Goal: Information Seeking & Learning: Learn about a topic

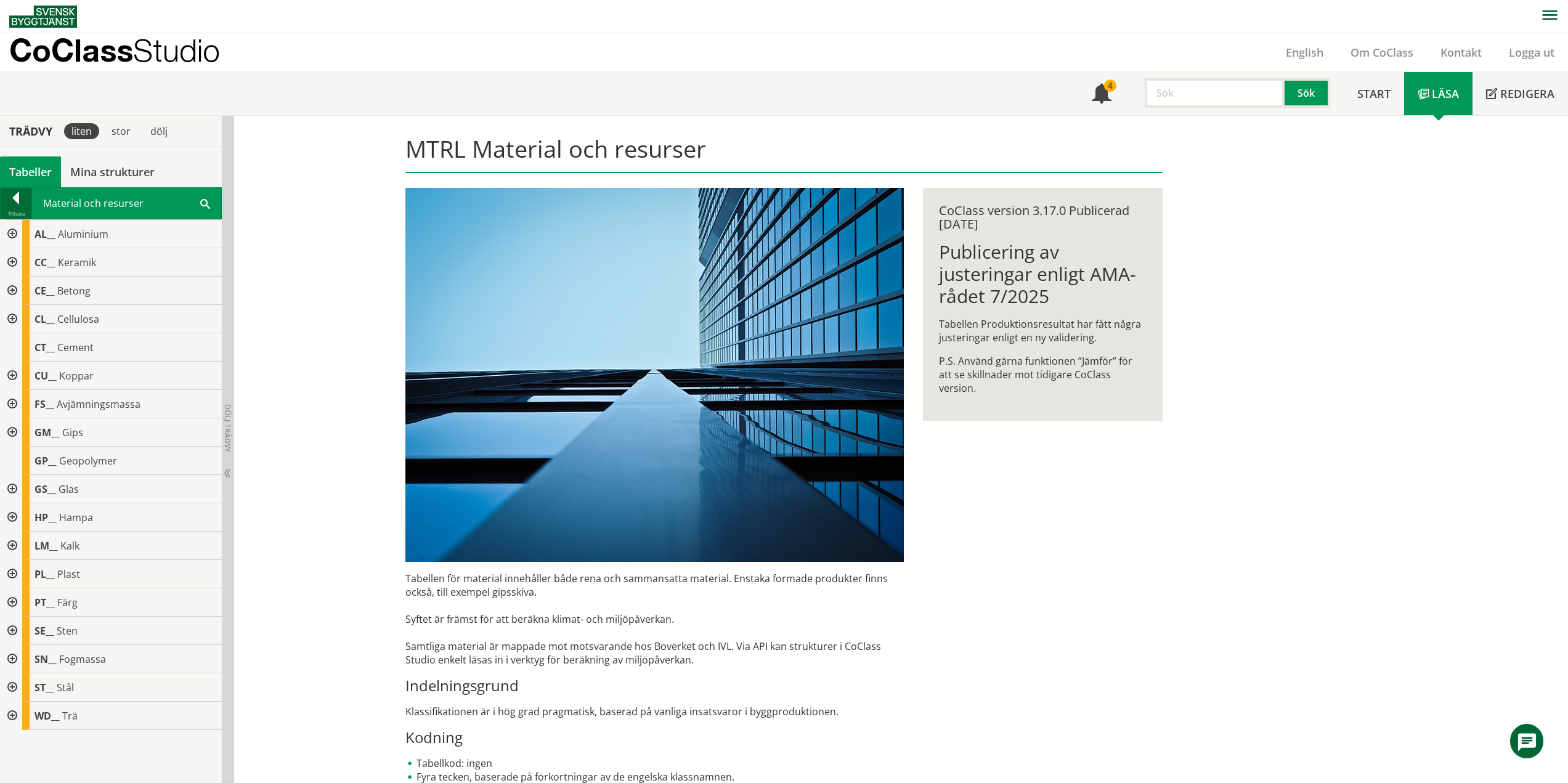
click at [10, 195] on div at bounding box center [16, 200] width 31 height 18
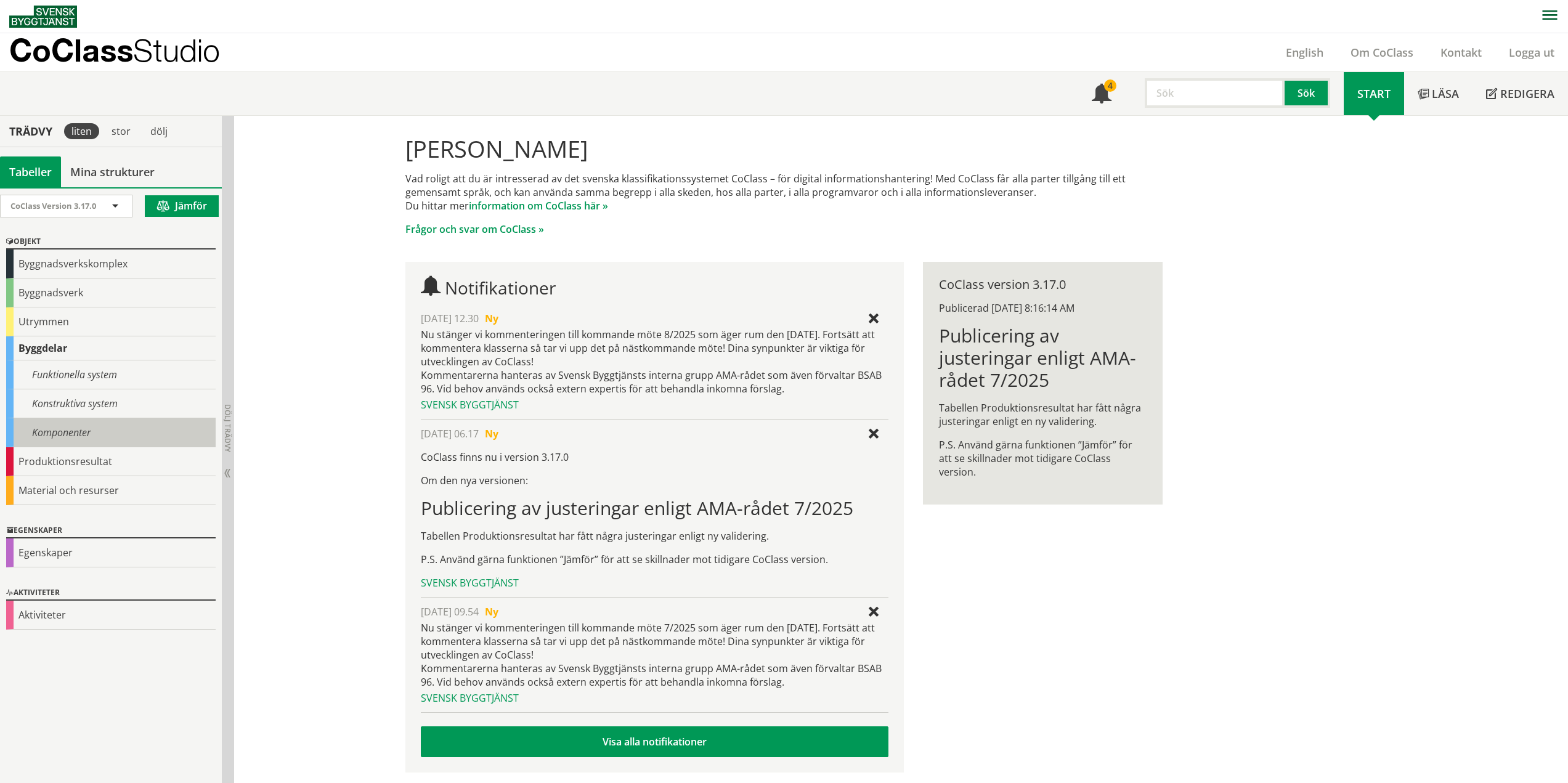
click at [84, 434] on div "Komponenter" at bounding box center [111, 432] width 209 height 29
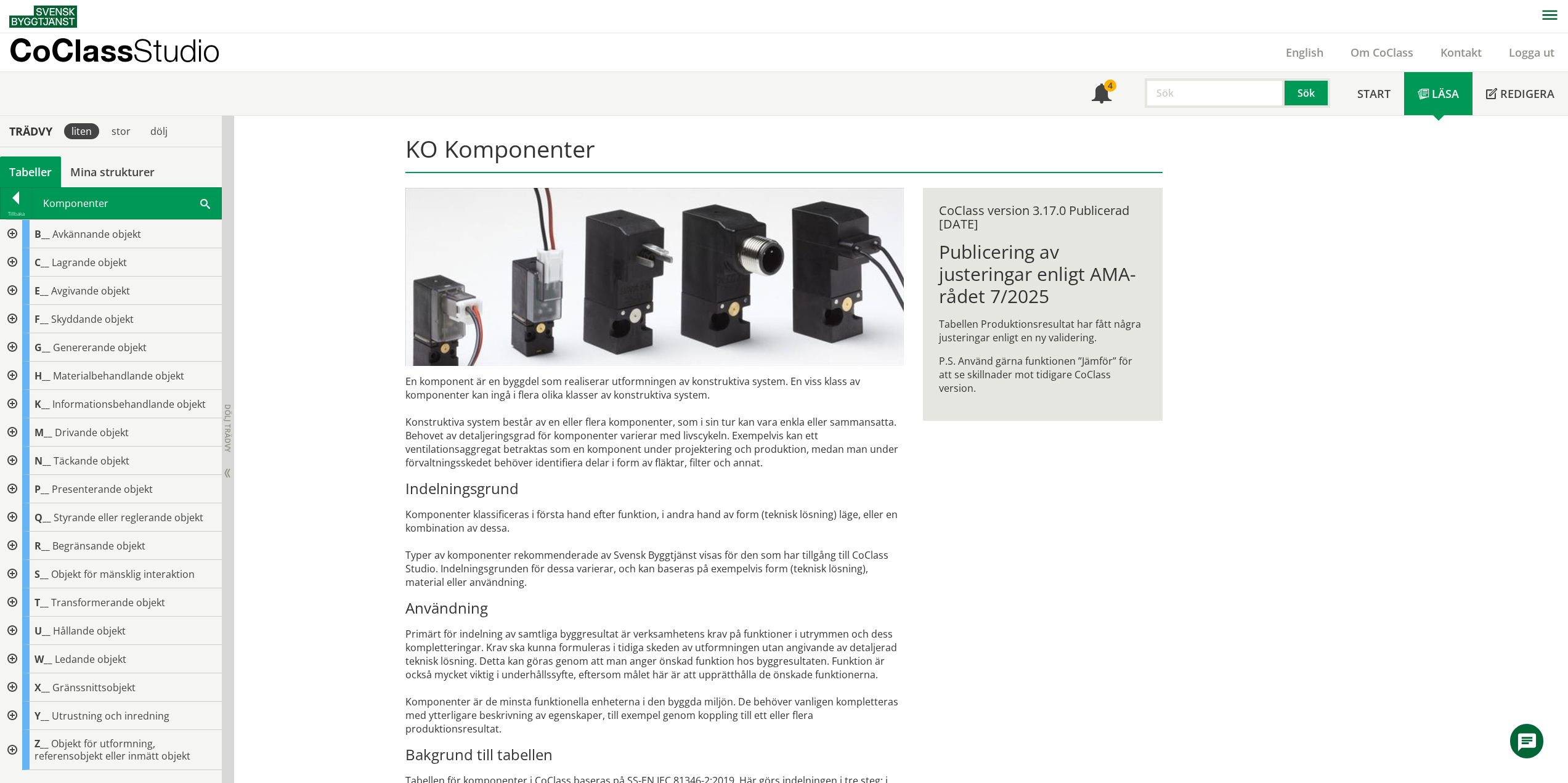
click at [12, 233] on div at bounding box center [11, 234] width 22 height 29
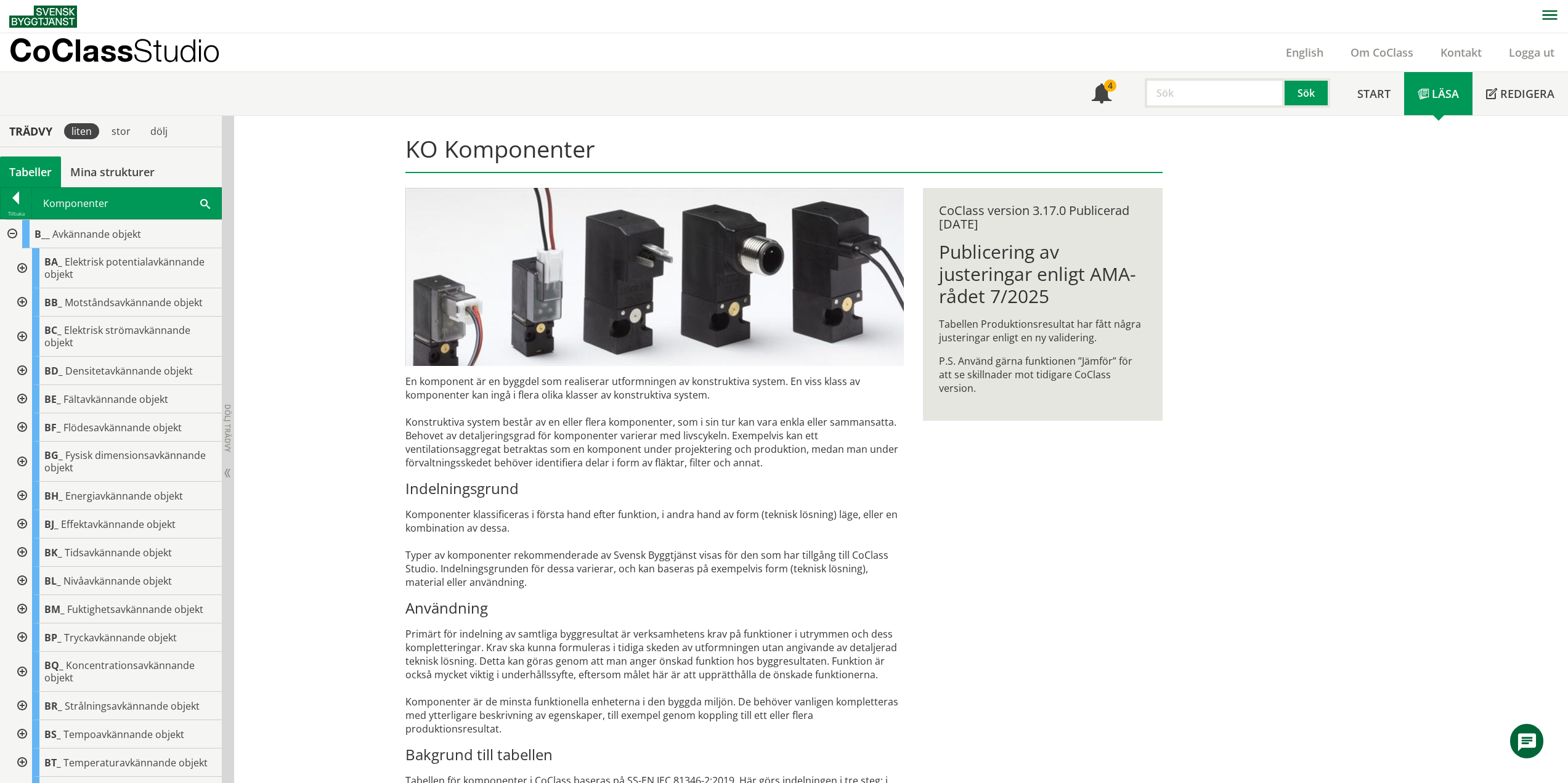
click at [23, 335] on div at bounding box center [21, 336] width 22 height 40
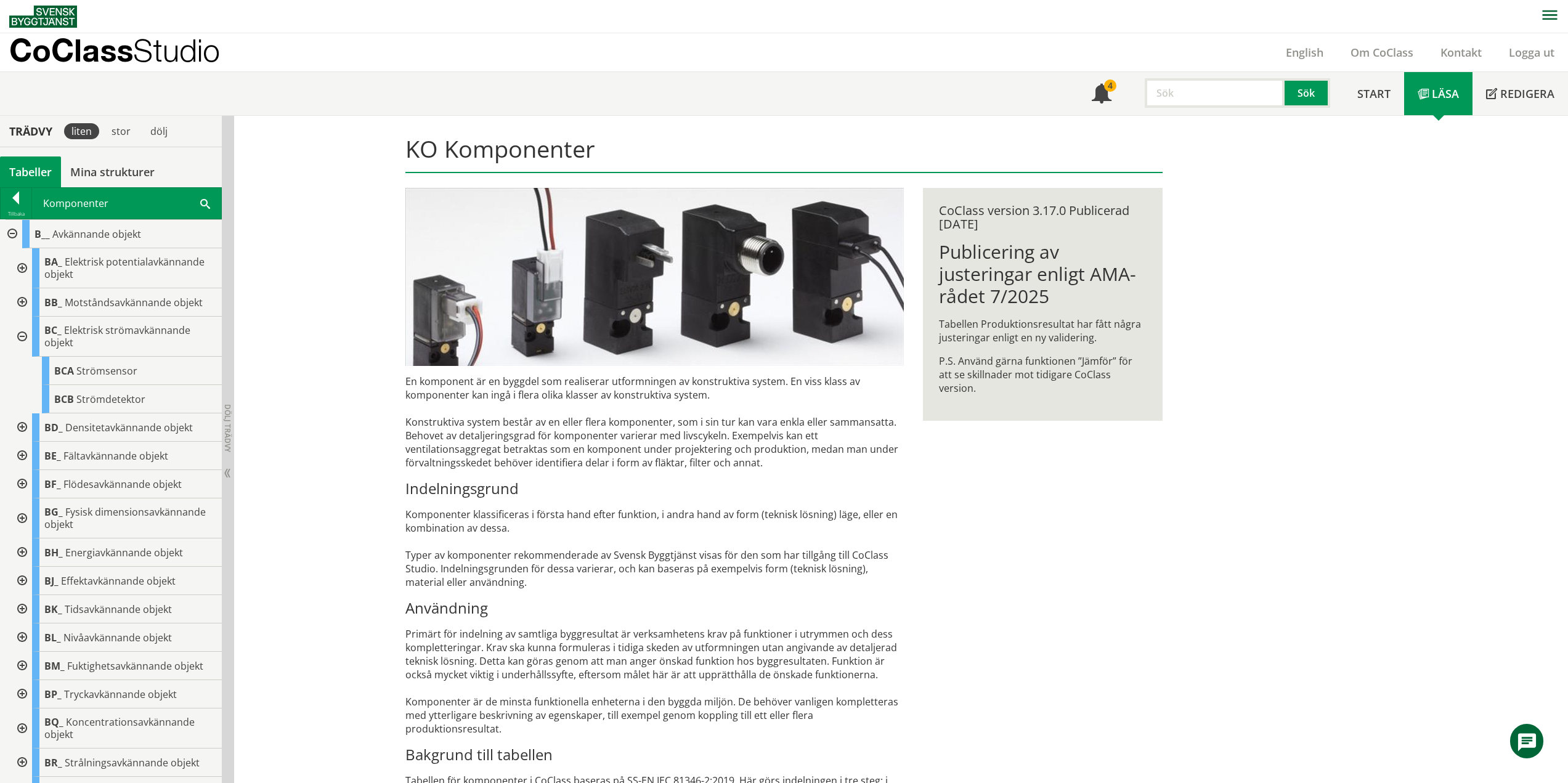
click at [22, 337] on div at bounding box center [21, 336] width 22 height 40
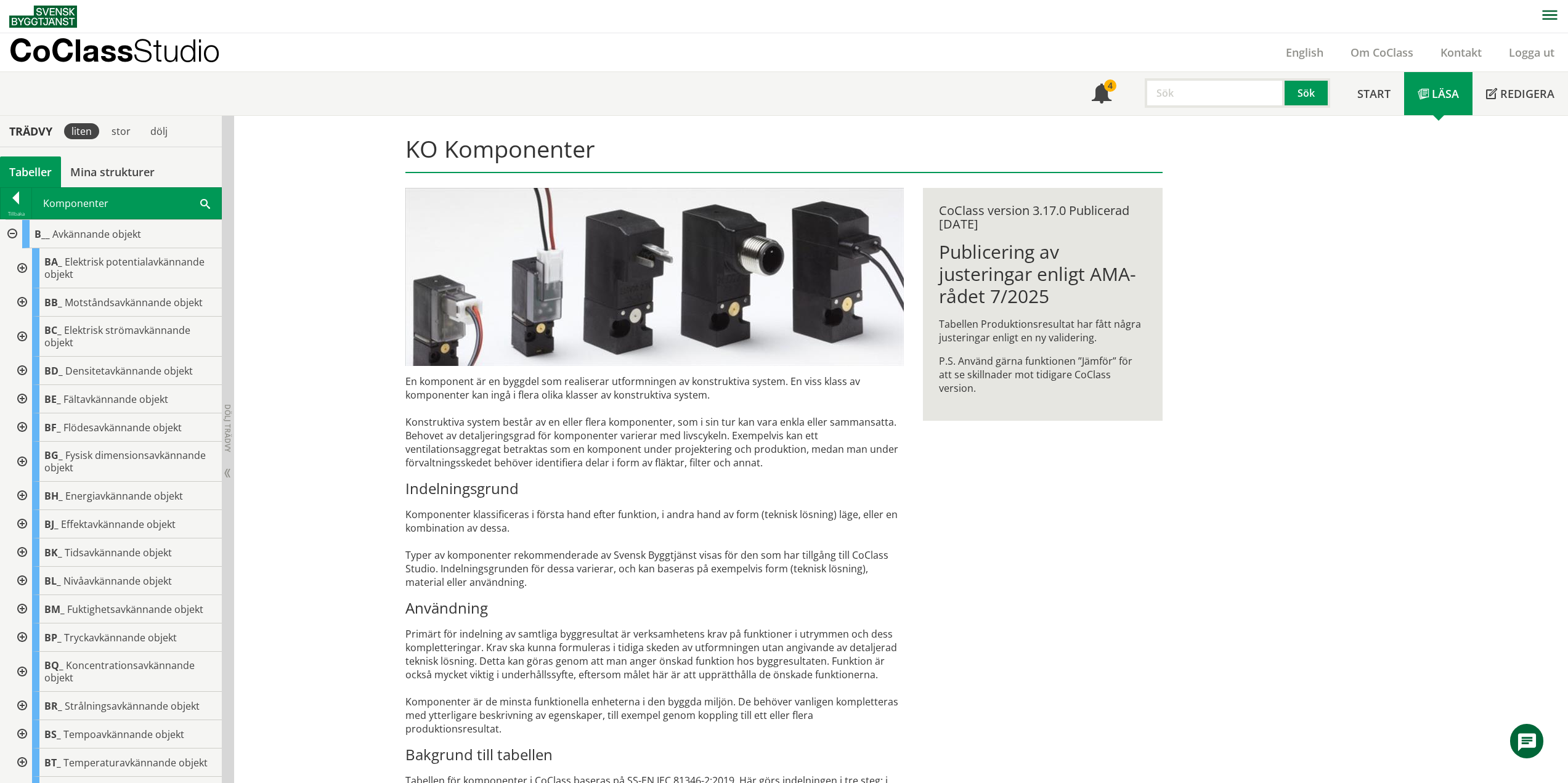
click at [27, 369] on div at bounding box center [21, 371] width 22 height 29
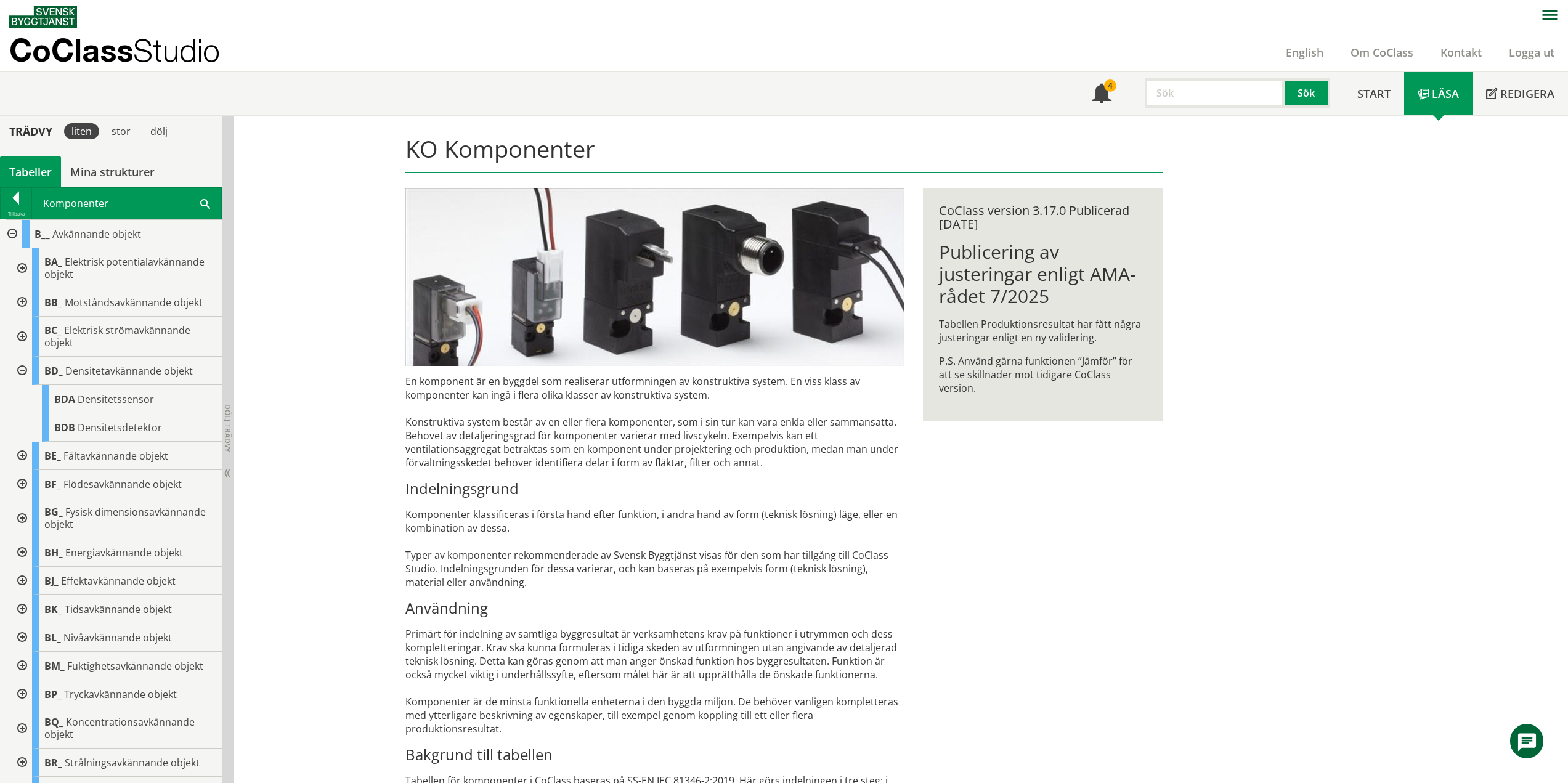
click at [21, 370] on div at bounding box center [21, 371] width 22 height 29
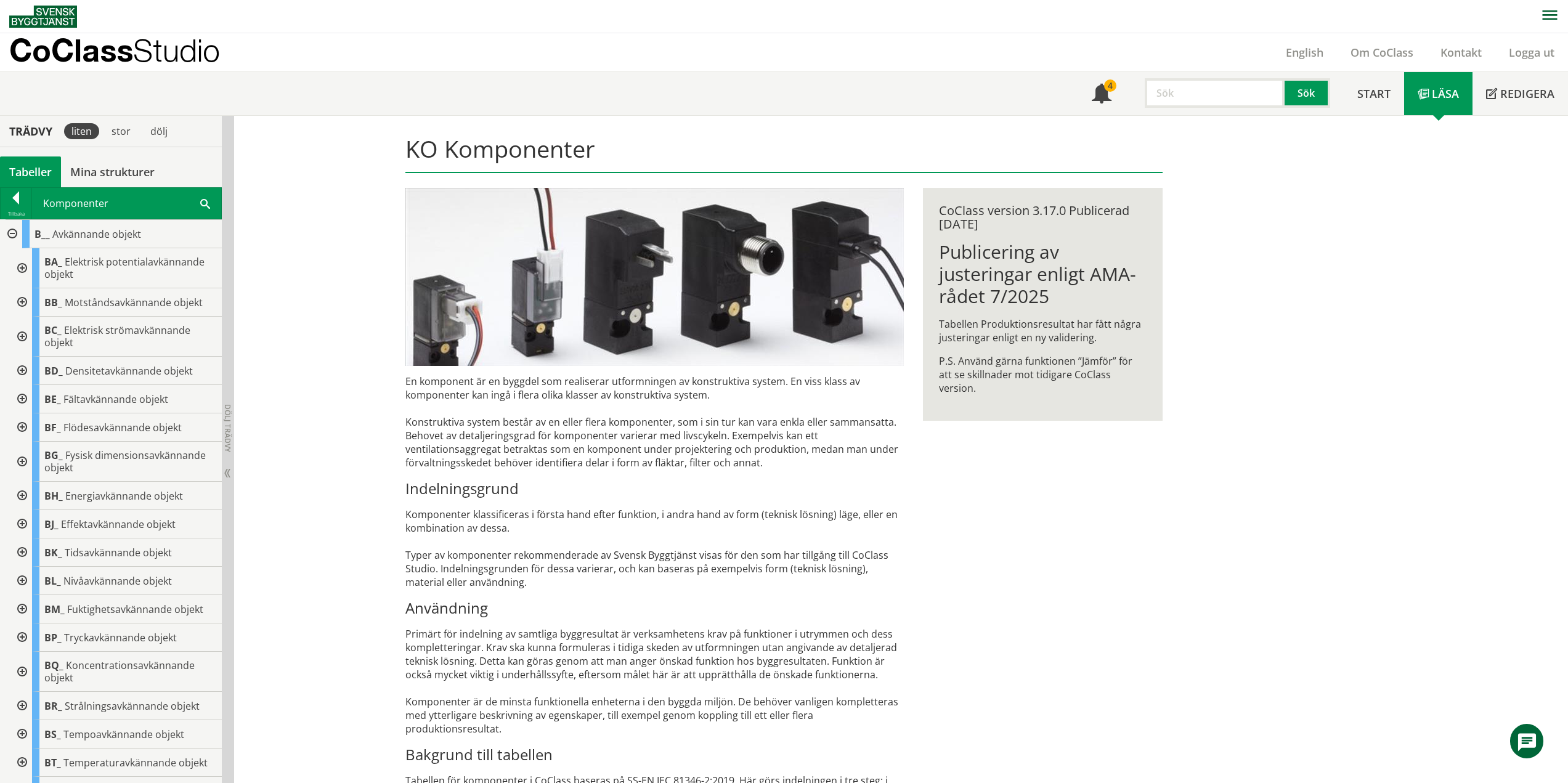
click at [23, 399] on div at bounding box center [21, 398] width 22 height 29
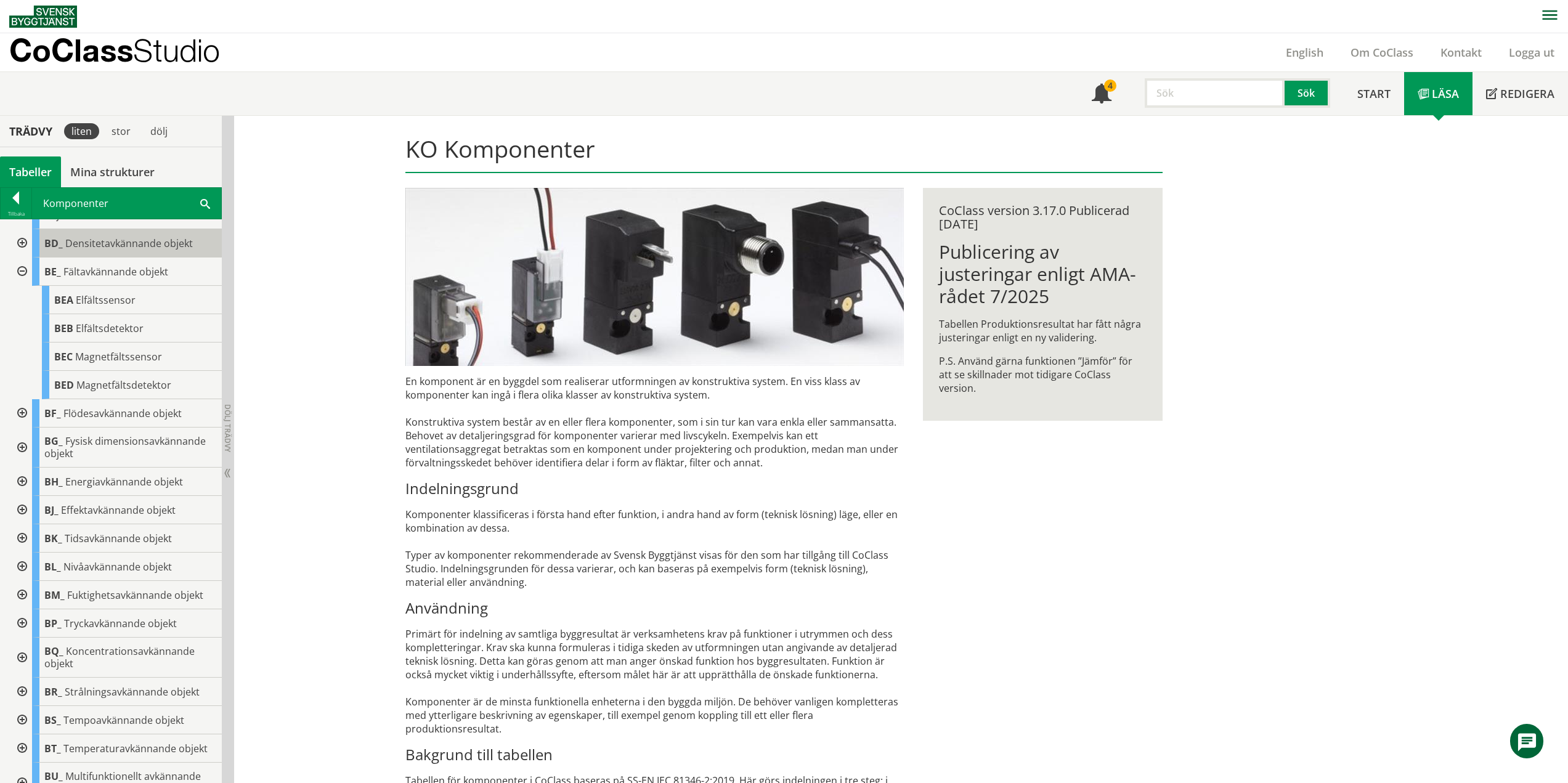
scroll to position [124, 0]
click at [21, 272] on div at bounding box center [21, 276] width 22 height 29
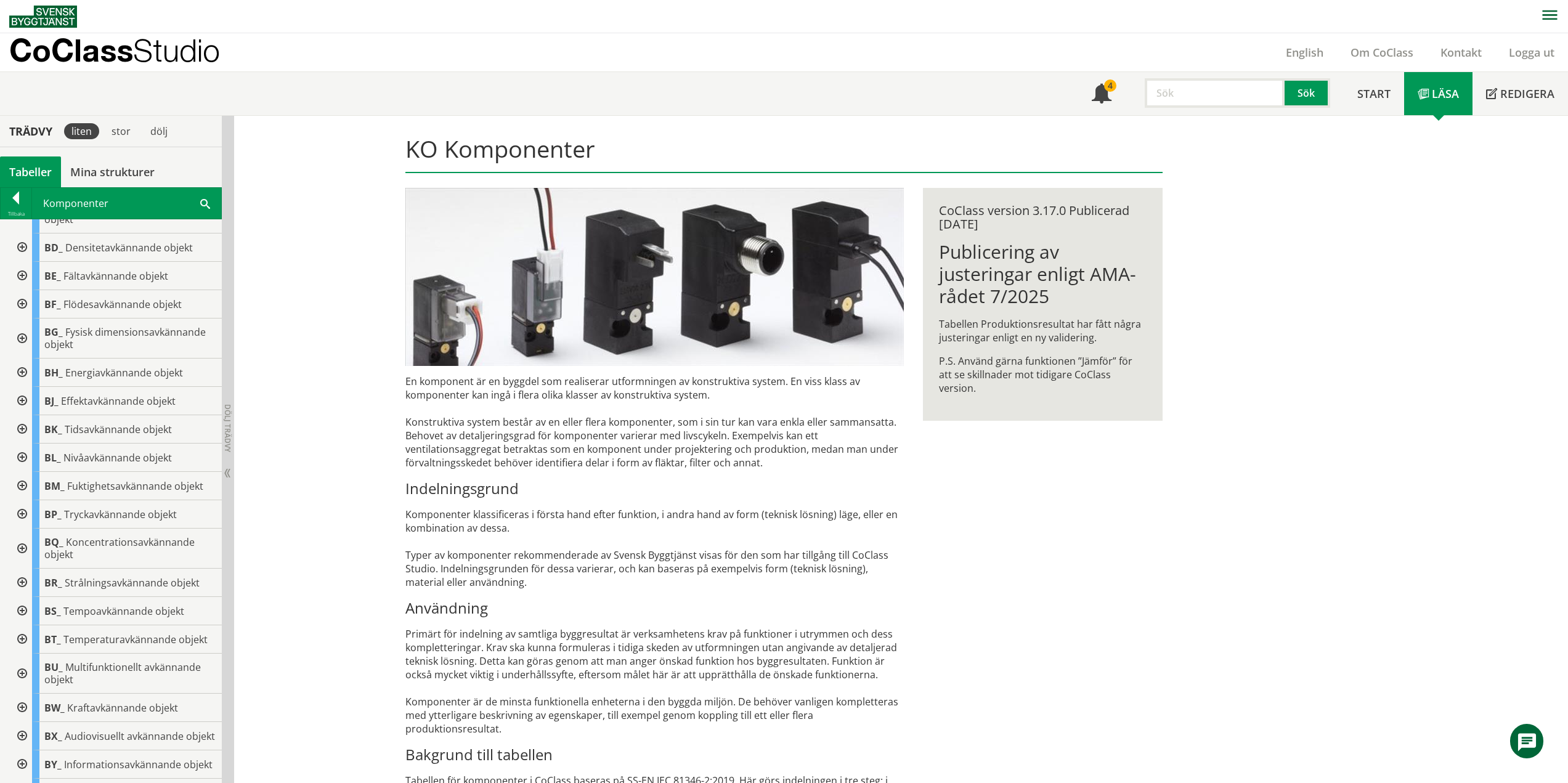
click at [23, 303] on div at bounding box center [21, 304] width 22 height 29
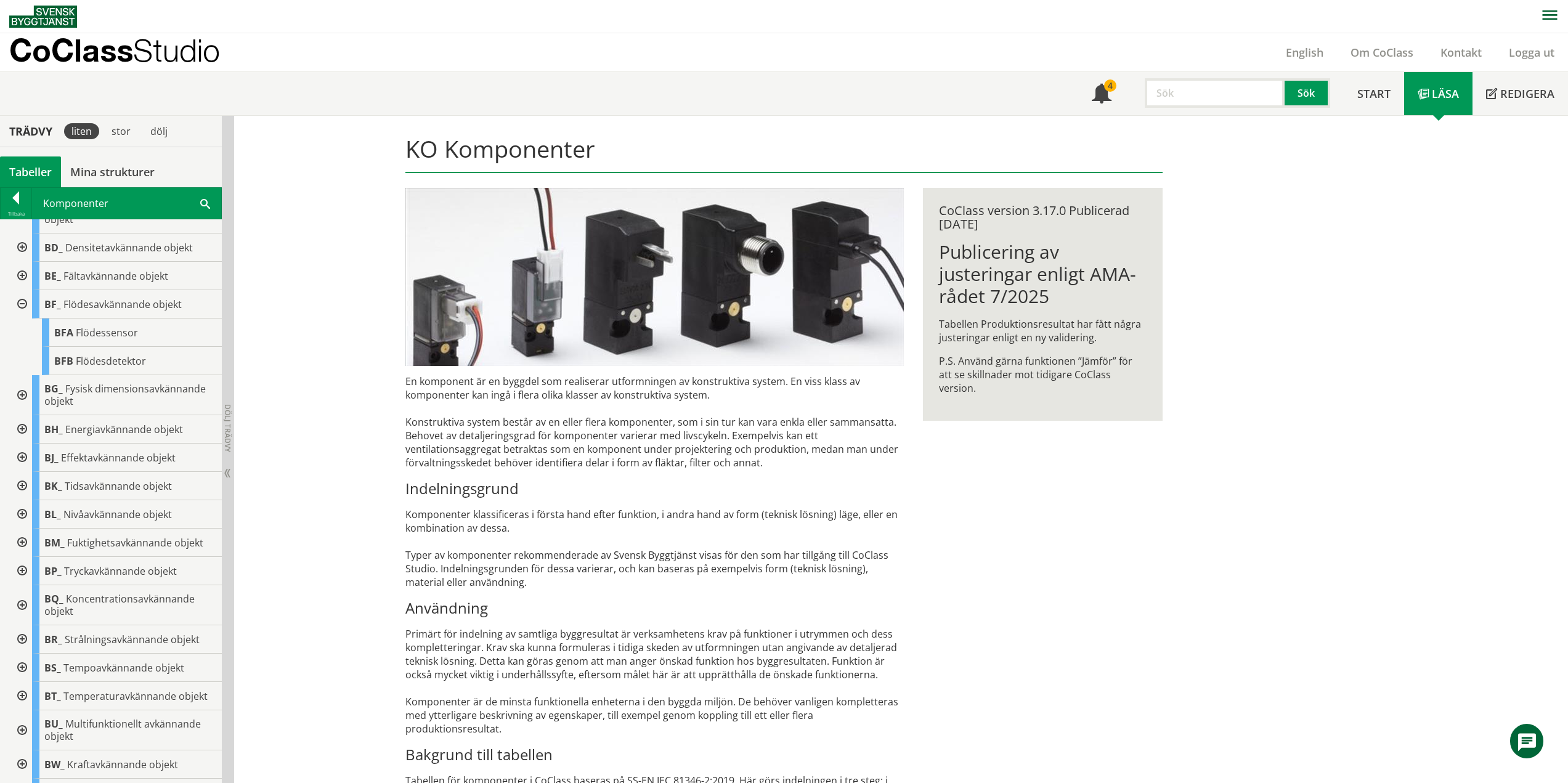
drag, startPoint x: 20, startPoint y: 303, endPoint x: 20, endPoint y: 311, distance: 8.0
click at [20, 303] on div at bounding box center [21, 304] width 22 height 29
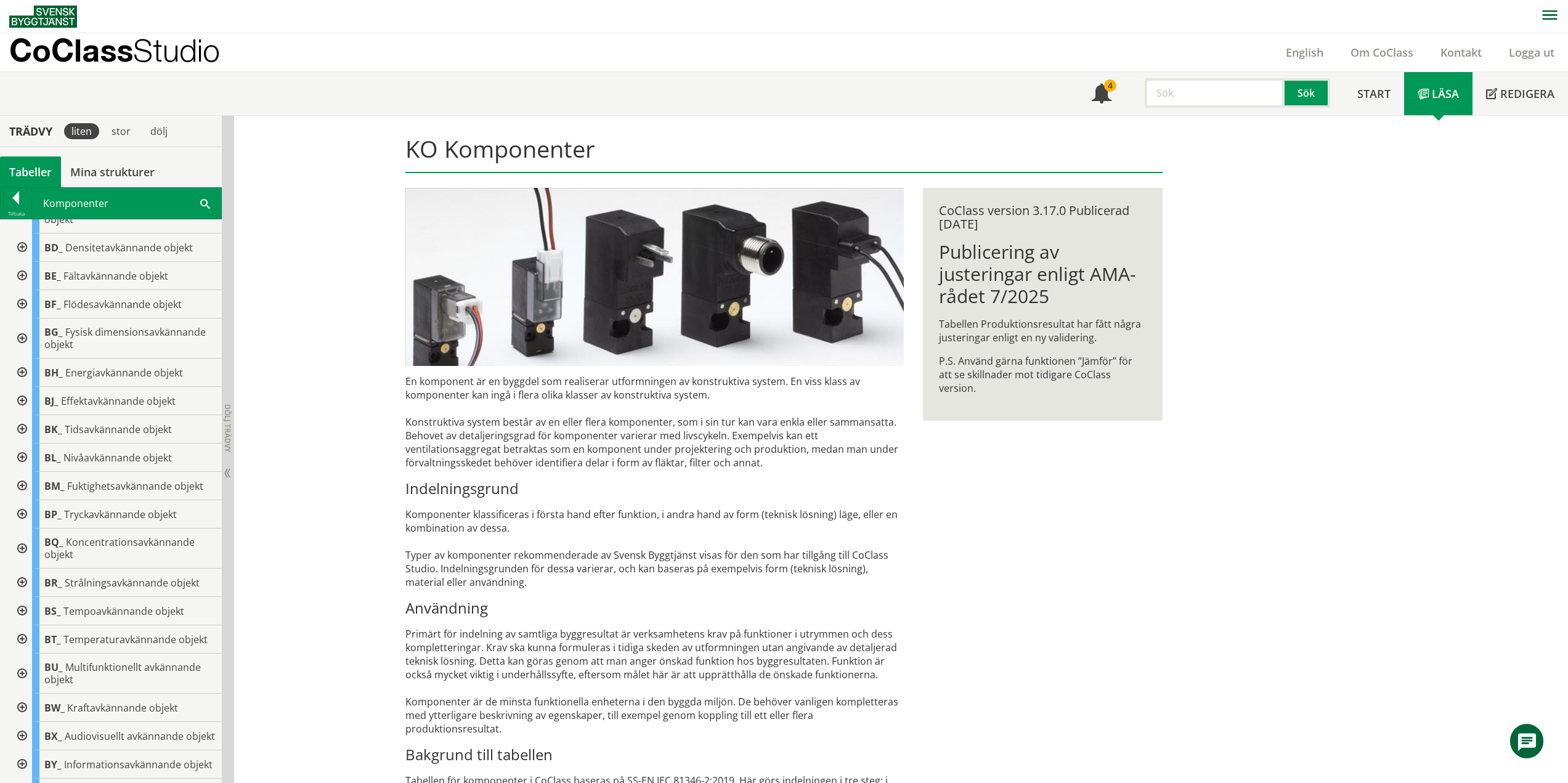
click at [25, 330] on div at bounding box center [21, 338] width 22 height 40
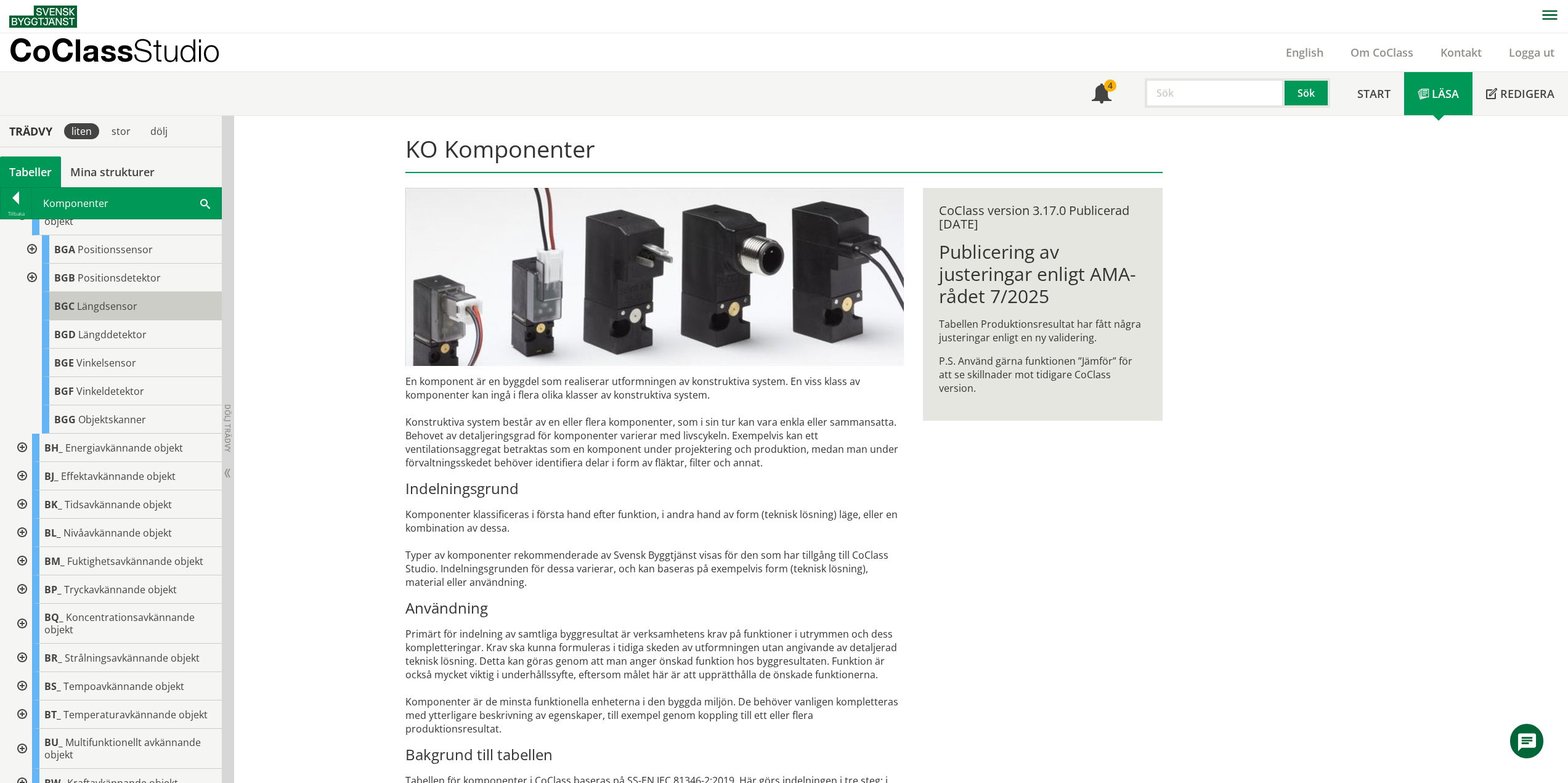
scroll to position [185, 0]
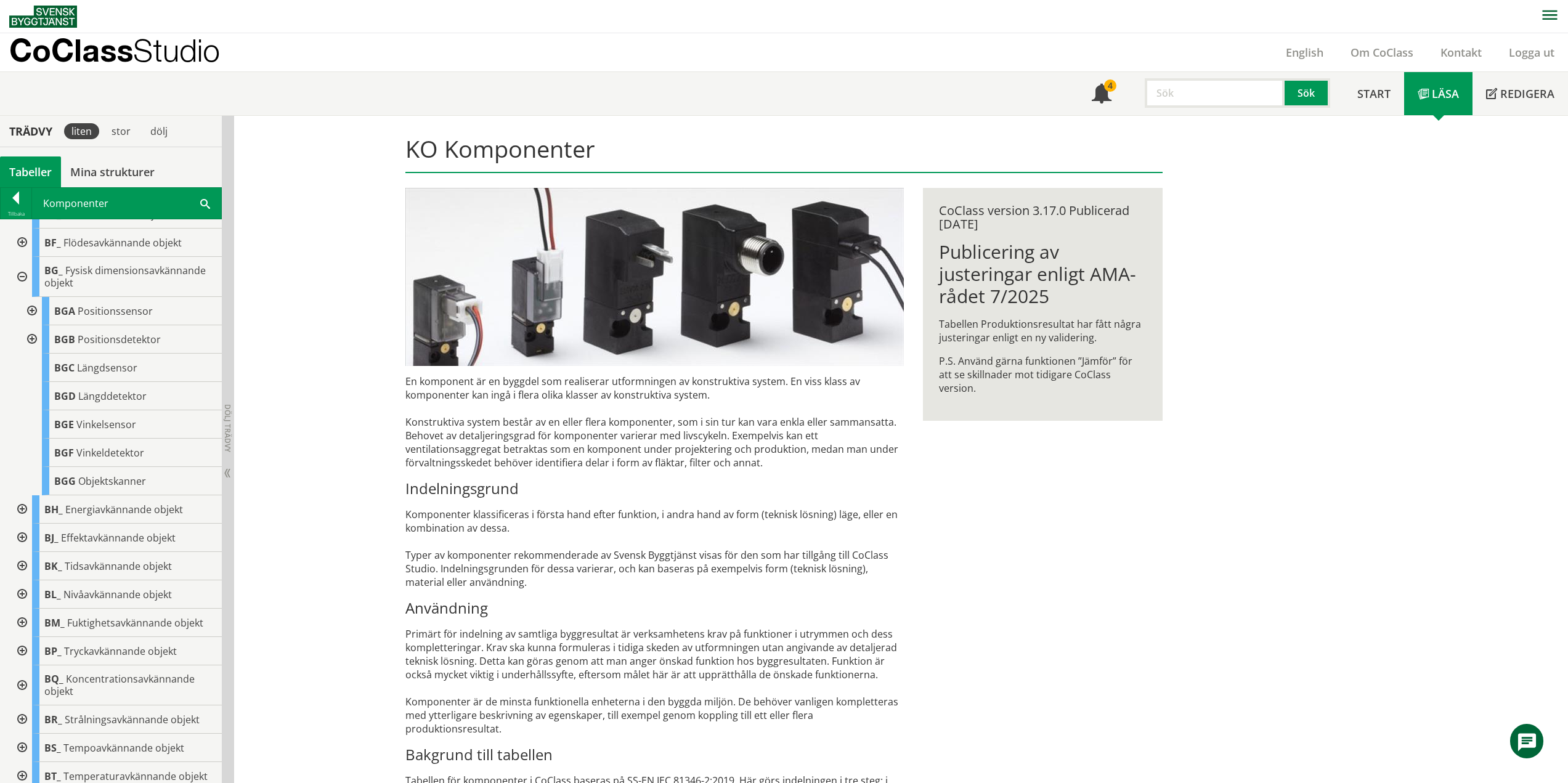
click at [21, 280] on div at bounding box center [21, 277] width 22 height 40
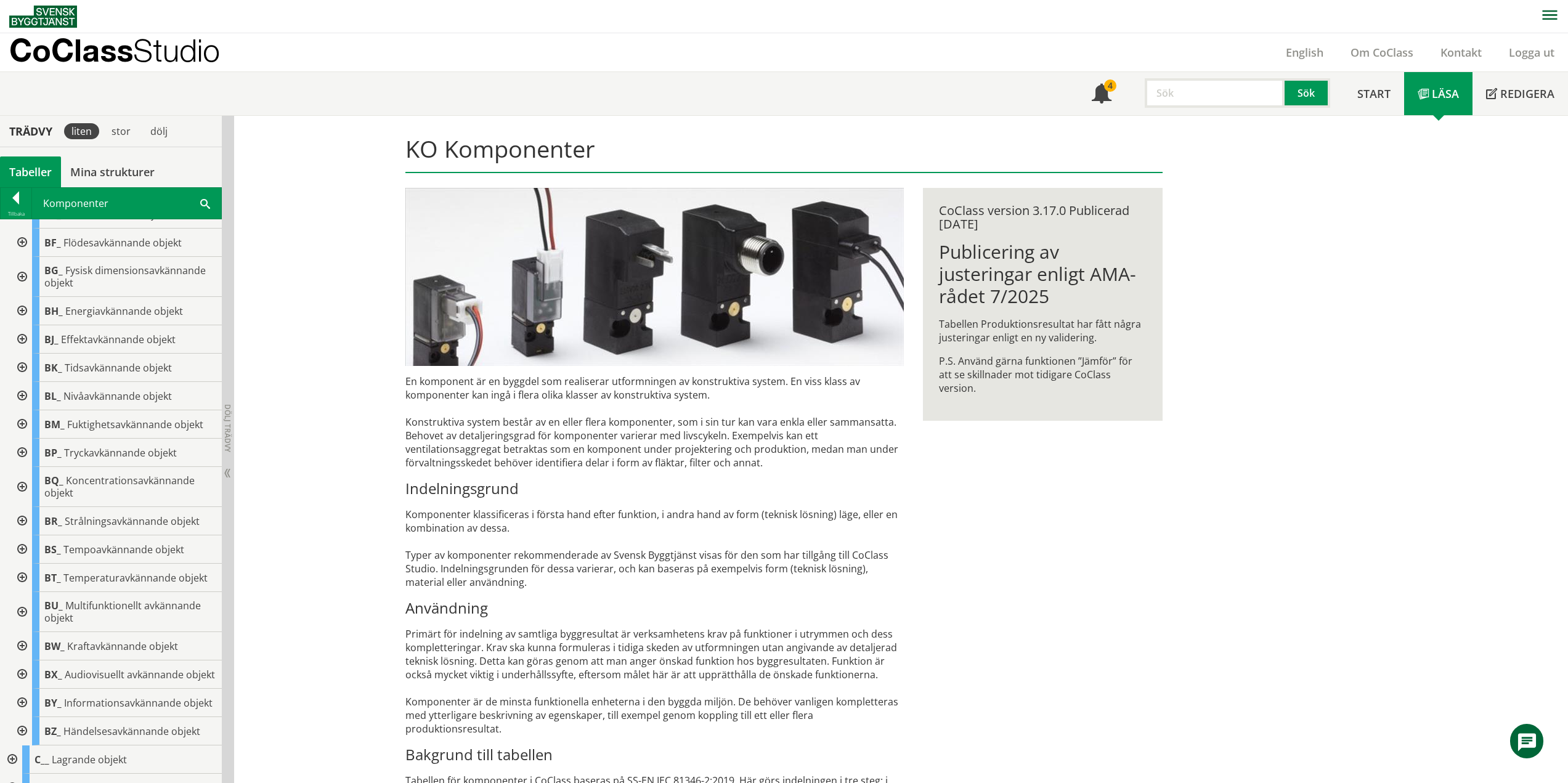
click at [23, 305] on div at bounding box center [21, 311] width 22 height 29
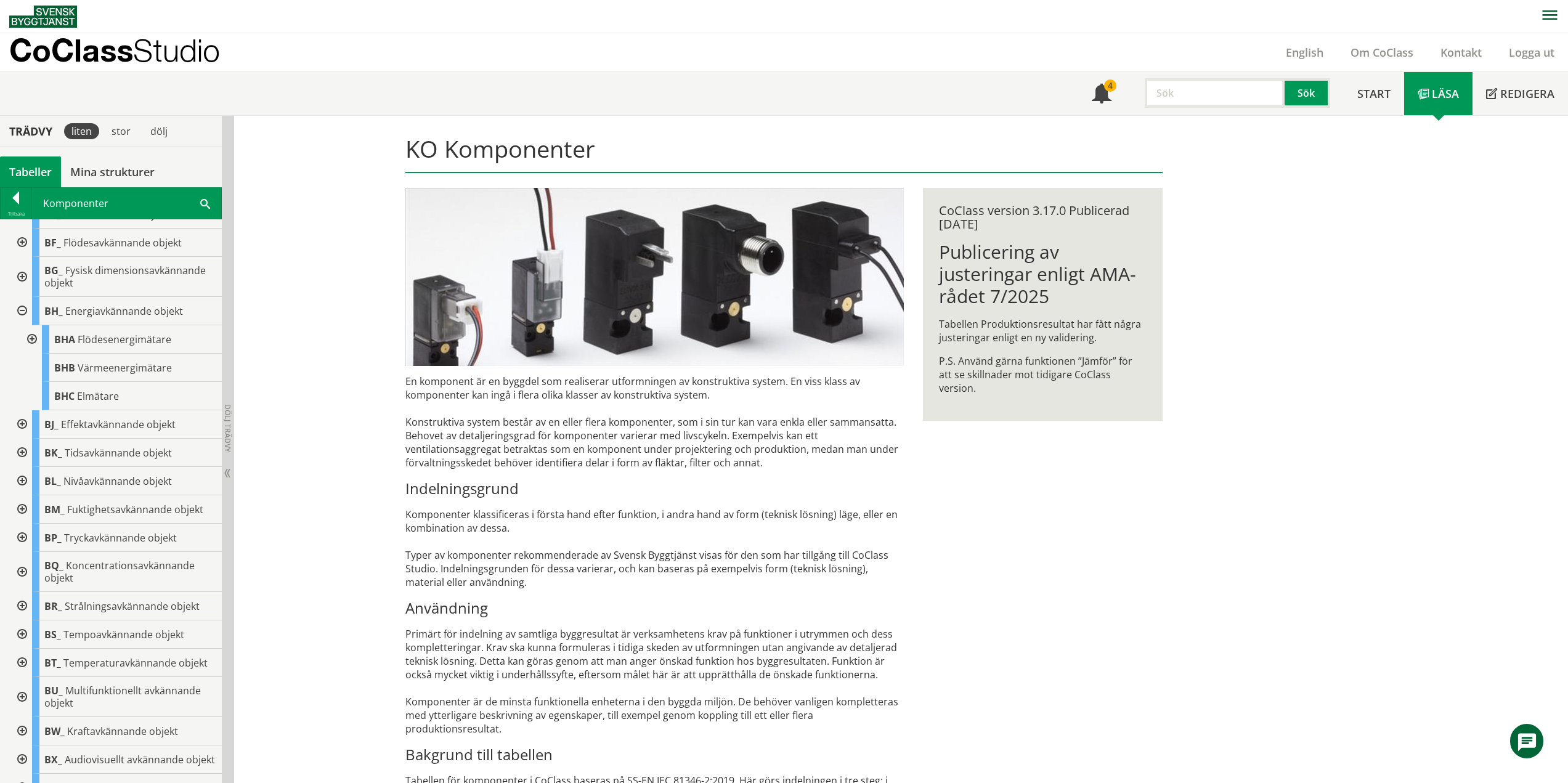
drag, startPoint x: 17, startPoint y: 307, endPoint x: 21, endPoint y: 311, distance: 5.7
click at [17, 307] on div at bounding box center [21, 311] width 22 height 29
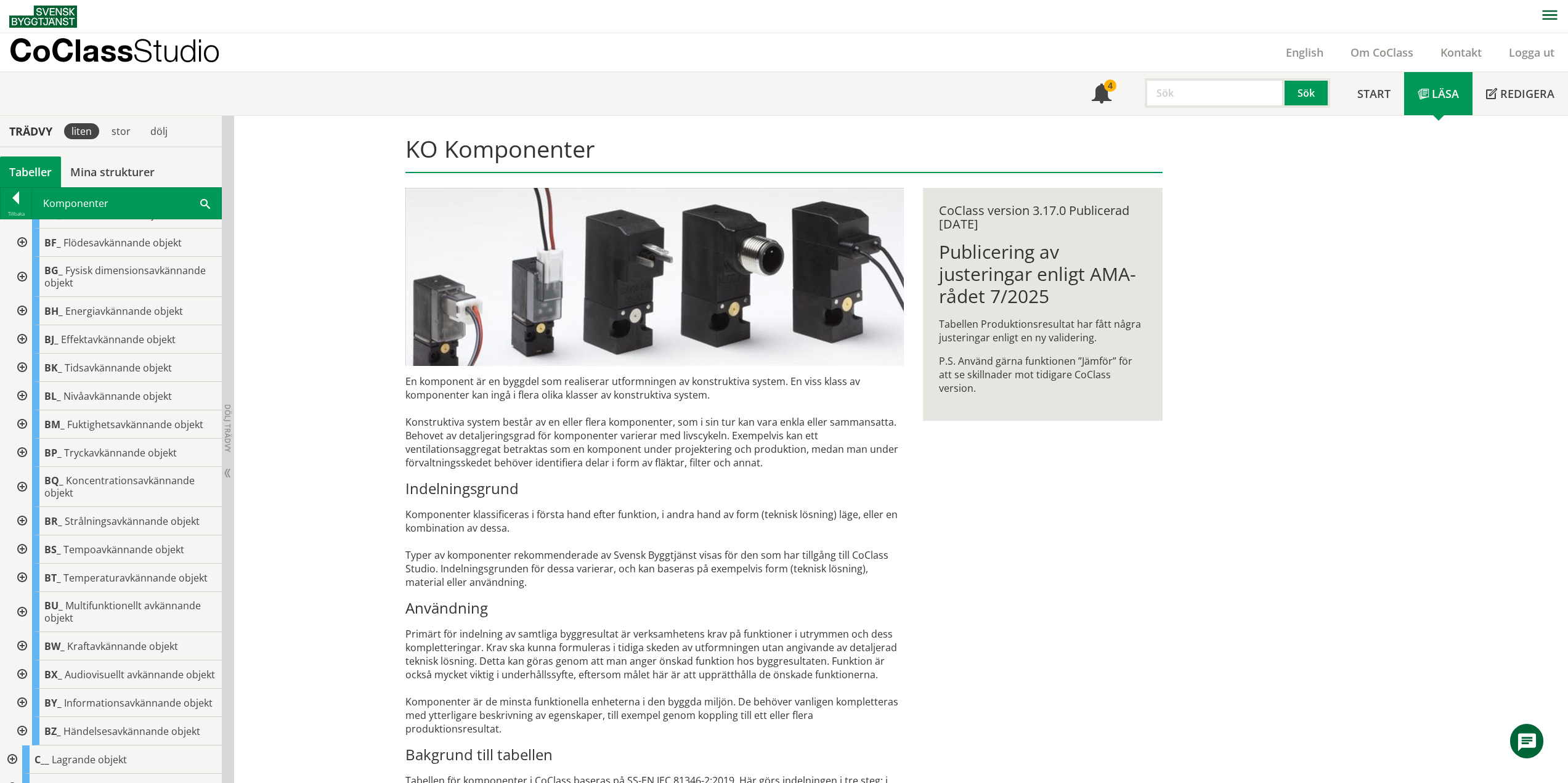
click at [24, 340] on div at bounding box center [21, 339] width 22 height 29
click at [21, 339] on div at bounding box center [21, 339] width 22 height 29
click at [21, 368] on div at bounding box center [21, 368] width 22 height 29
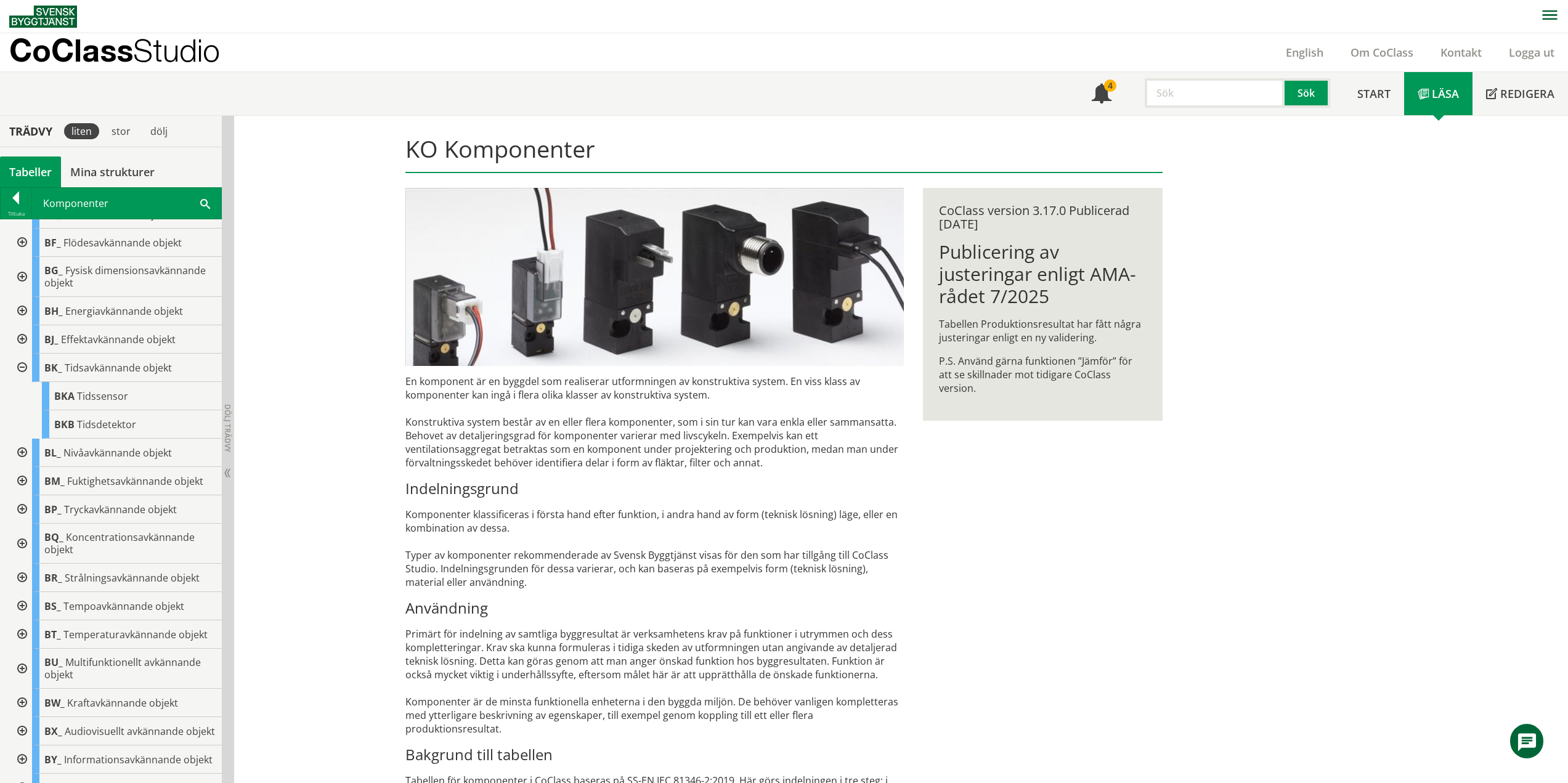
click at [20, 364] on div at bounding box center [21, 368] width 22 height 29
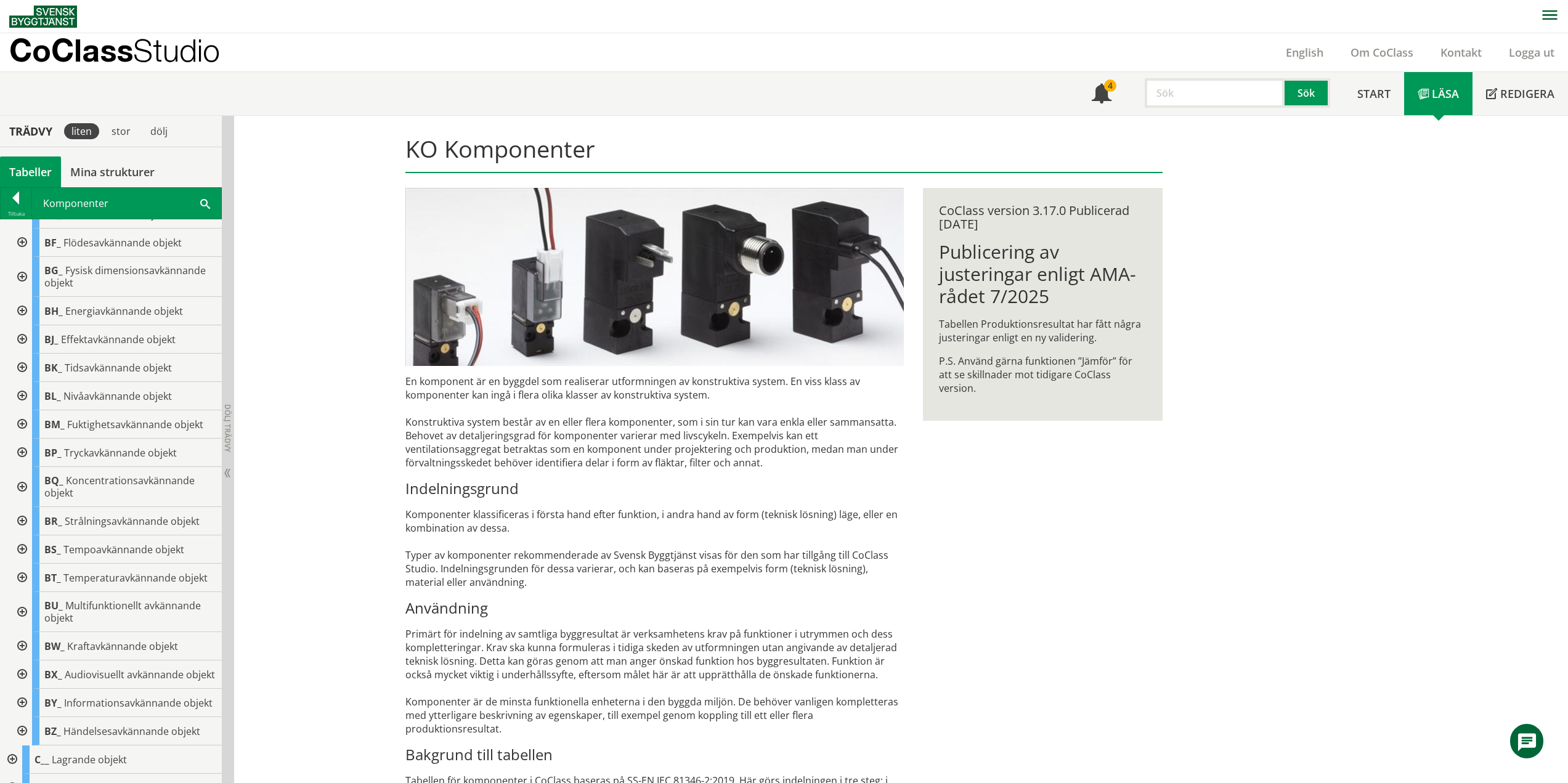
click at [18, 396] on div at bounding box center [21, 396] width 22 height 29
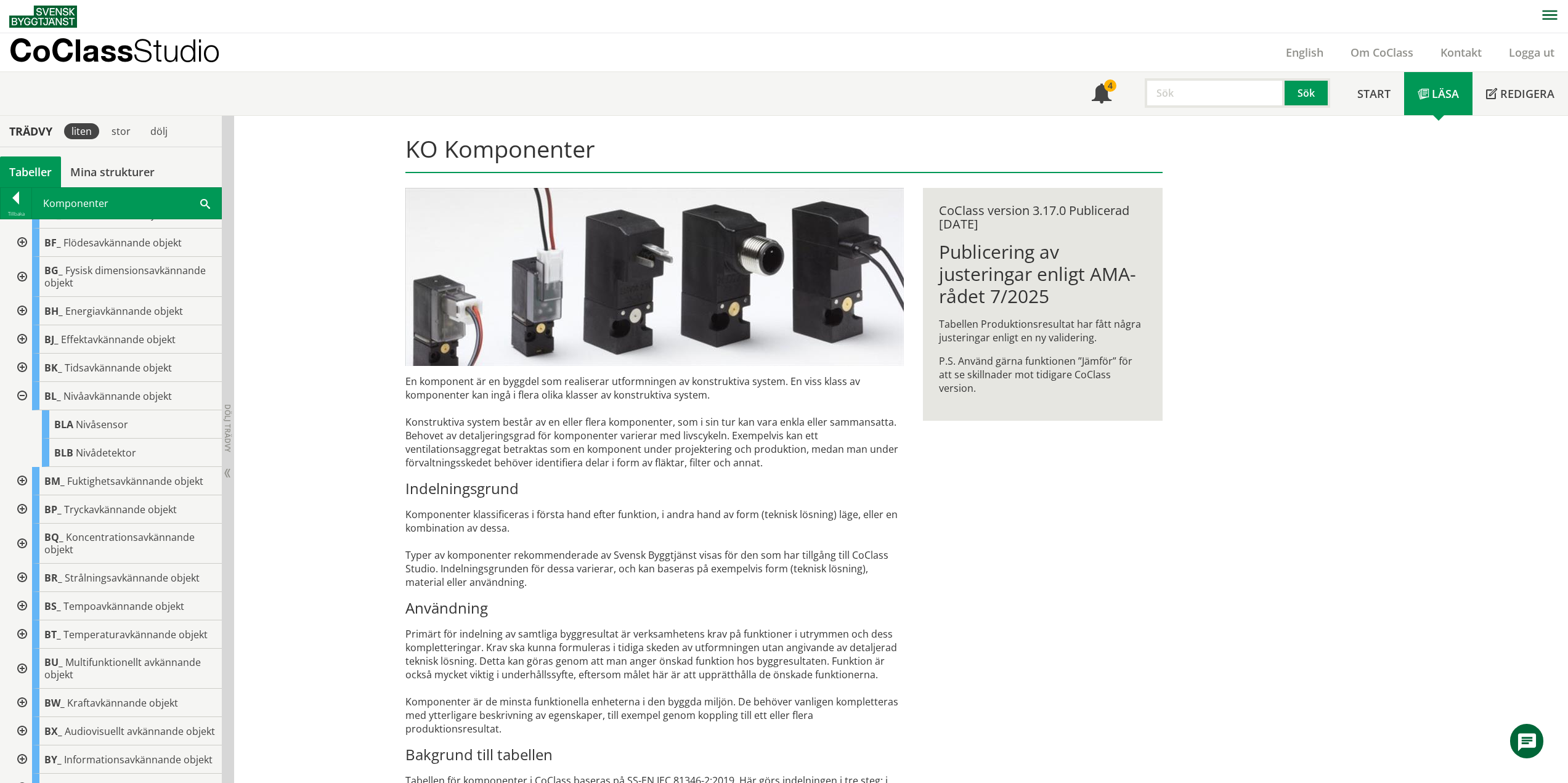
click at [20, 396] on div at bounding box center [21, 396] width 22 height 29
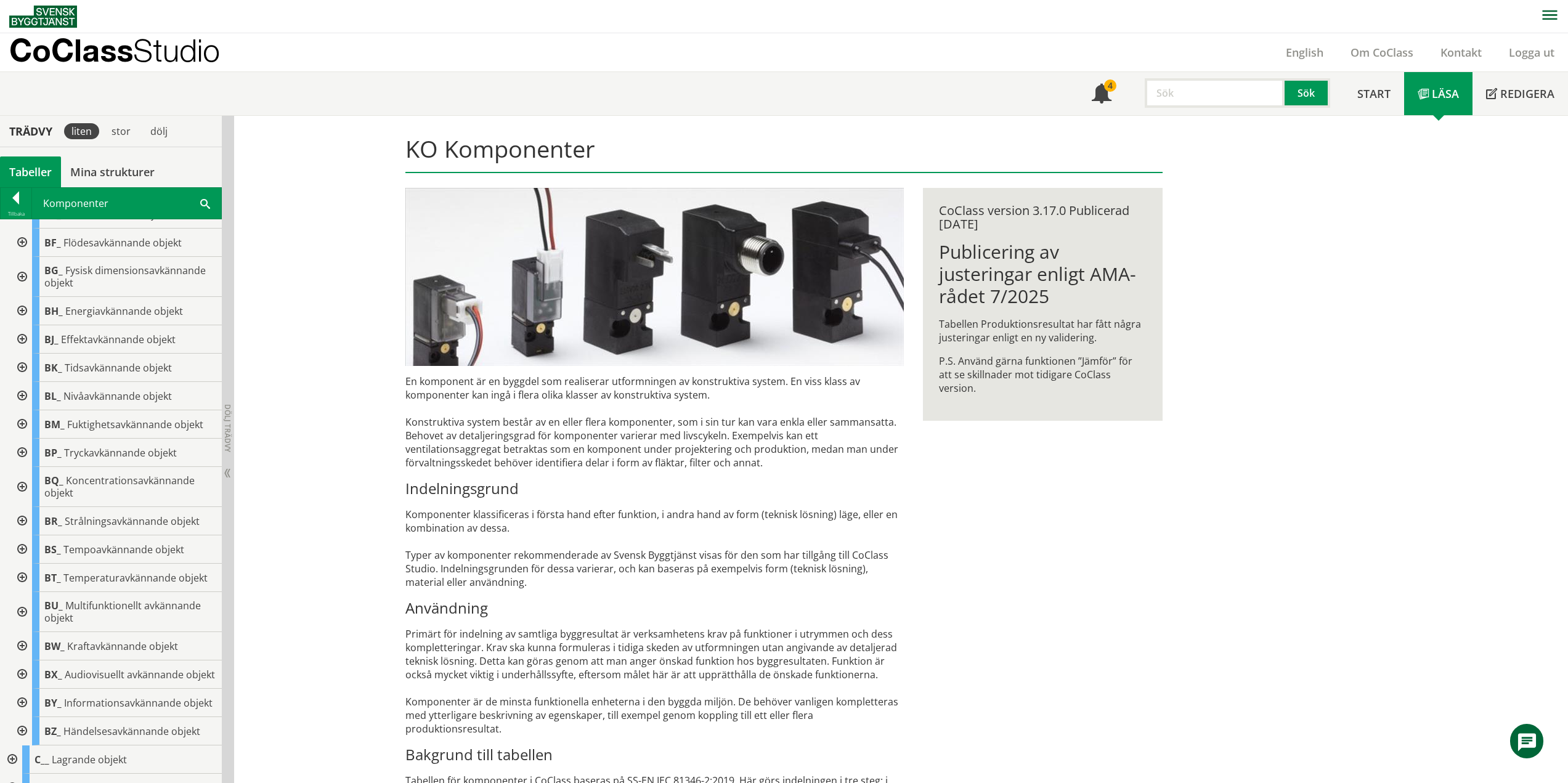
click at [21, 424] on div at bounding box center [21, 424] width 22 height 29
click at [21, 421] on div at bounding box center [21, 424] width 22 height 29
click at [22, 452] on div at bounding box center [21, 452] width 22 height 29
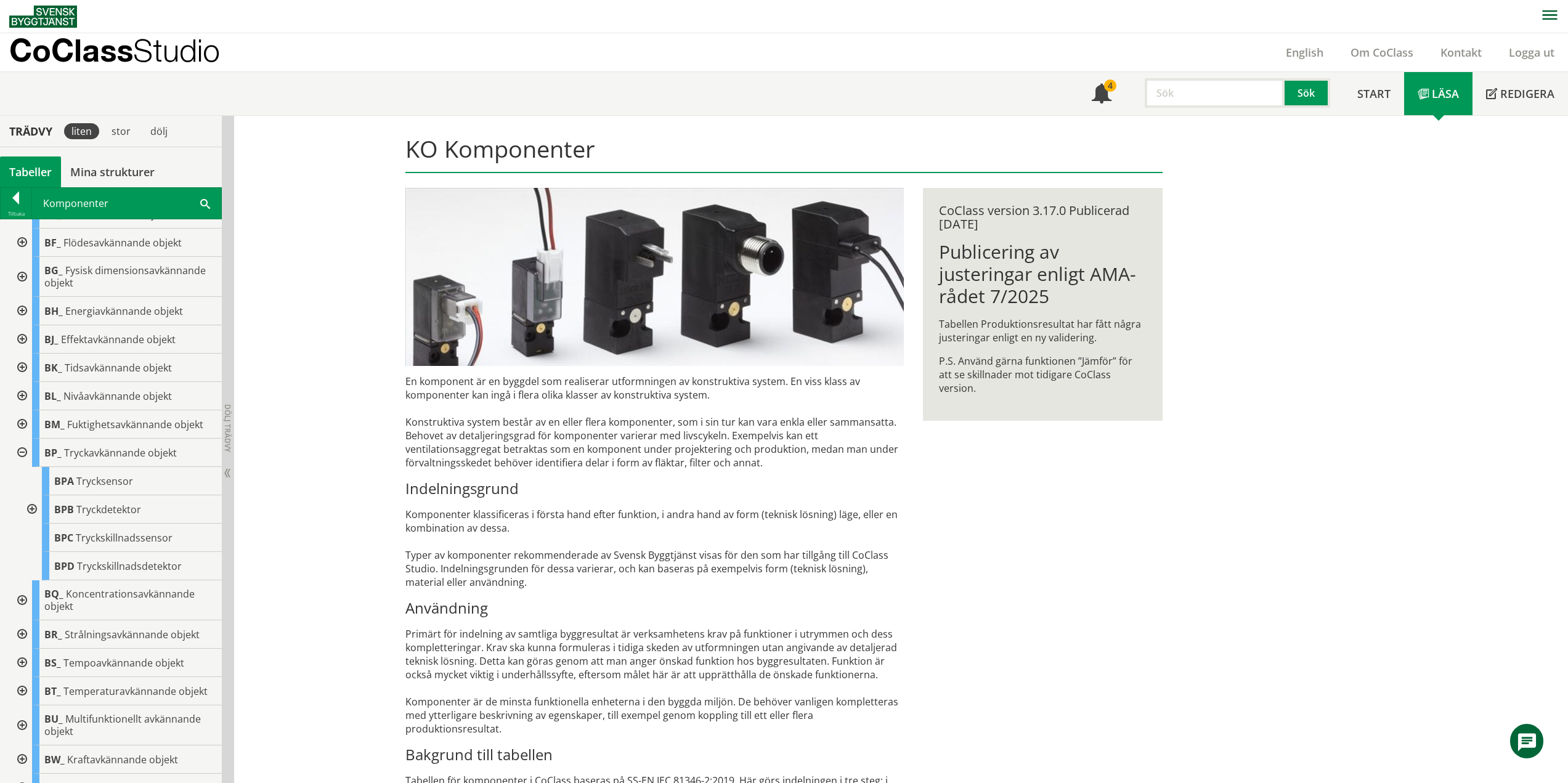
click at [21, 450] on div at bounding box center [21, 452] width 22 height 29
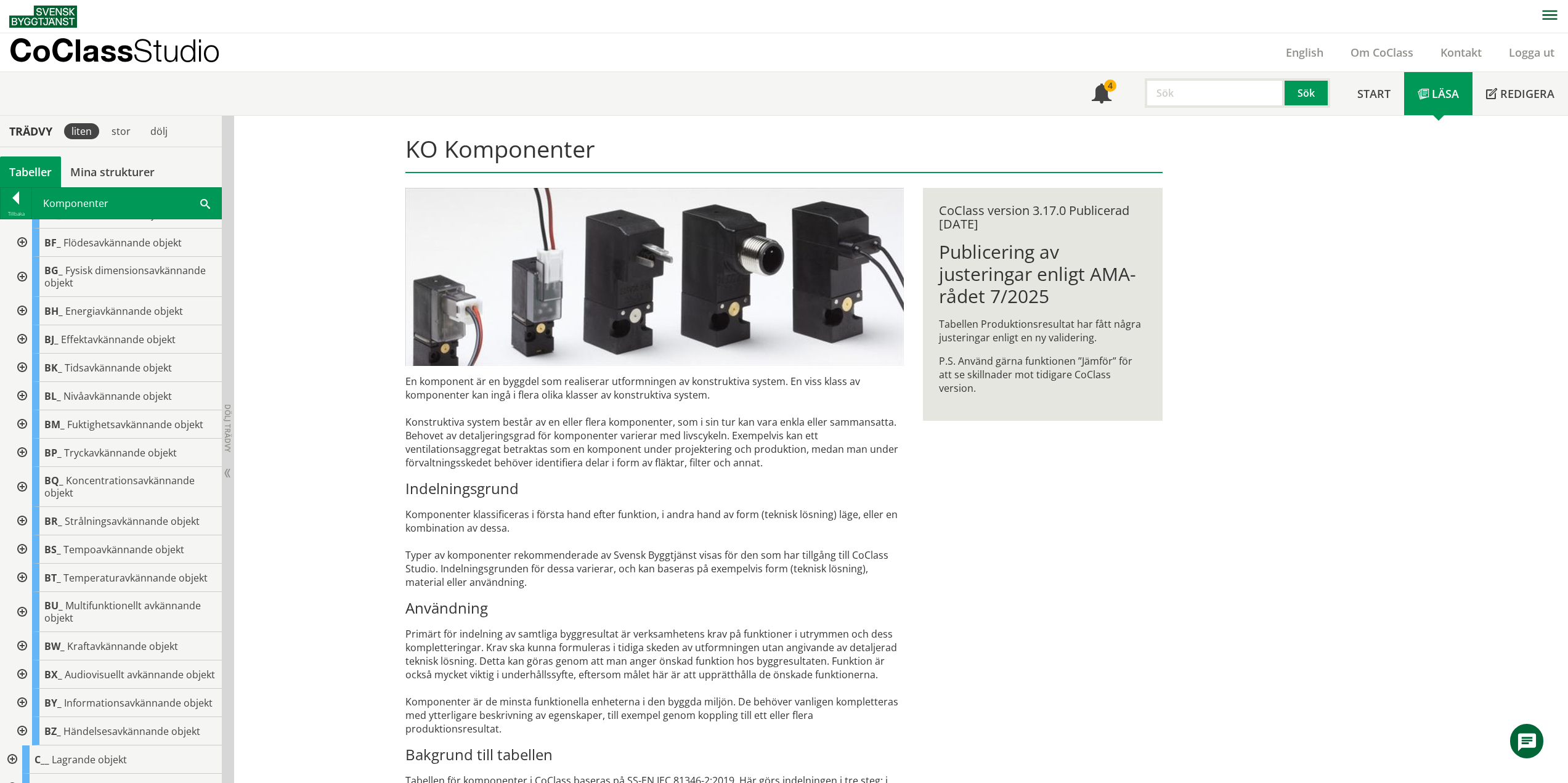
click at [20, 486] on div at bounding box center [21, 487] width 22 height 40
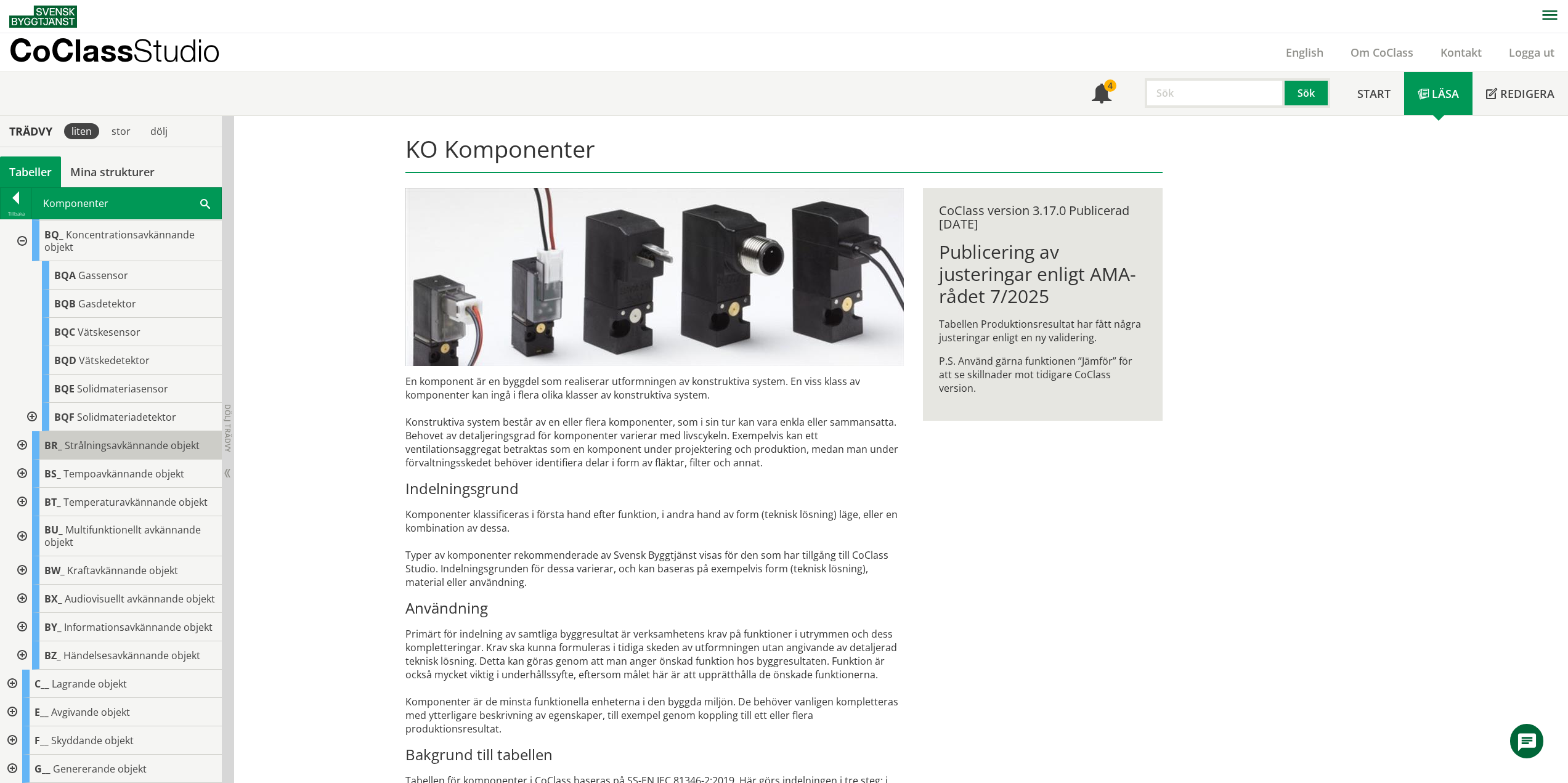
scroll to position [431, 0]
click at [20, 241] on div at bounding box center [21, 240] width 22 height 40
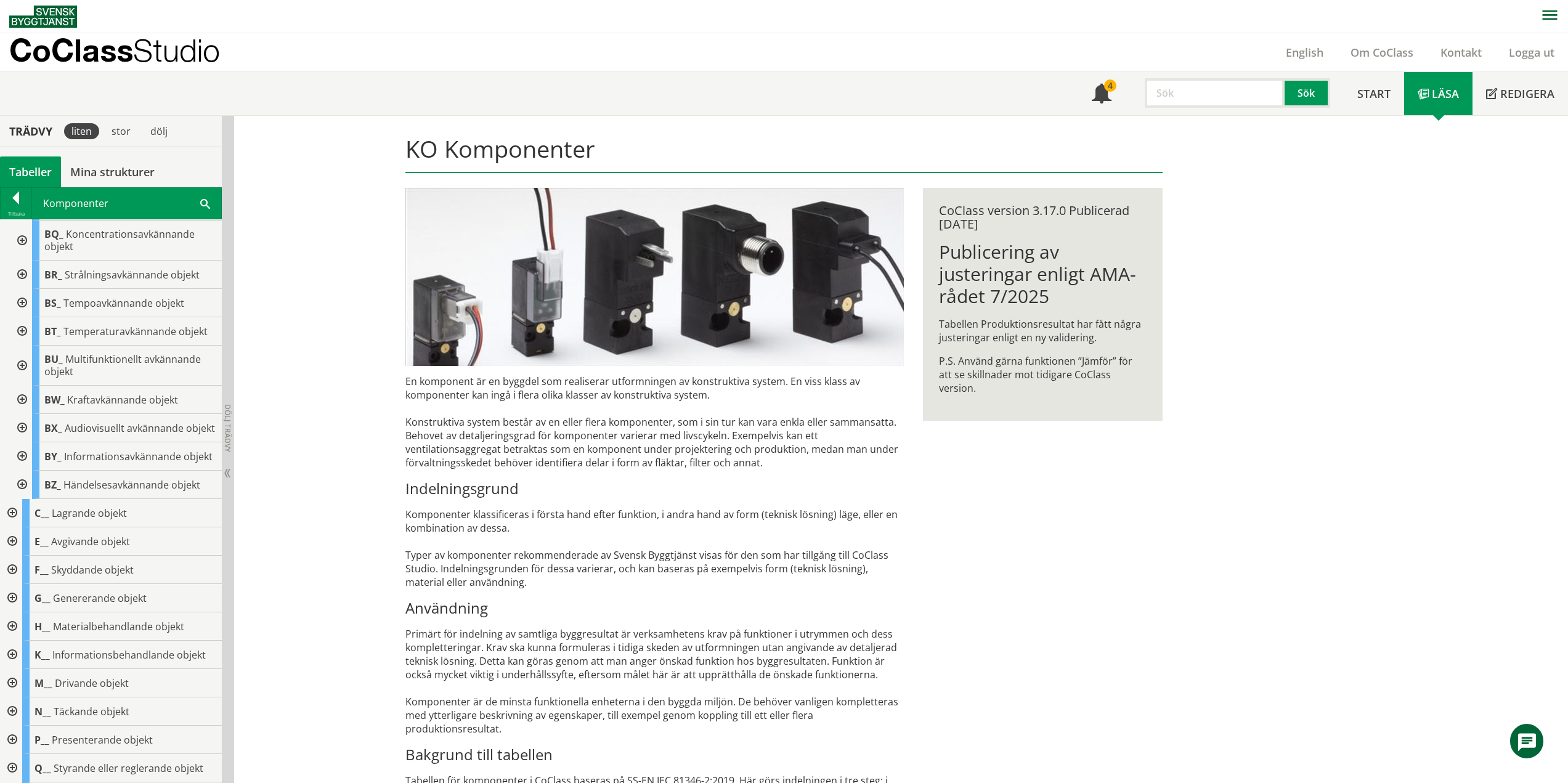
click at [24, 268] on div at bounding box center [21, 274] width 22 height 29
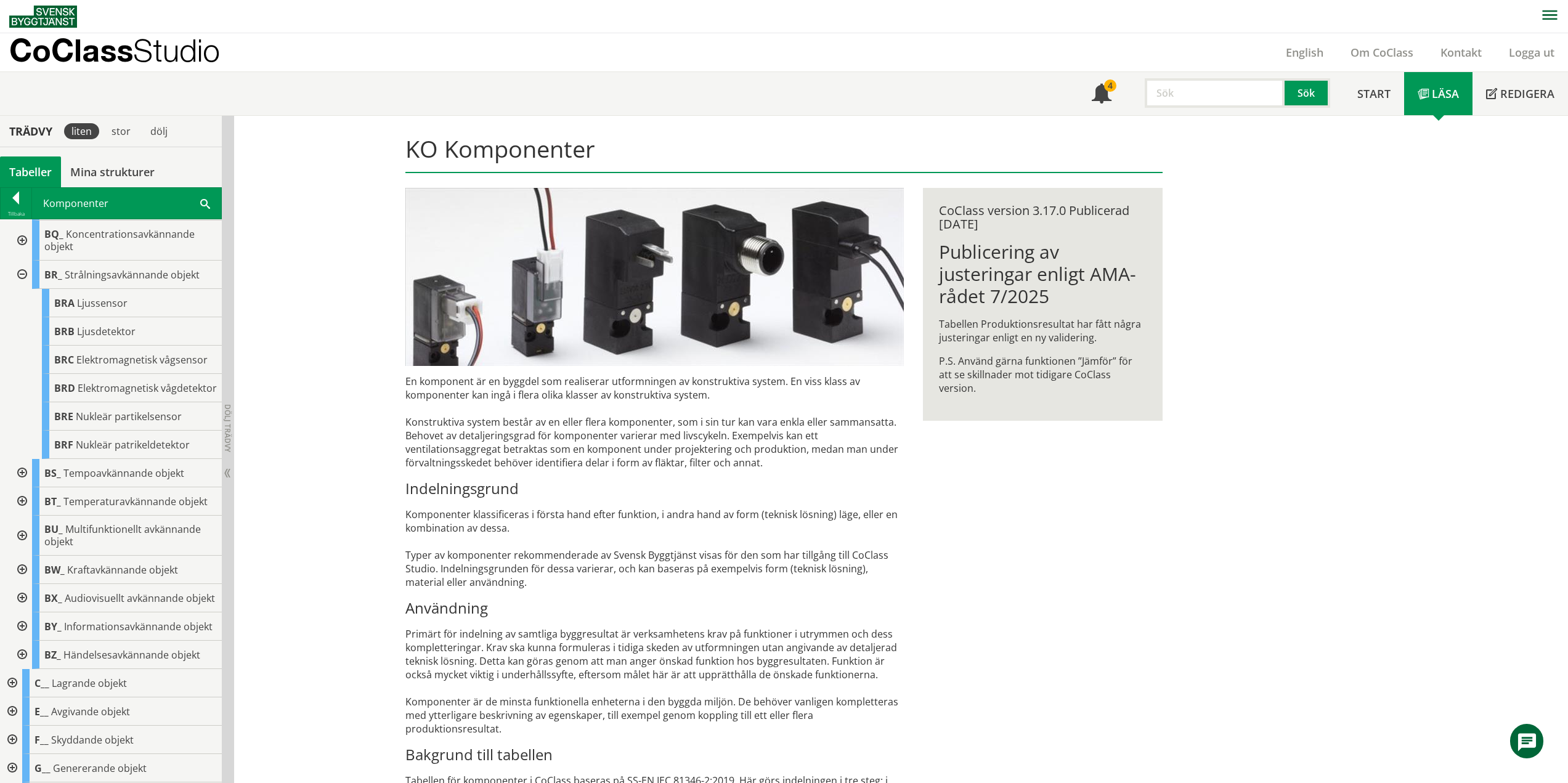
click at [16, 275] on div at bounding box center [21, 274] width 22 height 29
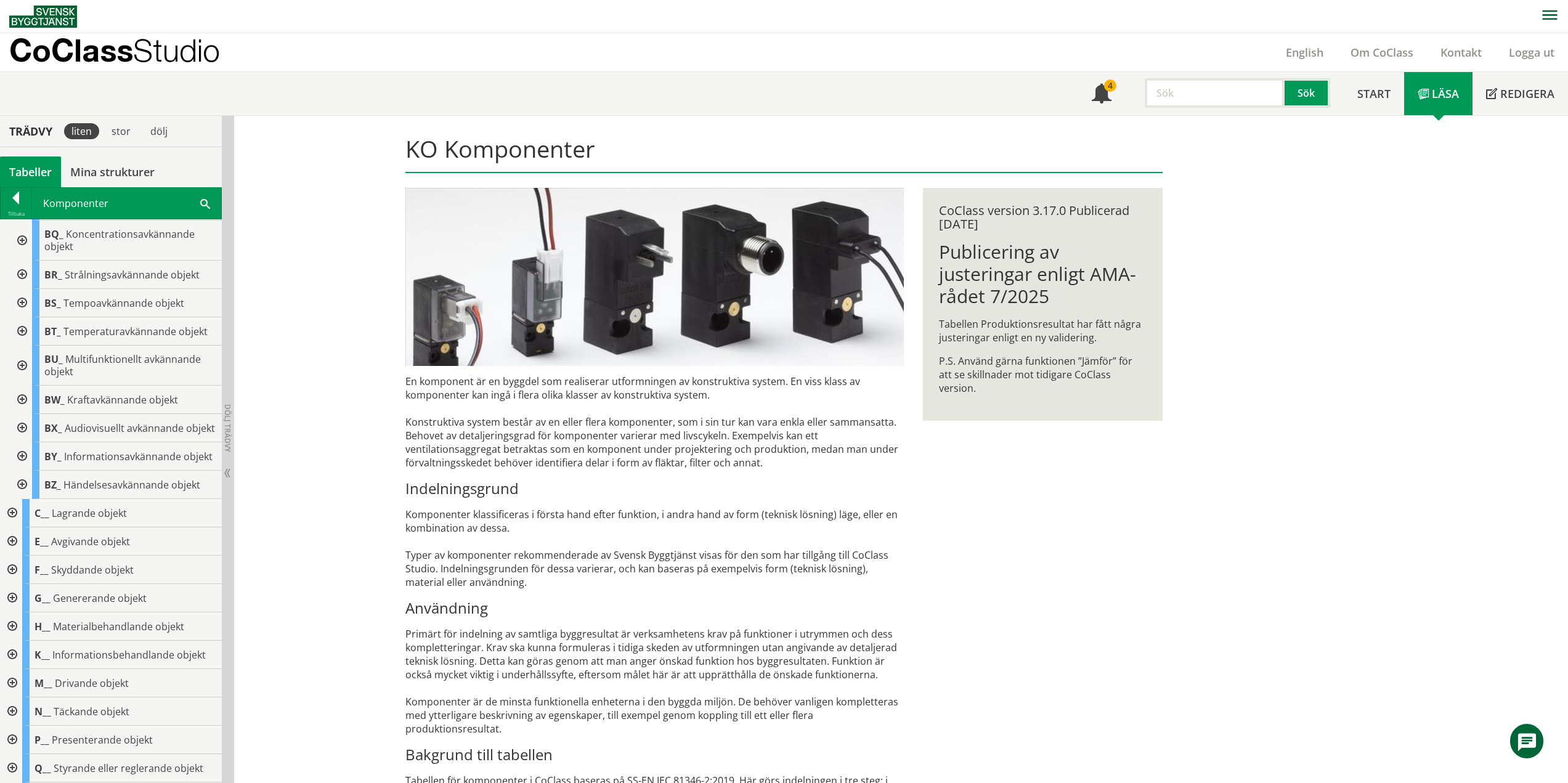
click at [24, 303] on div at bounding box center [21, 303] width 22 height 29
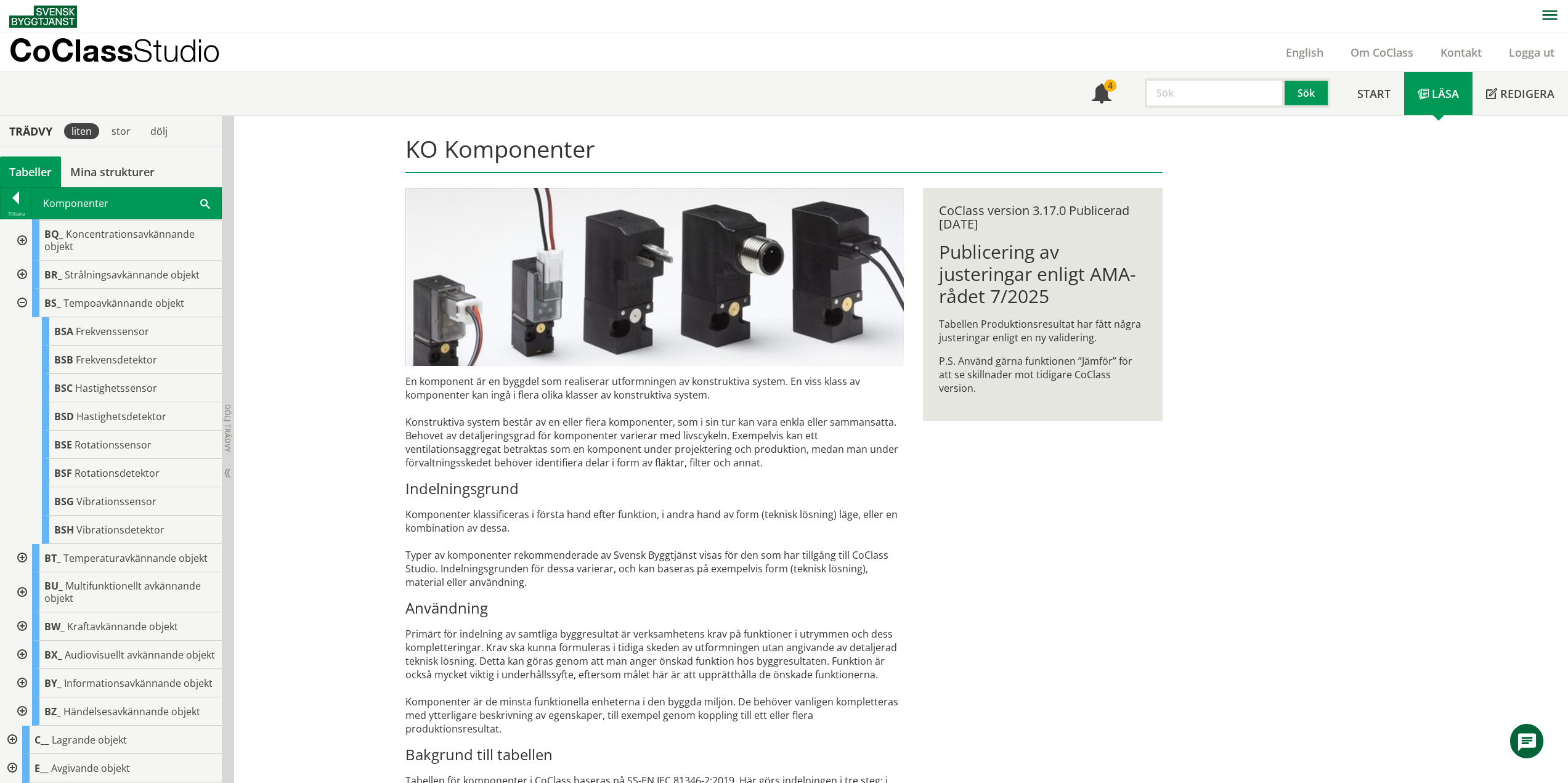
click at [24, 301] on div at bounding box center [21, 303] width 22 height 29
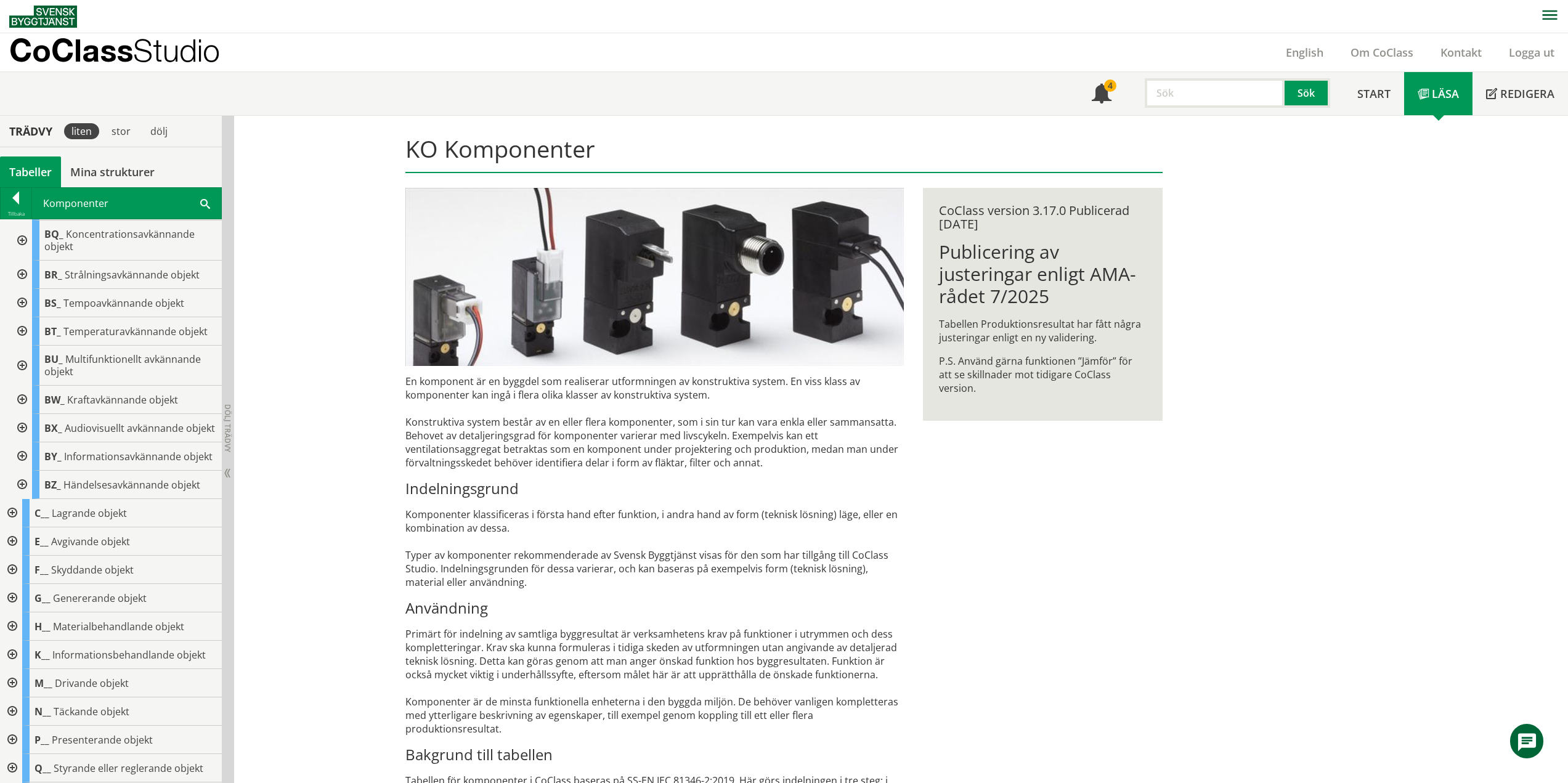
click at [25, 333] on div at bounding box center [21, 331] width 22 height 29
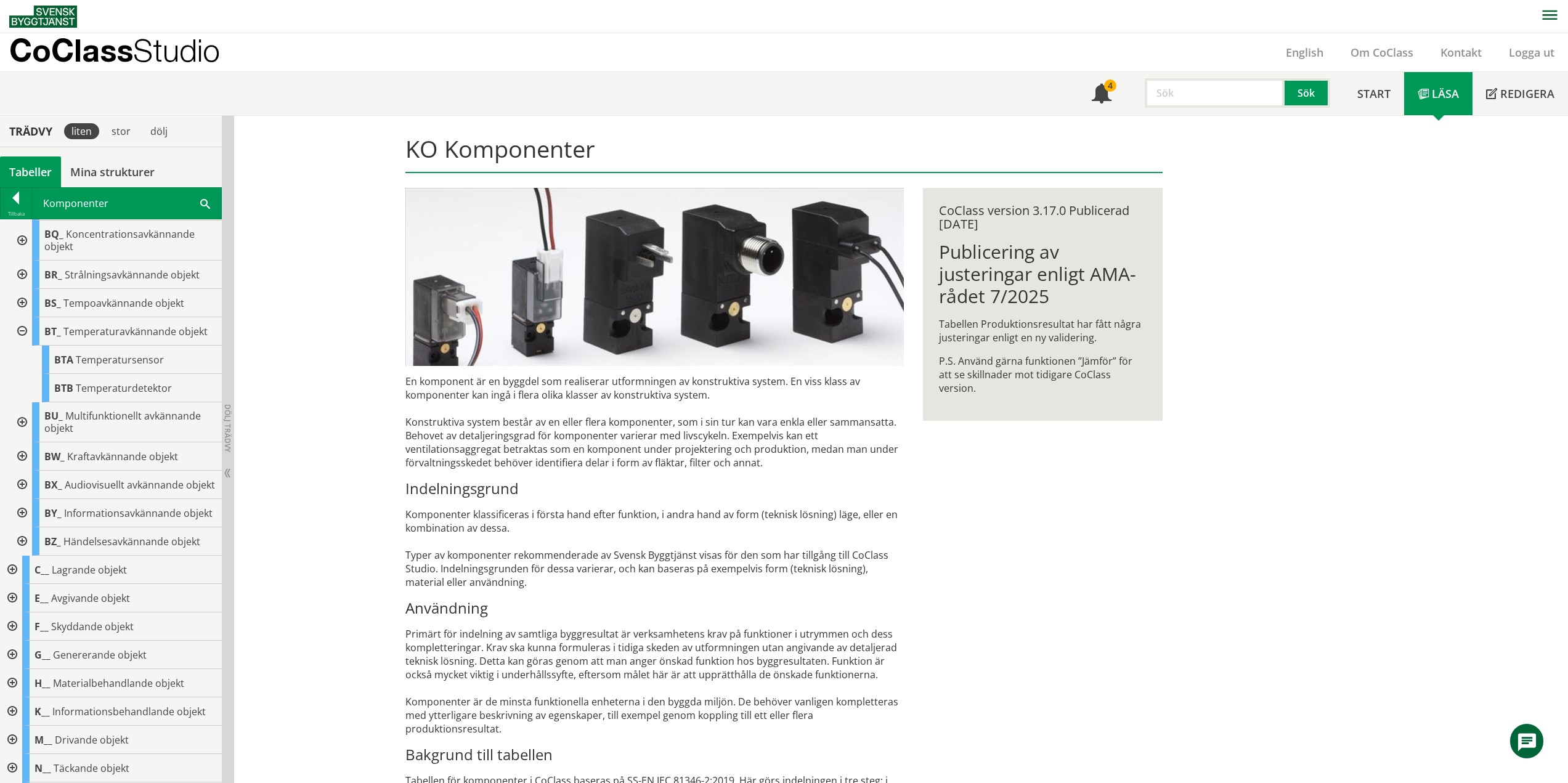
click at [20, 328] on div at bounding box center [21, 331] width 22 height 29
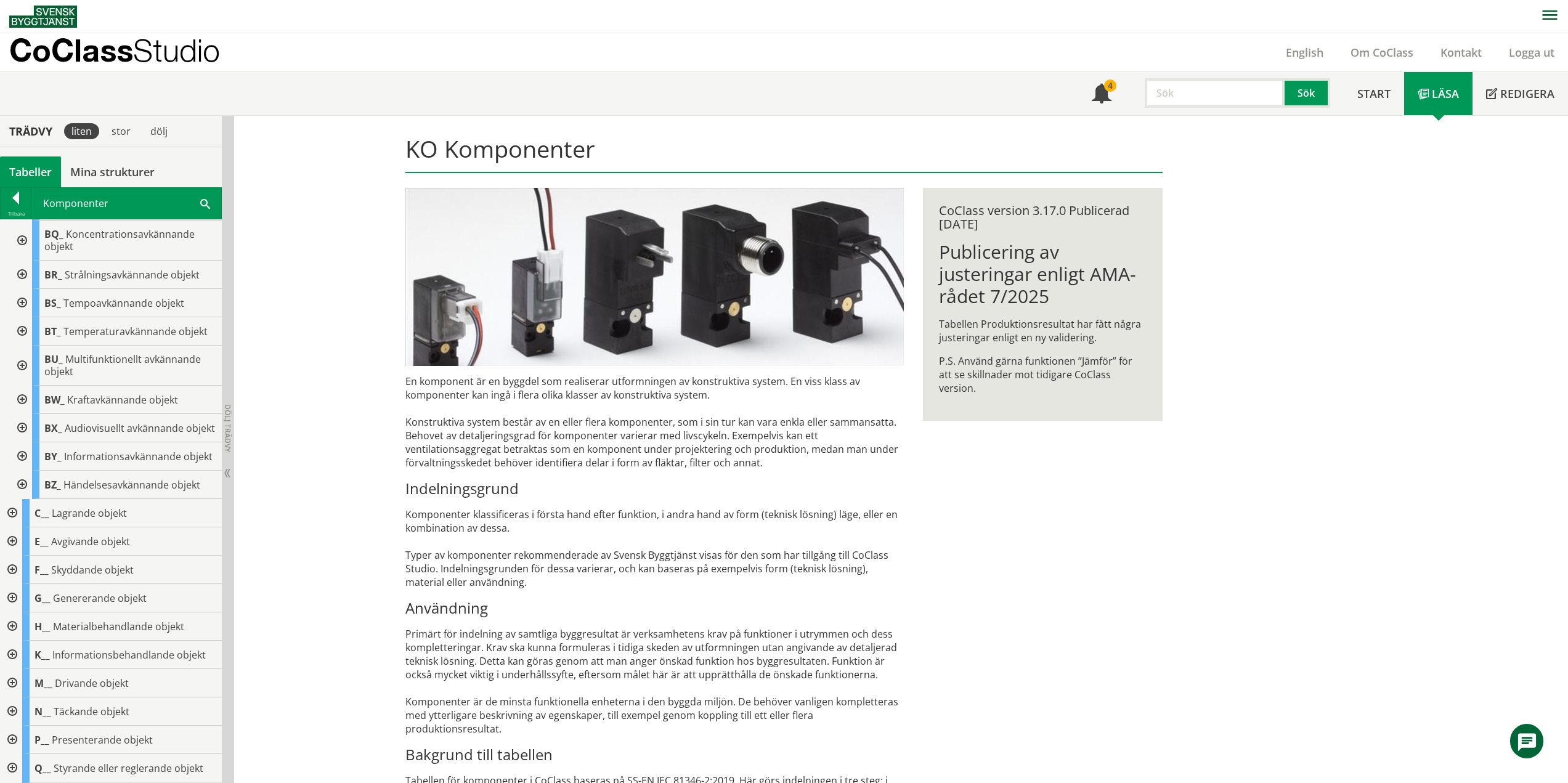
click at [22, 361] on div at bounding box center [21, 365] width 22 height 40
click at [25, 368] on div at bounding box center [21, 365] width 22 height 40
click at [23, 399] on div at bounding box center [21, 399] width 22 height 29
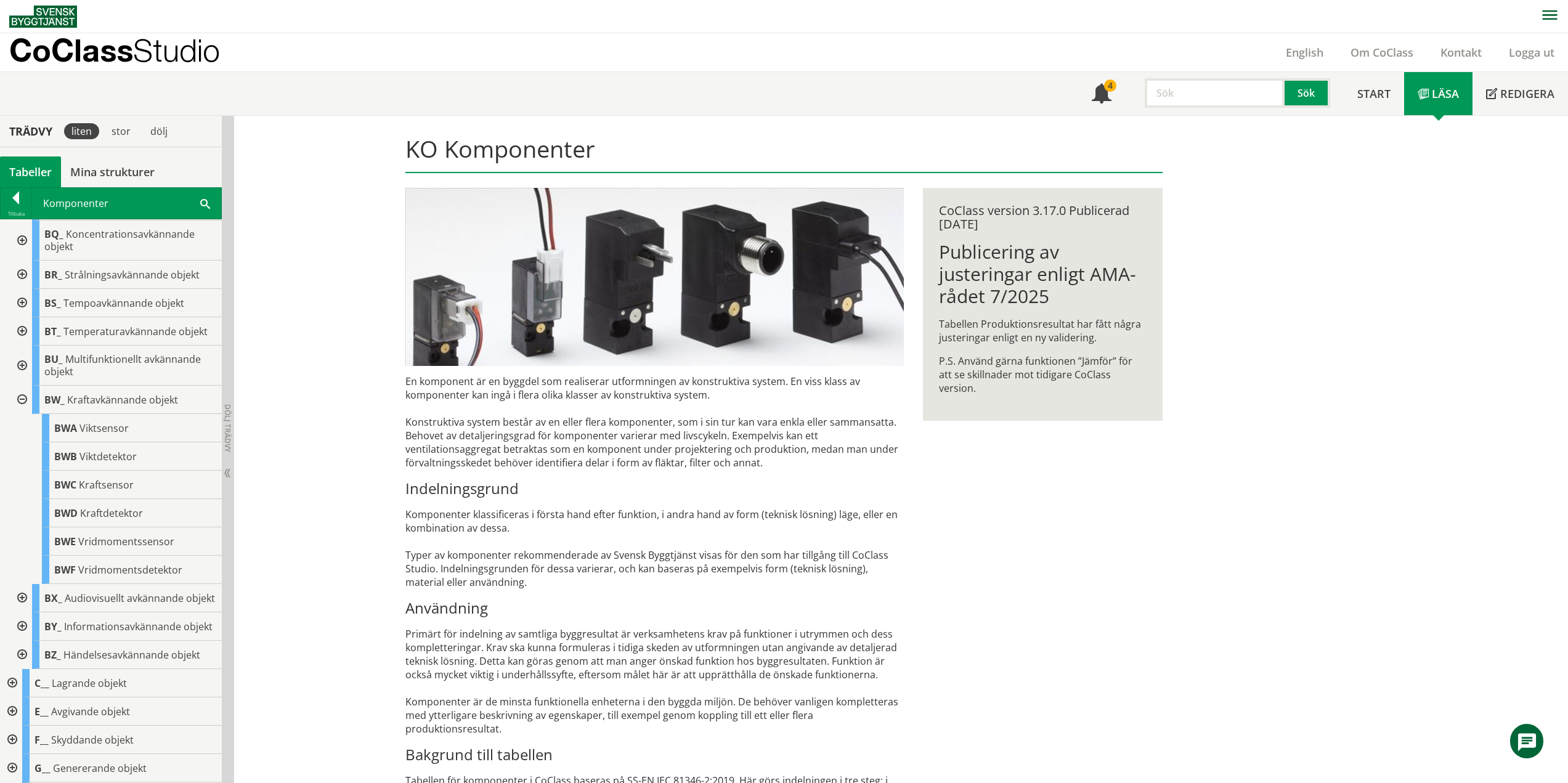
click at [26, 399] on div at bounding box center [21, 399] width 22 height 29
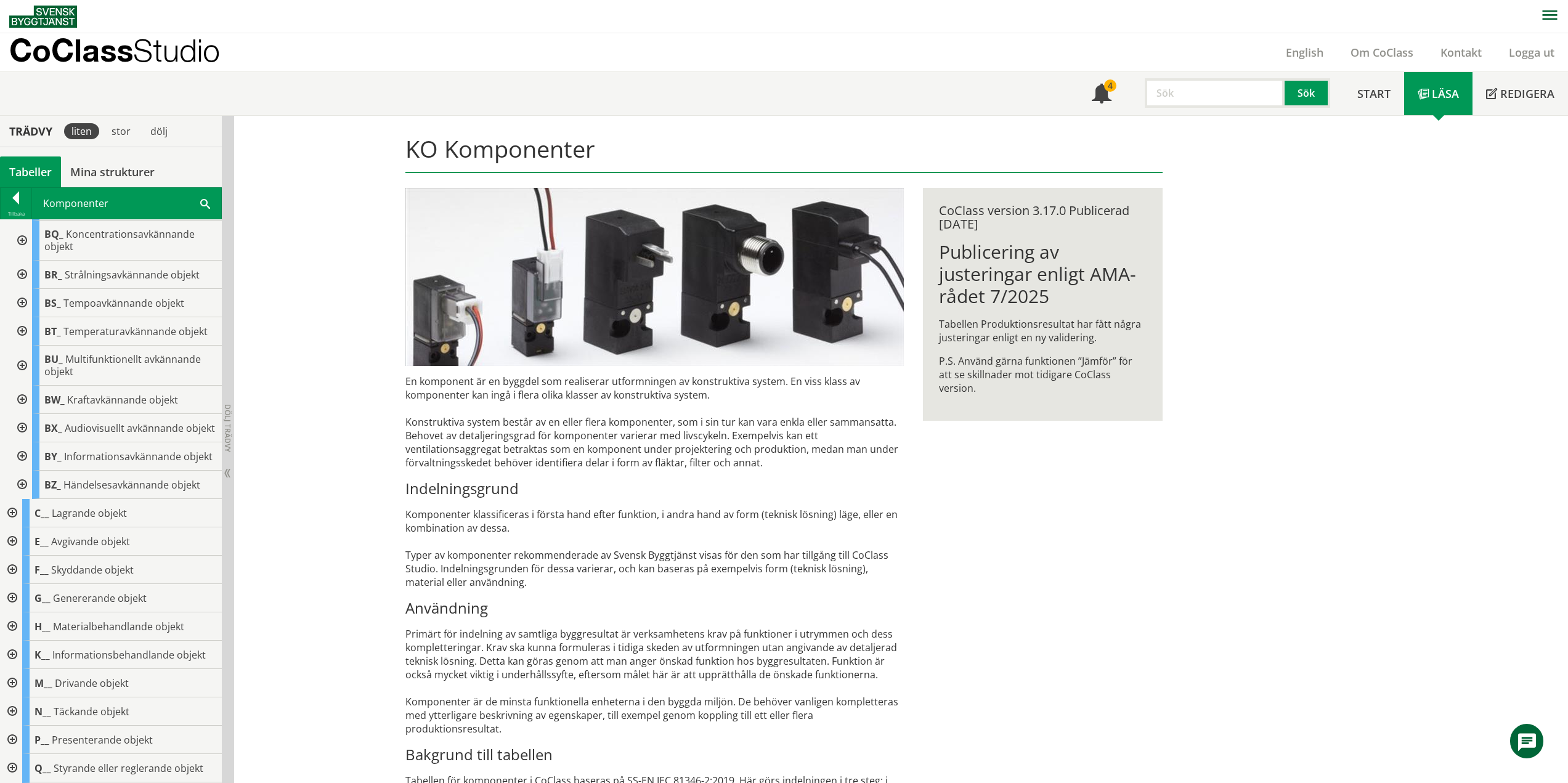
click at [18, 434] on div at bounding box center [21, 428] width 22 height 29
drag, startPoint x: 20, startPoint y: 433, endPoint x: 23, endPoint y: 450, distance: 17.3
click at [20, 433] on div at bounding box center [21, 428] width 22 height 29
click at [23, 469] on div at bounding box center [21, 456] width 22 height 29
click at [25, 471] on div at bounding box center [21, 456] width 22 height 29
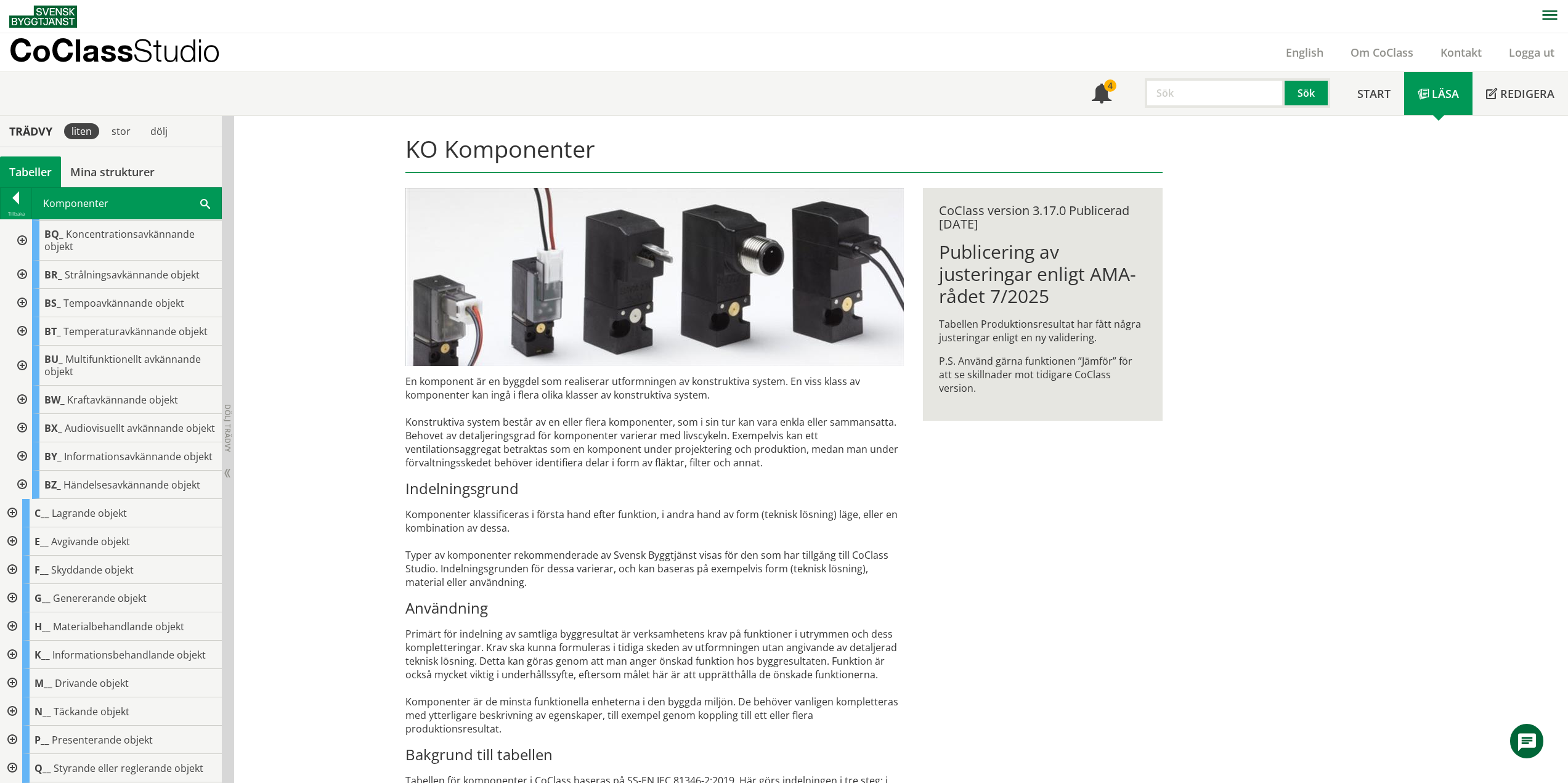
click at [23, 499] on div at bounding box center [21, 485] width 22 height 29
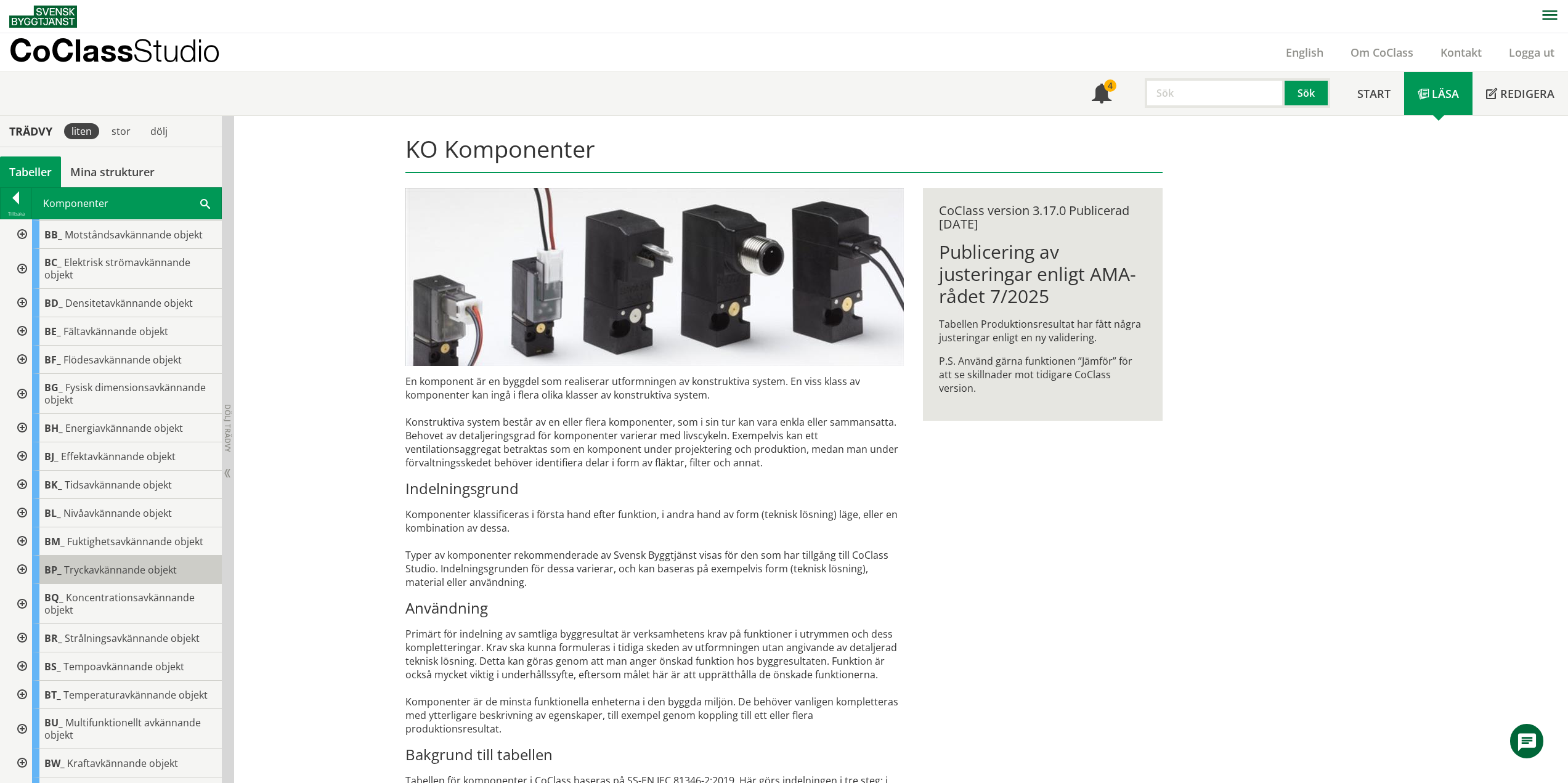
scroll to position [0, 0]
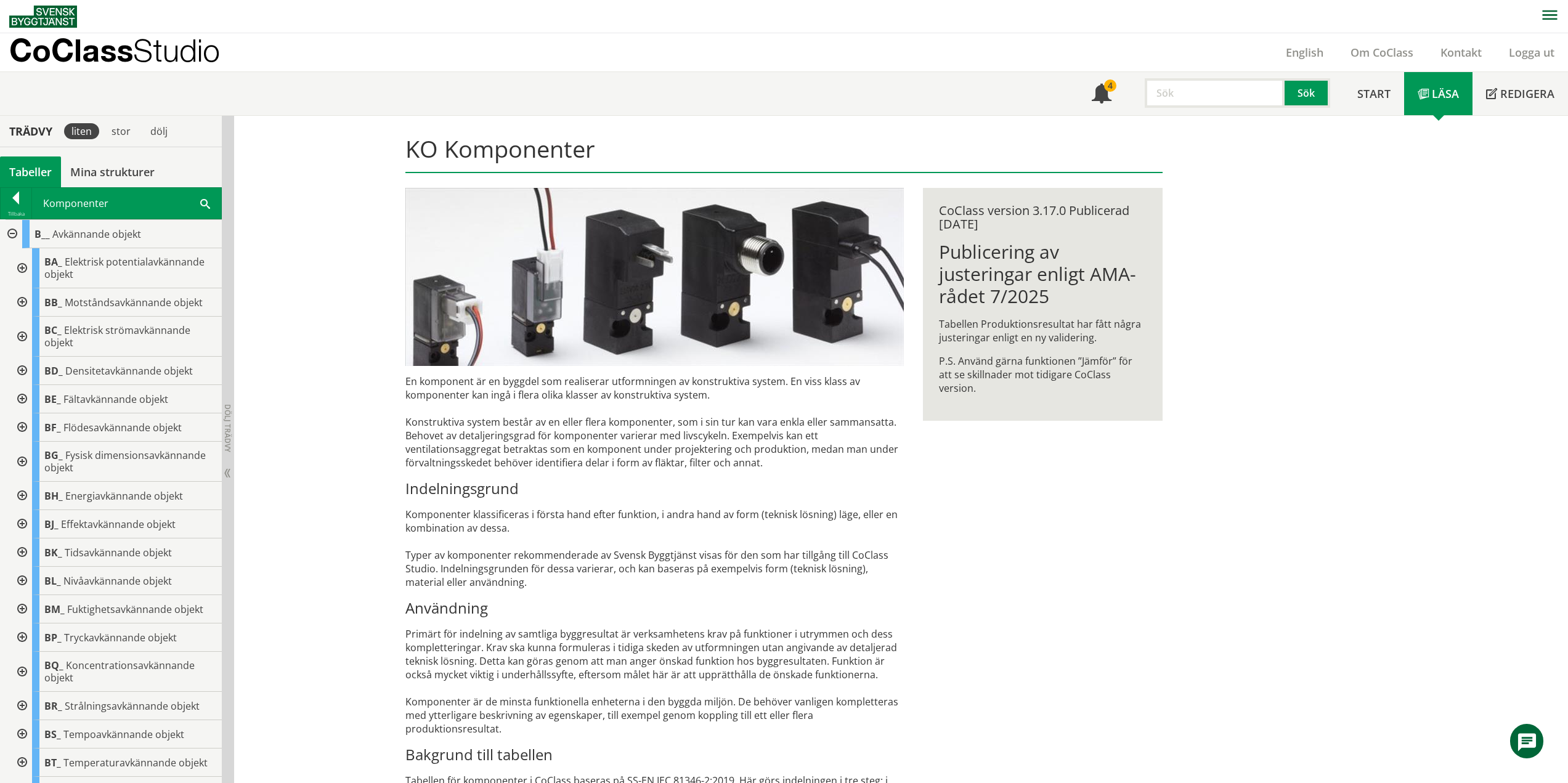
click at [14, 235] on div at bounding box center [11, 234] width 22 height 29
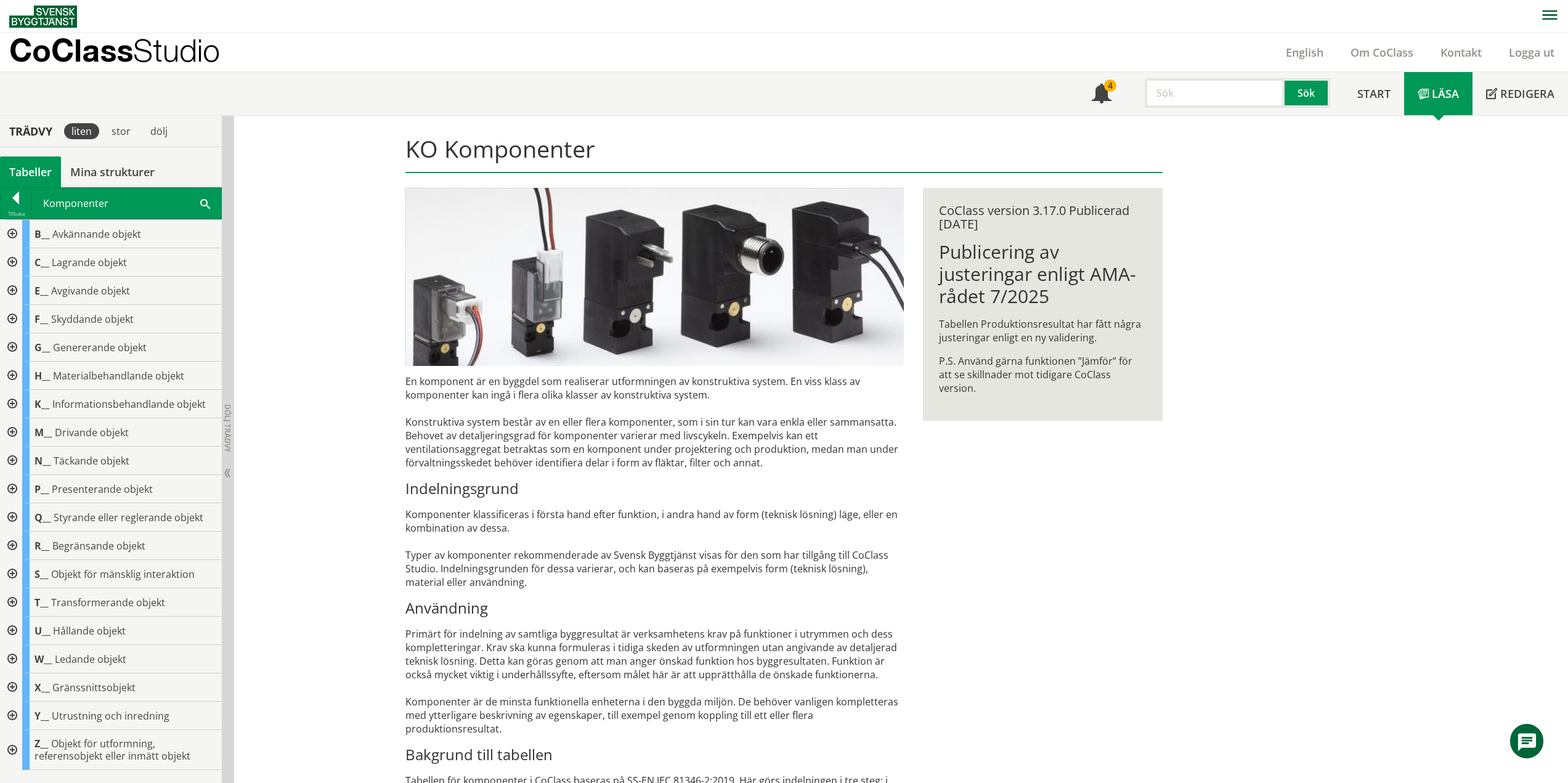
click at [8, 258] on div at bounding box center [11, 262] width 22 height 29
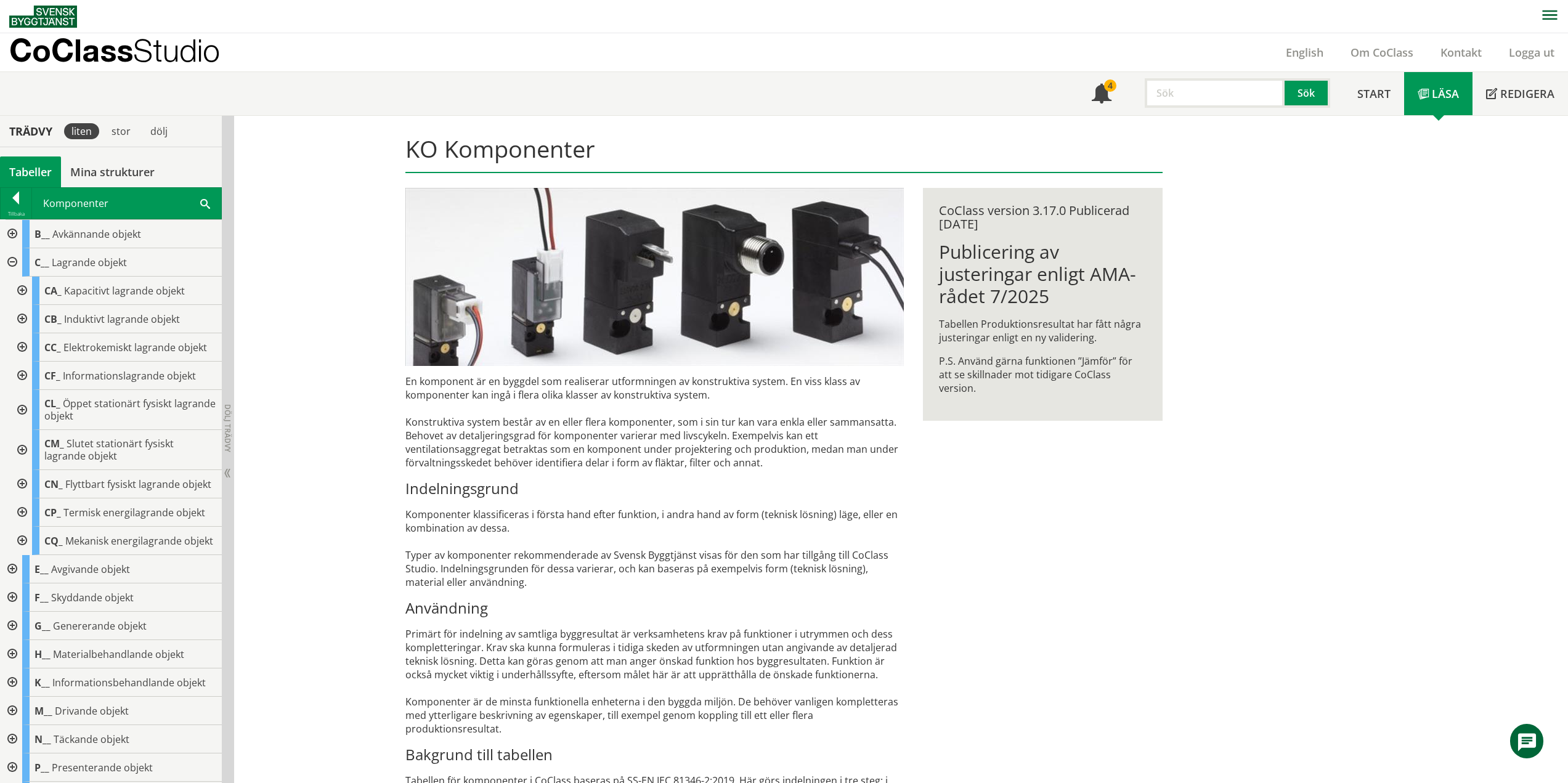
click at [23, 290] on div at bounding box center [21, 291] width 22 height 29
click at [19, 290] on div at bounding box center [21, 291] width 22 height 29
click at [23, 316] on div at bounding box center [21, 319] width 22 height 29
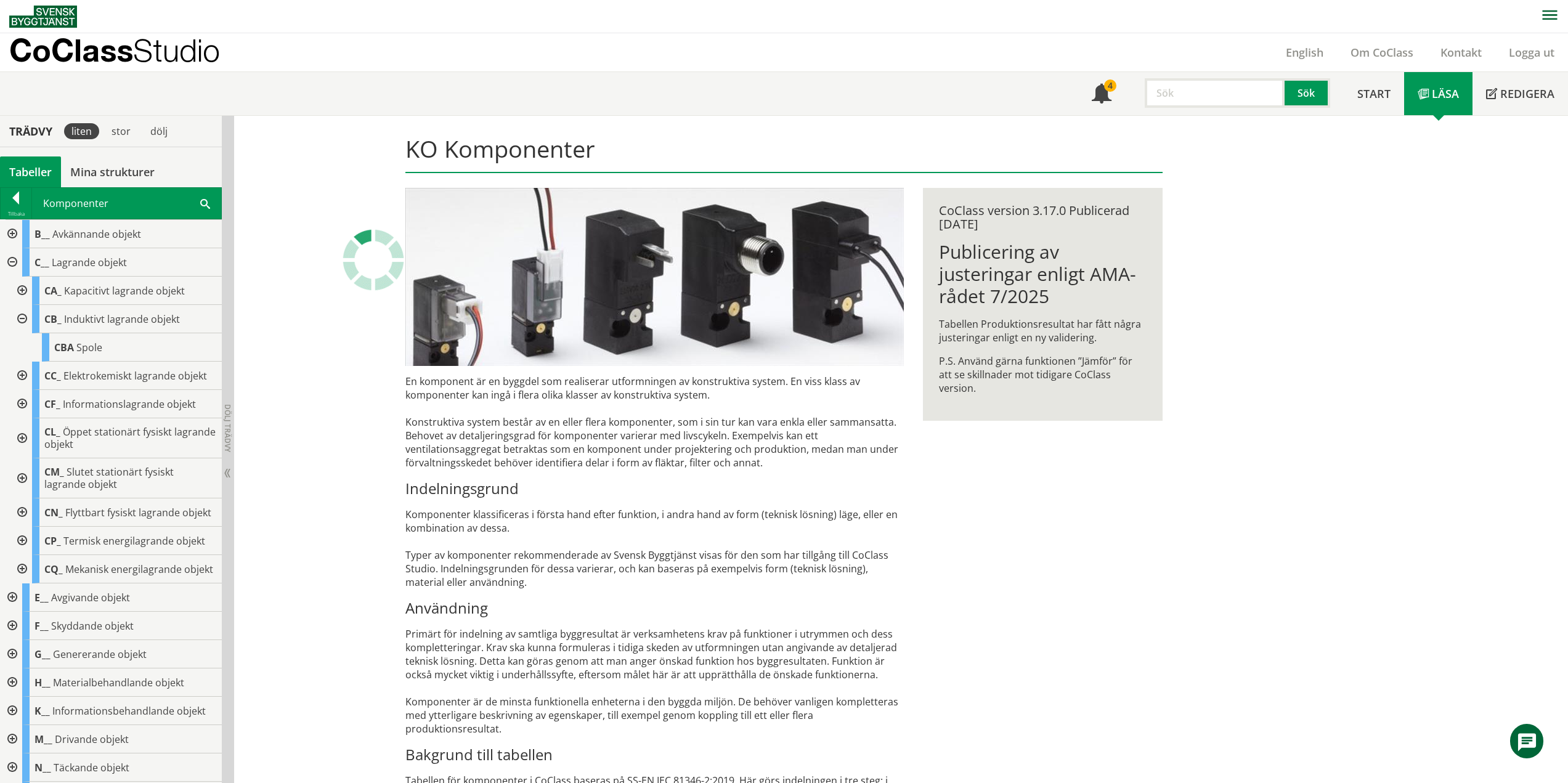
click at [21, 317] on div at bounding box center [21, 319] width 22 height 29
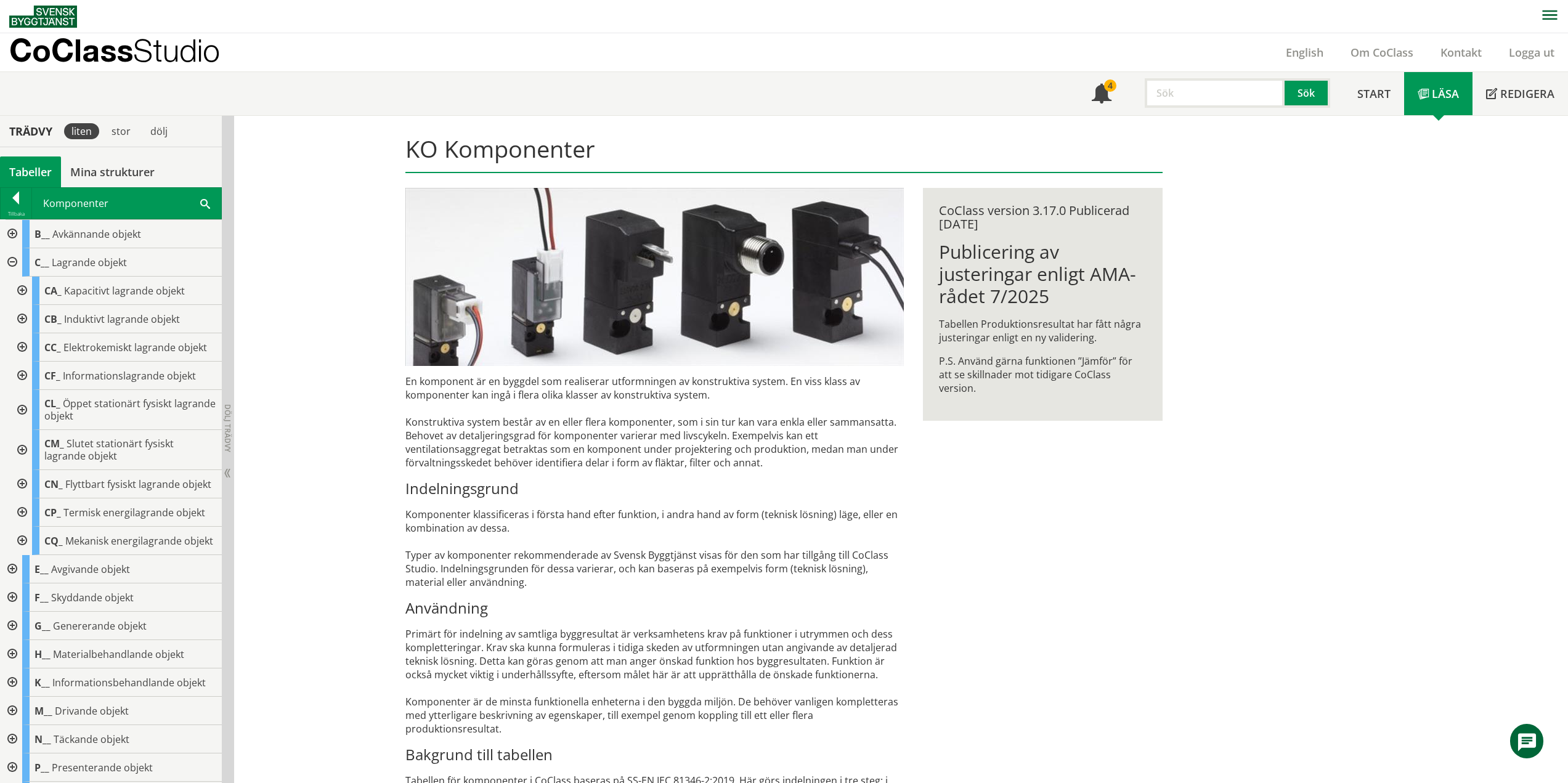
click at [21, 343] on div at bounding box center [21, 347] width 22 height 29
click at [22, 346] on div at bounding box center [21, 347] width 22 height 29
click at [20, 372] on div at bounding box center [21, 375] width 22 height 29
click at [23, 375] on div at bounding box center [21, 375] width 22 height 29
click at [22, 409] on div at bounding box center [21, 410] width 22 height 40
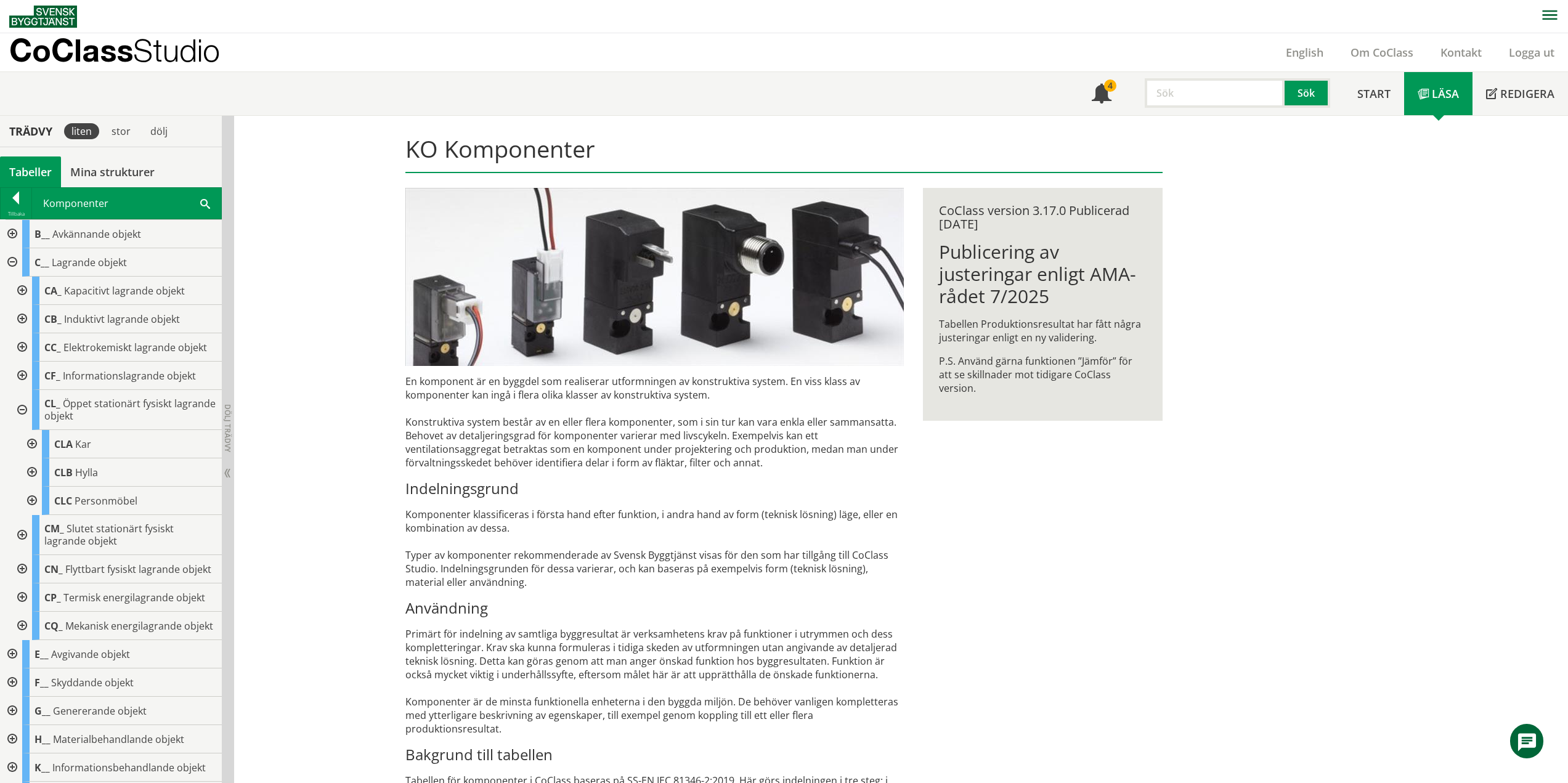
click at [24, 411] on div at bounding box center [21, 410] width 22 height 40
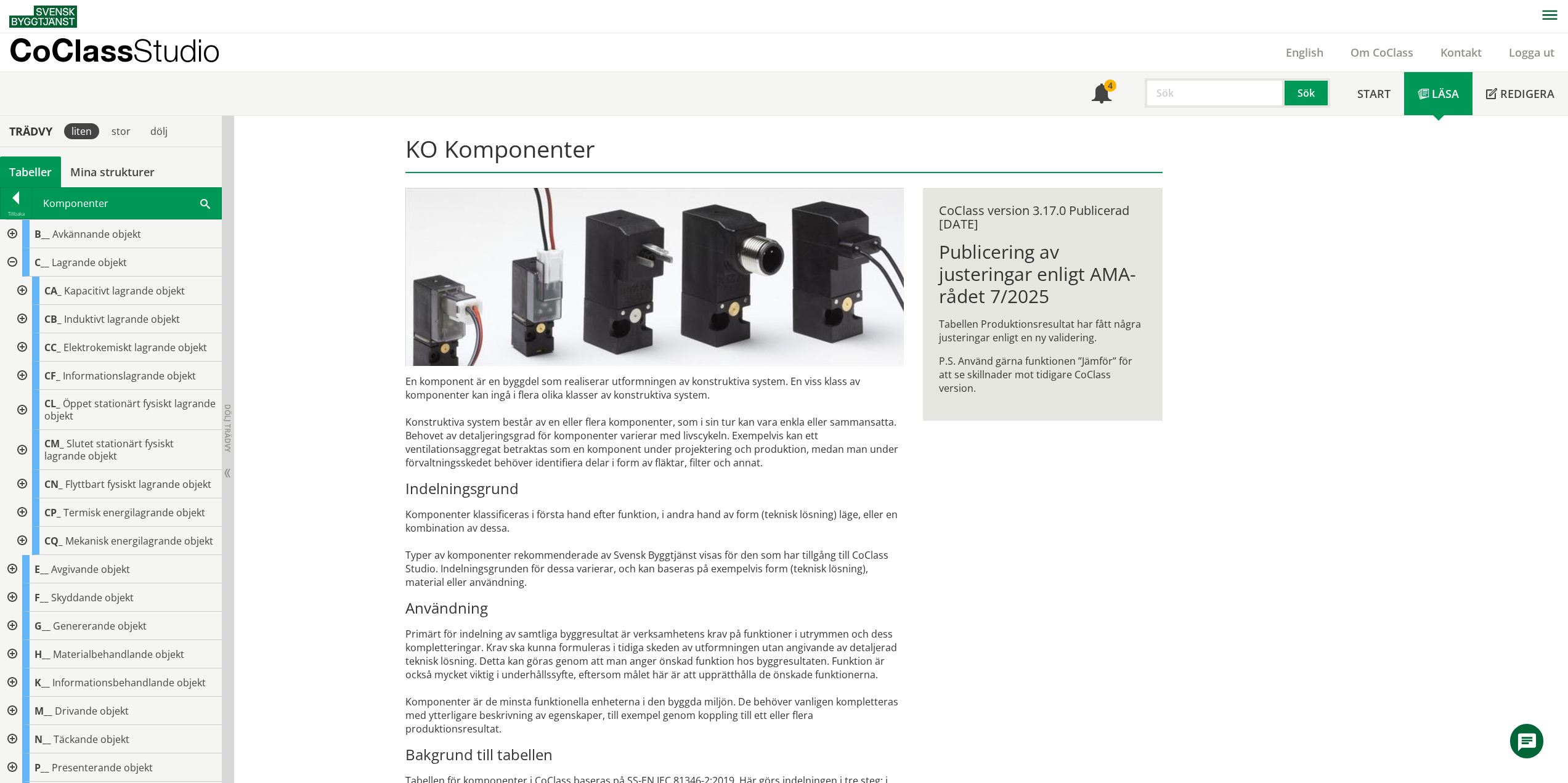
click at [21, 449] on div at bounding box center [21, 450] width 22 height 40
click at [23, 449] on div at bounding box center [21, 450] width 22 height 40
click at [23, 485] on div at bounding box center [21, 484] width 22 height 29
click at [18, 486] on div at bounding box center [21, 484] width 22 height 29
click at [19, 521] on div at bounding box center [21, 512] width 22 height 29
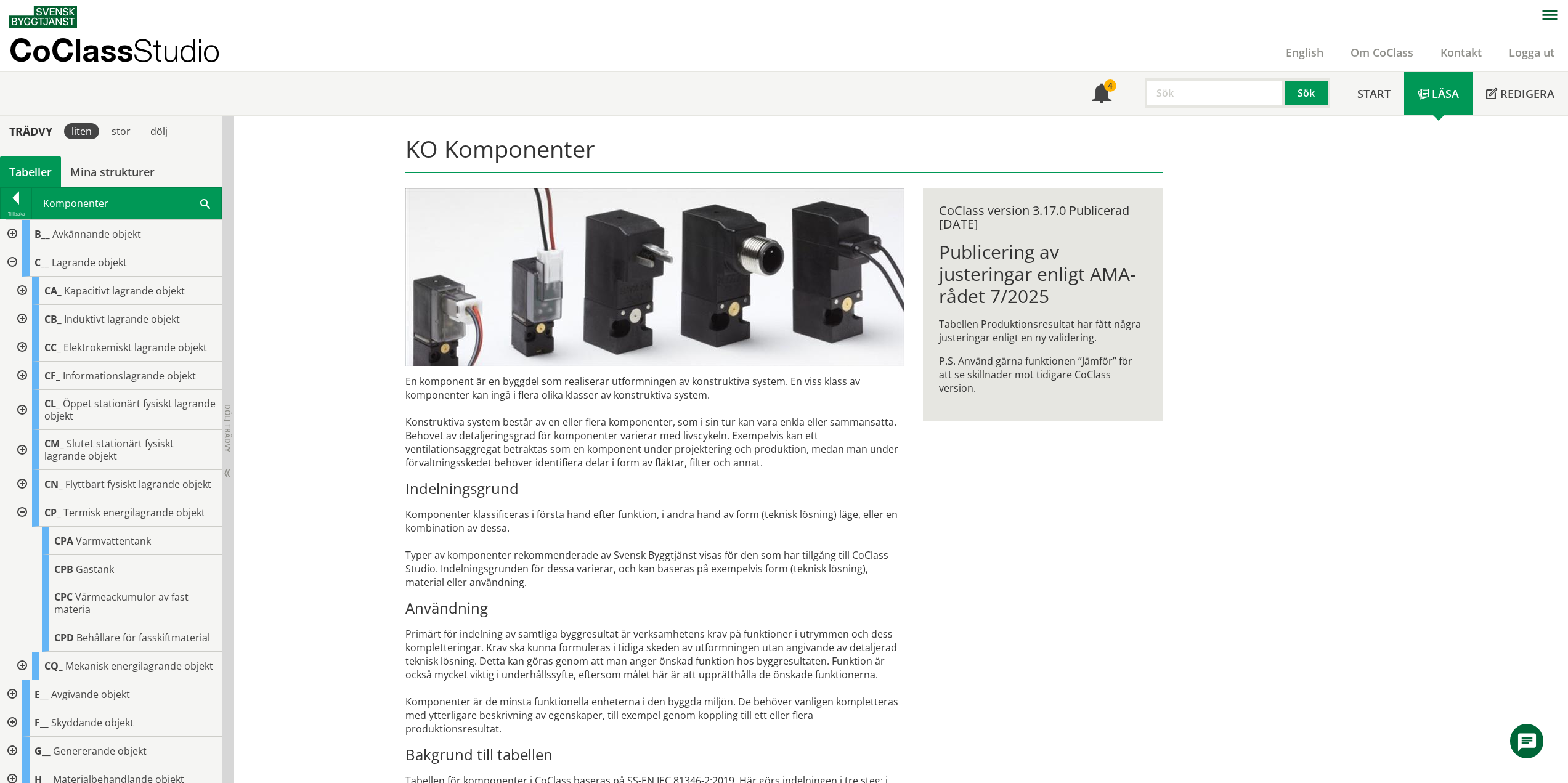
click at [25, 526] on div at bounding box center [21, 512] width 22 height 29
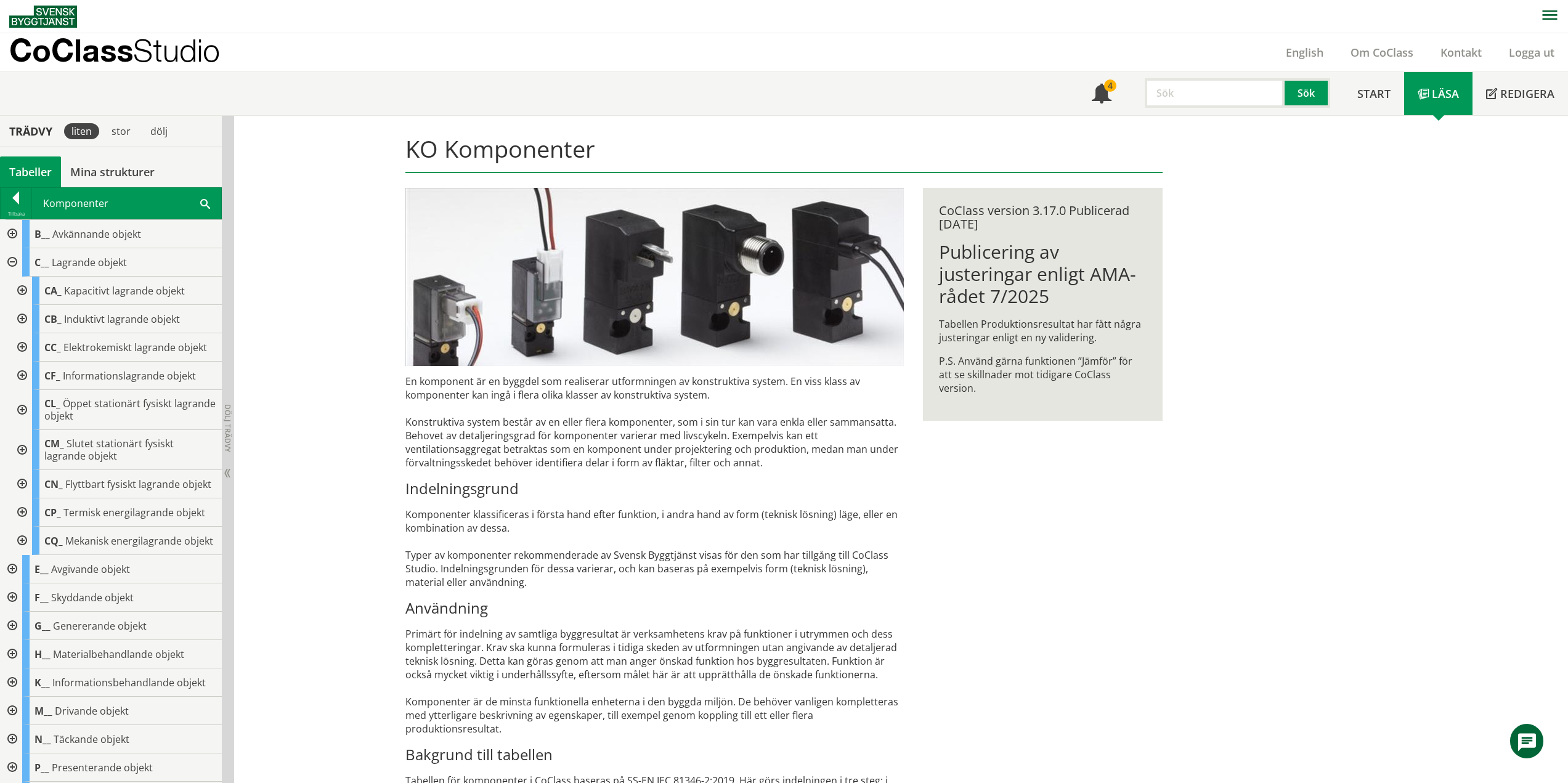
click at [20, 555] on div at bounding box center [21, 541] width 22 height 29
click at [17, 555] on div at bounding box center [21, 541] width 22 height 29
click at [14, 260] on div at bounding box center [11, 262] width 22 height 29
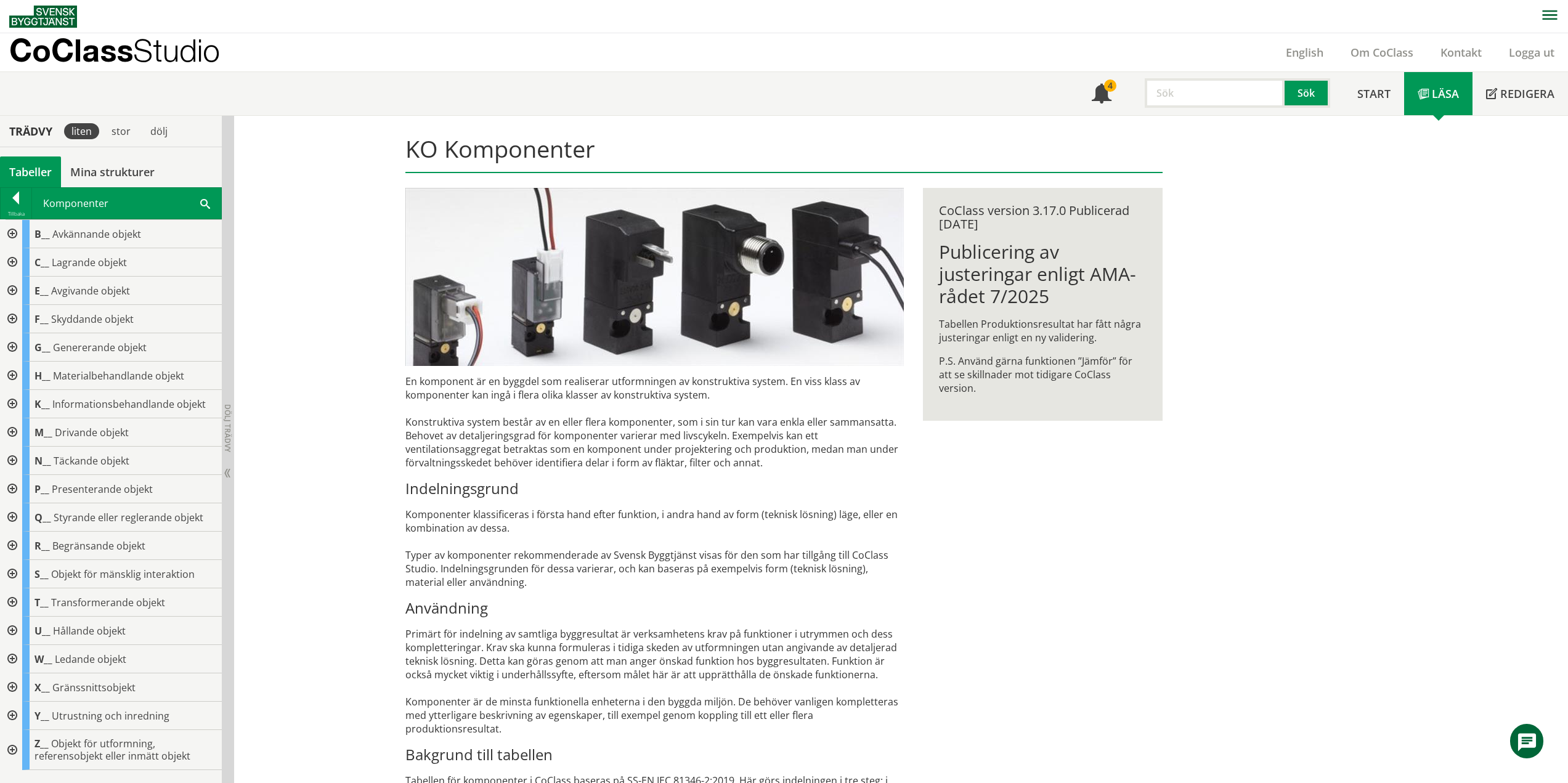
click at [14, 286] on div at bounding box center [11, 291] width 22 height 29
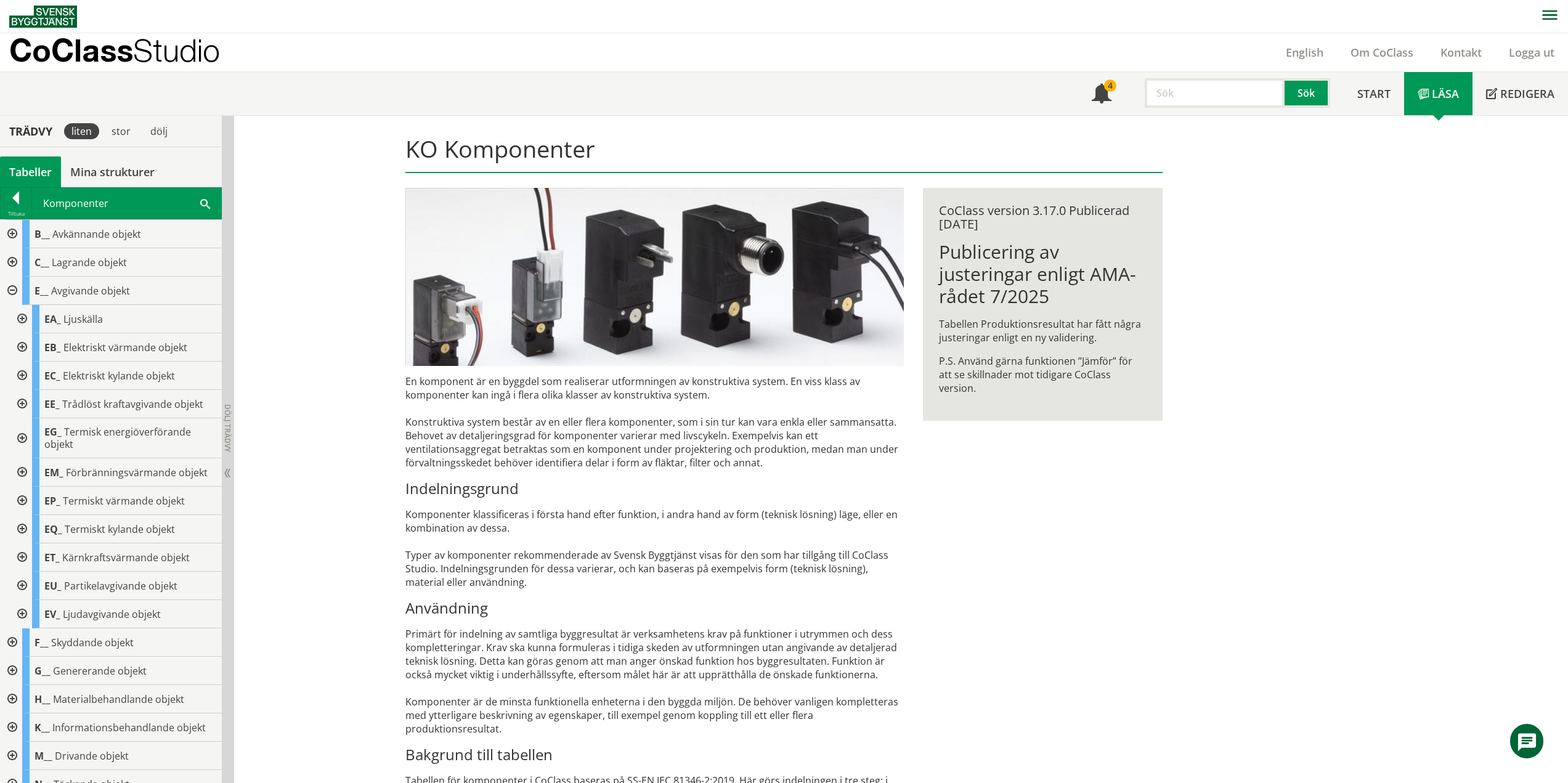
click at [22, 319] on div at bounding box center [21, 319] width 22 height 29
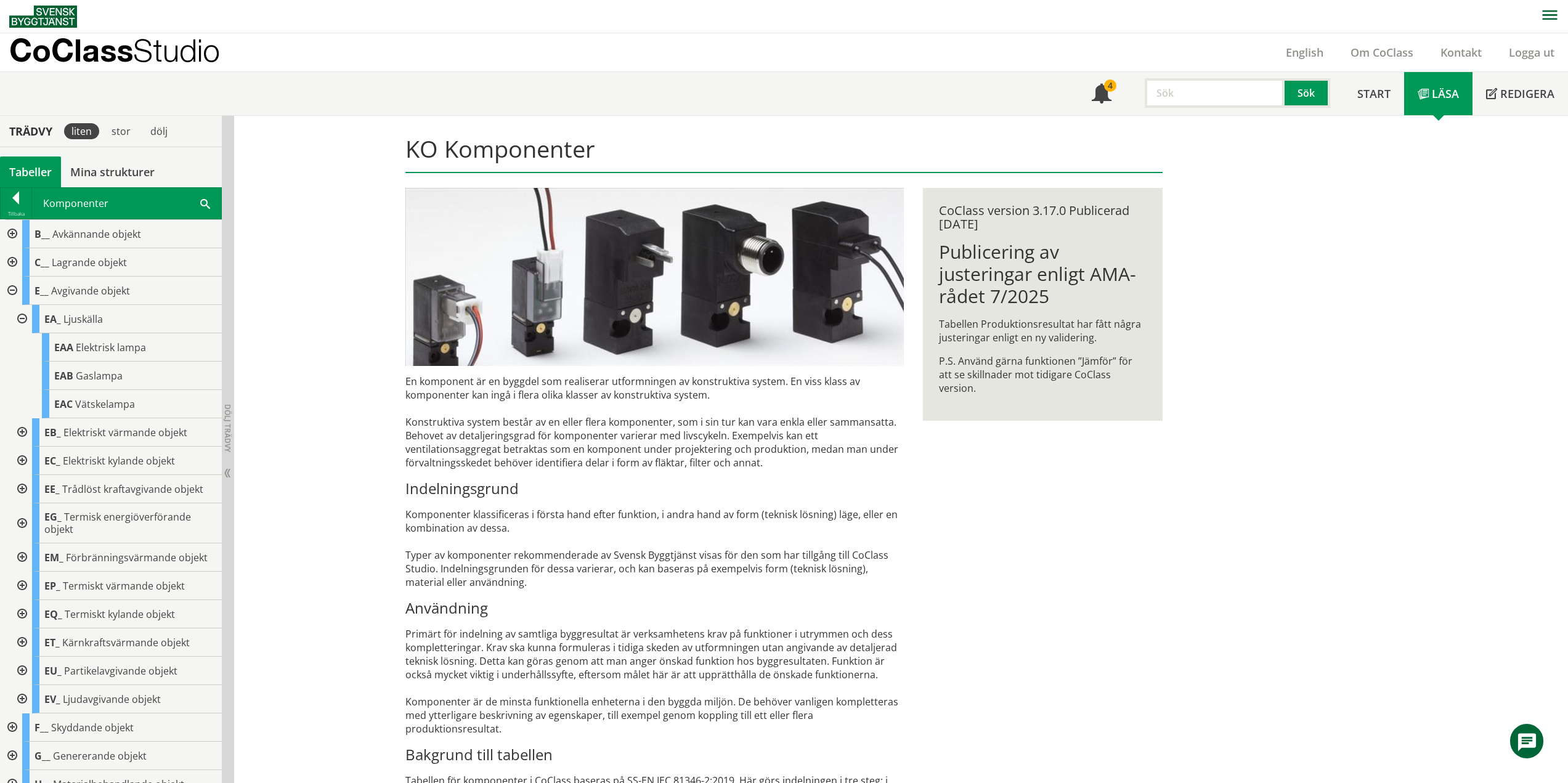
drag, startPoint x: 21, startPoint y: 316, endPoint x: 23, endPoint y: 330, distance: 14.1
click at [21, 316] on div at bounding box center [21, 319] width 22 height 29
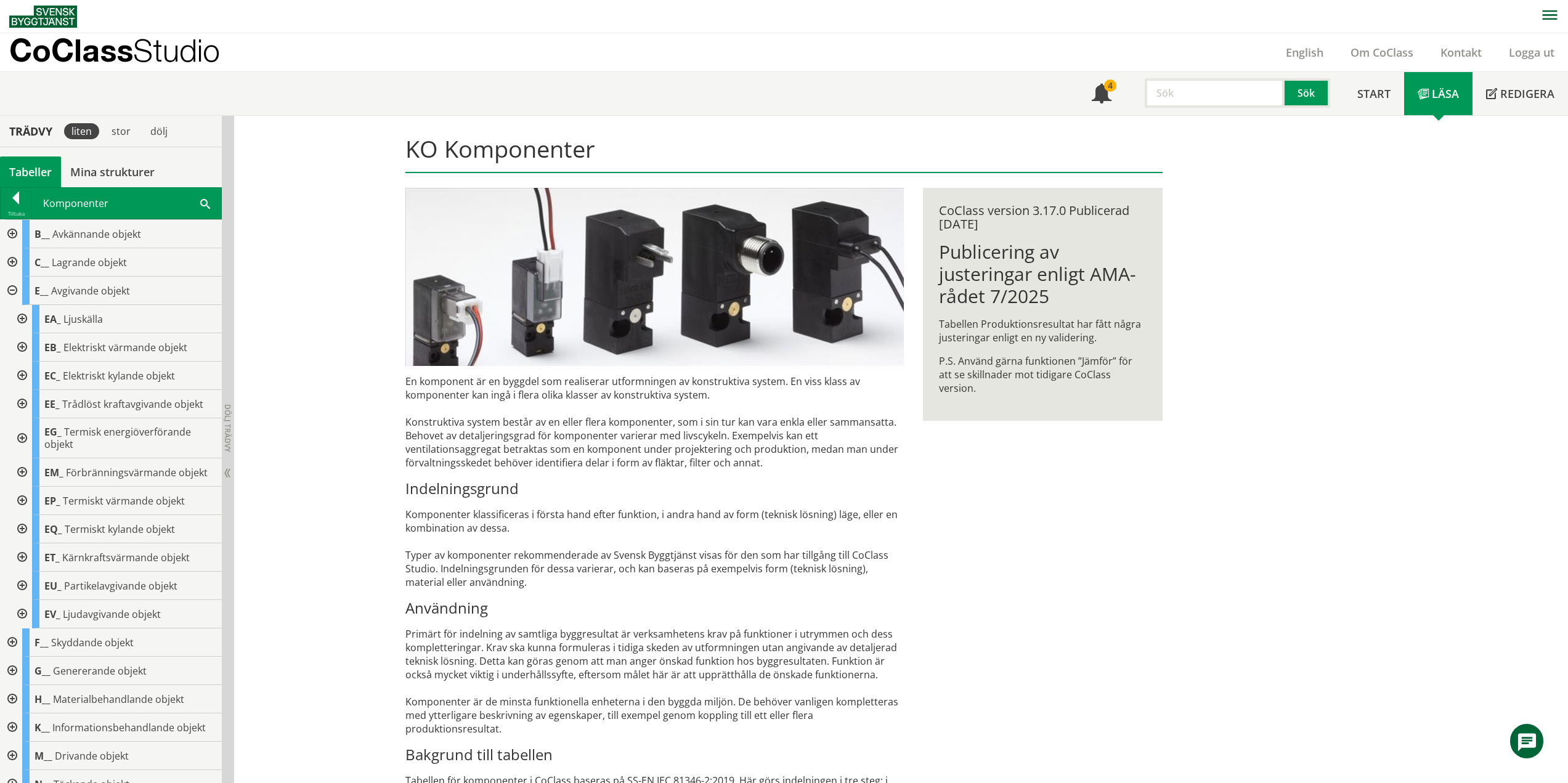
click at [23, 343] on div at bounding box center [21, 347] width 22 height 29
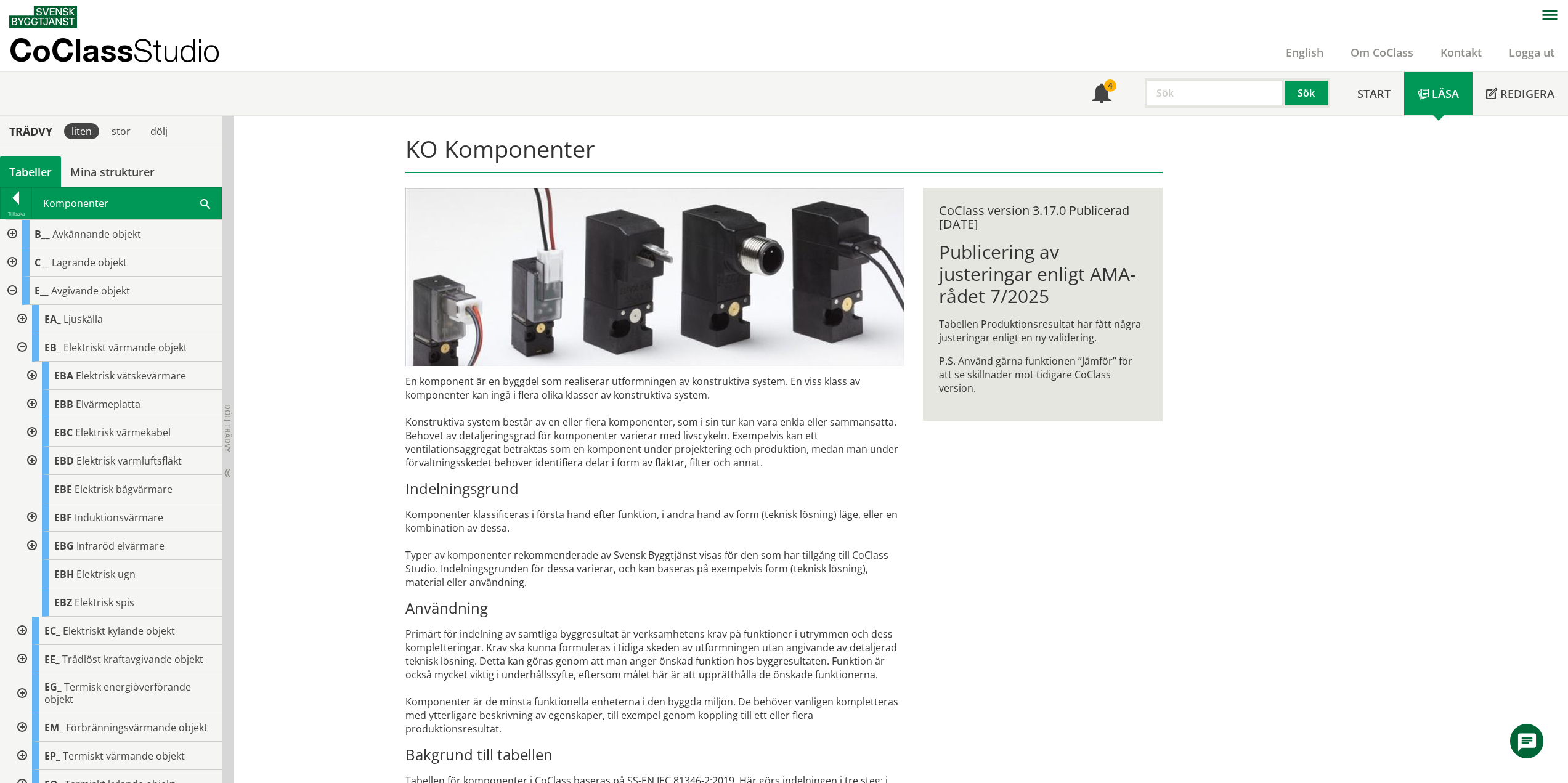
click at [22, 343] on div at bounding box center [21, 347] width 22 height 29
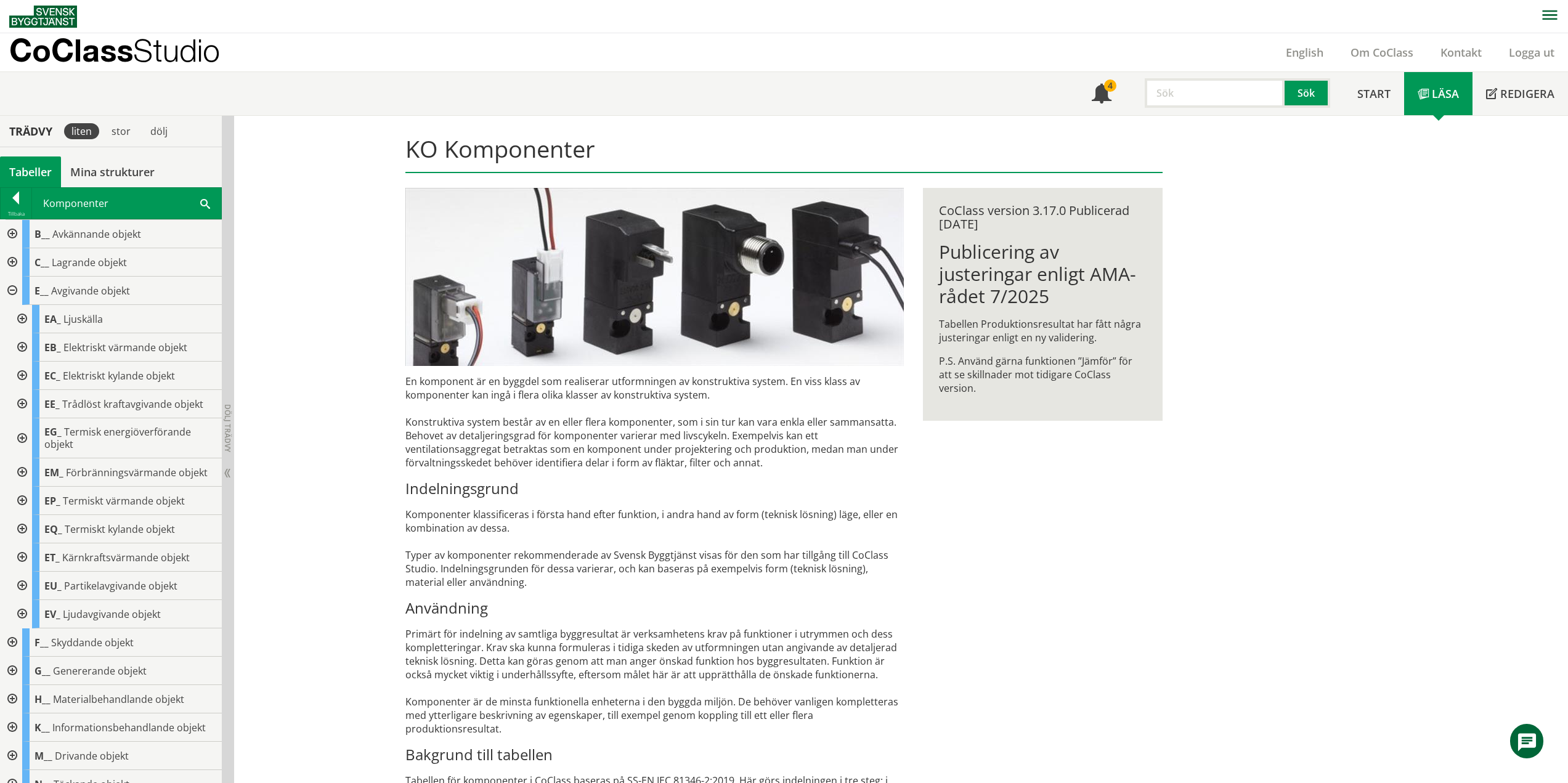
click at [23, 372] on div at bounding box center [21, 375] width 22 height 29
click at [23, 374] on div at bounding box center [21, 375] width 22 height 29
click at [23, 400] on div at bounding box center [21, 404] width 22 height 29
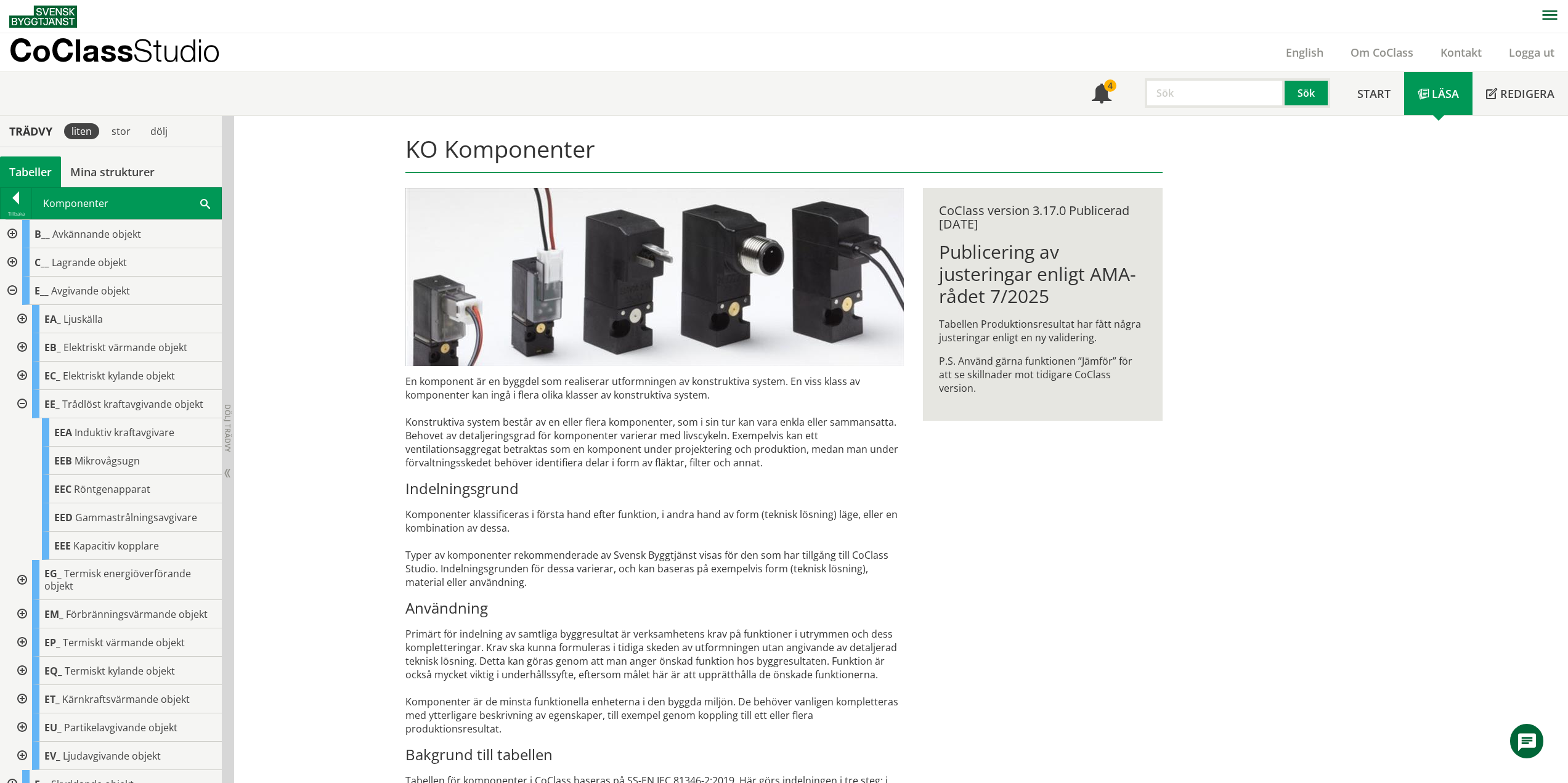
click at [25, 403] on div at bounding box center [21, 404] width 22 height 29
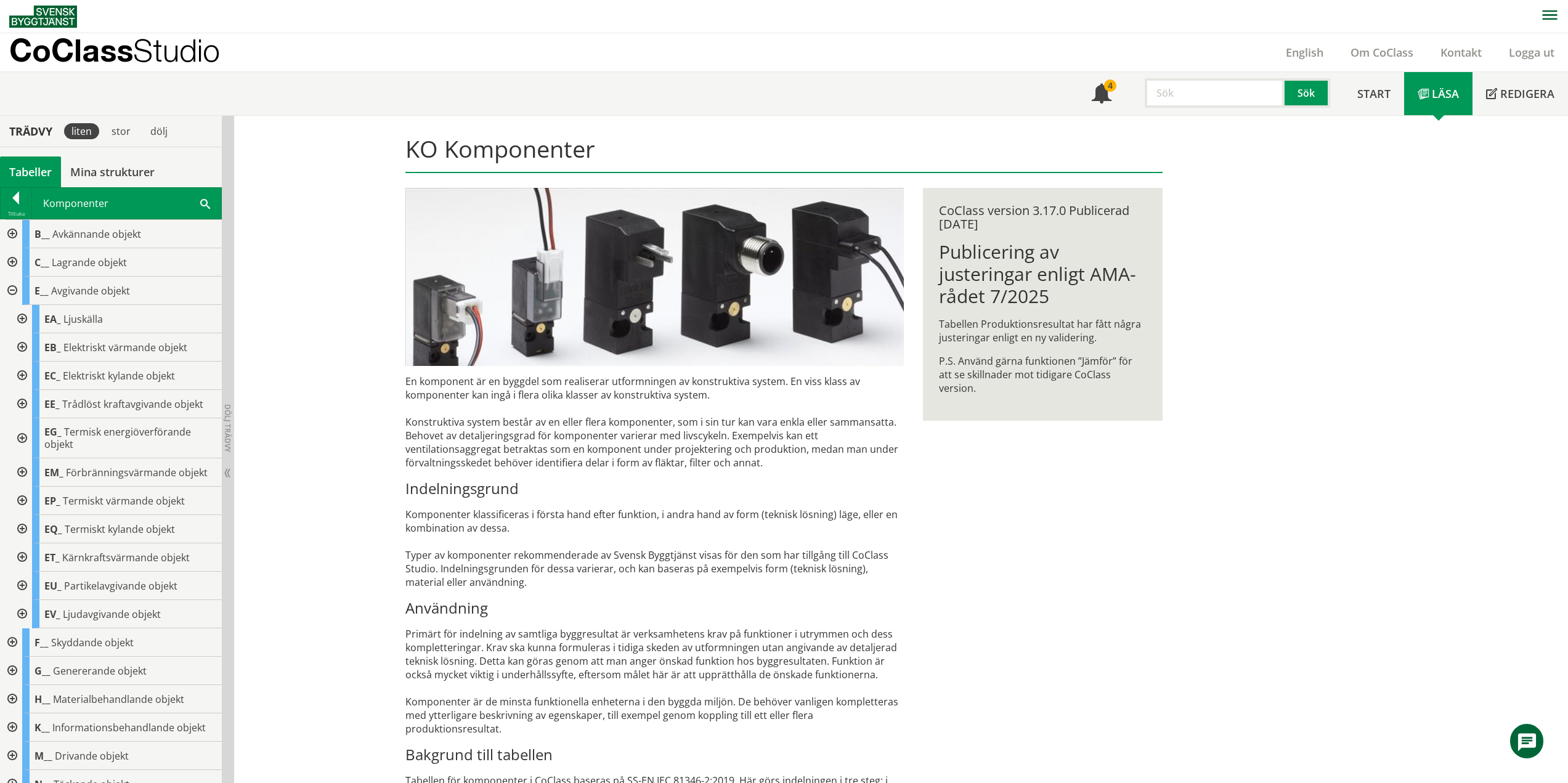
click at [22, 436] on div at bounding box center [21, 437] width 22 height 40
click at [23, 437] on div at bounding box center [21, 437] width 22 height 40
click at [20, 473] on div at bounding box center [21, 472] width 22 height 29
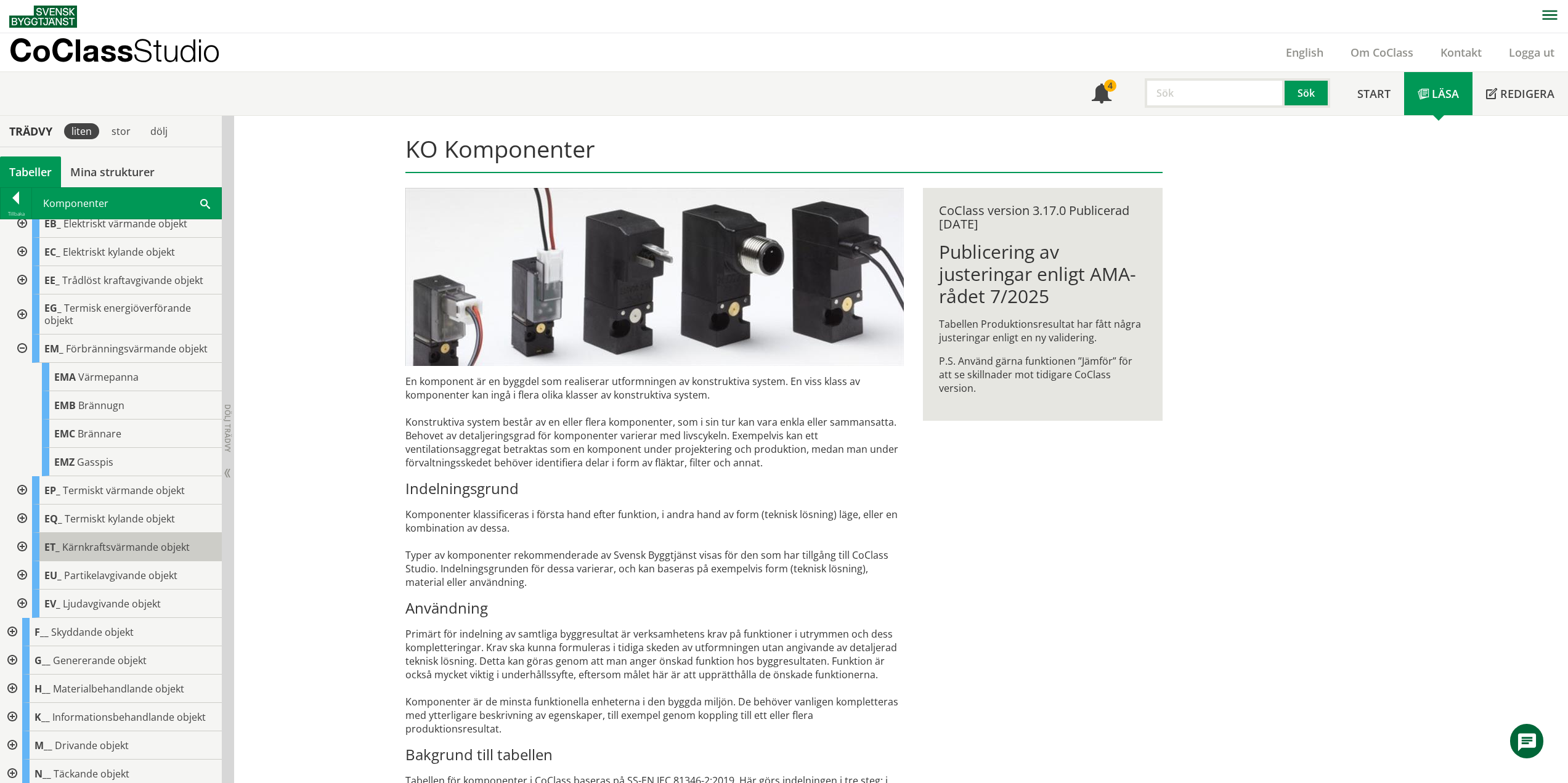
scroll to position [124, 0]
click at [20, 348] on div at bounding box center [21, 349] width 22 height 29
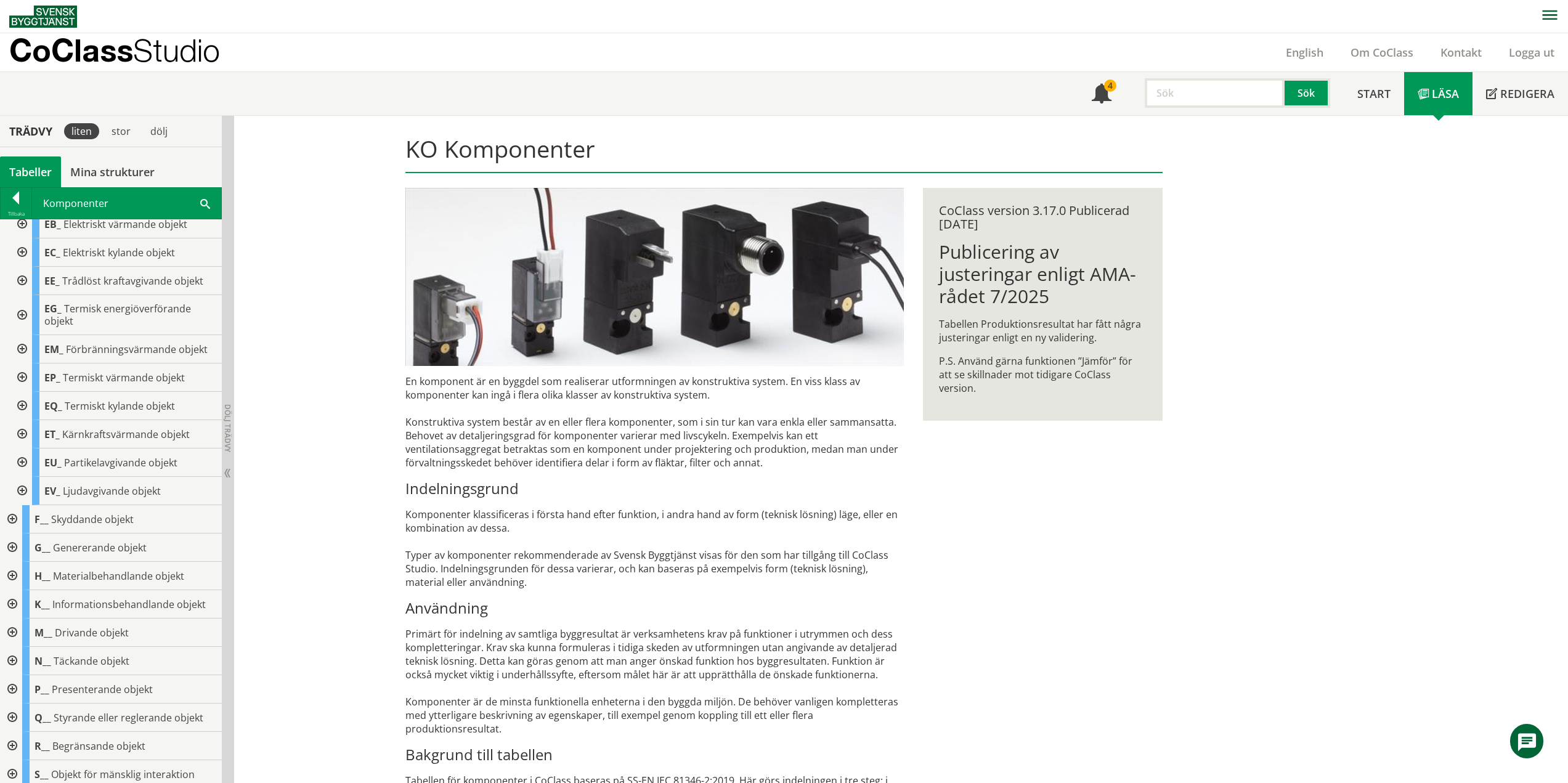
click at [21, 372] on div at bounding box center [21, 377] width 22 height 29
click at [26, 378] on div at bounding box center [21, 377] width 22 height 29
click at [22, 407] on div at bounding box center [21, 406] width 22 height 29
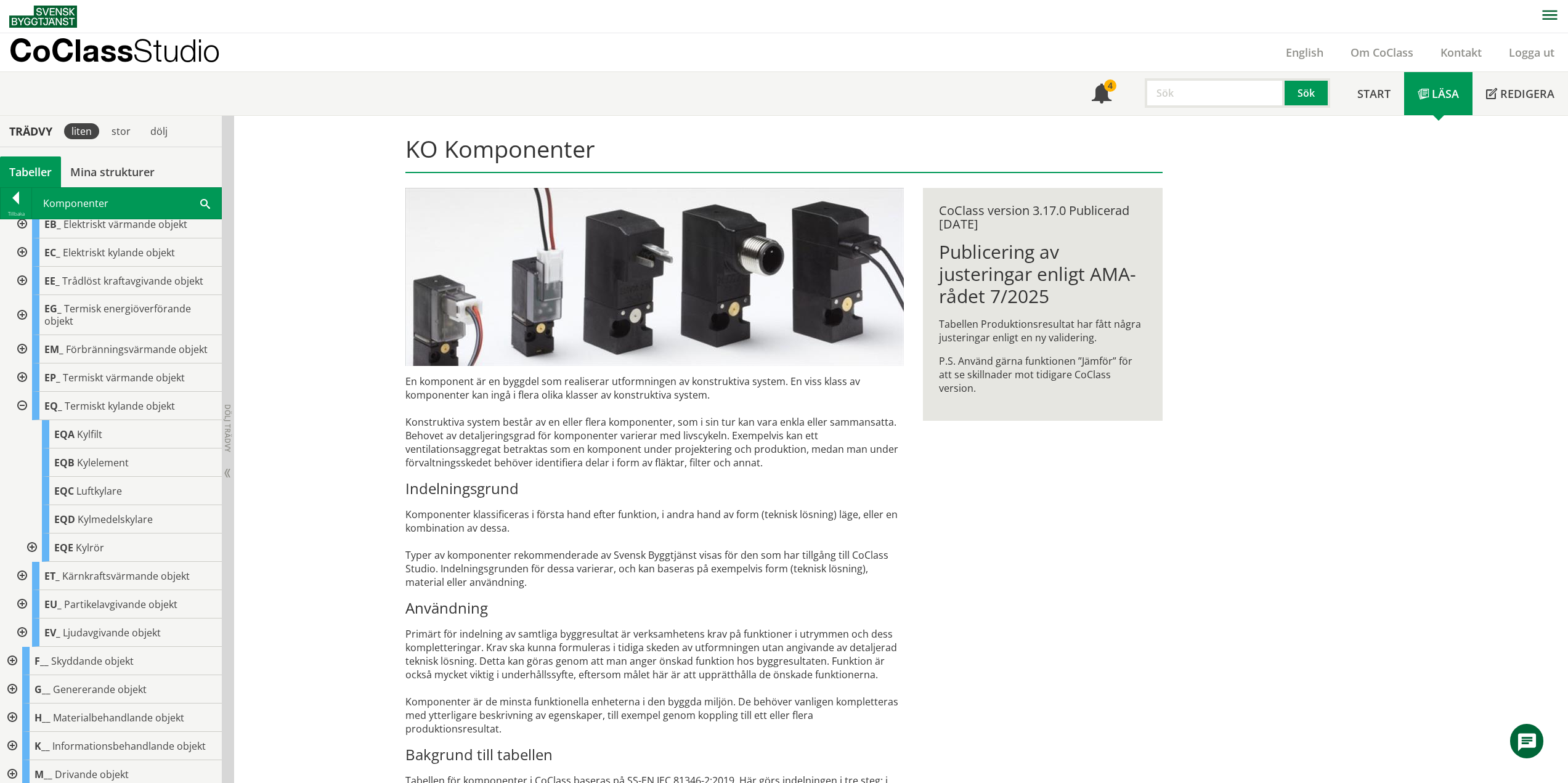
click at [20, 403] on div at bounding box center [21, 406] width 22 height 29
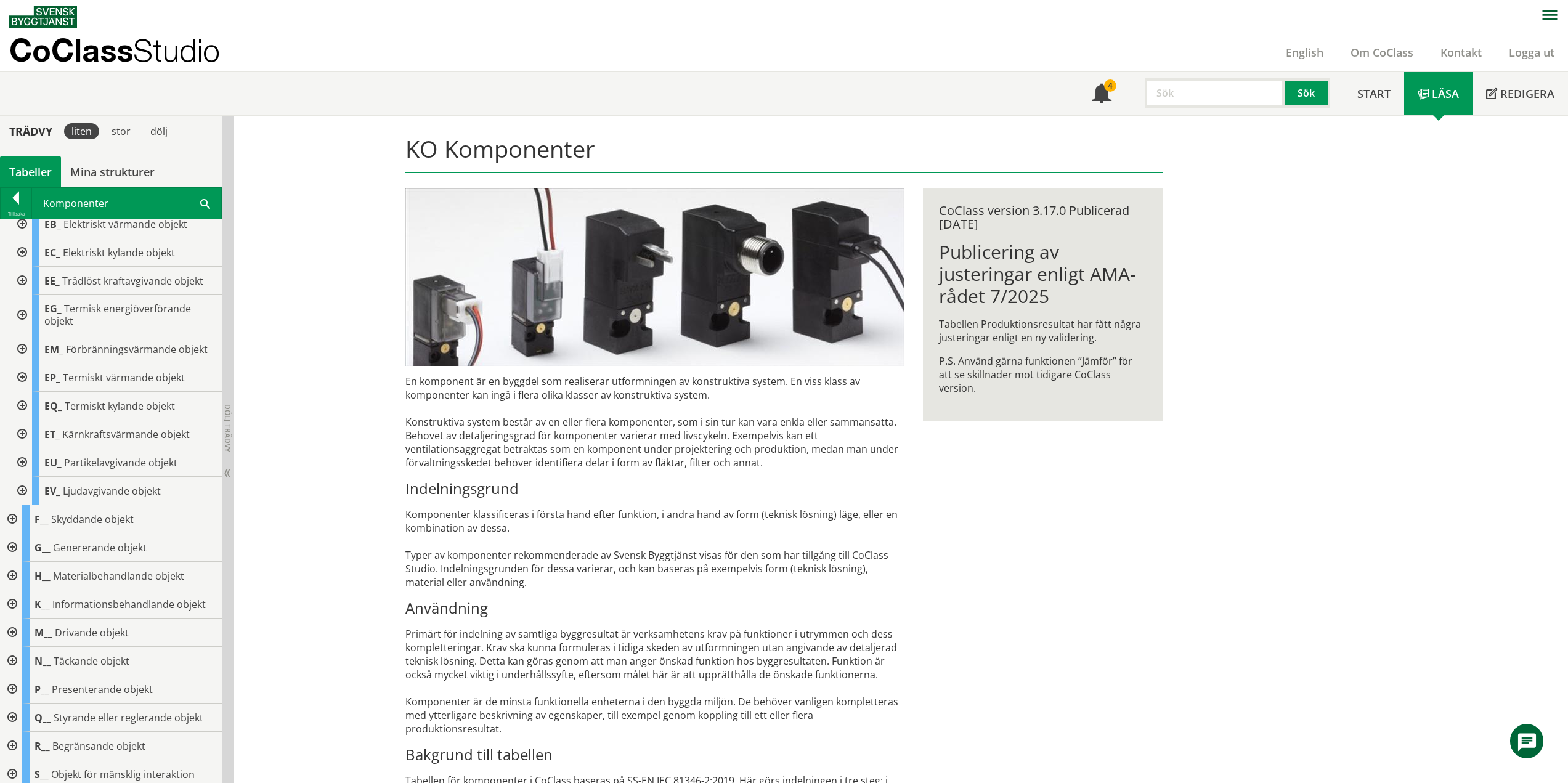
click at [23, 433] on div at bounding box center [21, 434] width 22 height 29
click at [22, 433] on div at bounding box center [21, 434] width 22 height 29
click at [22, 462] on div at bounding box center [21, 463] width 22 height 29
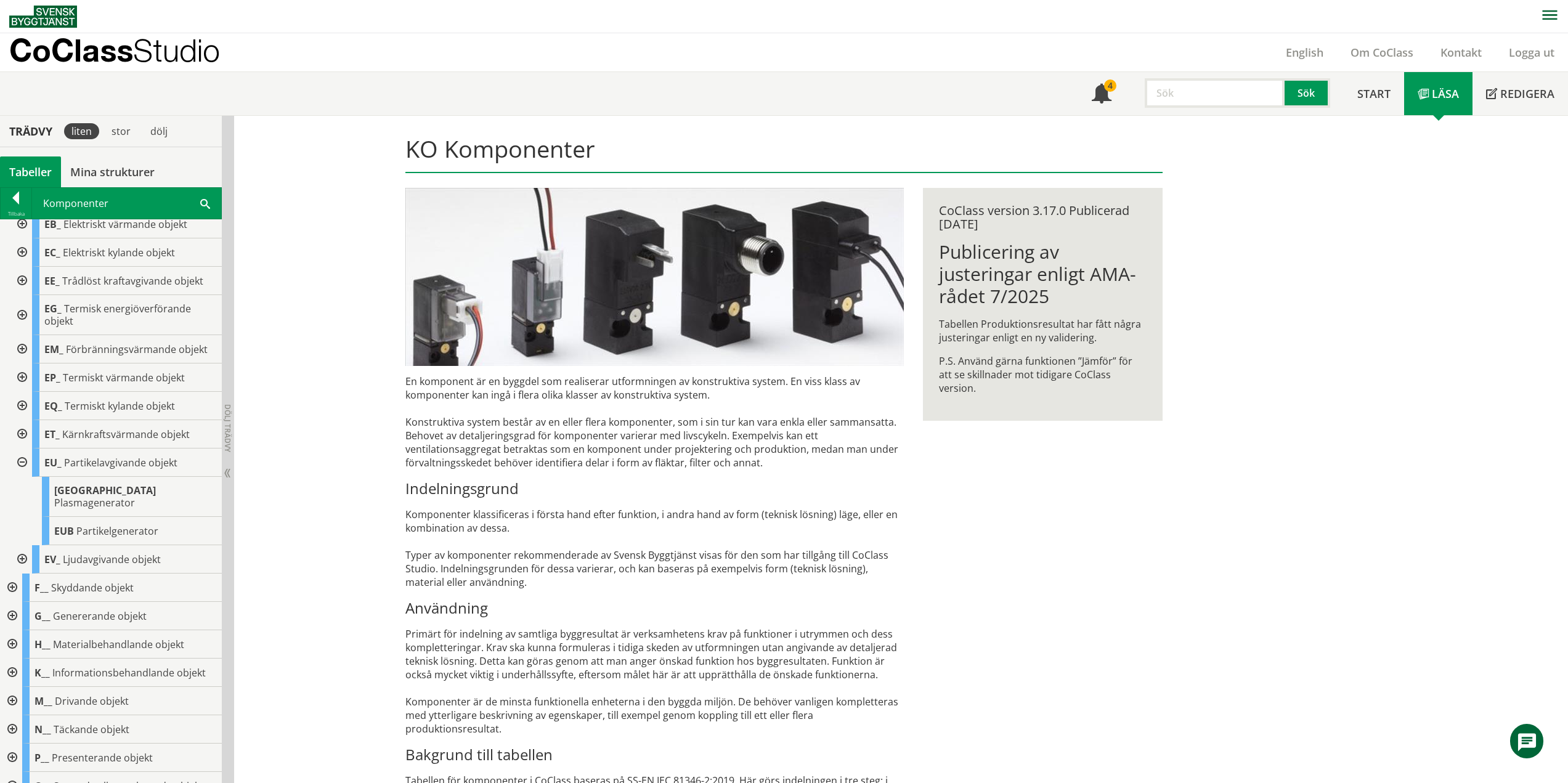
click at [26, 545] on div at bounding box center [21, 559] width 22 height 29
click at [23, 458] on div at bounding box center [21, 463] width 22 height 29
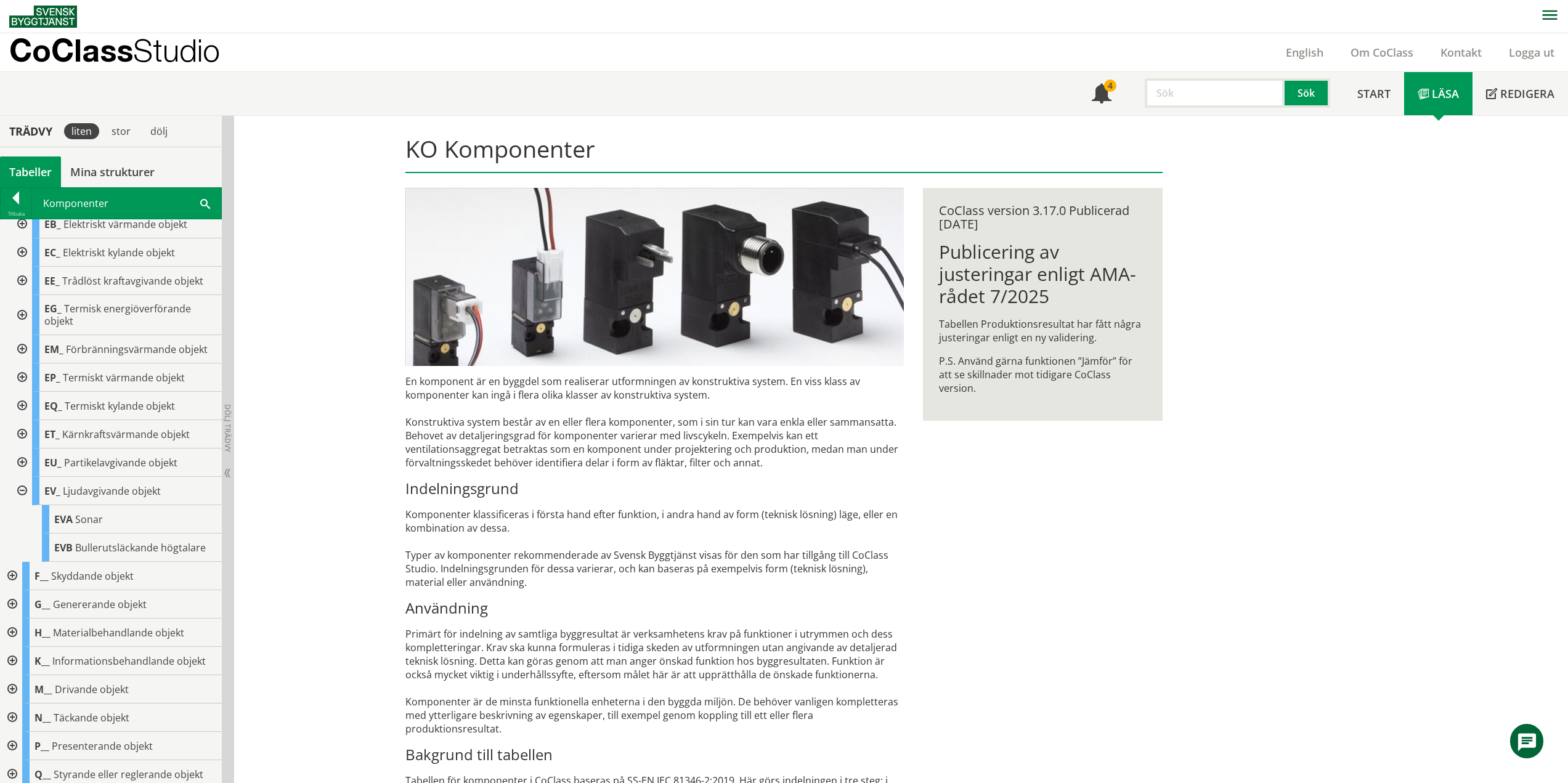
click at [23, 490] on div at bounding box center [21, 490] width 22 height 29
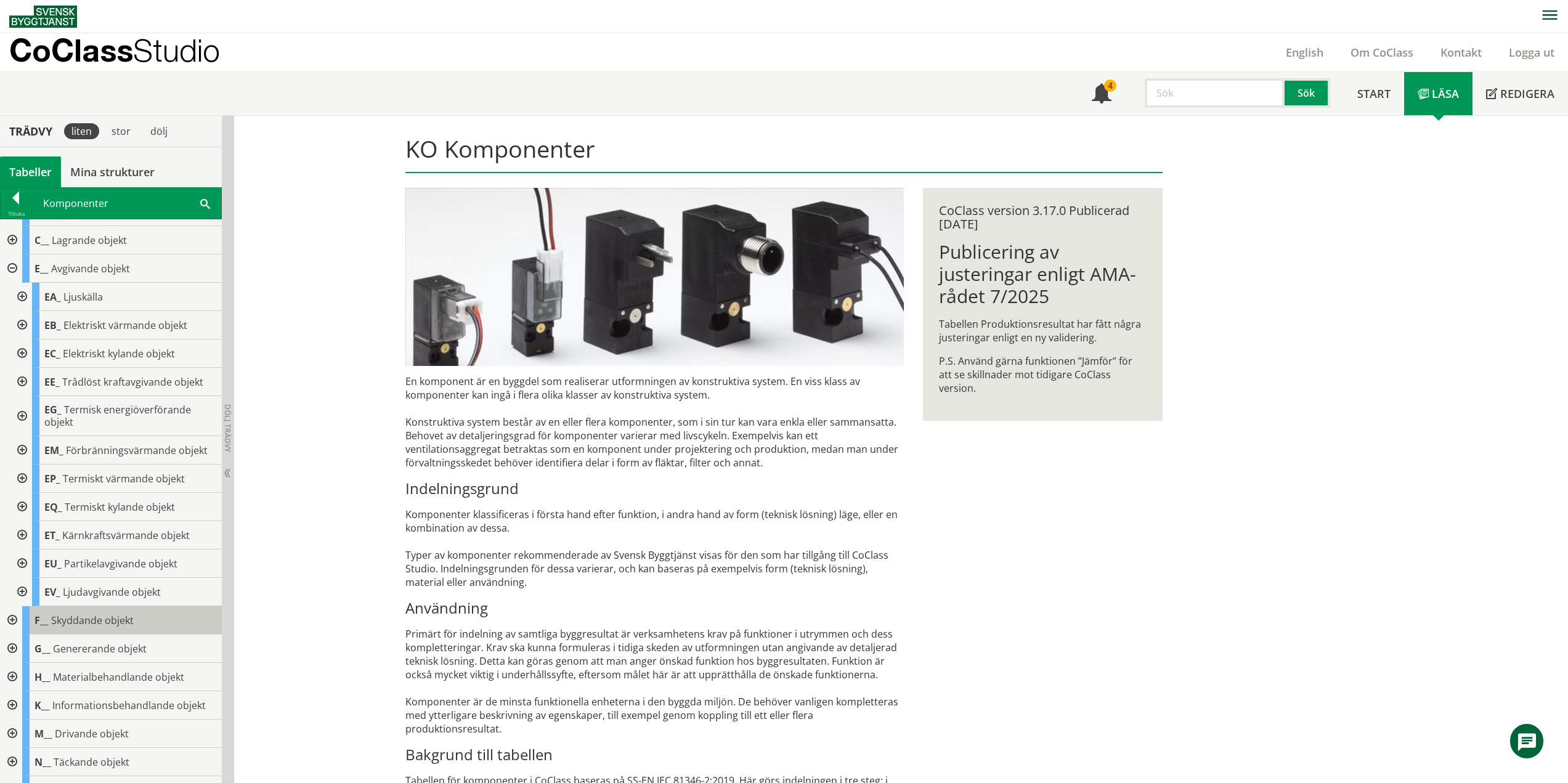
scroll to position [0, 0]
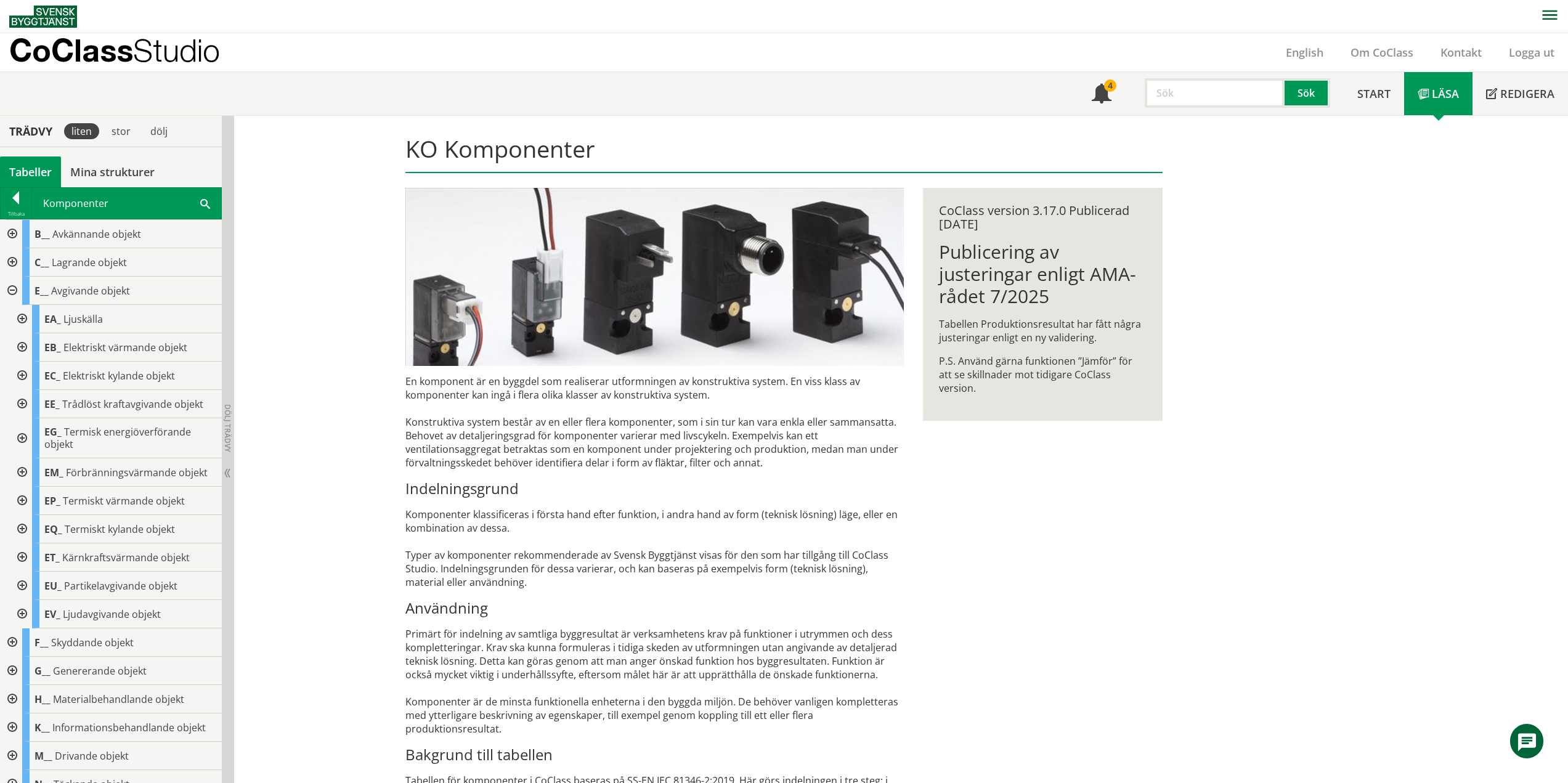
click at [14, 290] on div at bounding box center [11, 291] width 22 height 29
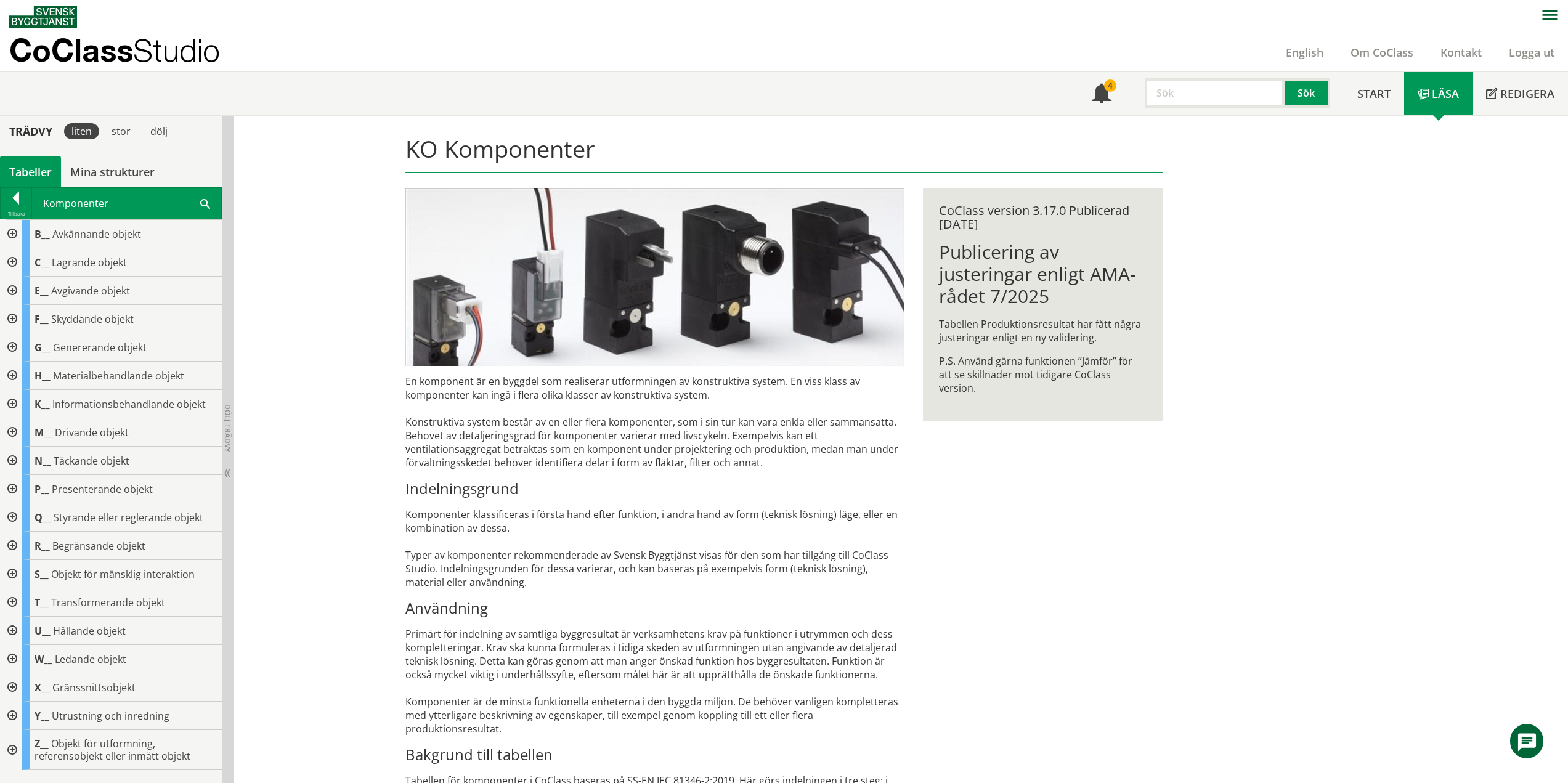
click at [9, 316] on div at bounding box center [11, 319] width 22 height 29
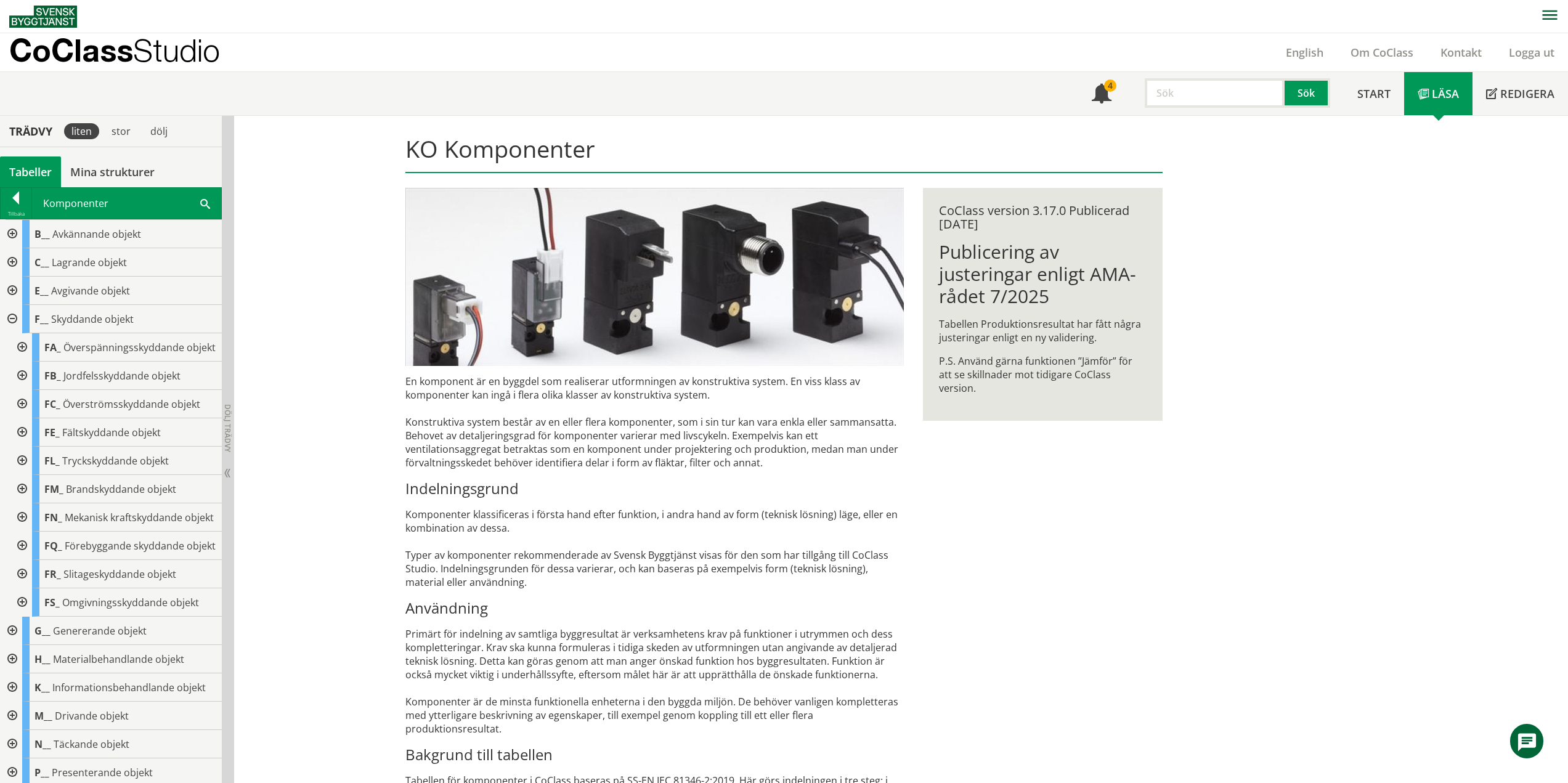
drag, startPoint x: 23, startPoint y: 351, endPoint x: 11, endPoint y: 361, distance: 15.6
click at [23, 351] on div at bounding box center [21, 347] width 22 height 29
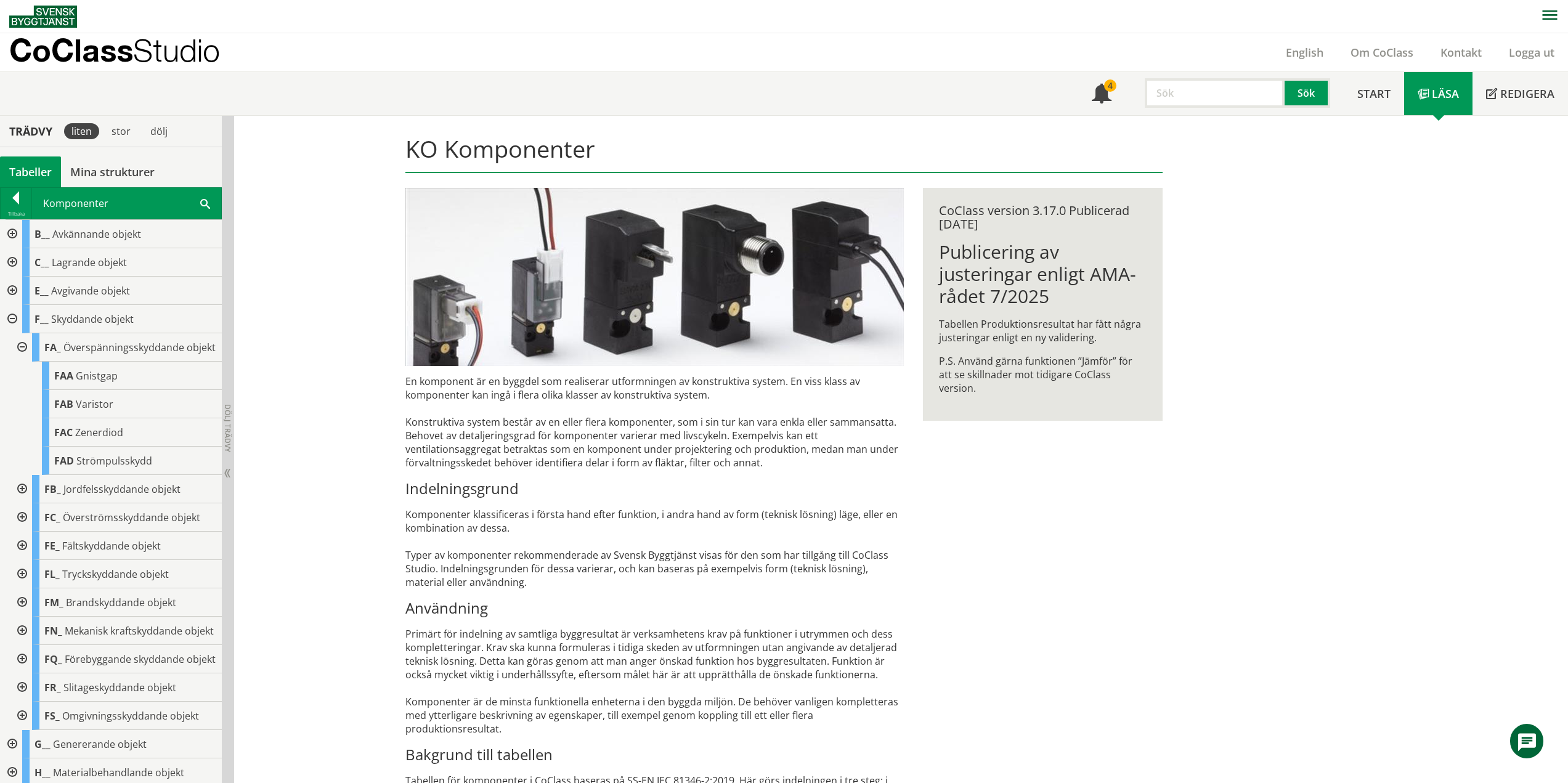
click at [20, 350] on div at bounding box center [21, 347] width 22 height 29
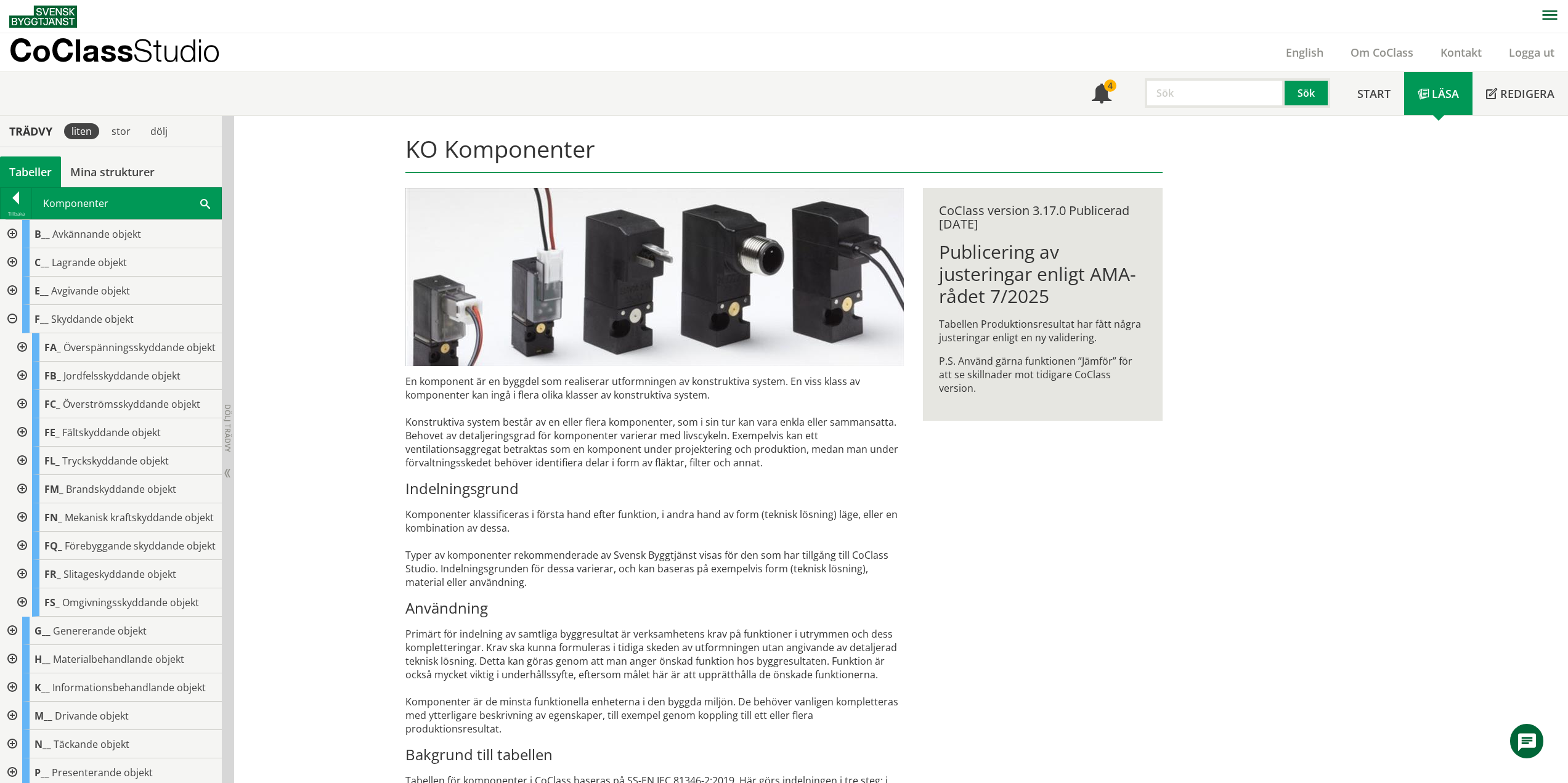
click at [22, 387] on div at bounding box center [21, 375] width 22 height 29
click at [23, 386] on div at bounding box center [21, 375] width 22 height 29
click at [22, 416] on div at bounding box center [21, 404] width 22 height 29
click at [21, 413] on div at bounding box center [21, 404] width 22 height 29
click at [21, 445] on div at bounding box center [21, 432] width 22 height 29
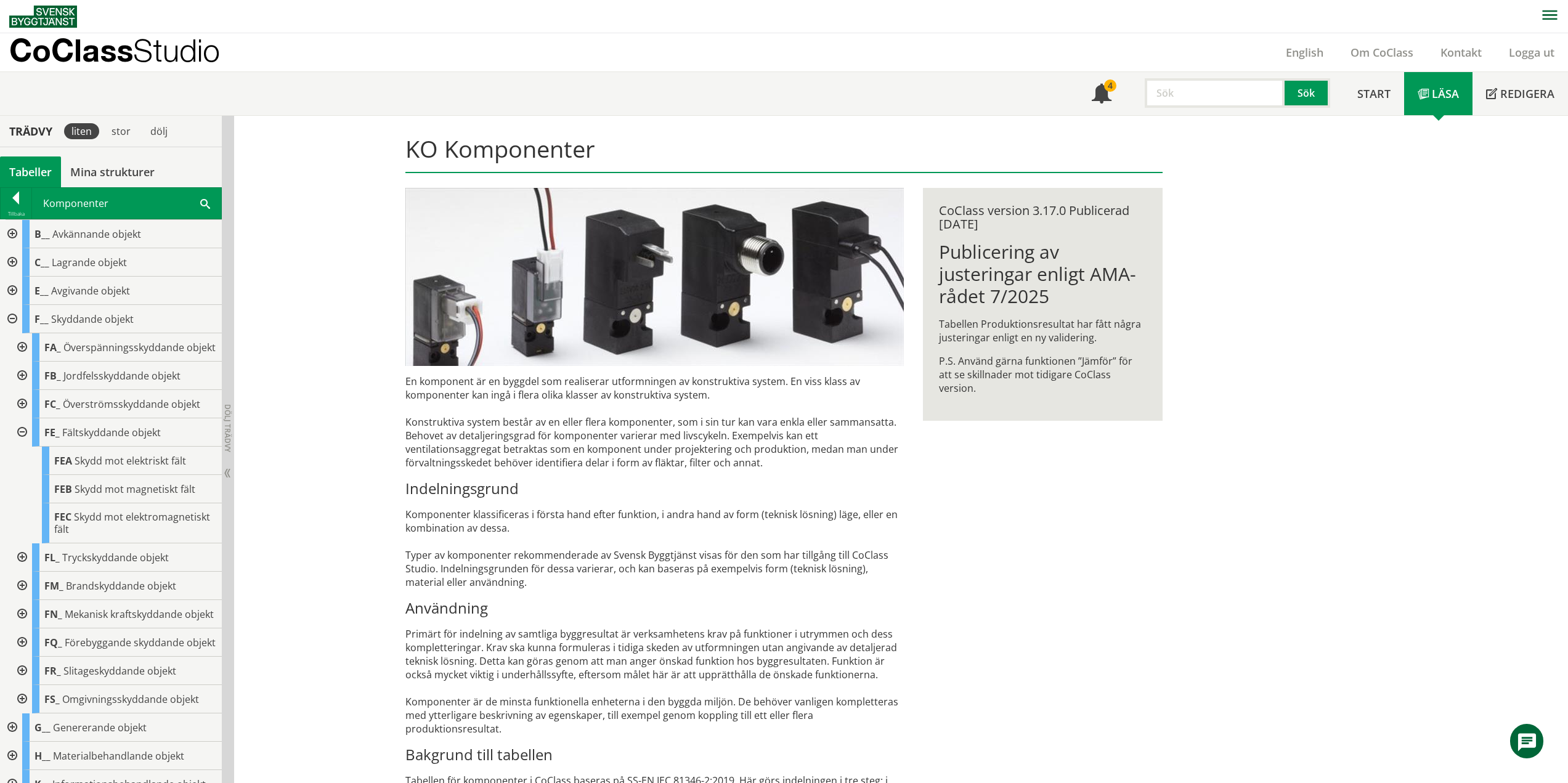
click at [20, 442] on div at bounding box center [21, 432] width 22 height 29
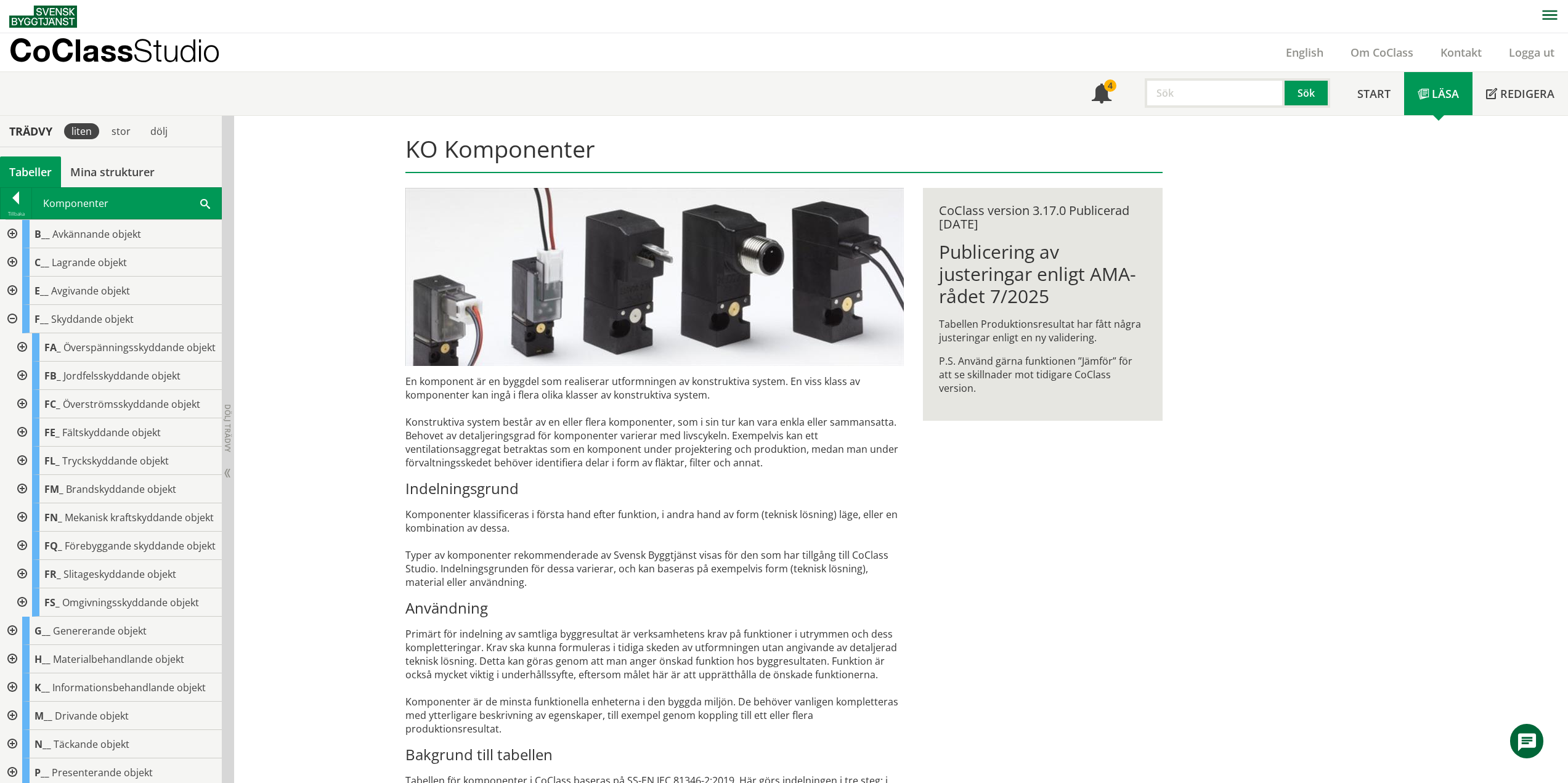
click at [23, 475] on div at bounding box center [21, 461] width 22 height 29
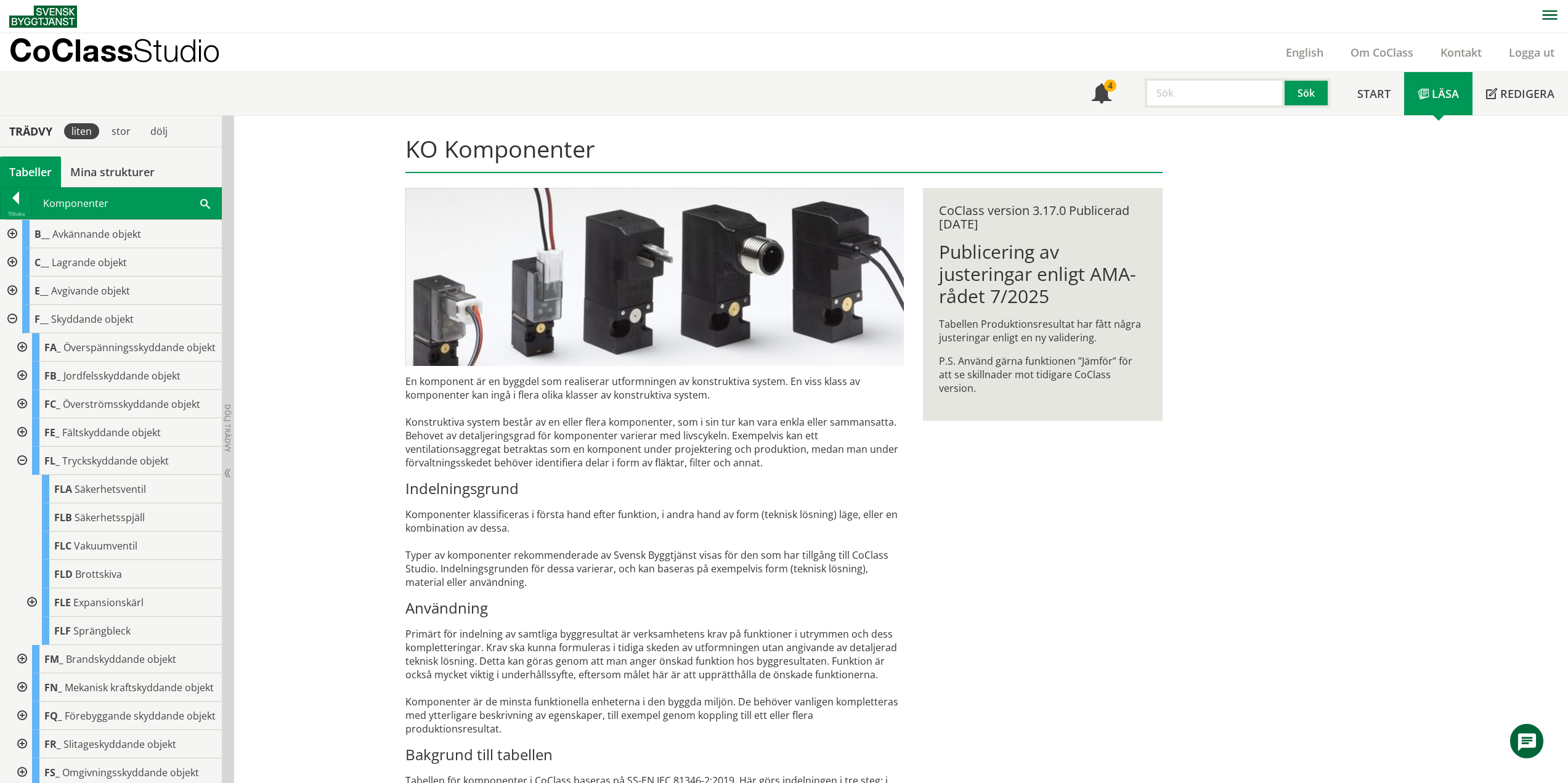
click at [20, 475] on div at bounding box center [21, 461] width 22 height 29
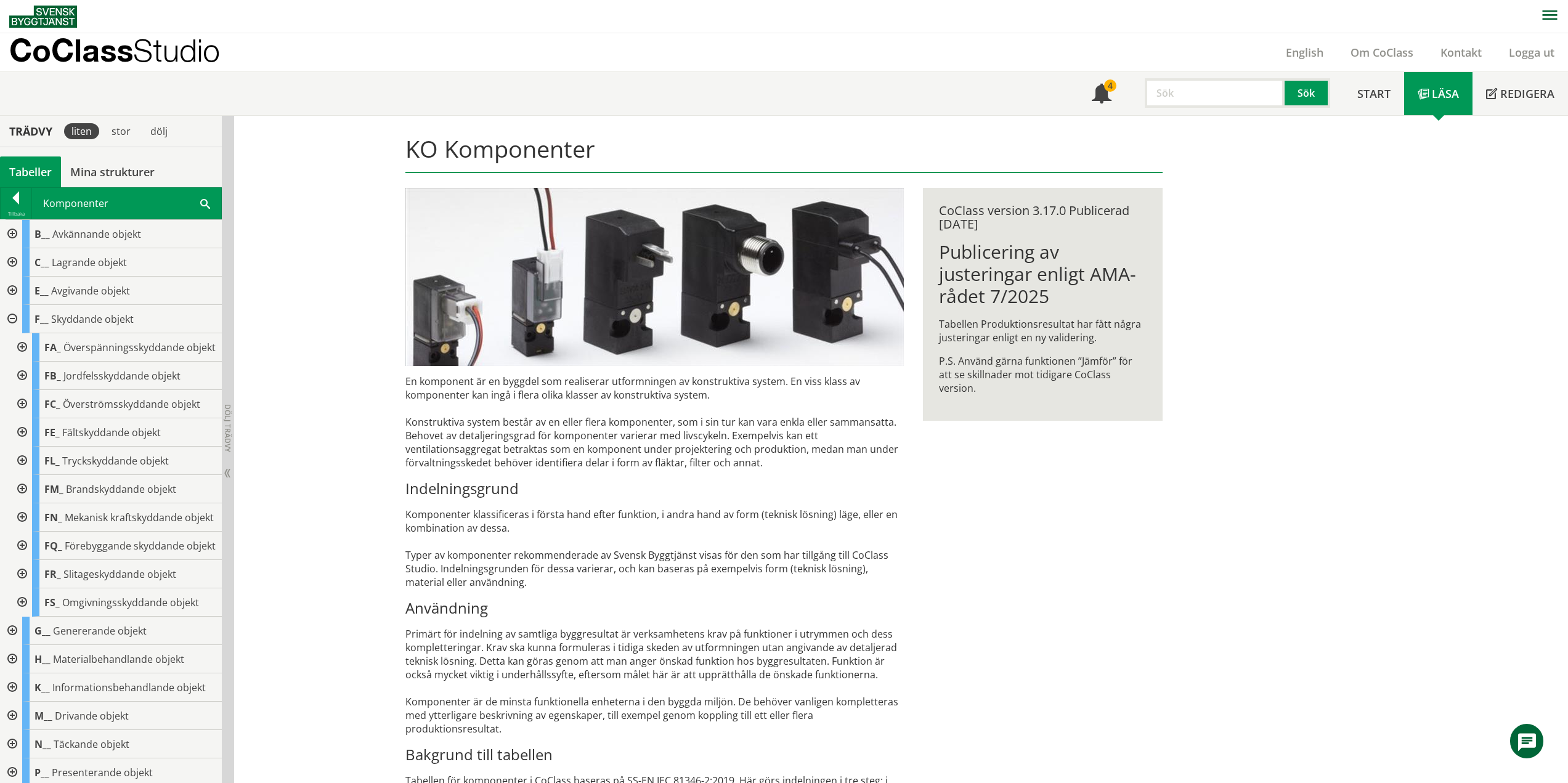
click at [23, 498] on div at bounding box center [21, 489] width 22 height 29
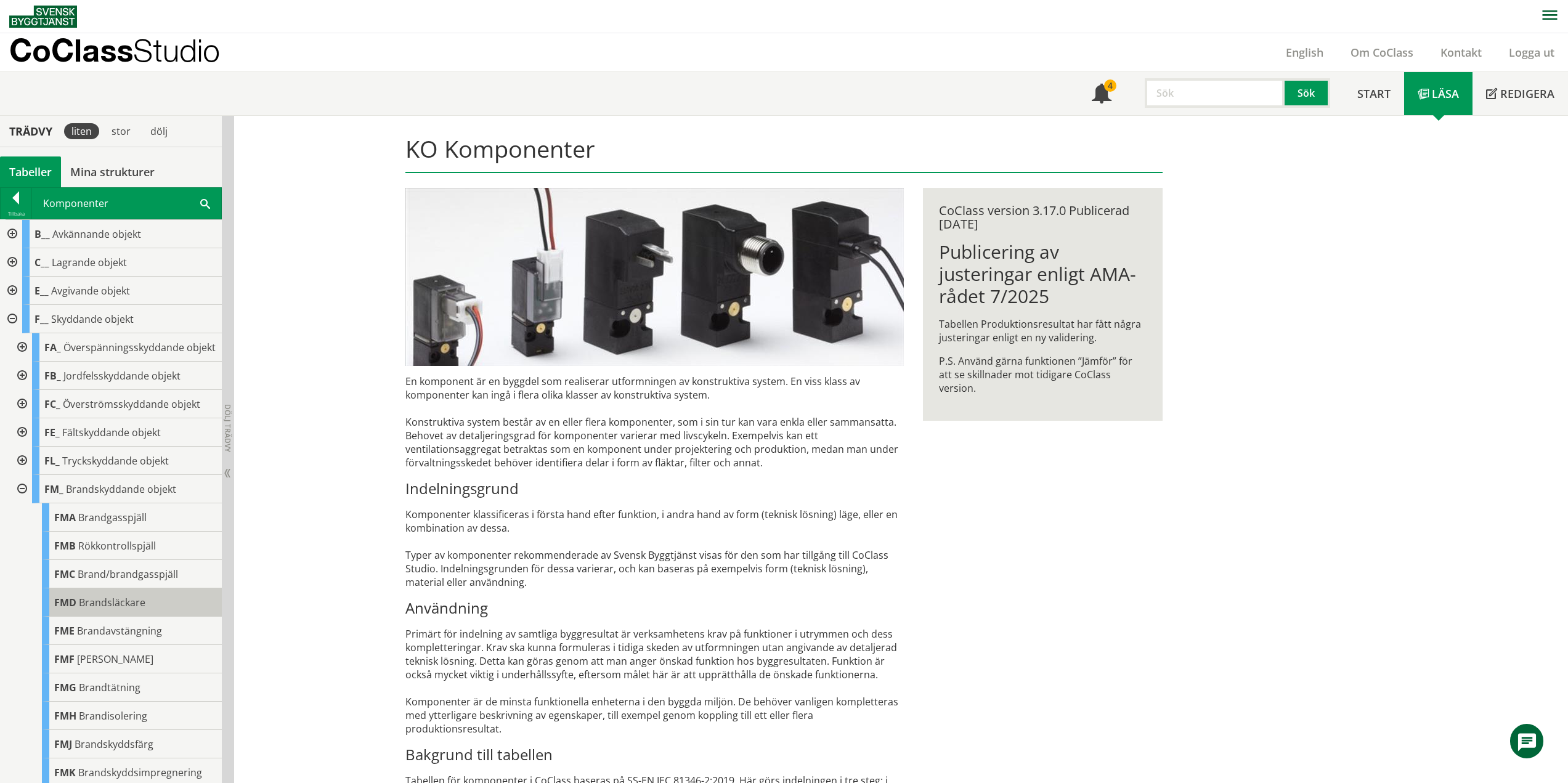
scroll to position [124, 0]
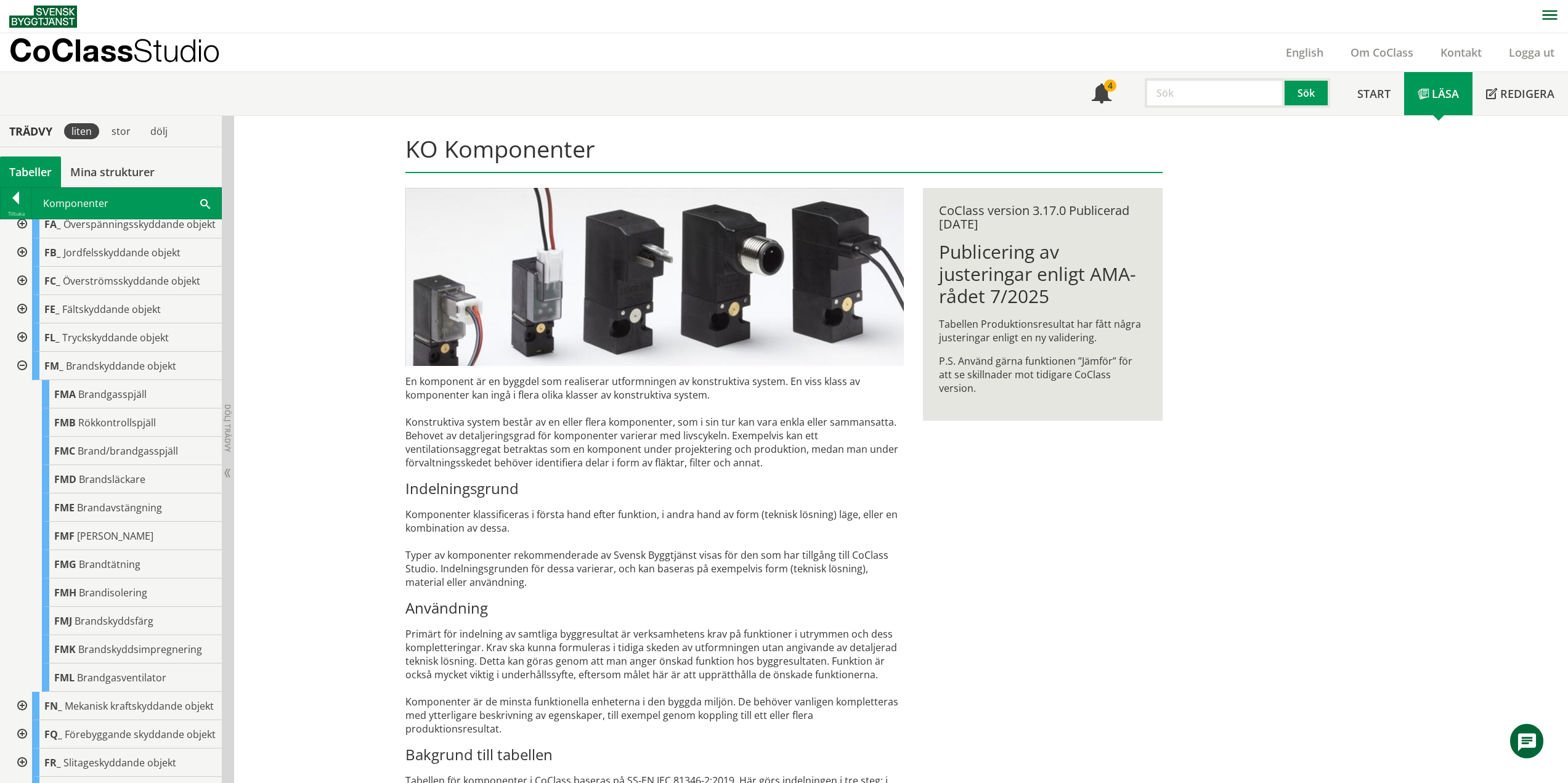
click at [23, 376] on div at bounding box center [21, 366] width 22 height 29
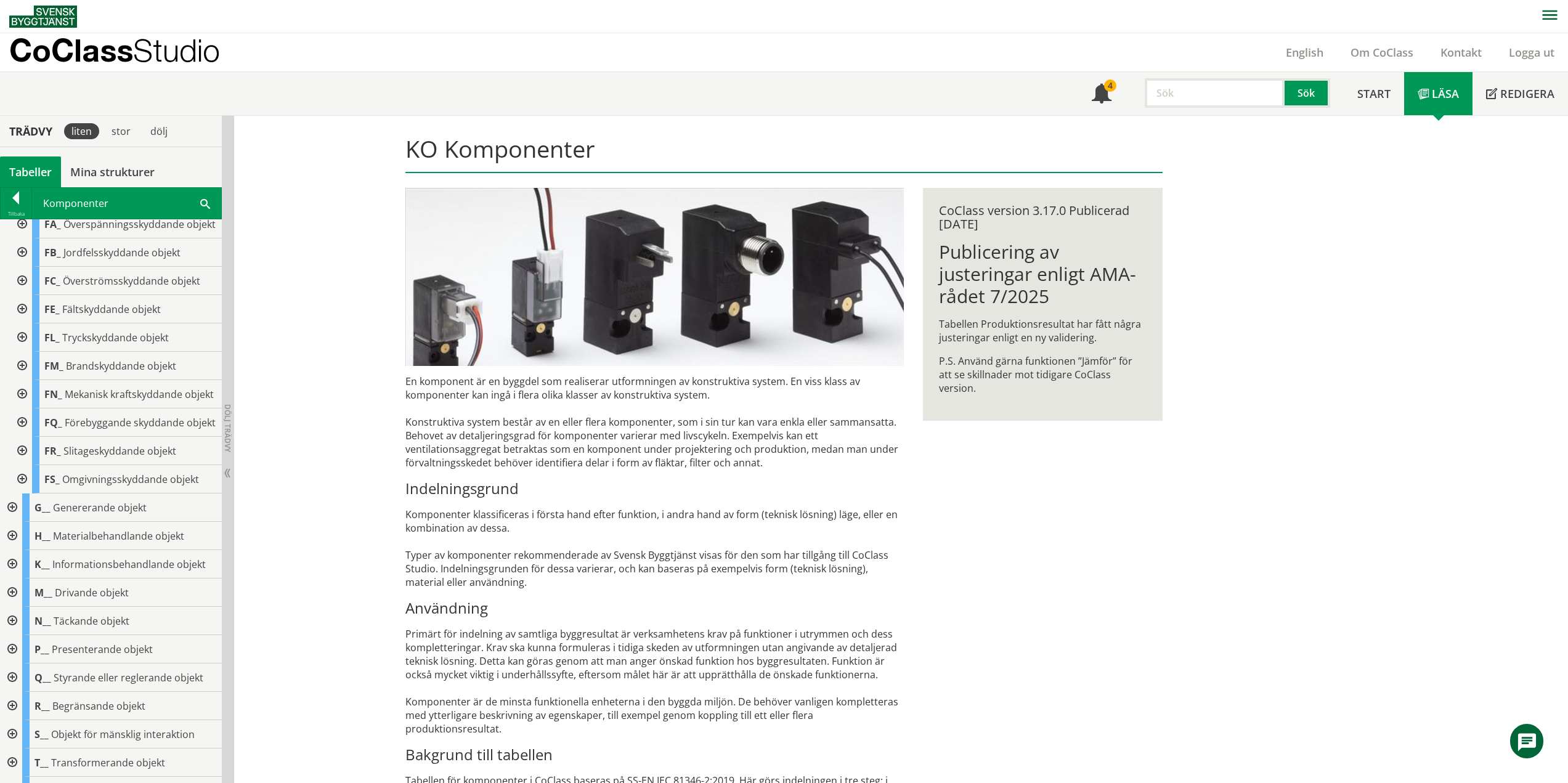
click at [20, 409] on div at bounding box center [21, 394] width 22 height 29
click at [23, 409] on div at bounding box center [21, 394] width 22 height 29
click at [20, 437] on div at bounding box center [21, 423] width 22 height 29
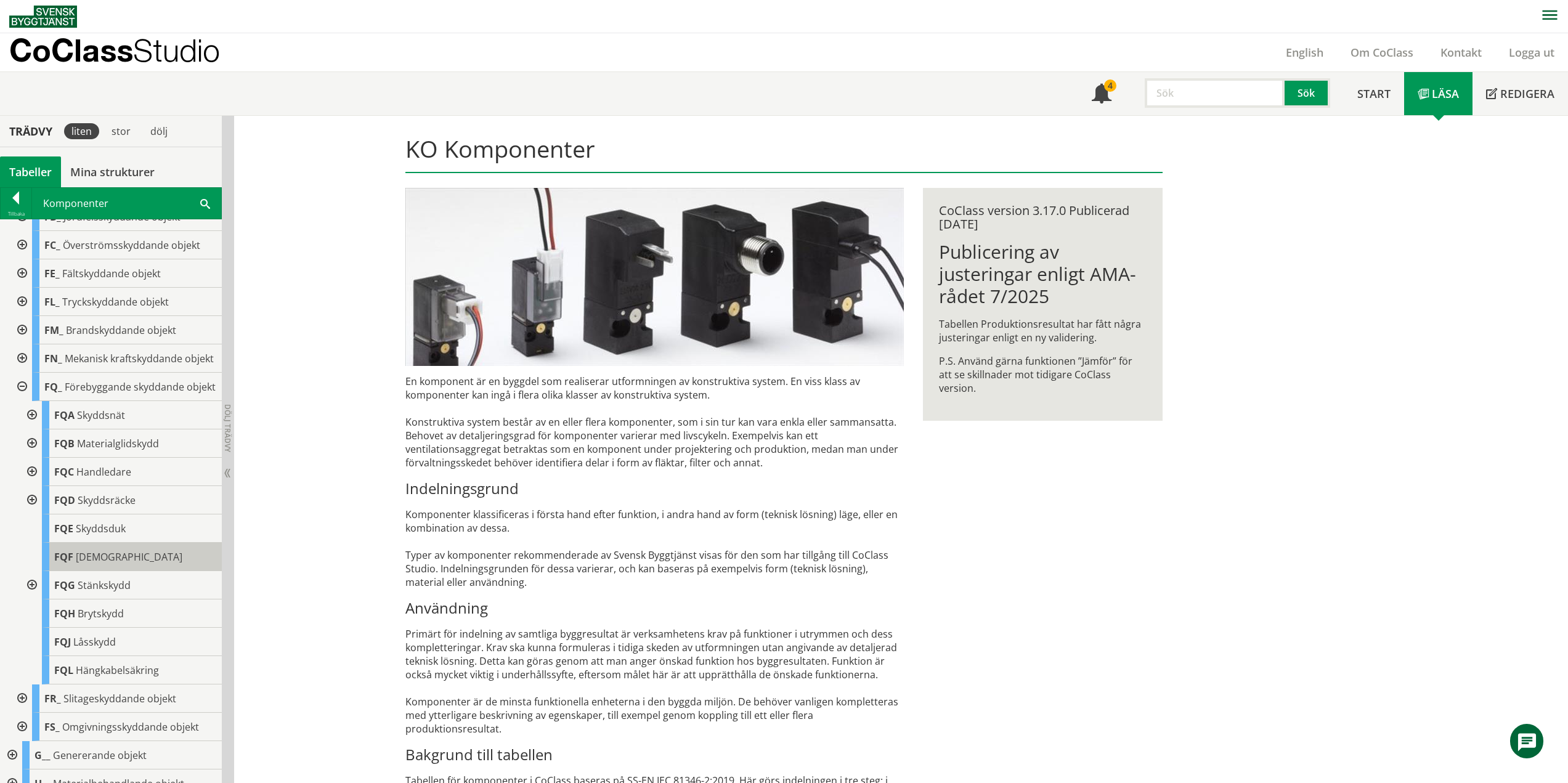
scroll to position [185, 0]
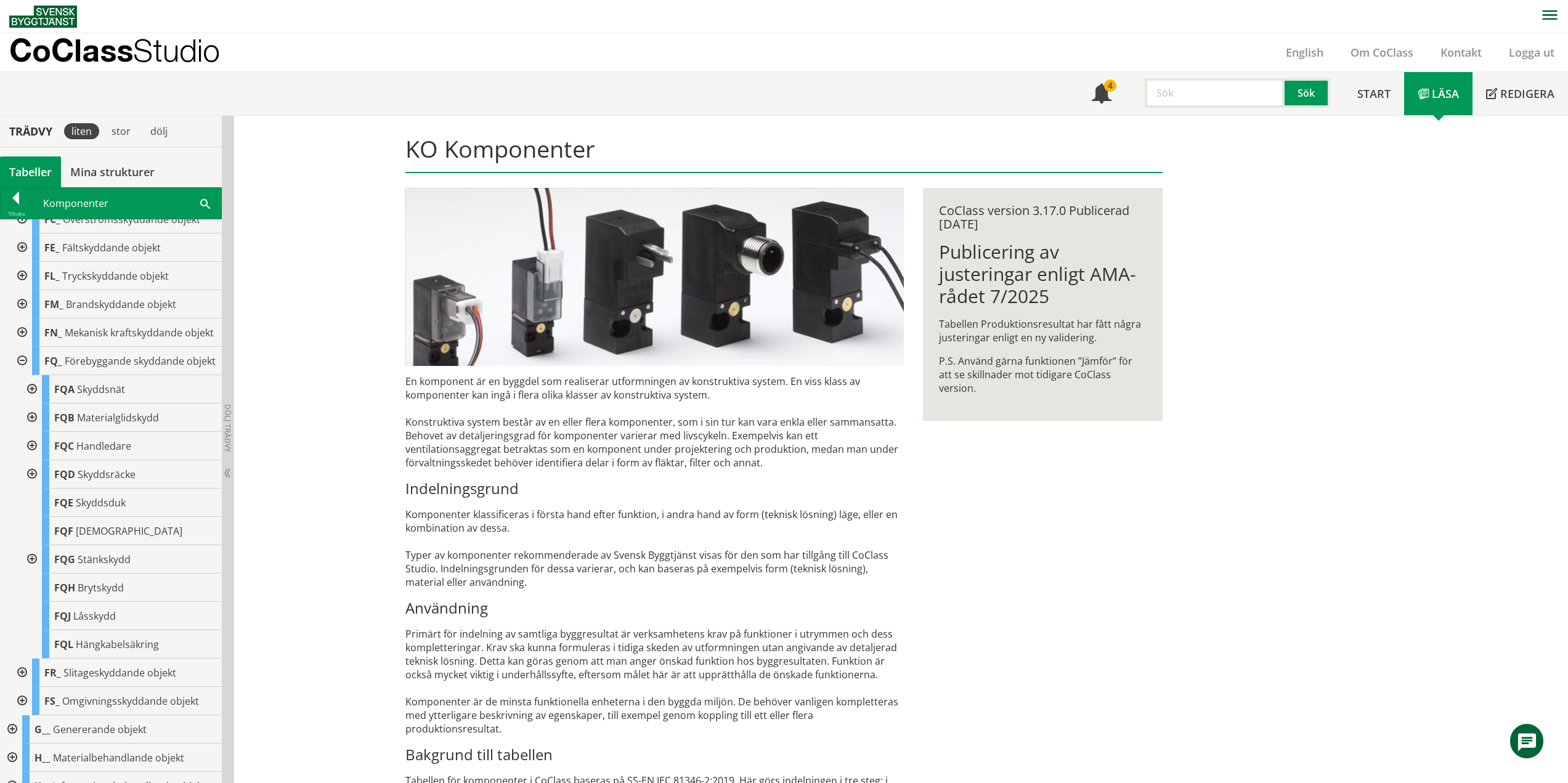
click at [20, 375] on div at bounding box center [21, 360] width 22 height 29
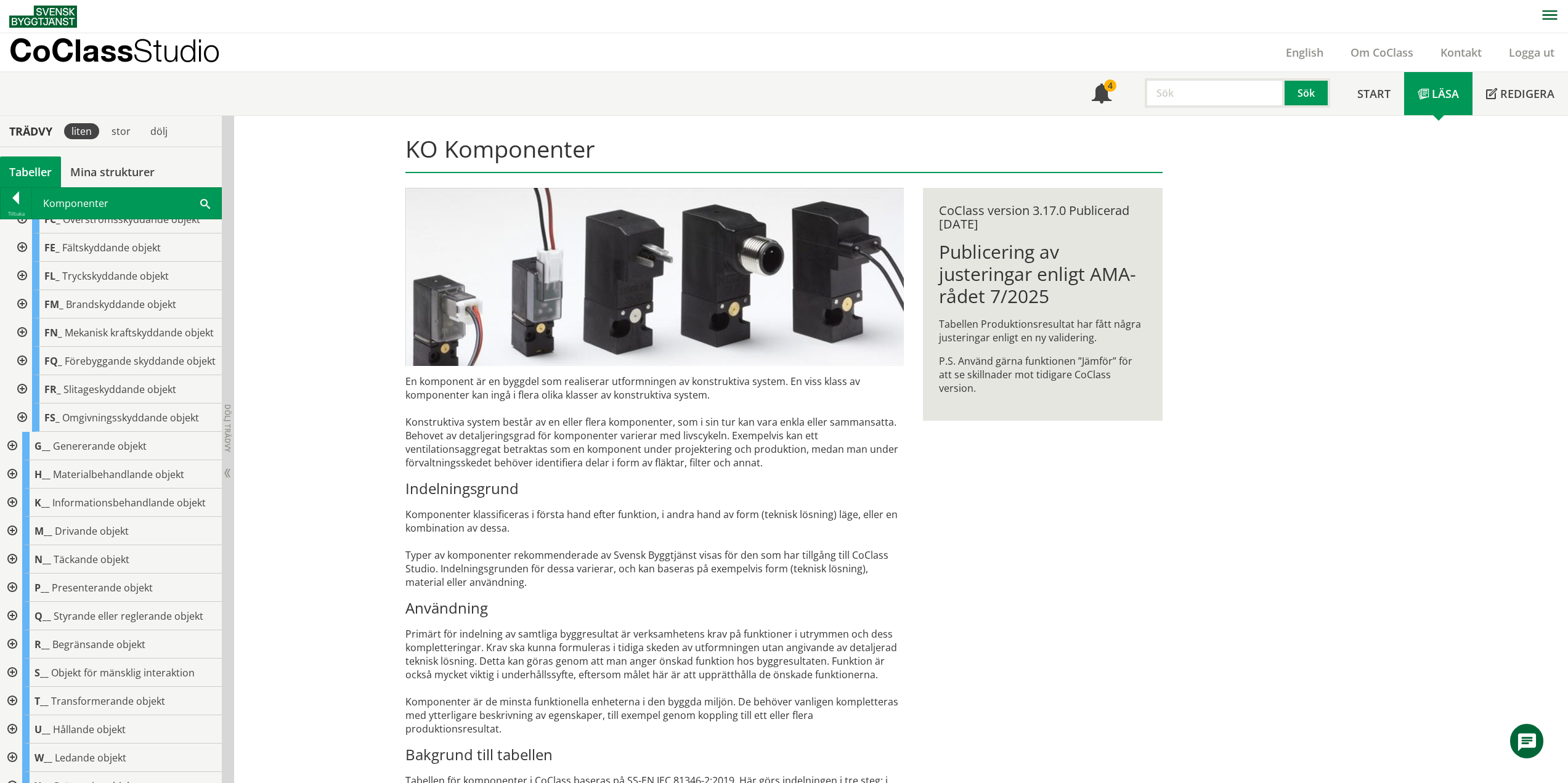
click at [22, 403] on div at bounding box center [21, 389] width 22 height 29
click at [27, 403] on div at bounding box center [21, 389] width 22 height 29
click at [25, 432] on div at bounding box center [21, 417] width 22 height 29
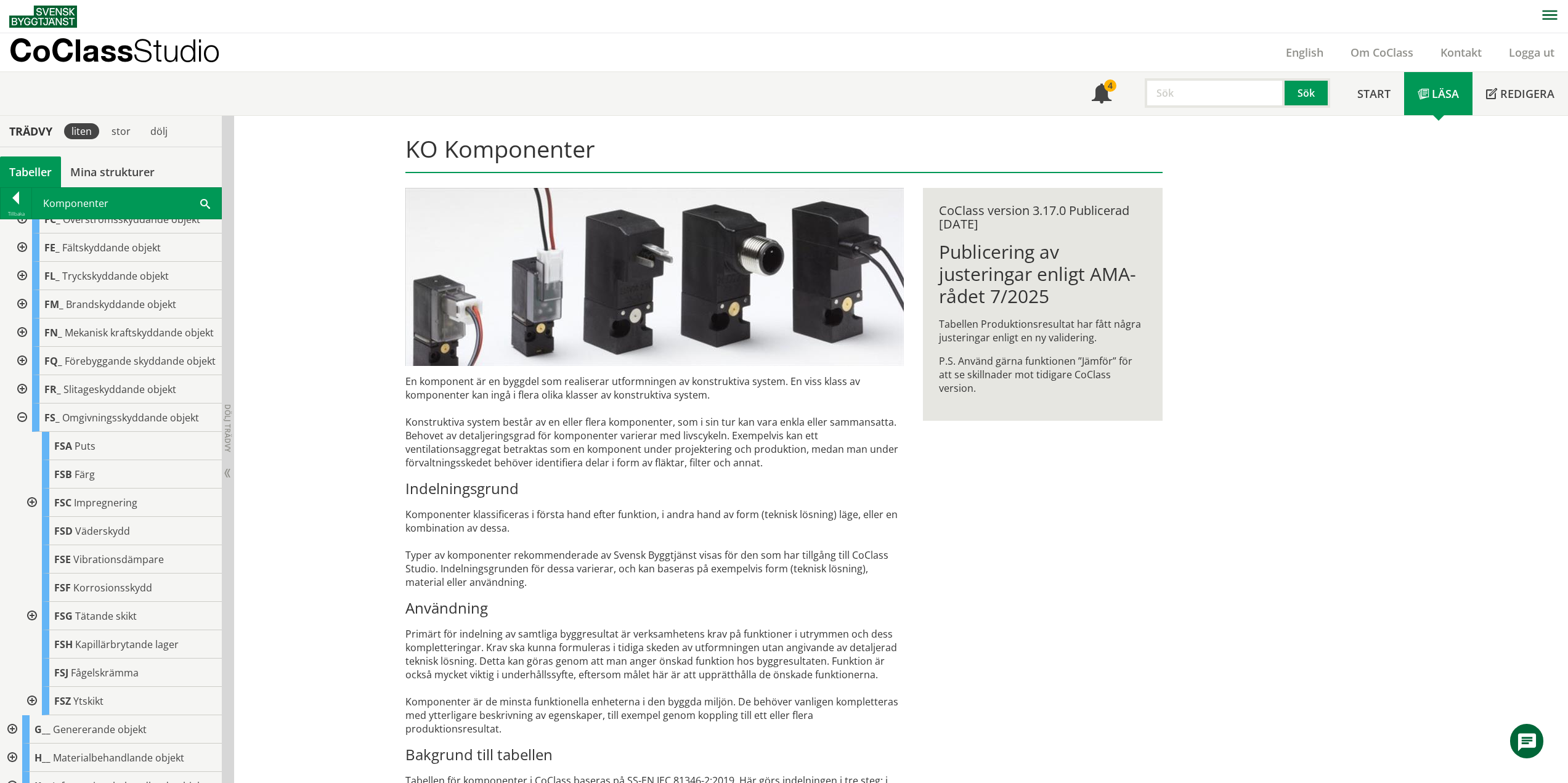
click at [21, 432] on div at bounding box center [21, 417] width 22 height 29
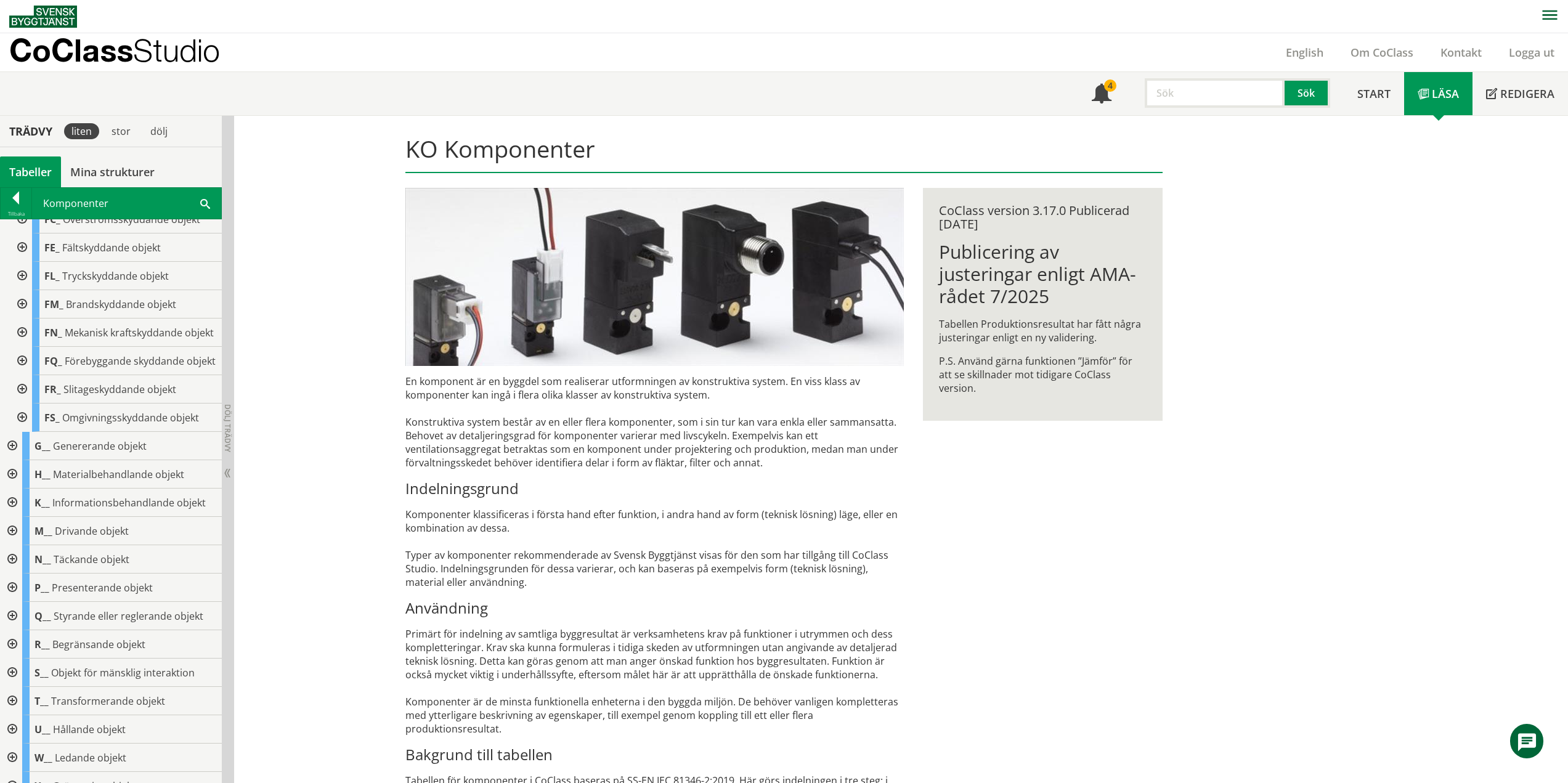
click at [12, 460] on div at bounding box center [11, 446] width 22 height 29
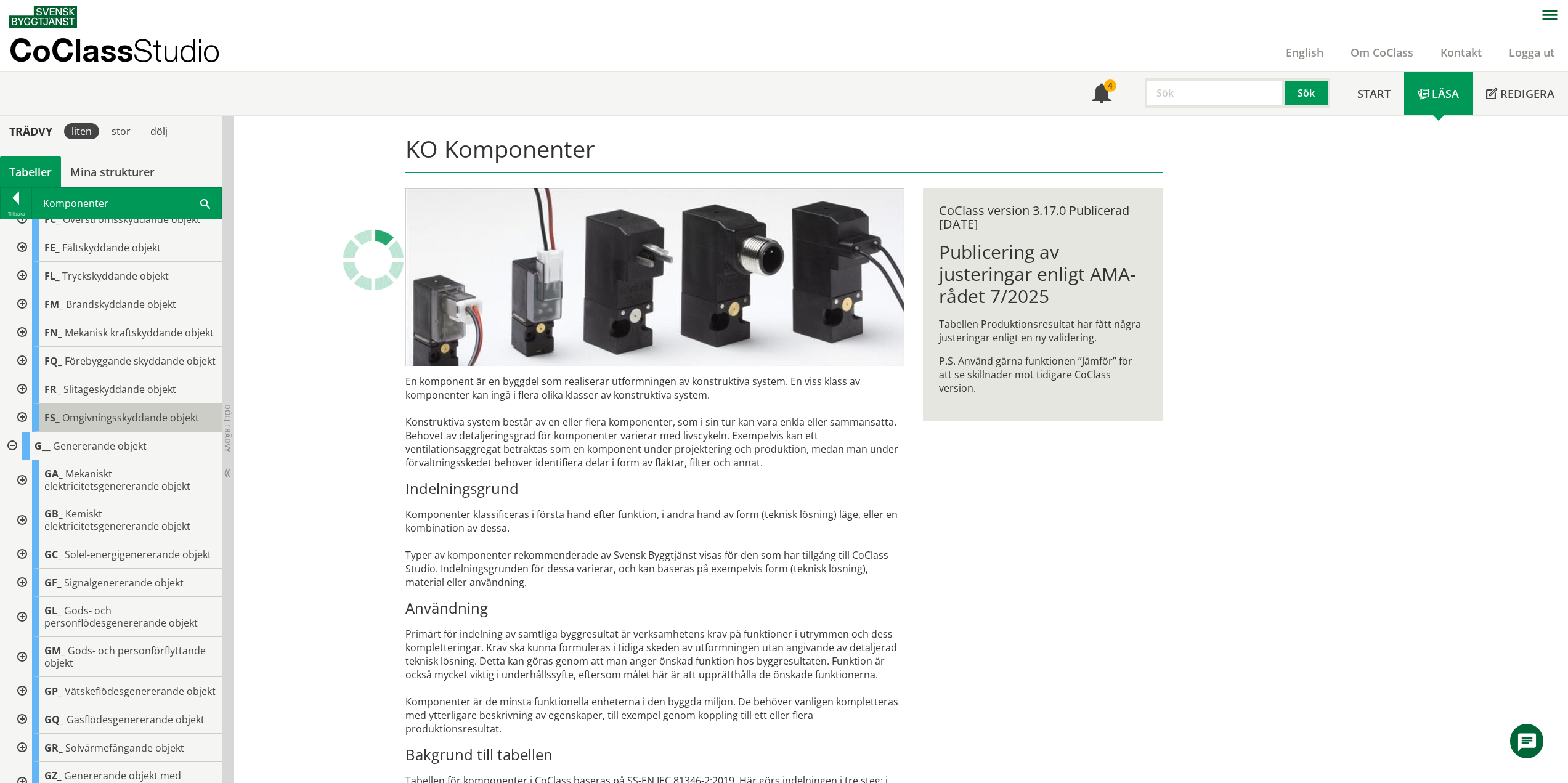
scroll to position [0, 0]
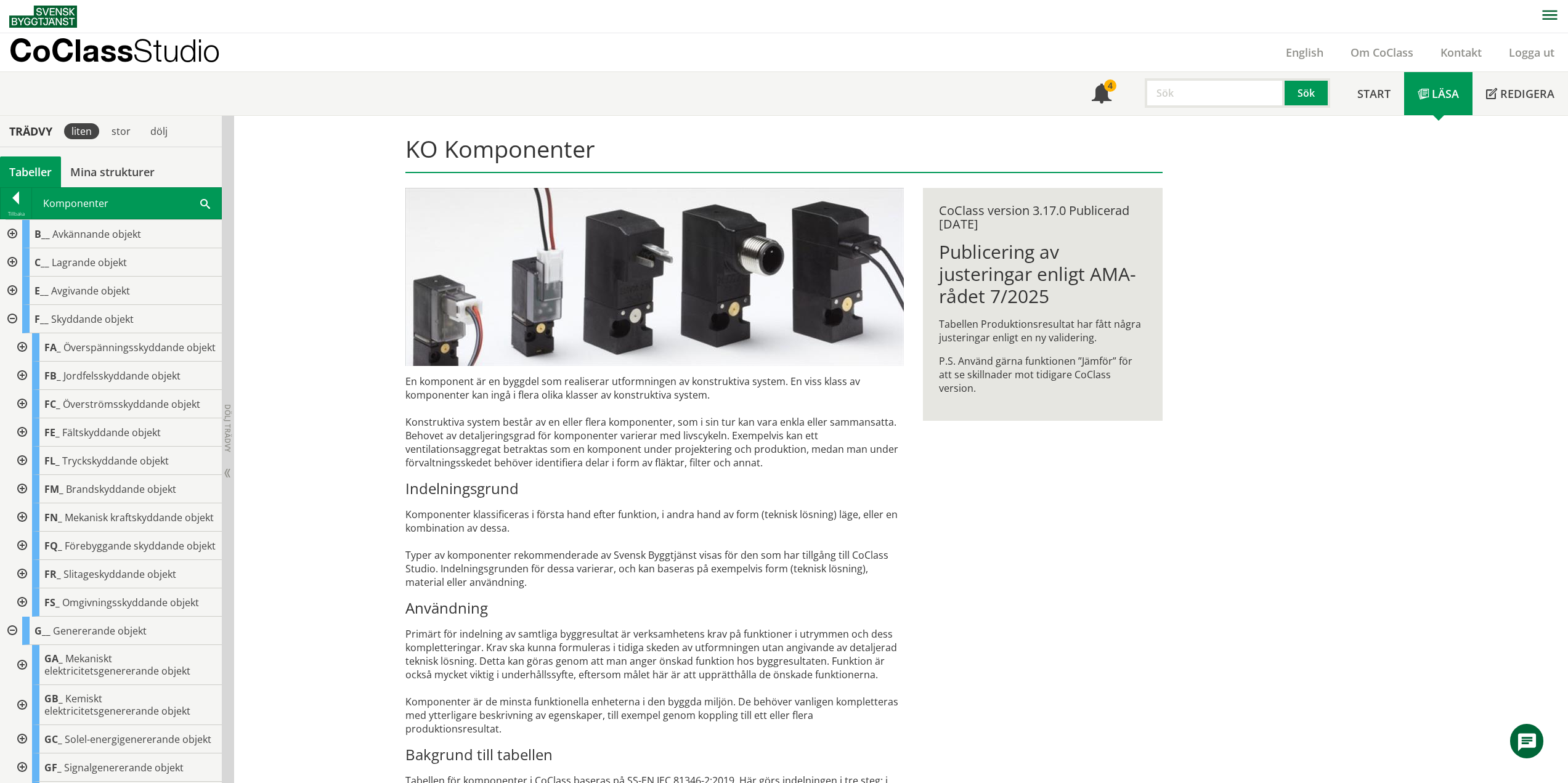
click at [8, 315] on div at bounding box center [11, 319] width 22 height 29
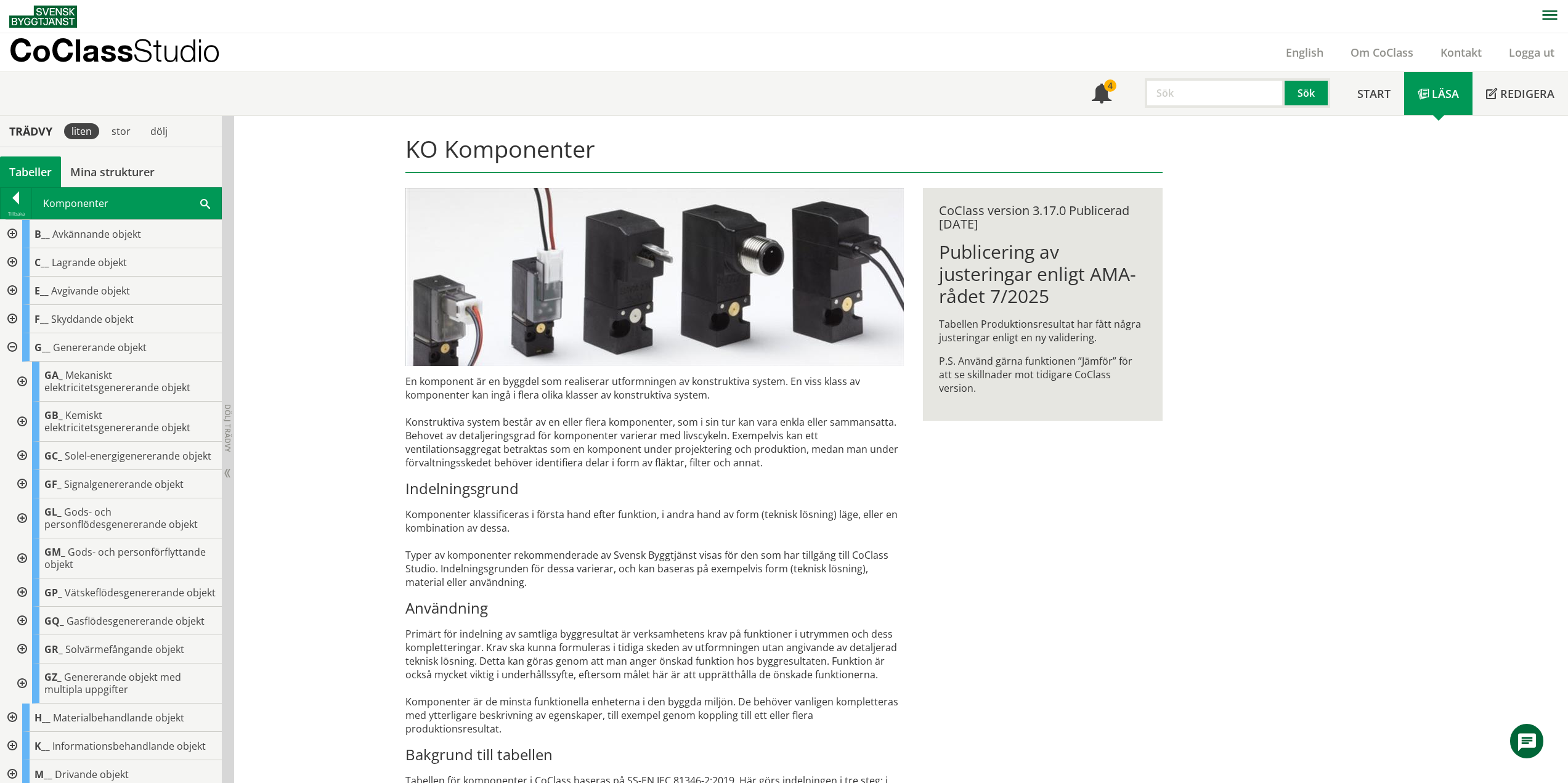
click at [20, 379] on div at bounding box center [21, 381] width 22 height 40
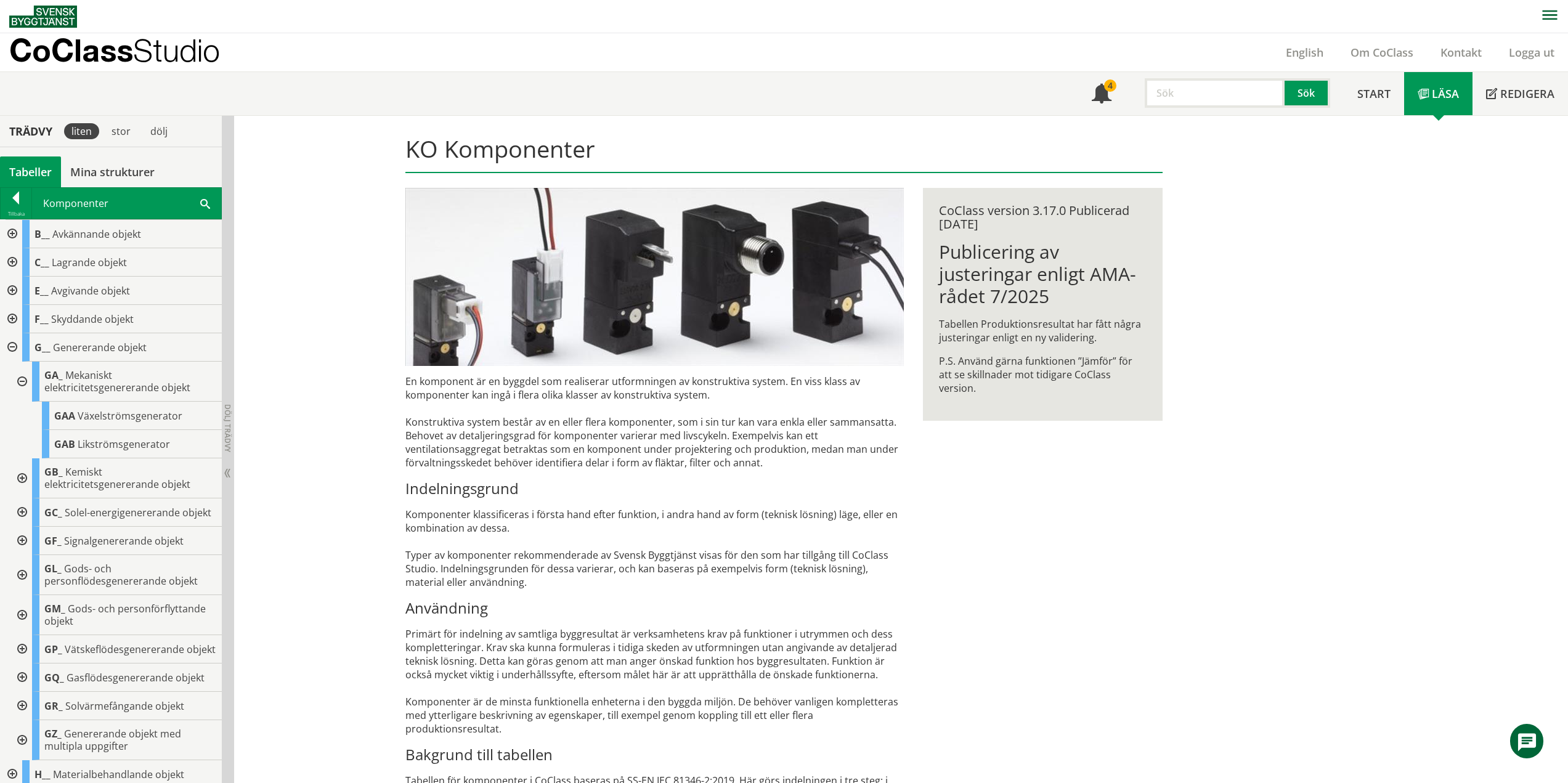
click at [21, 380] on div at bounding box center [21, 381] width 22 height 40
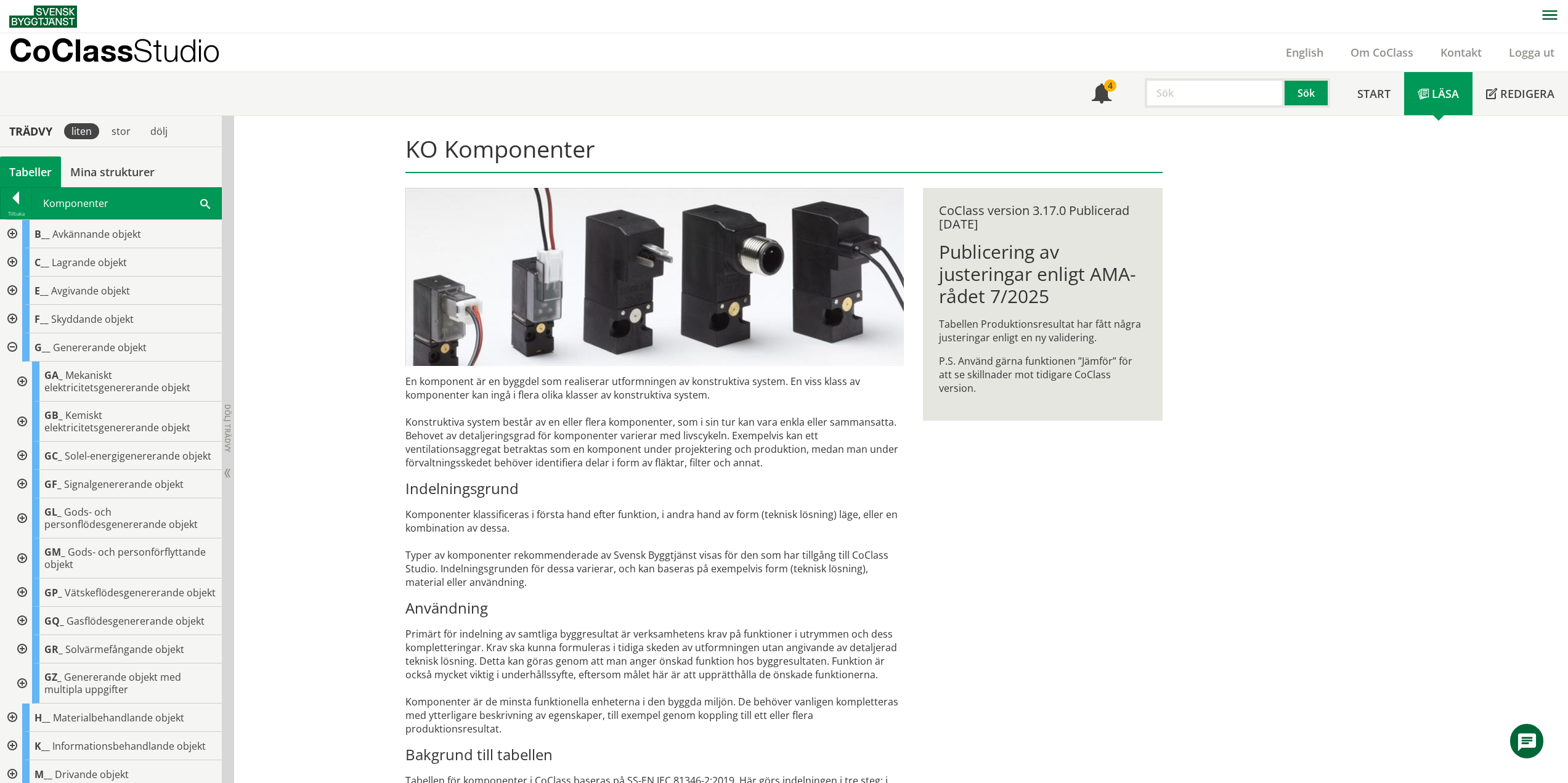
click at [22, 422] on div at bounding box center [21, 421] width 22 height 40
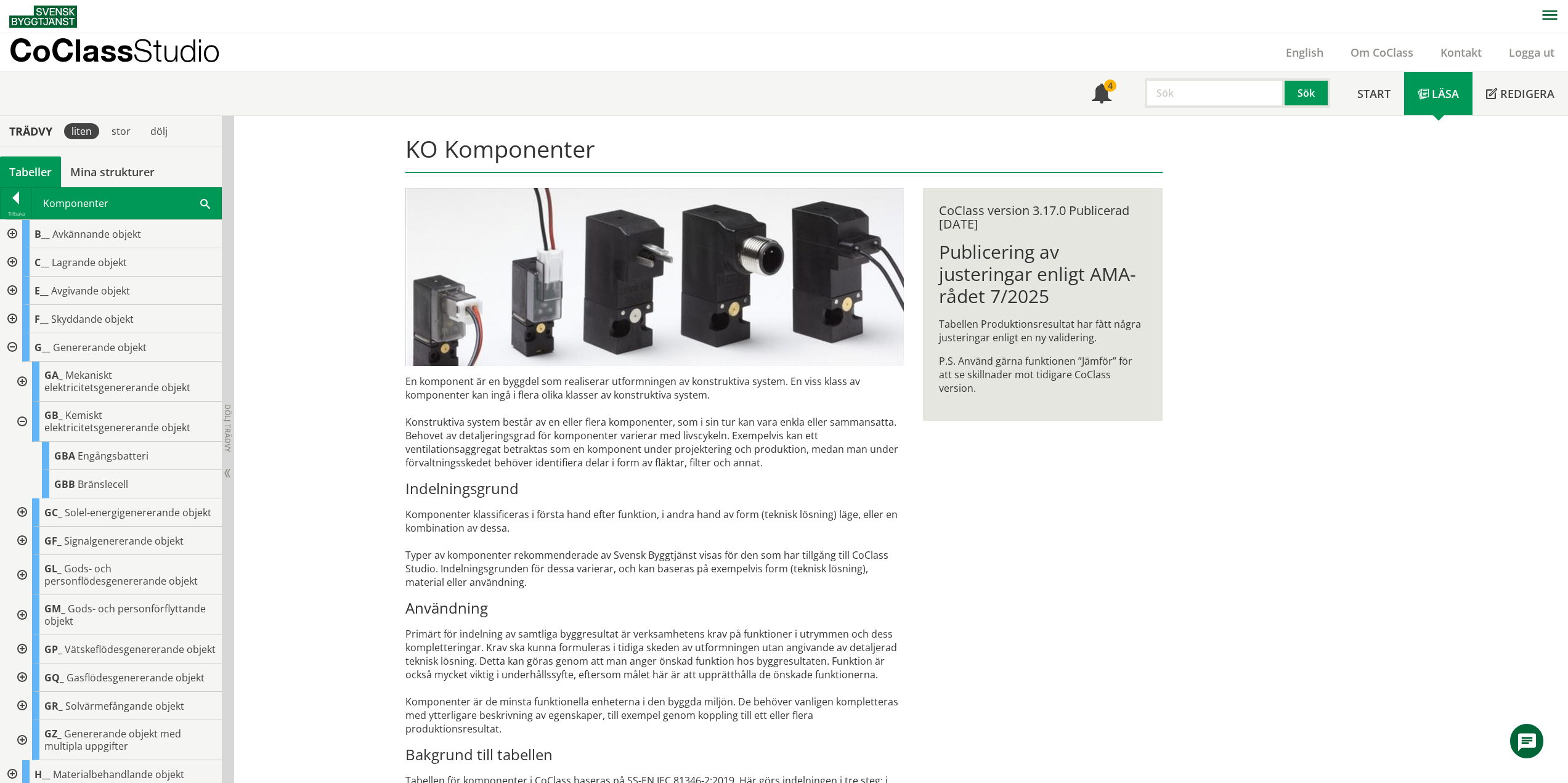
click at [19, 422] on div at bounding box center [21, 421] width 22 height 40
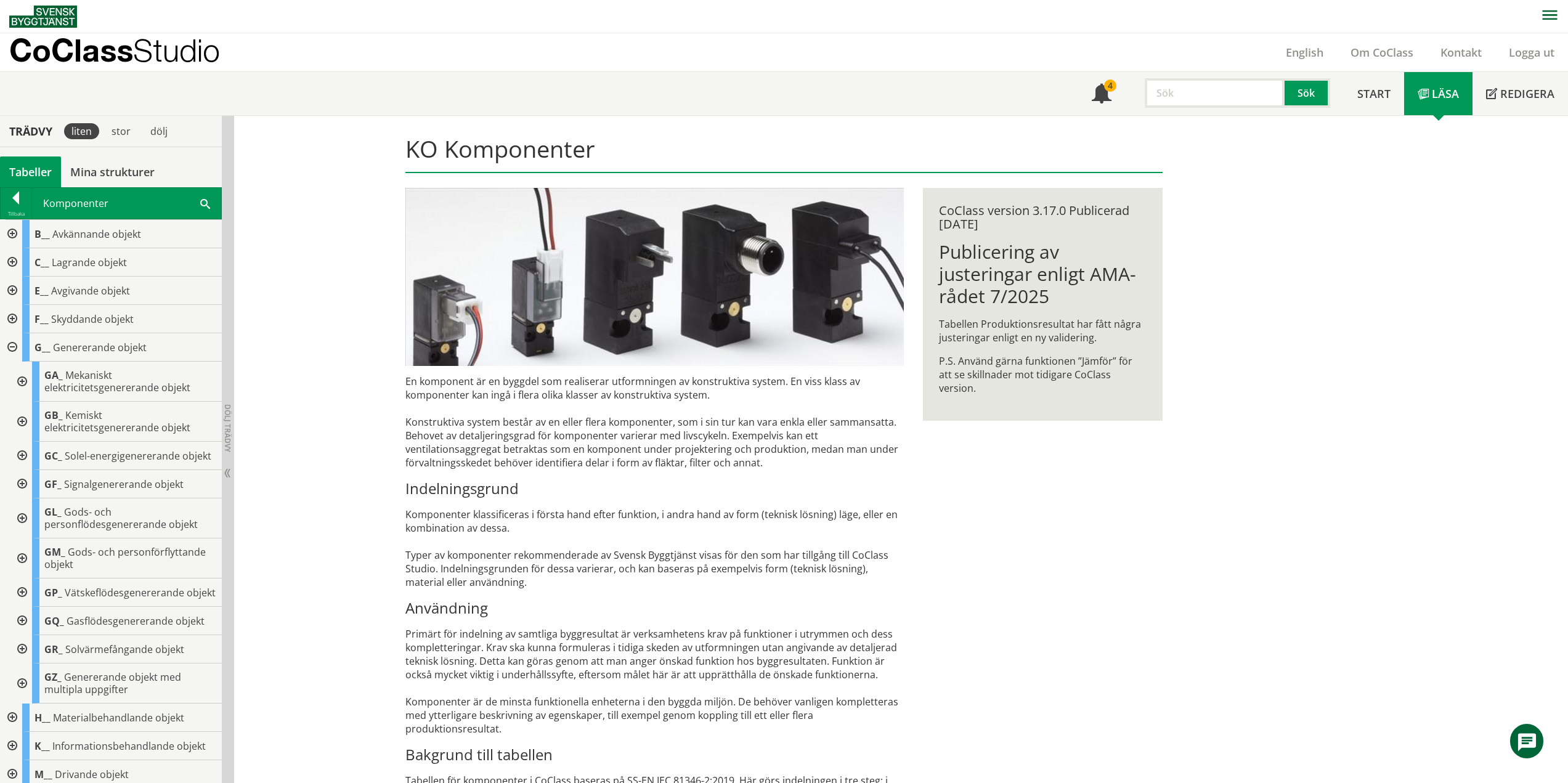
click at [22, 460] on div at bounding box center [21, 455] width 22 height 29
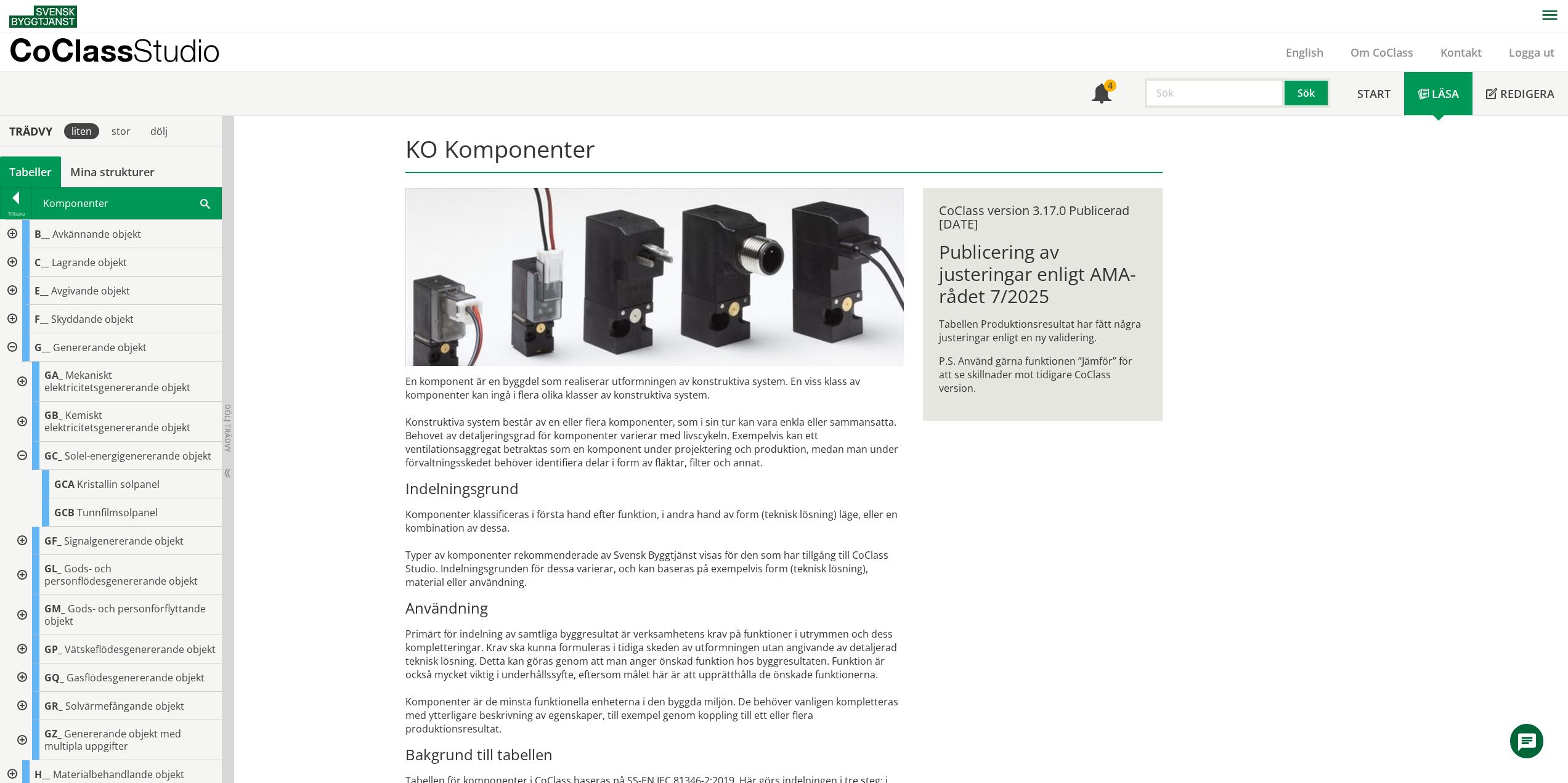
click at [23, 461] on div at bounding box center [21, 455] width 22 height 29
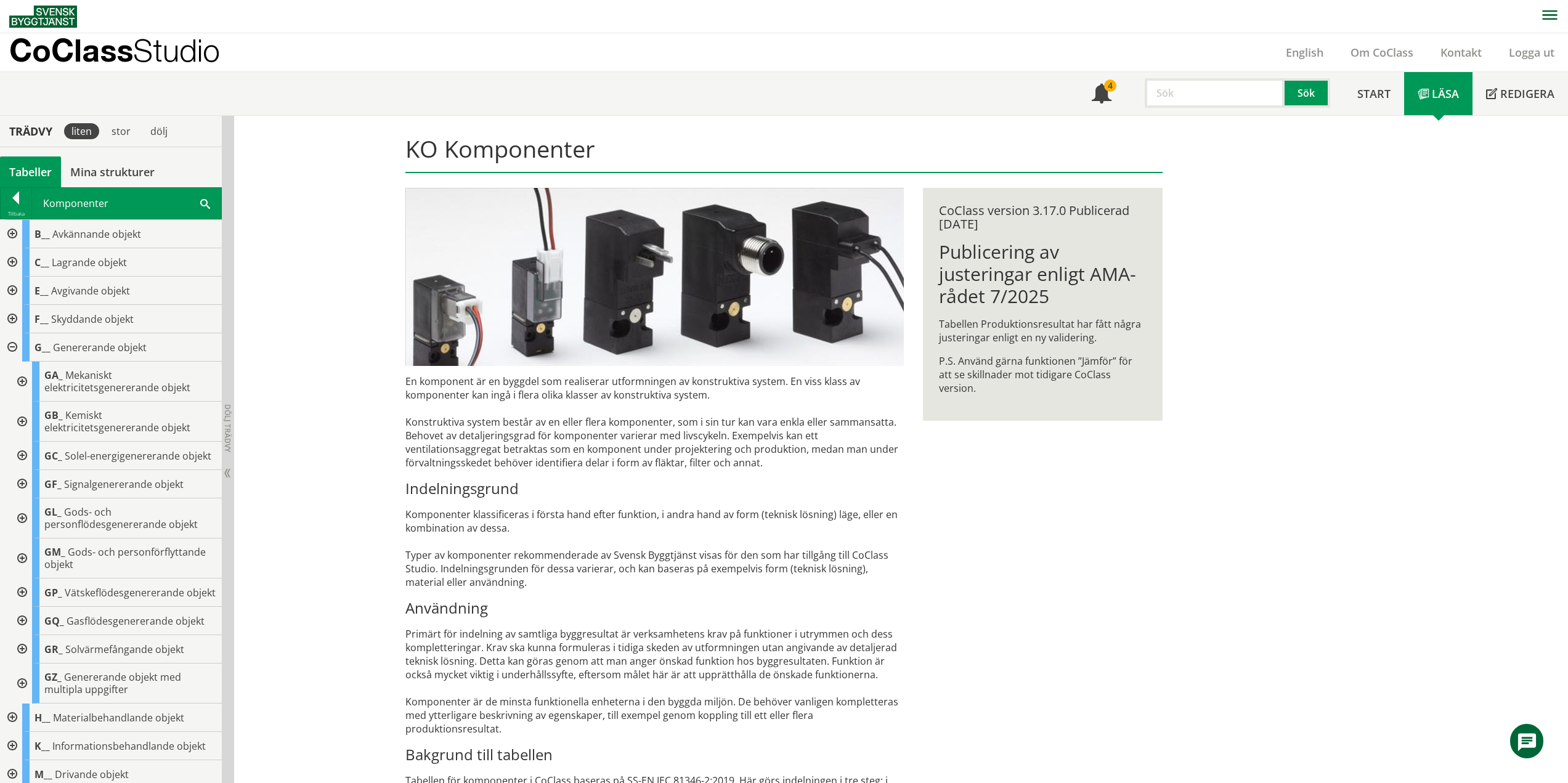
click at [20, 495] on div at bounding box center [21, 484] width 22 height 29
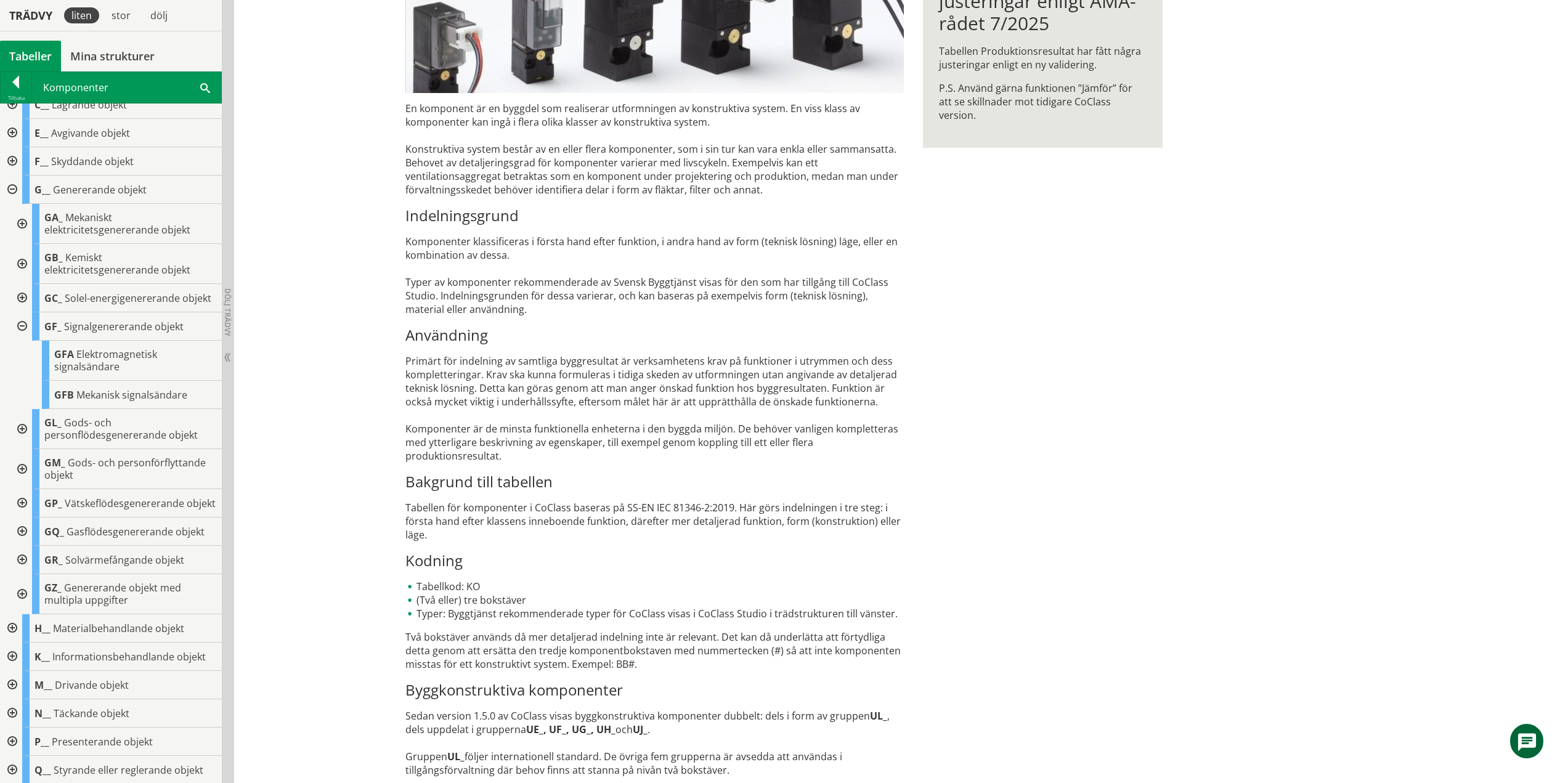
scroll to position [61, 0]
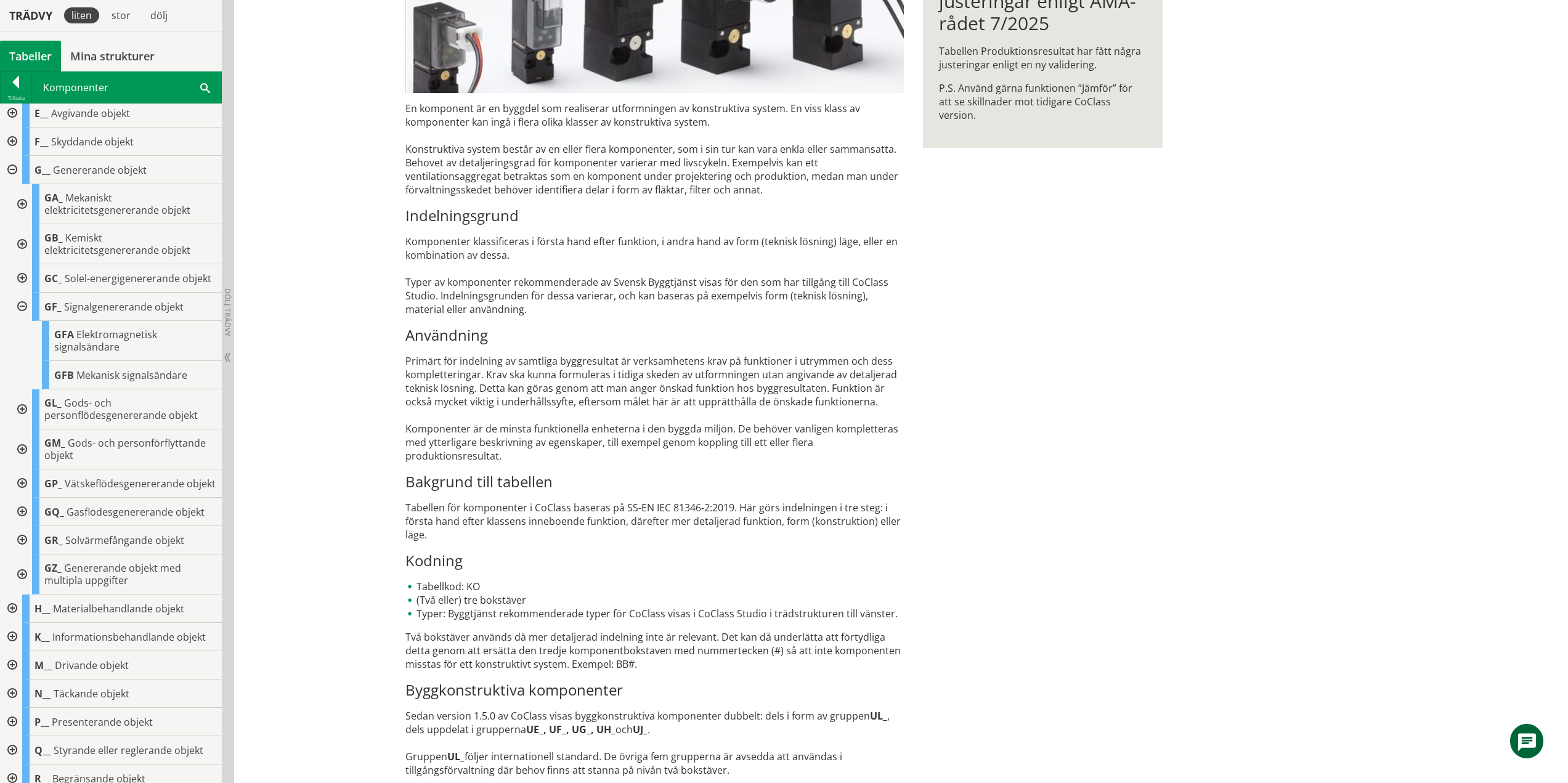
click at [21, 317] on div at bounding box center [21, 307] width 22 height 29
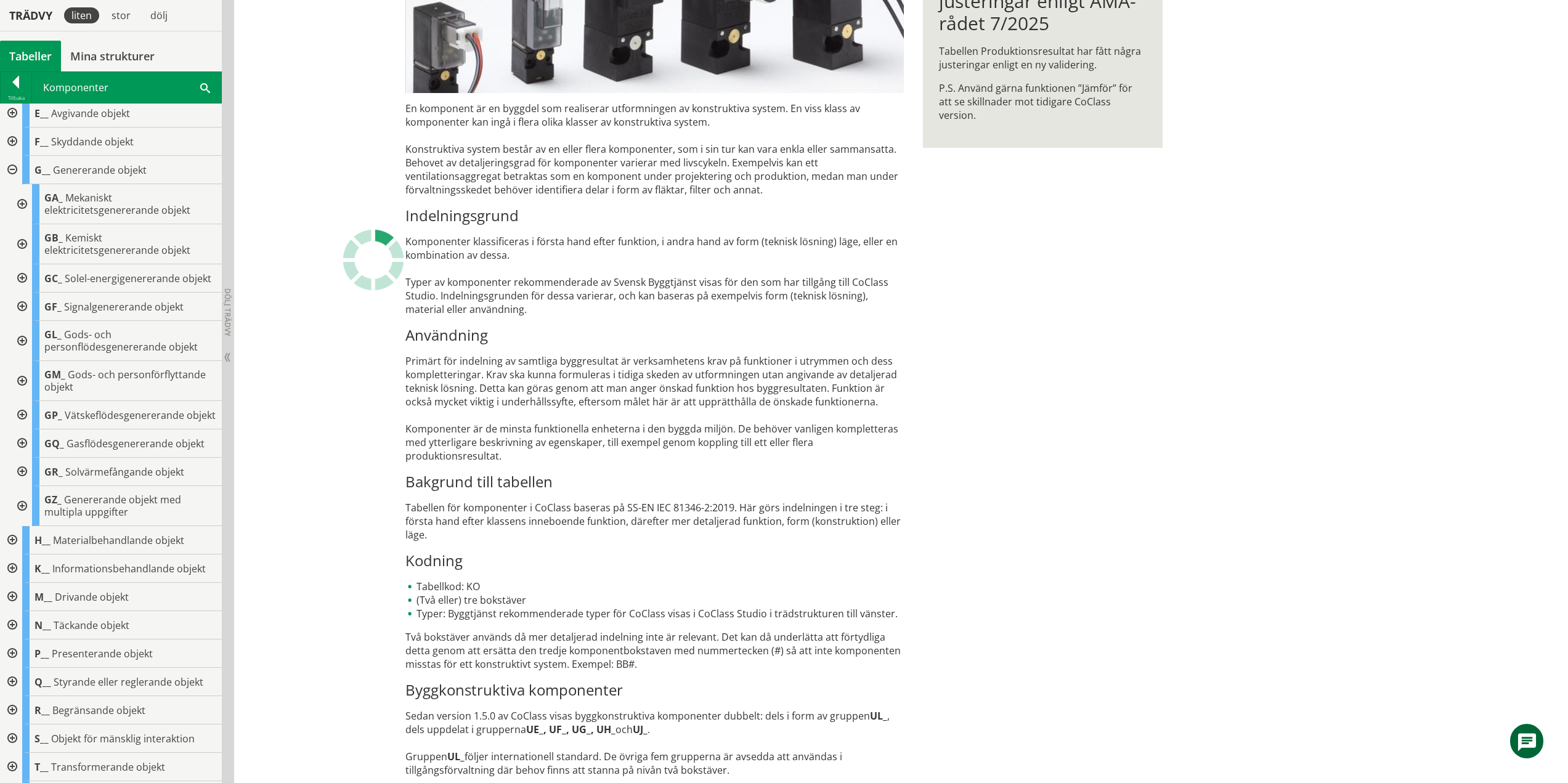
click at [25, 349] on div at bounding box center [21, 340] width 22 height 40
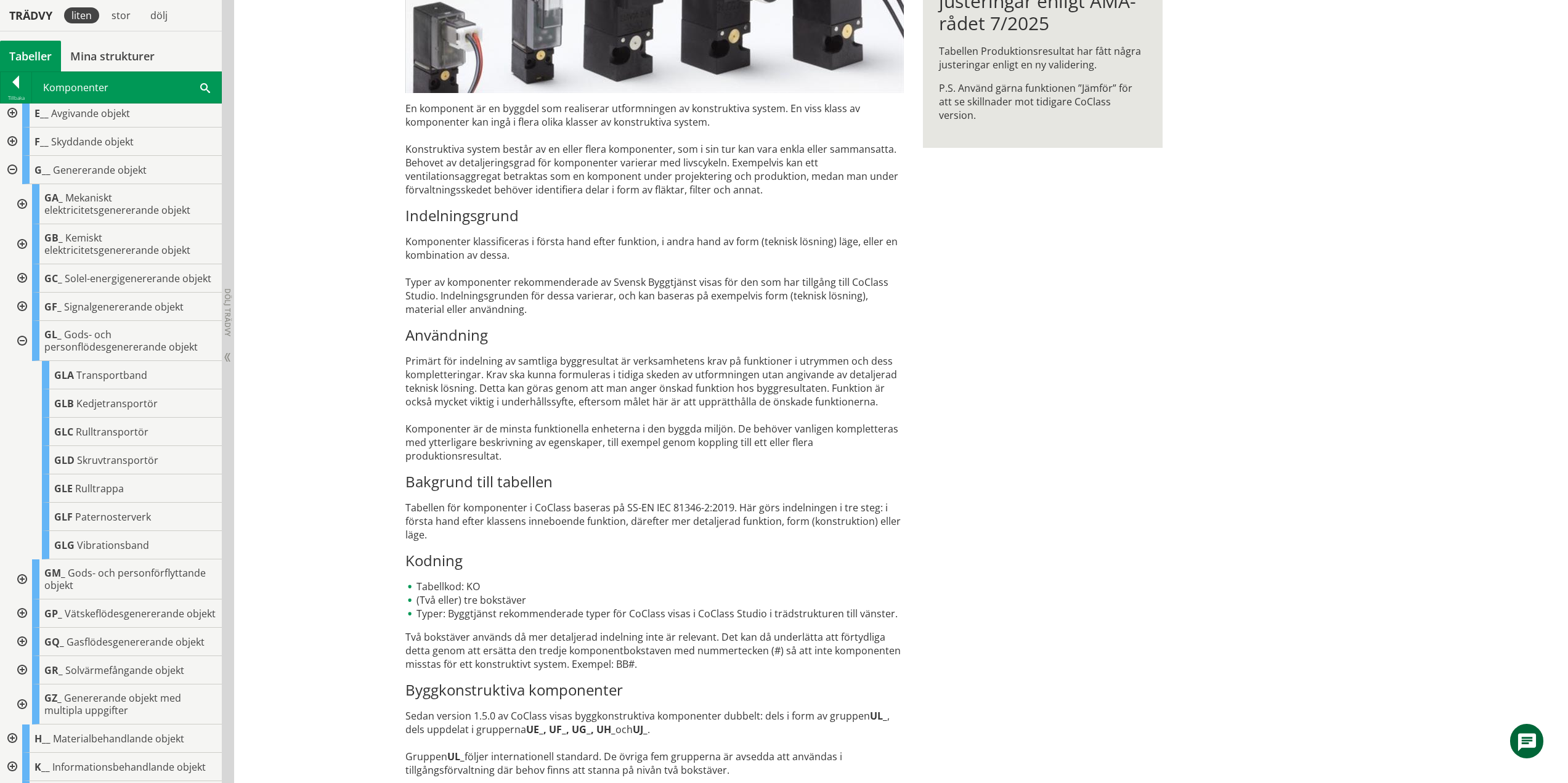
click at [693, 412] on div "En komponent är en byggdel som realiserar utformningen av konstruktiva system. …" at bounding box center [654, 438] width 498 height 675
click at [25, 354] on div at bounding box center [21, 340] width 22 height 40
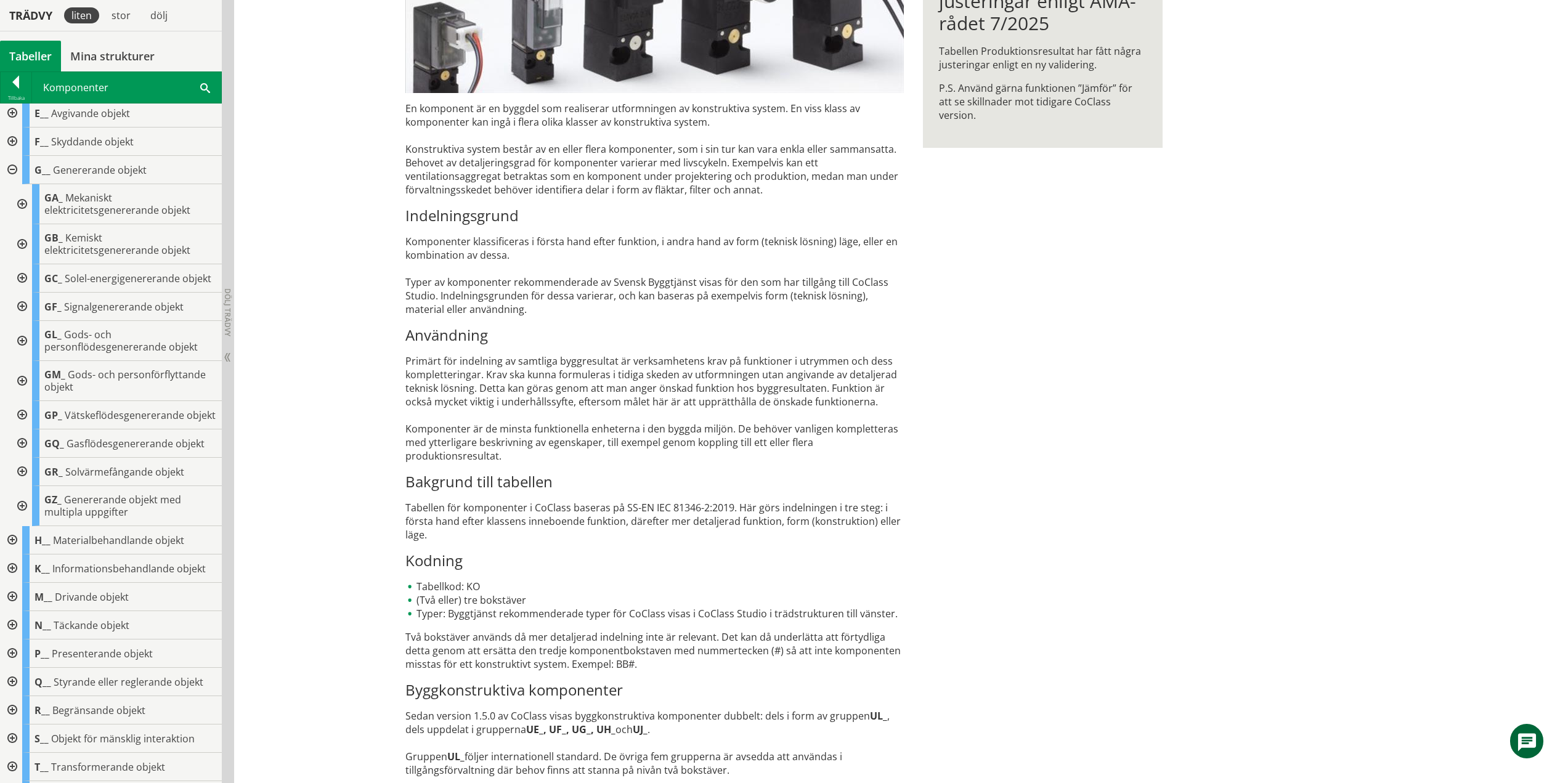
click at [21, 392] on div at bounding box center [21, 381] width 22 height 40
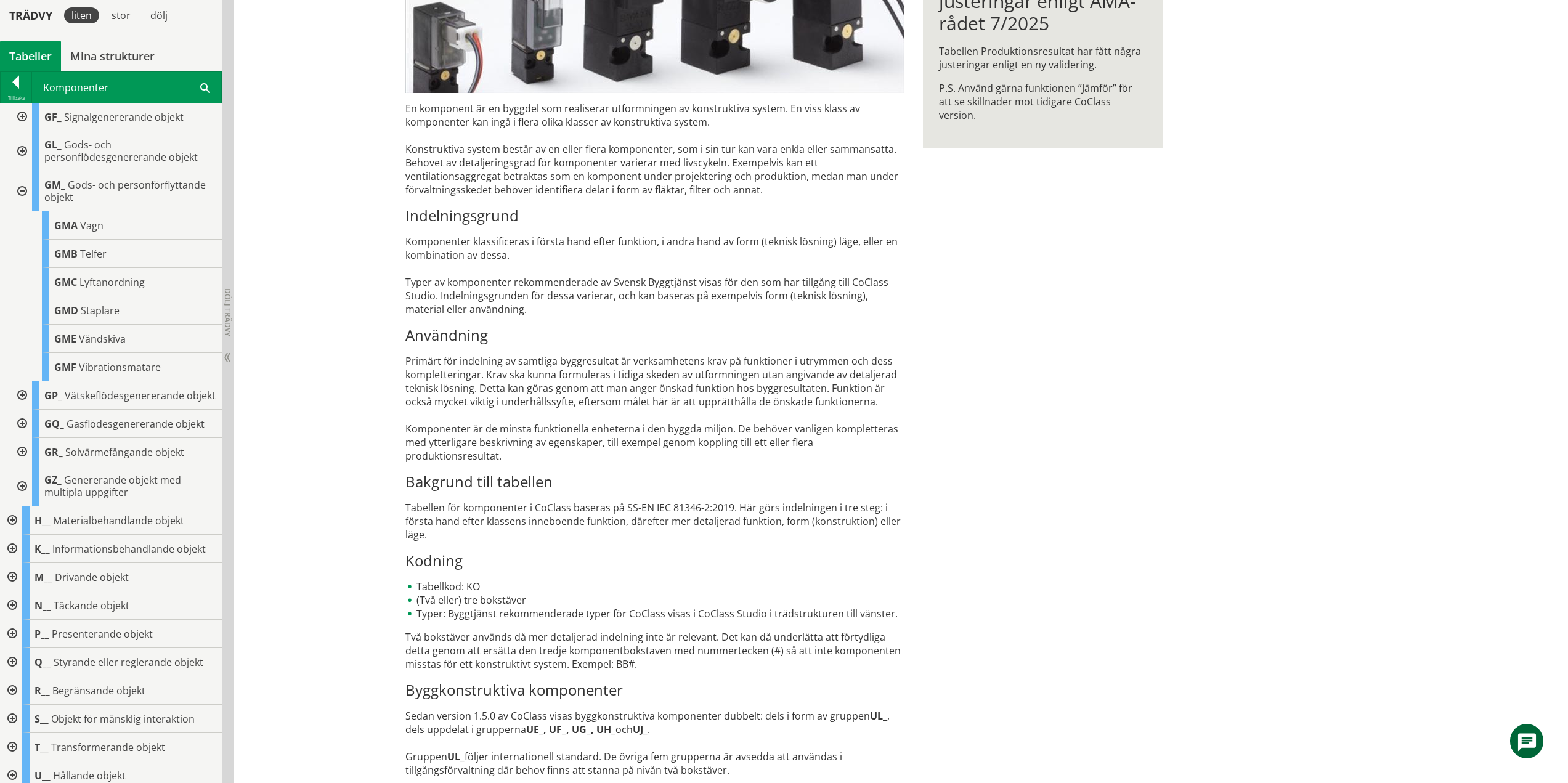
scroll to position [308, 0]
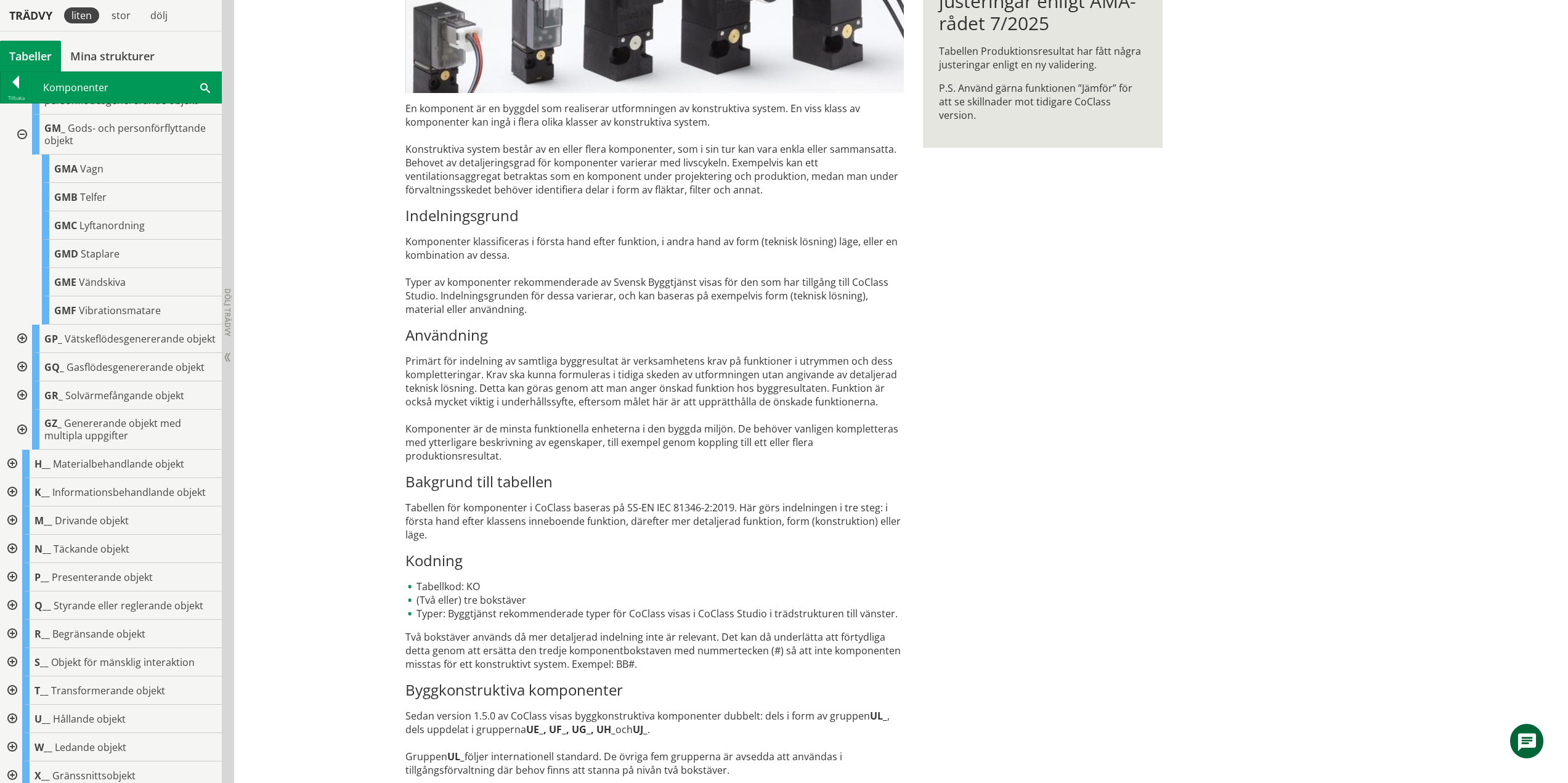
click at [24, 144] on div at bounding box center [21, 134] width 22 height 40
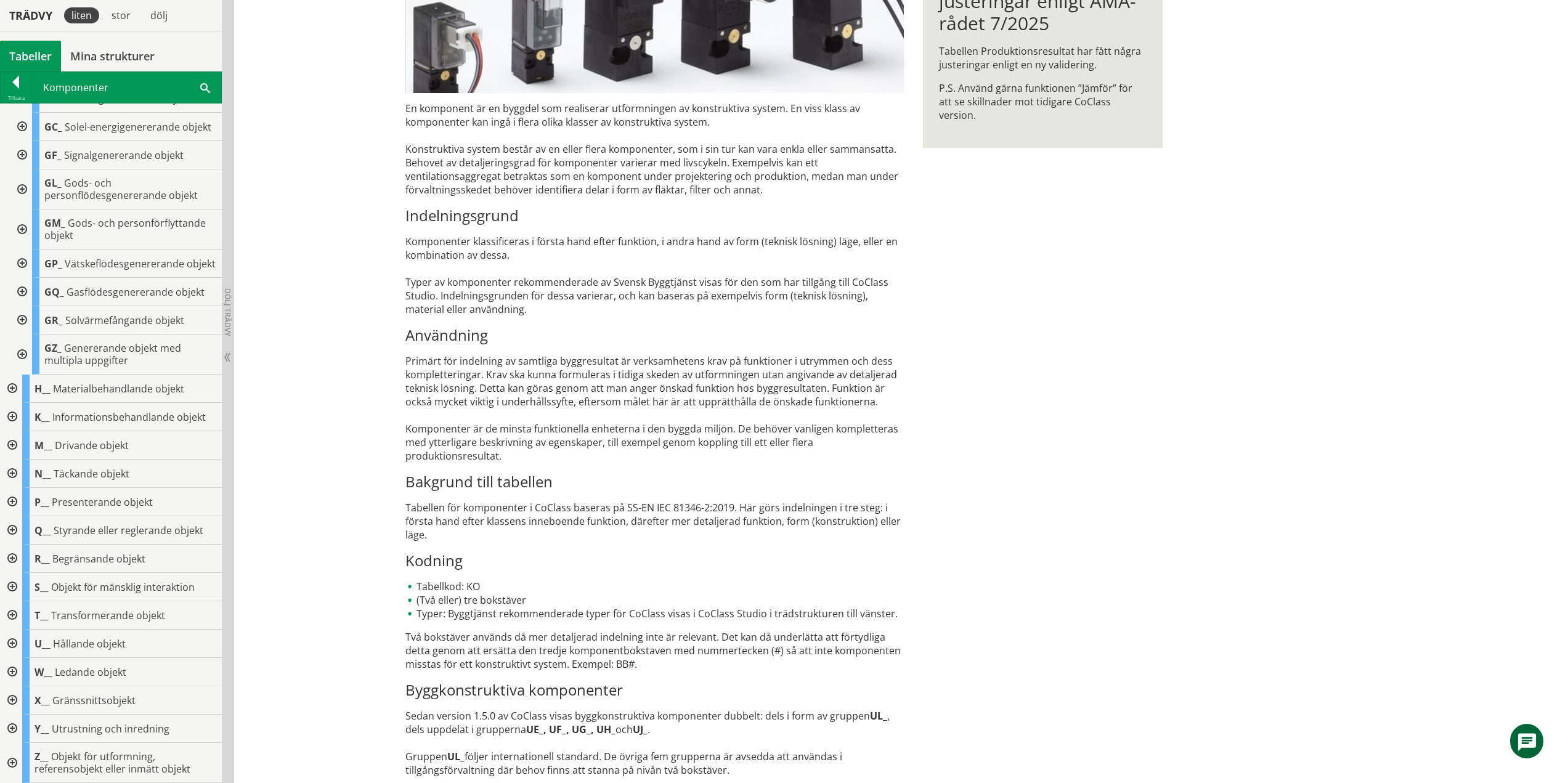
scroll to position [237, 0]
click at [23, 257] on div at bounding box center [21, 264] width 22 height 29
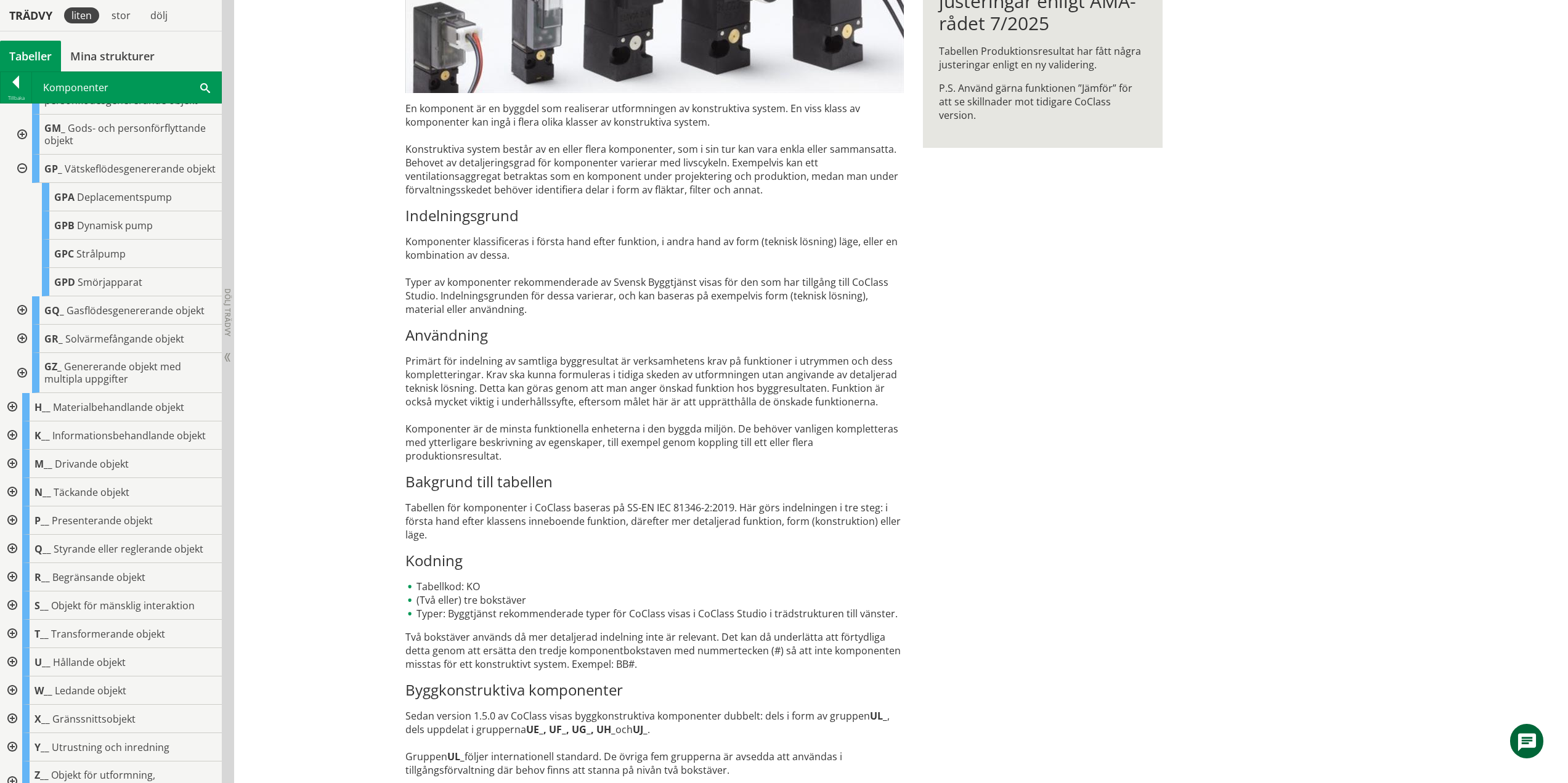
drag, startPoint x: 18, startPoint y: 184, endPoint x: 21, endPoint y: 189, distance: 5.8
click at [18, 183] on div at bounding box center [21, 168] width 22 height 29
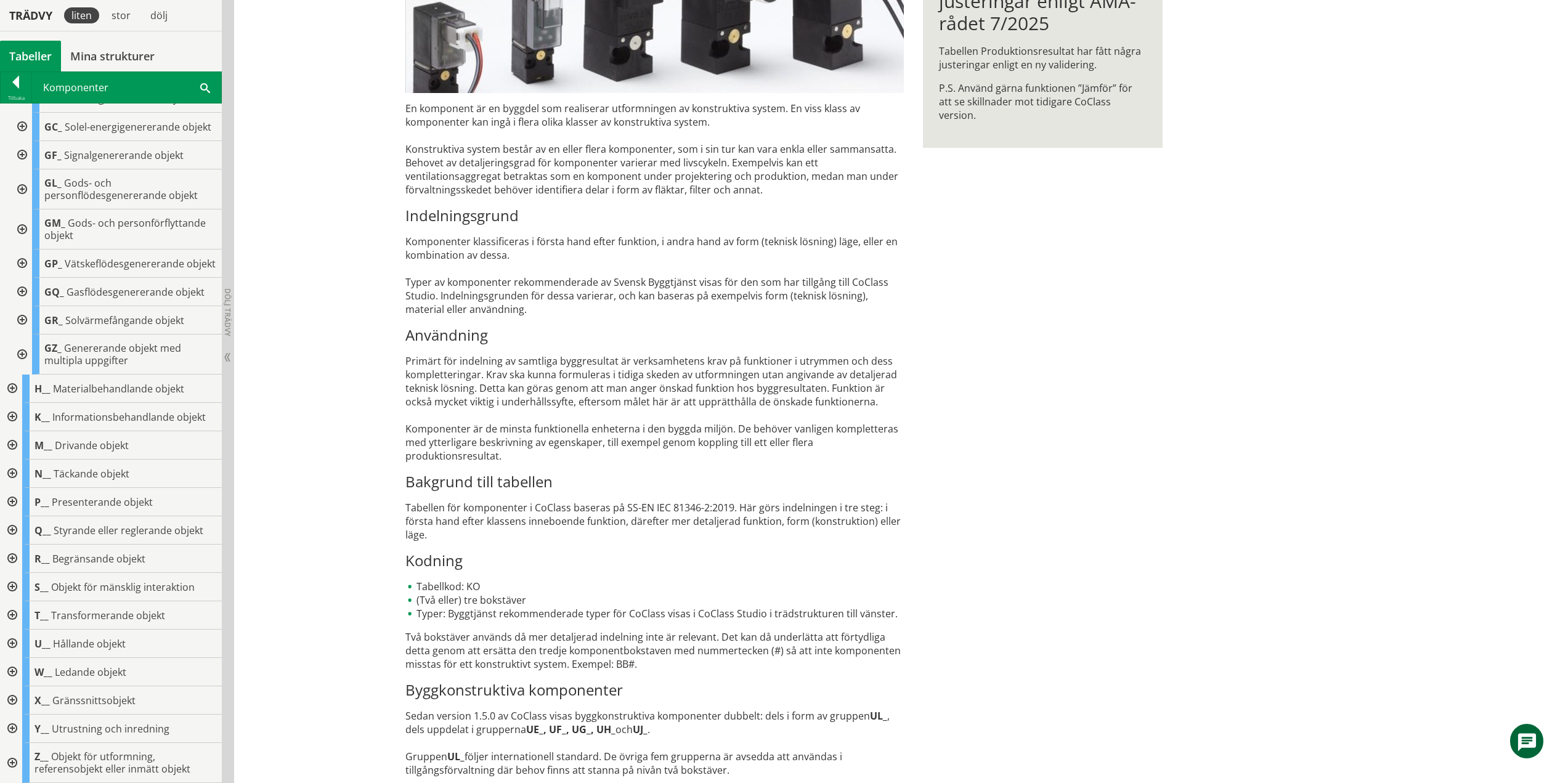
click at [21, 290] on div at bounding box center [21, 292] width 22 height 29
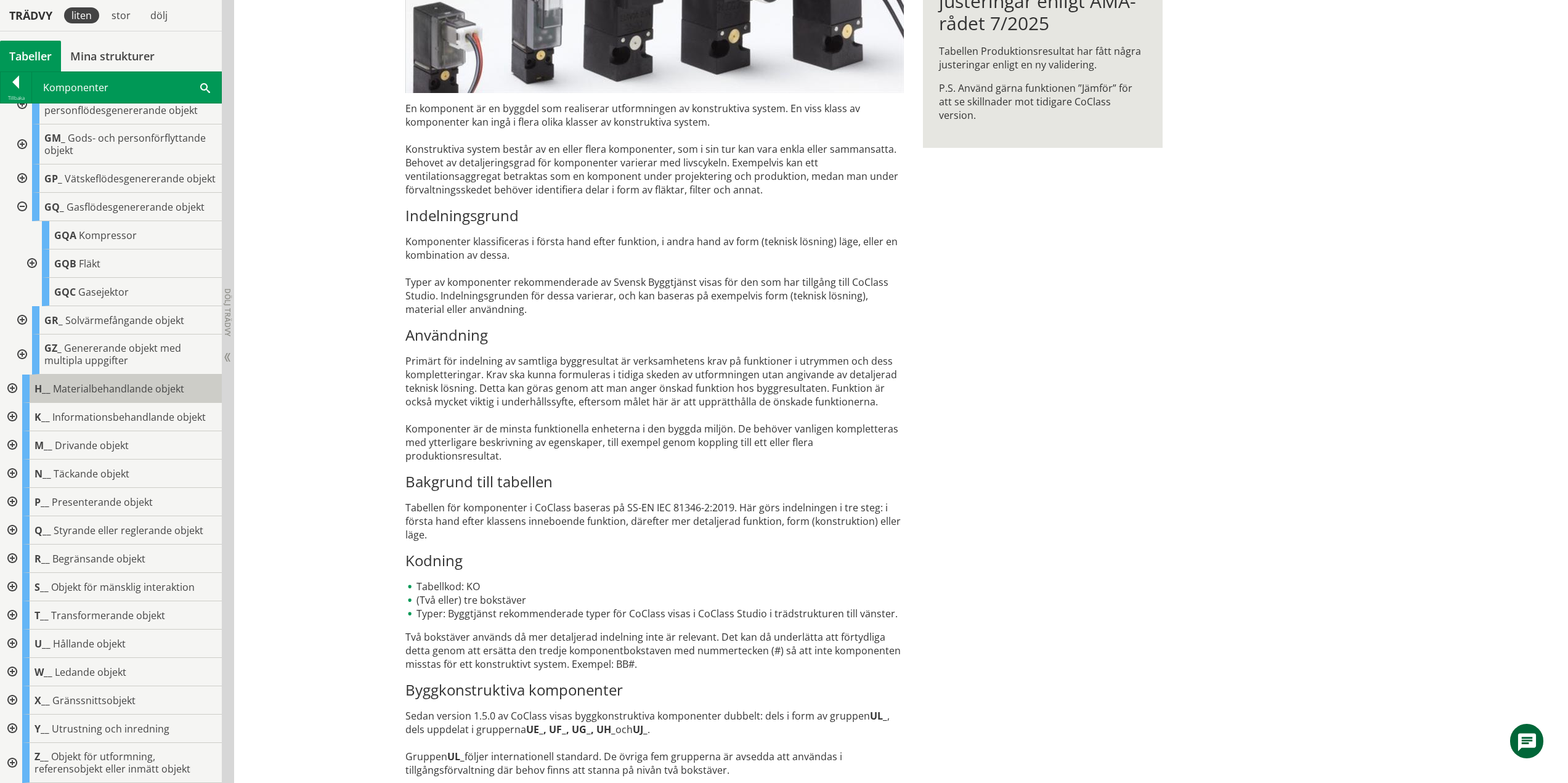
scroll to position [321, 0]
drag, startPoint x: 22, startPoint y: 207, endPoint x: 23, endPoint y: 220, distance: 13.0
click at [22, 207] on div at bounding box center [21, 207] width 22 height 29
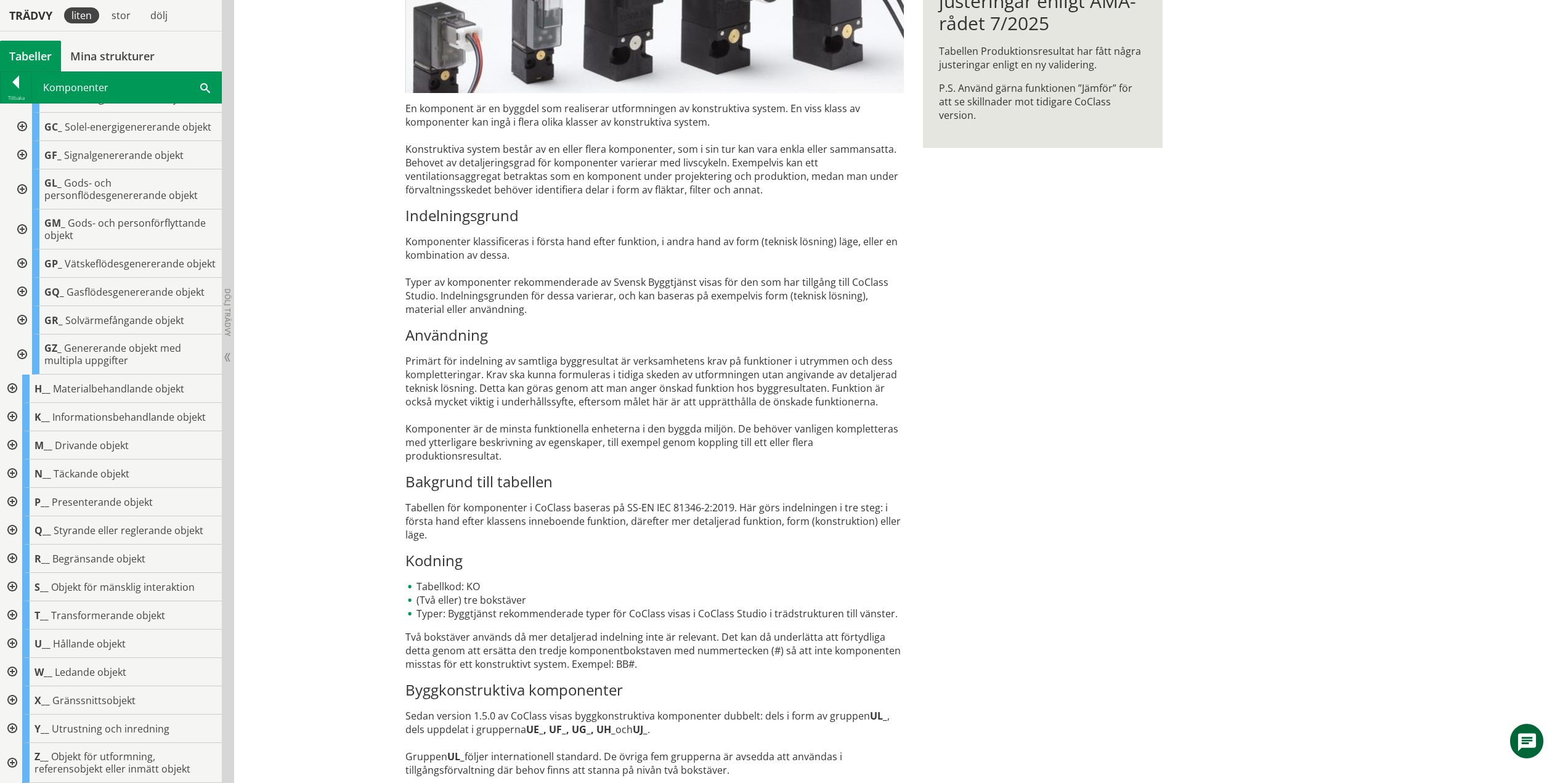
click at [25, 320] on div at bounding box center [21, 320] width 22 height 29
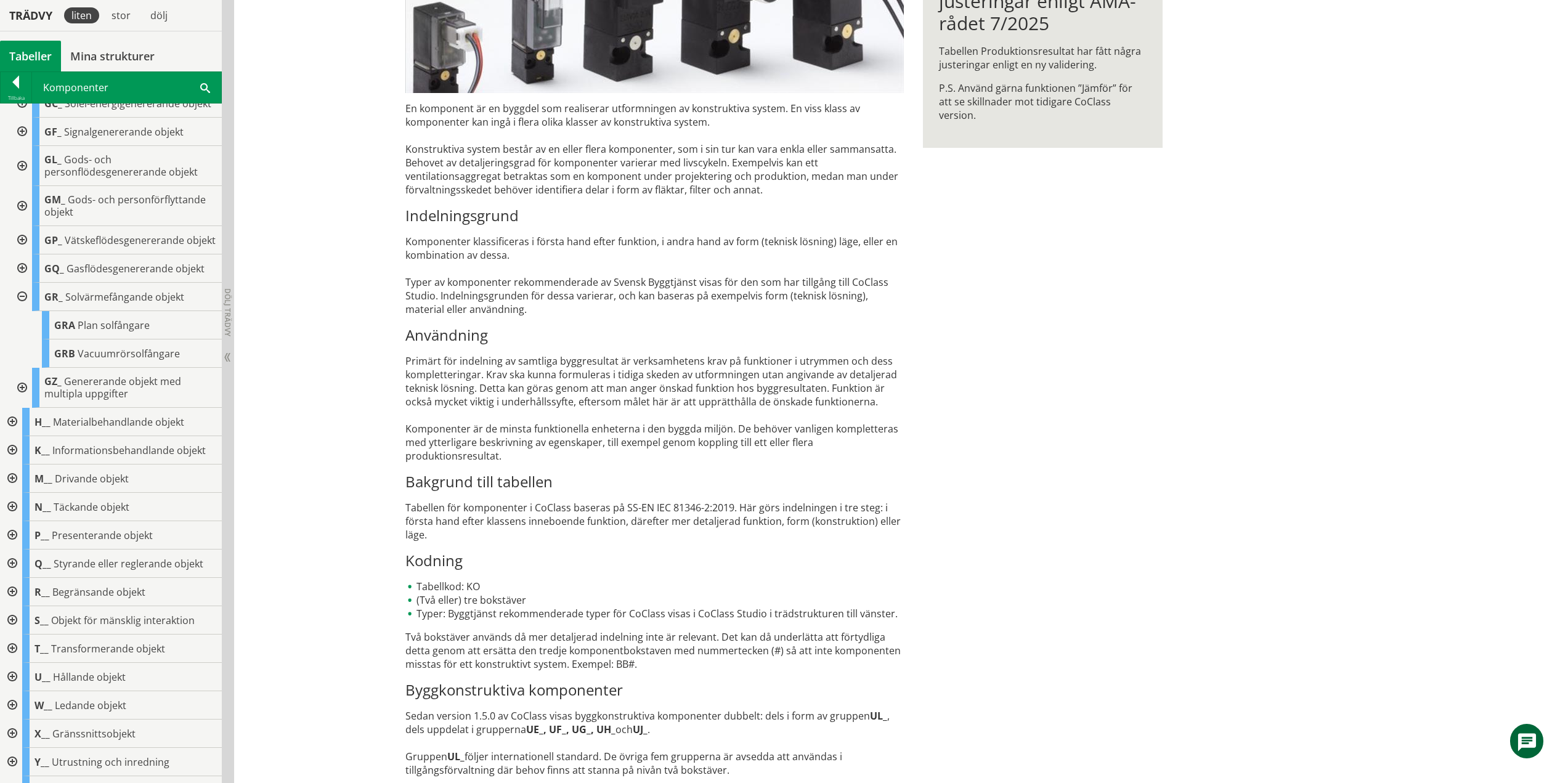
scroll to position [294, 0]
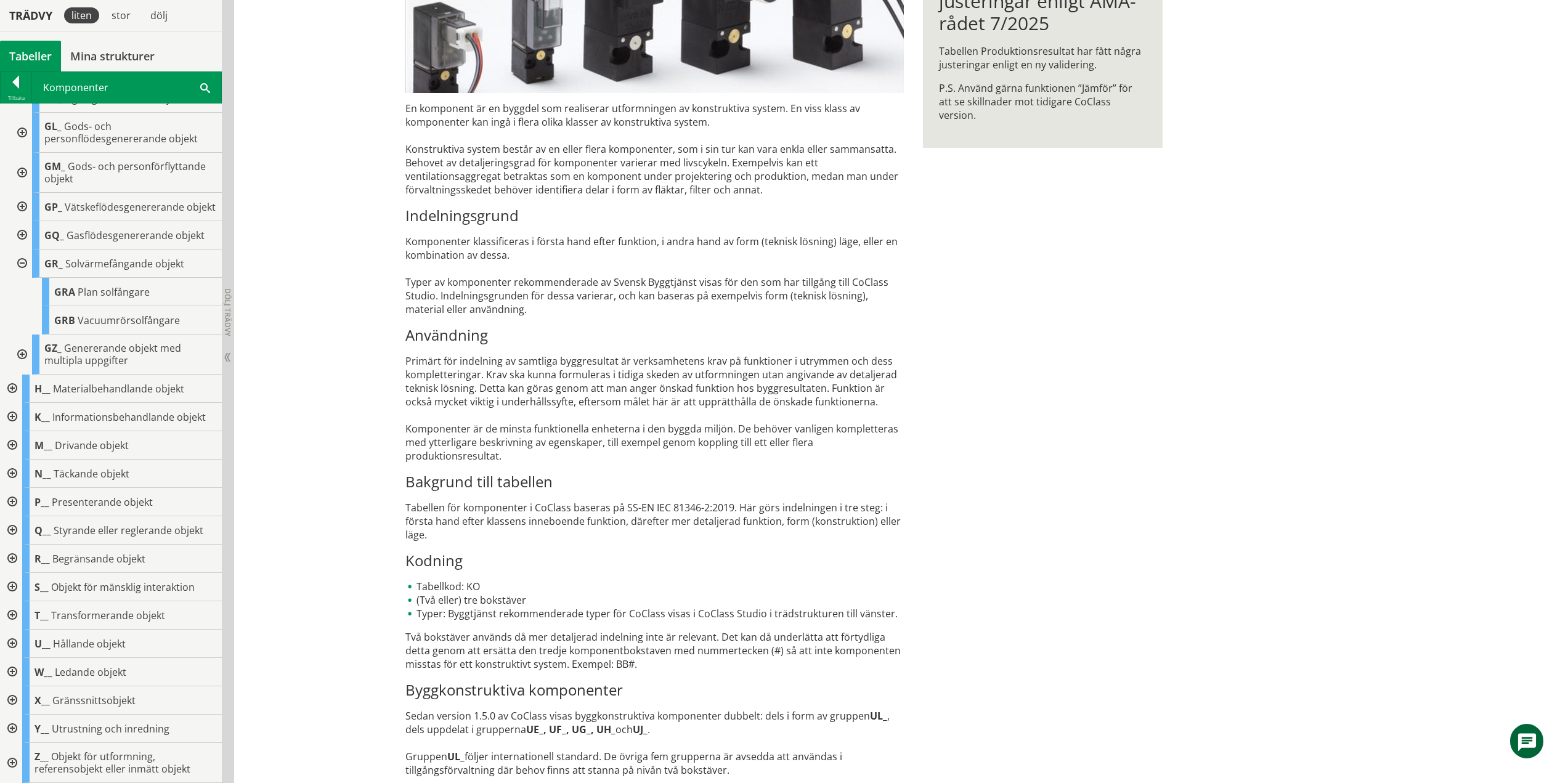
click at [24, 263] on div at bounding box center [21, 264] width 22 height 29
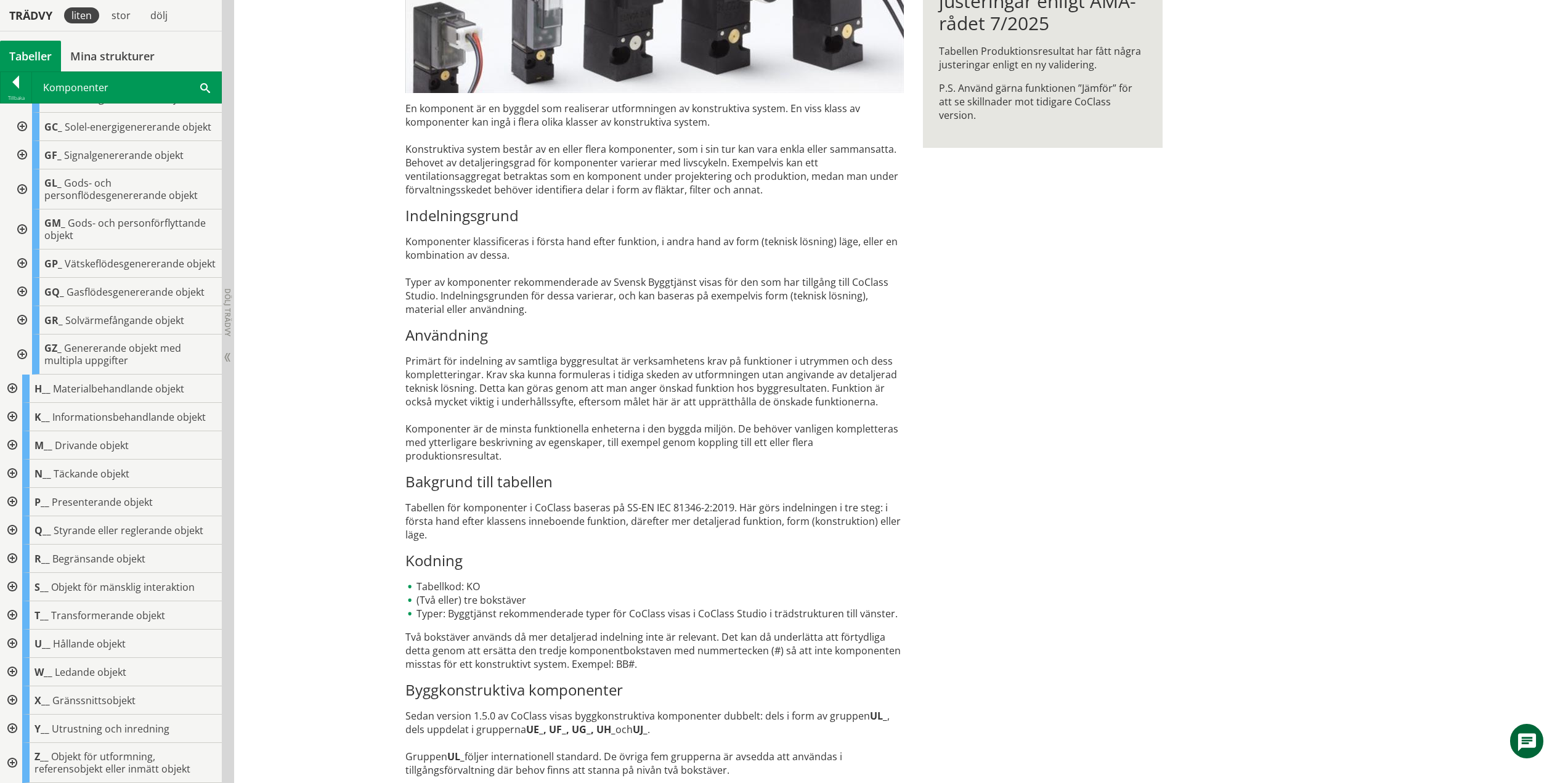
scroll to position [237, 0]
click at [20, 355] on div at bounding box center [21, 354] width 22 height 40
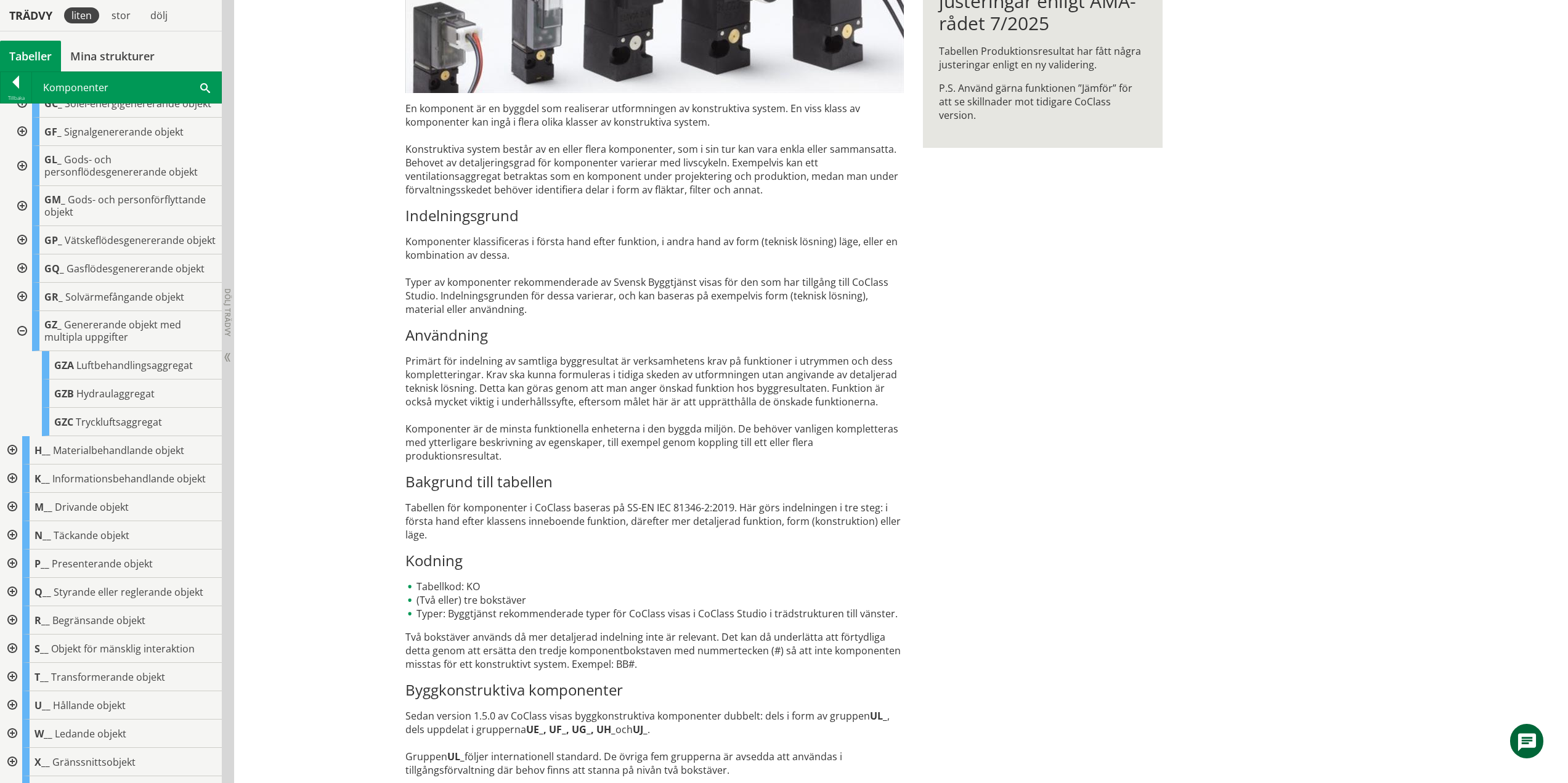
scroll to position [321, 0]
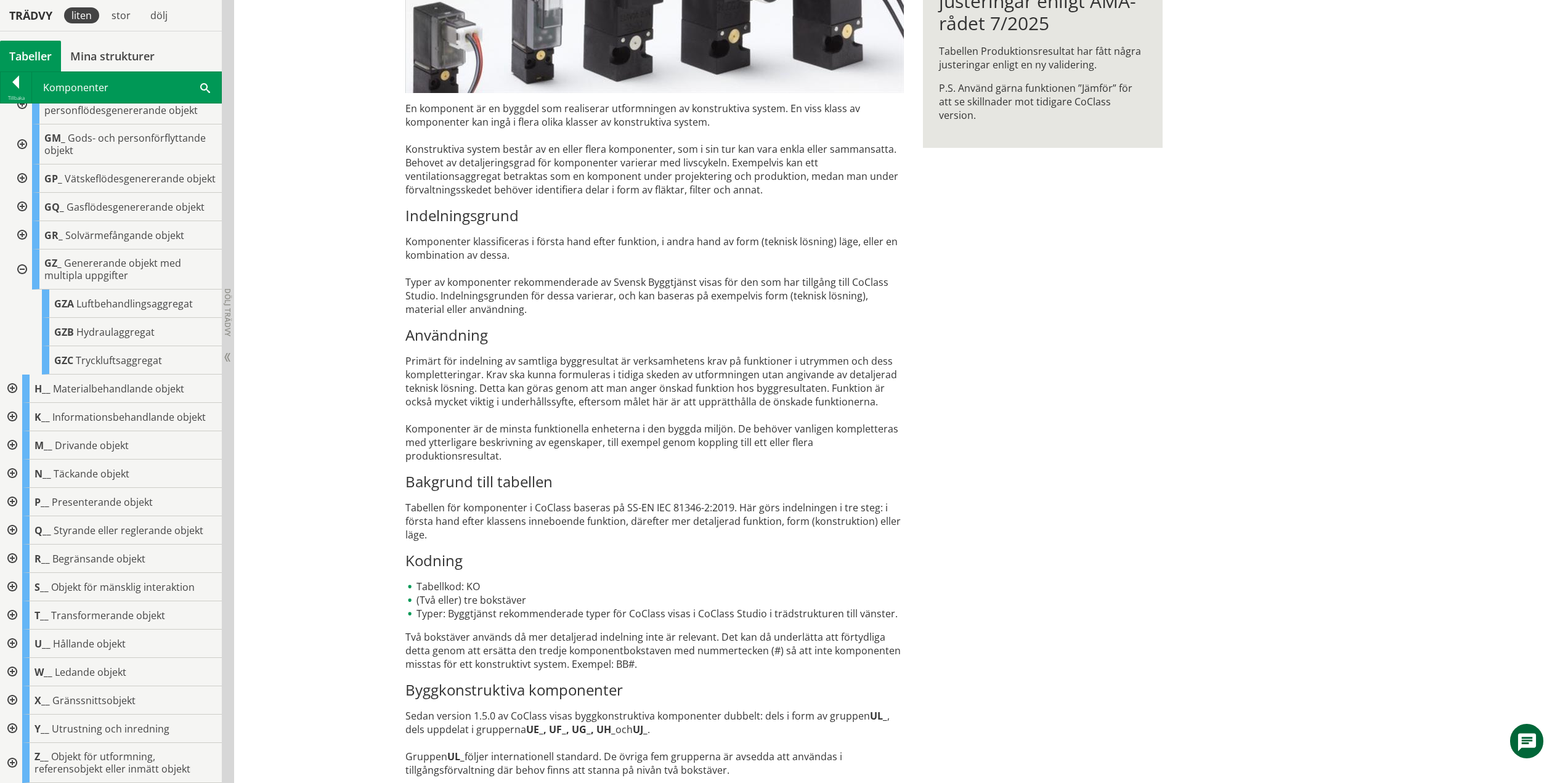
drag, startPoint x: 20, startPoint y: 269, endPoint x: 22, endPoint y: 279, distance: 10.2
click at [20, 269] on div at bounding box center [21, 269] width 22 height 40
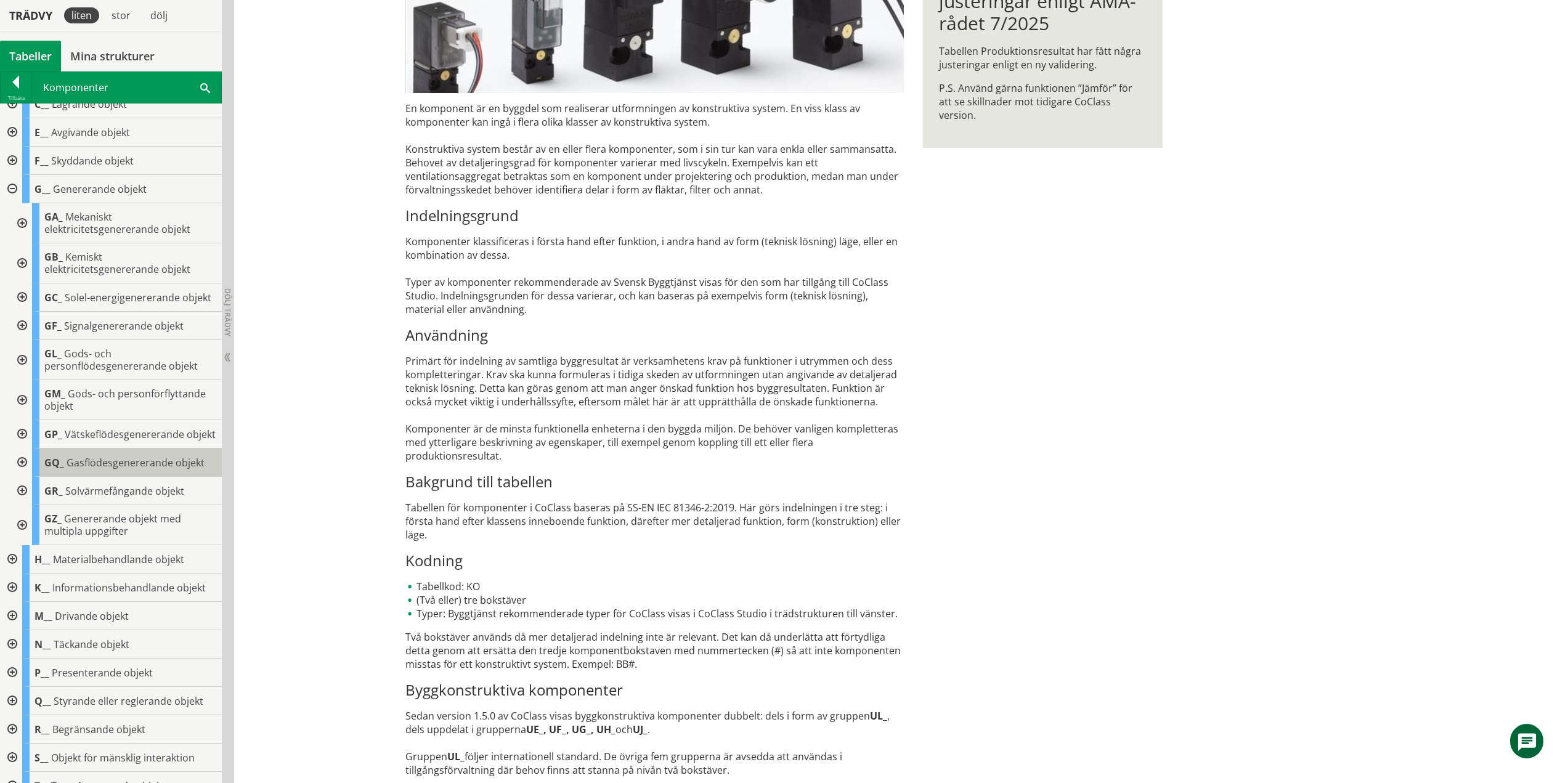
scroll to position [0, 0]
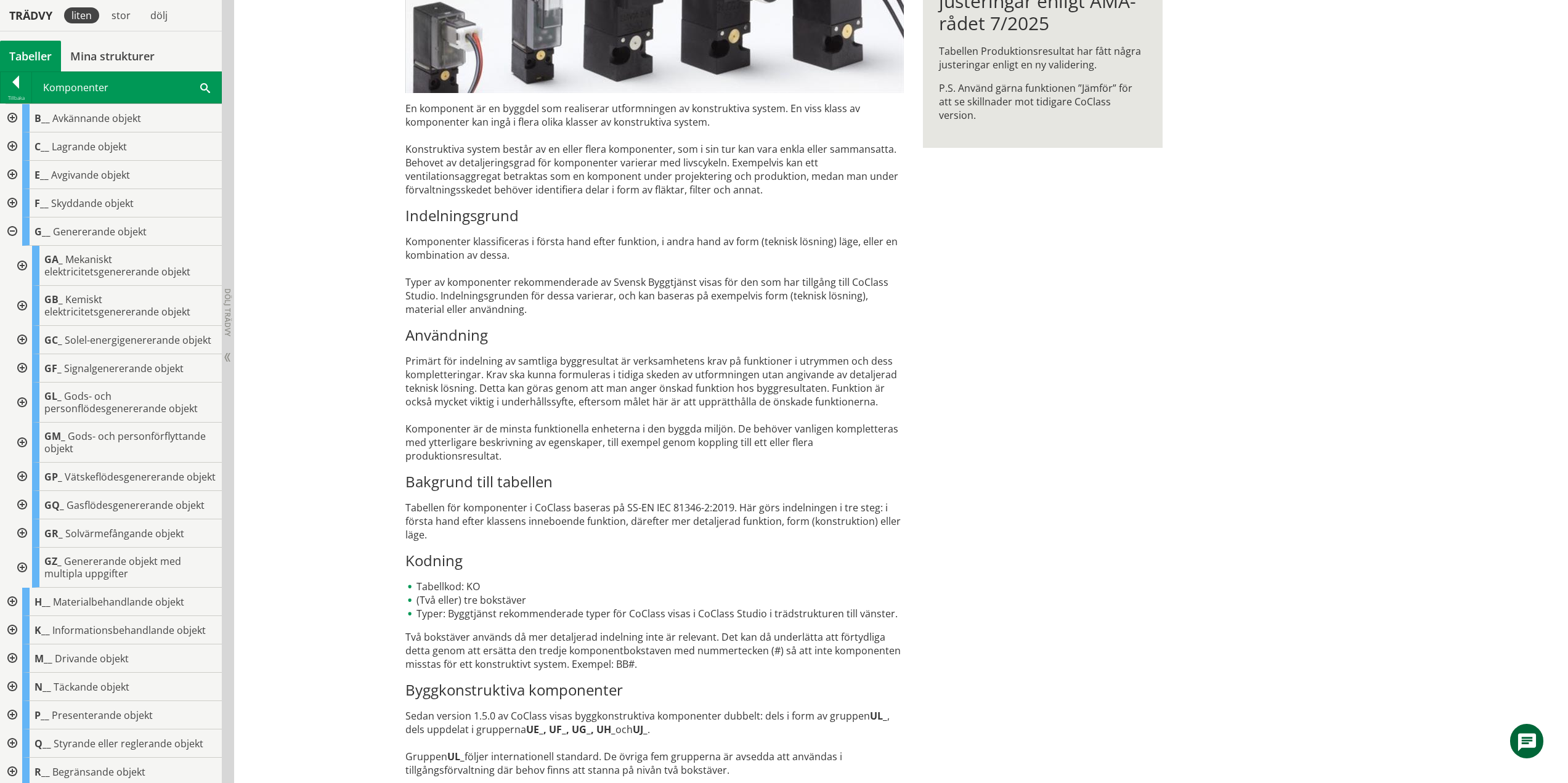
click at [13, 229] on div at bounding box center [11, 231] width 22 height 29
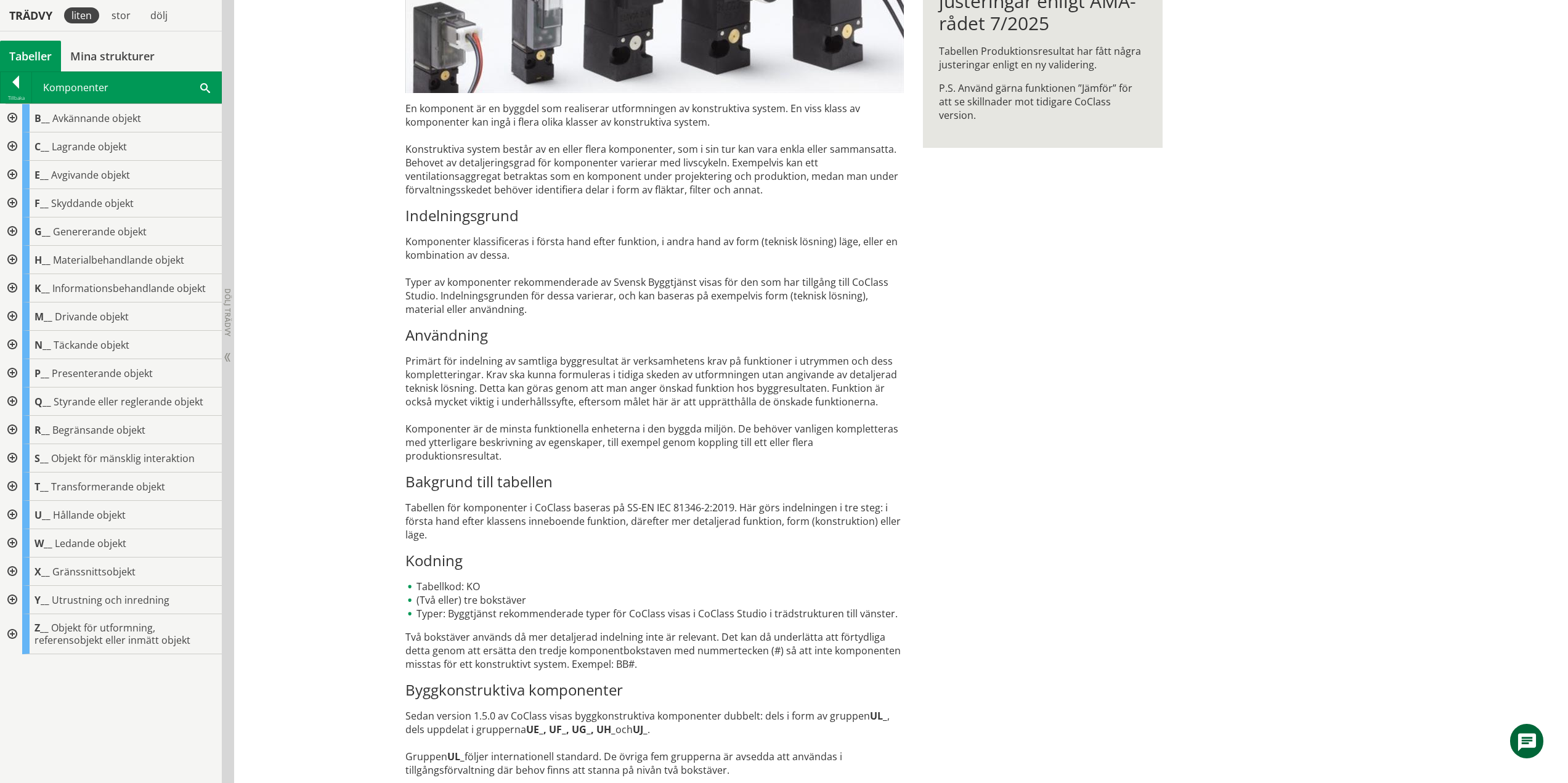
click at [12, 257] on div at bounding box center [11, 260] width 22 height 29
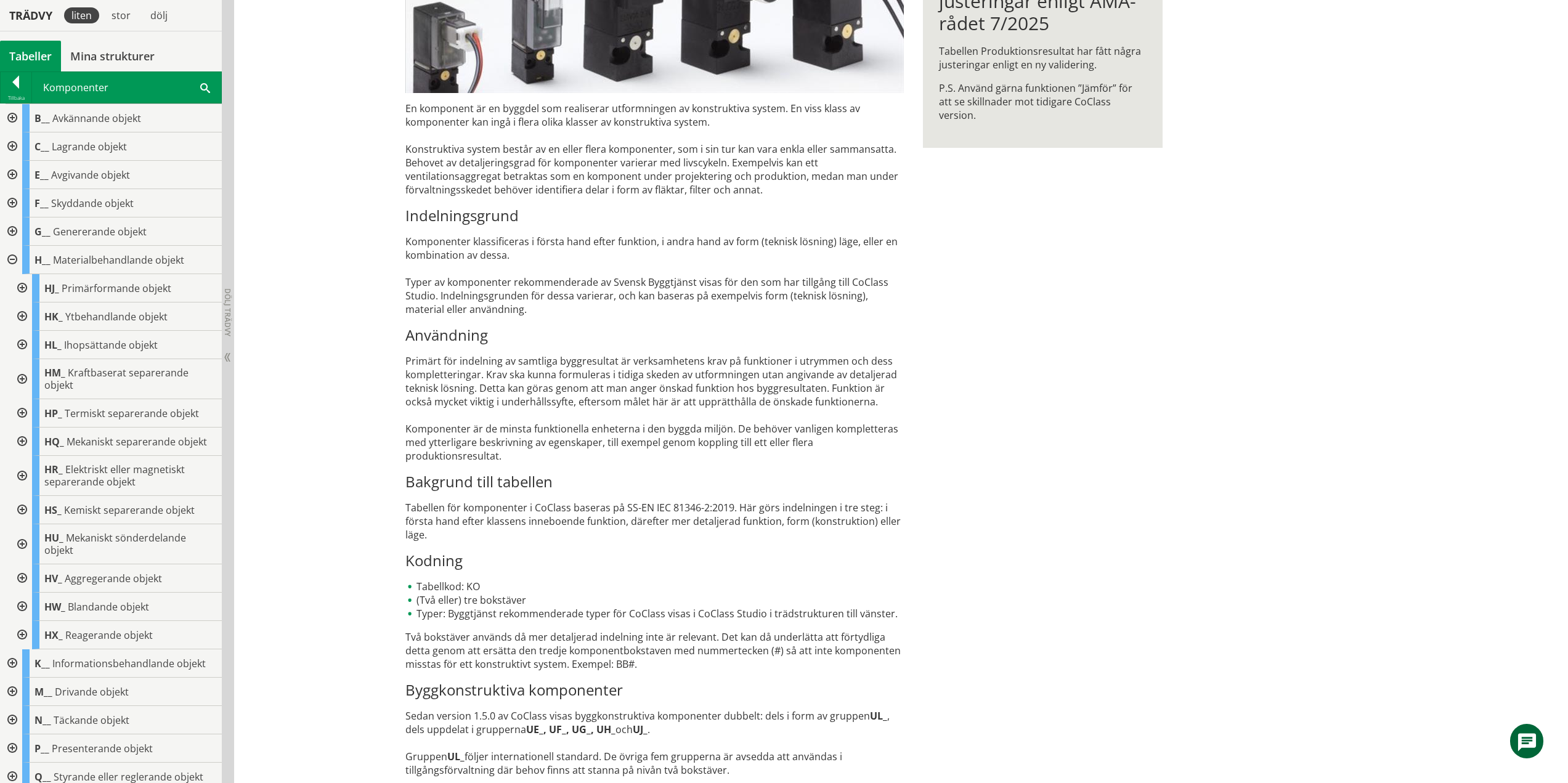
click at [20, 286] on div at bounding box center [21, 288] width 22 height 29
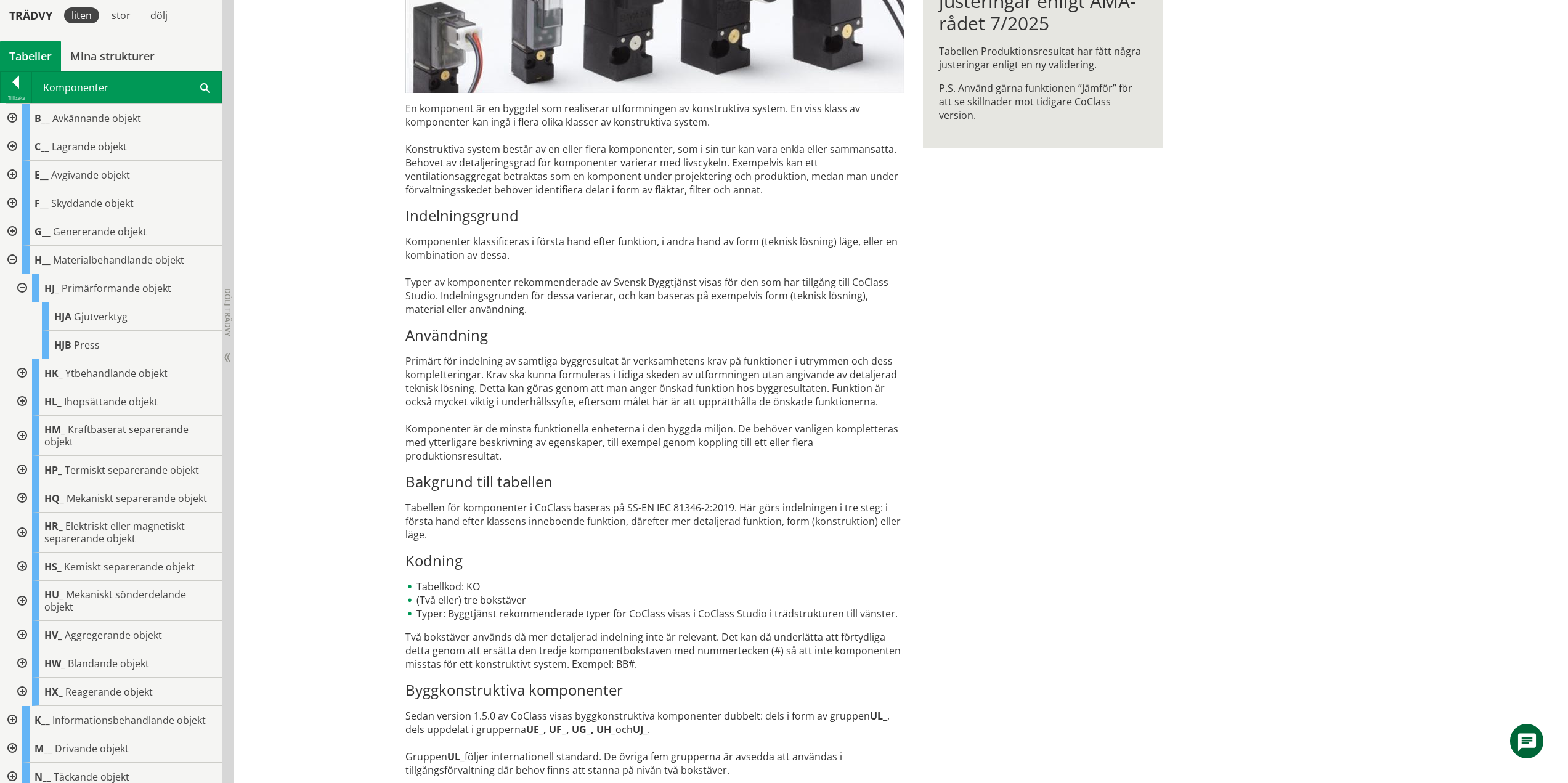
click at [20, 286] on div at bounding box center [21, 288] width 22 height 29
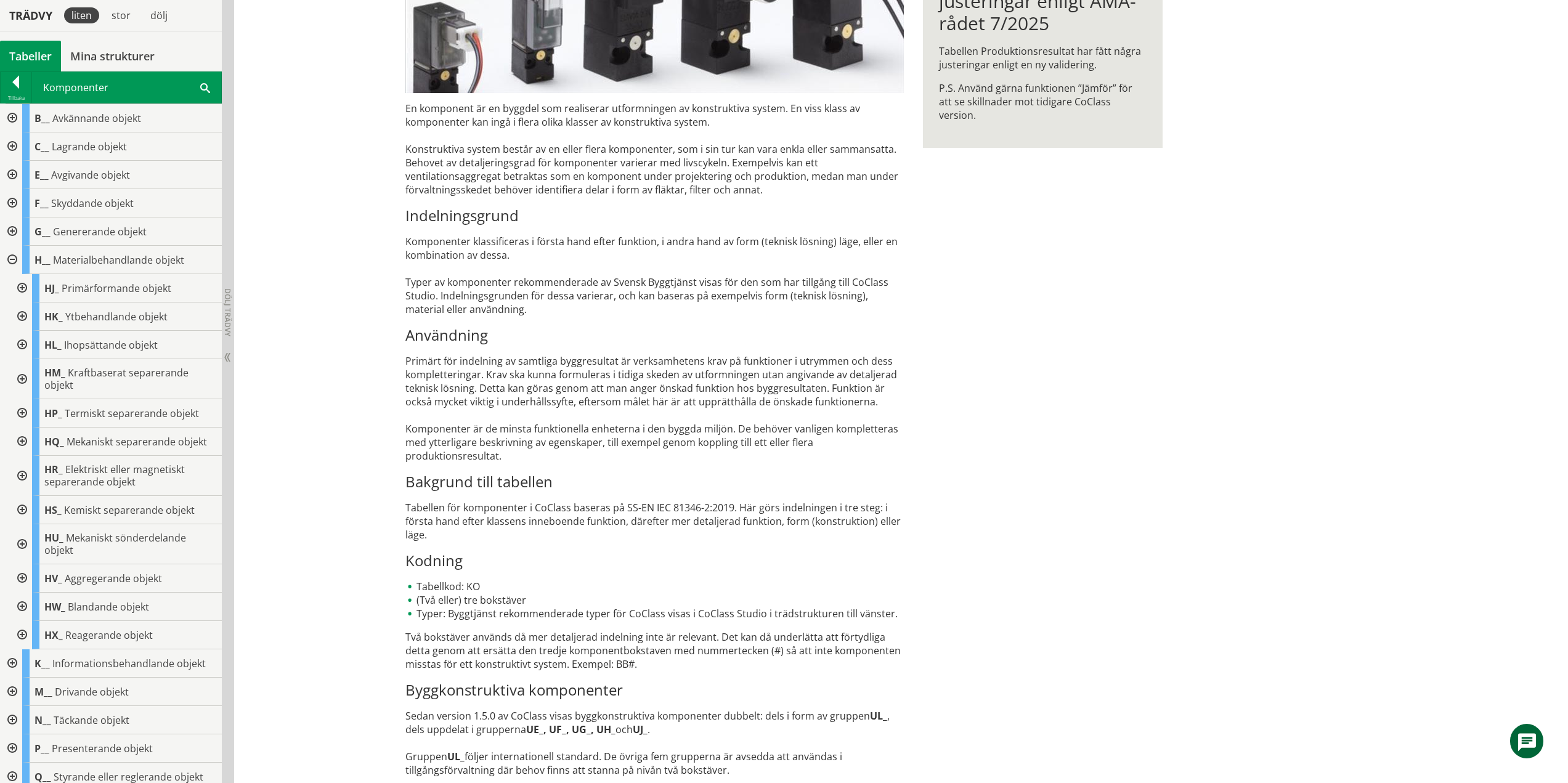
click at [25, 320] on div at bounding box center [21, 317] width 22 height 29
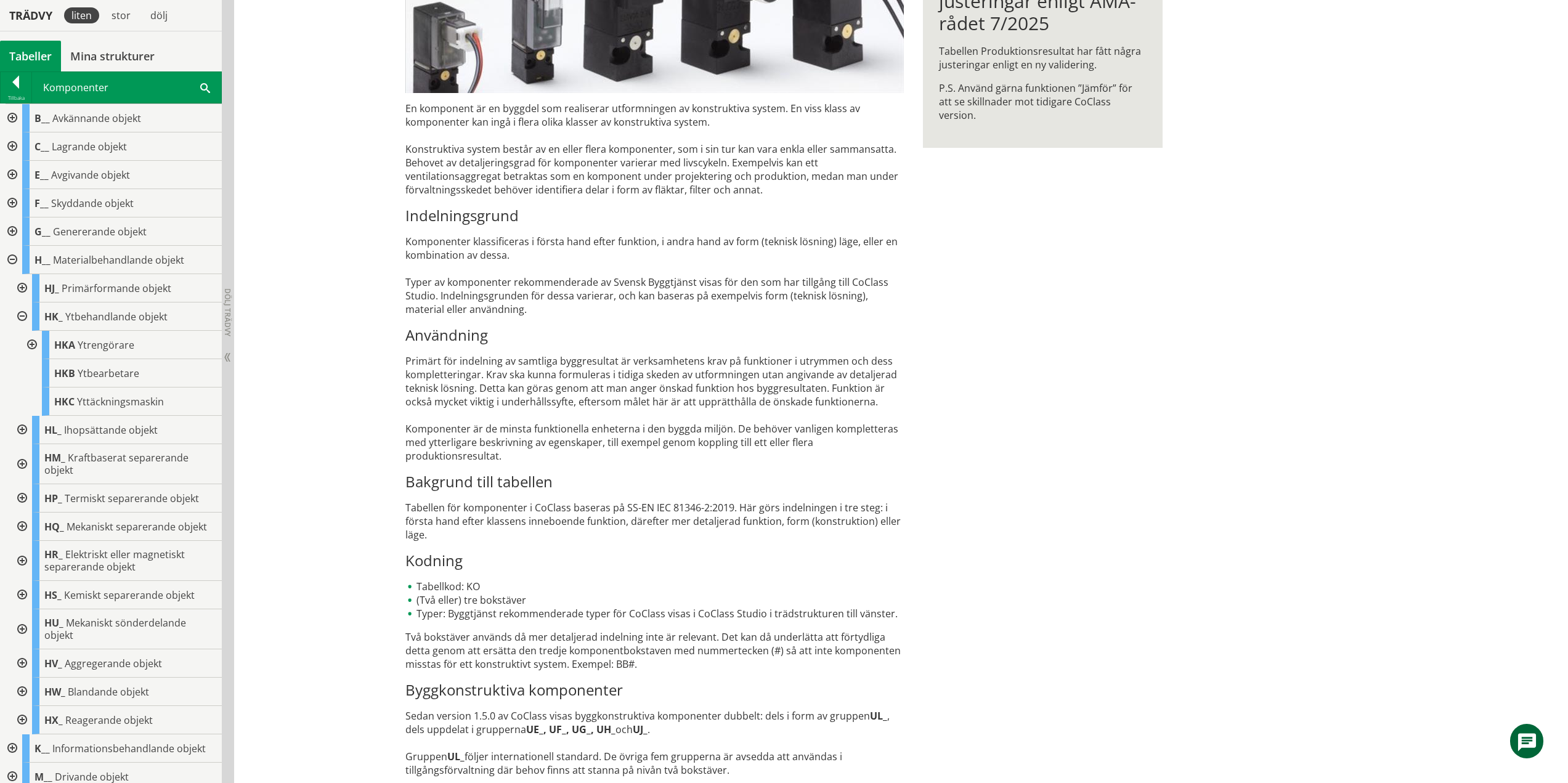
click at [20, 315] on div at bounding box center [21, 317] width 22 height 29
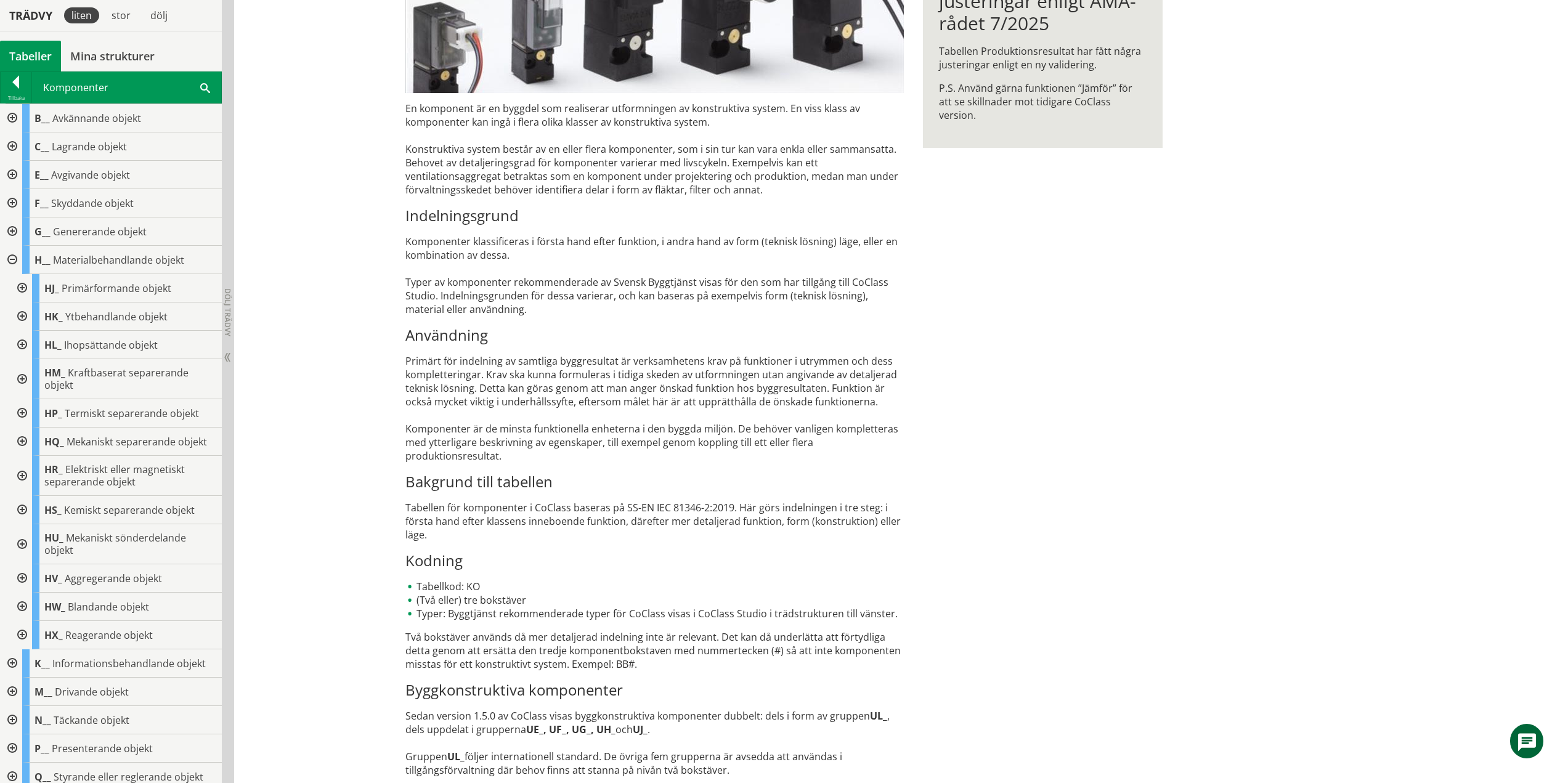
click at [16, 342] on div at bounding box center [21, 345] width 22 height 29
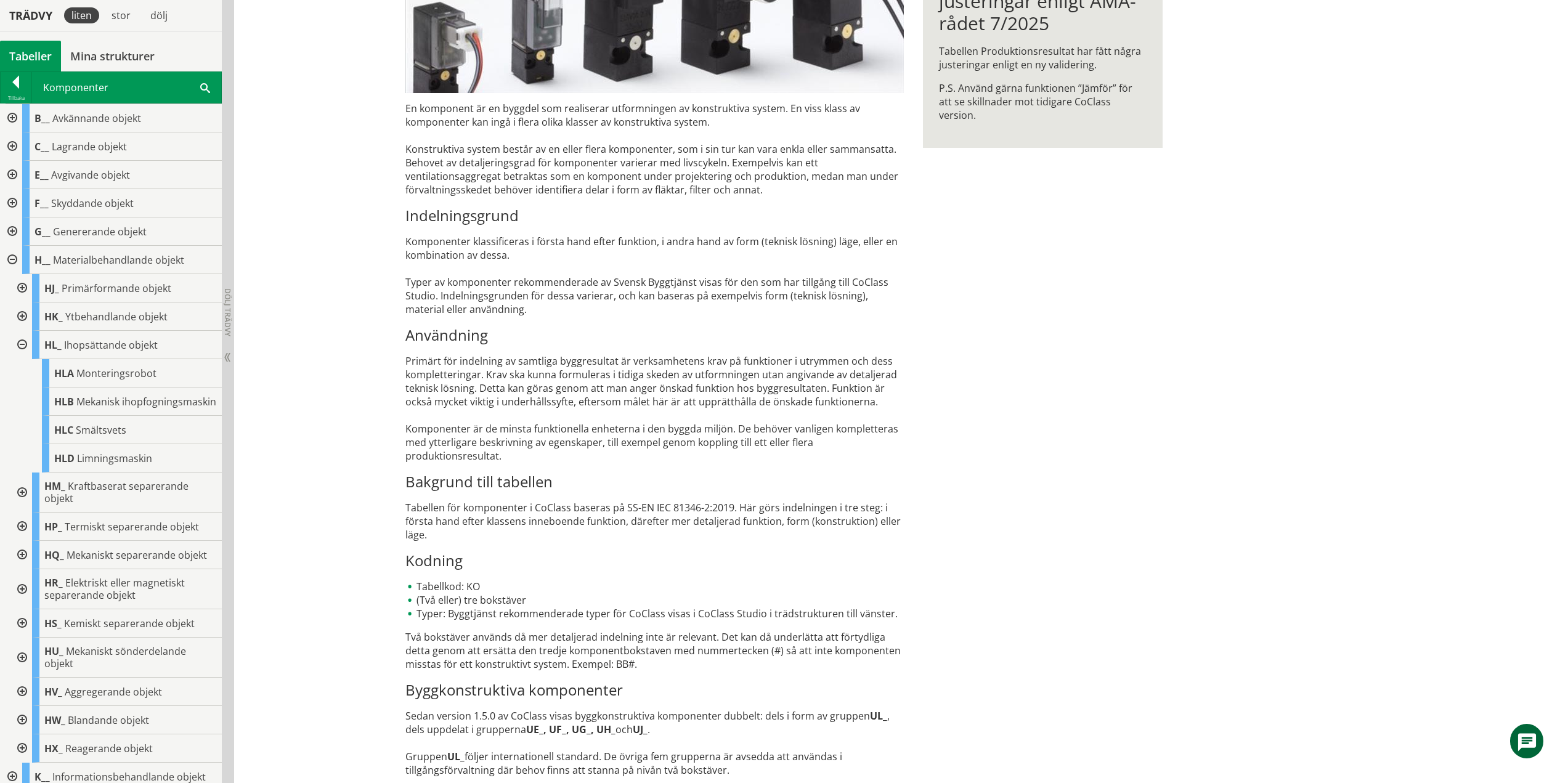
click at [23, 343] on div at bounding box center [21, 345] width 22 height 29
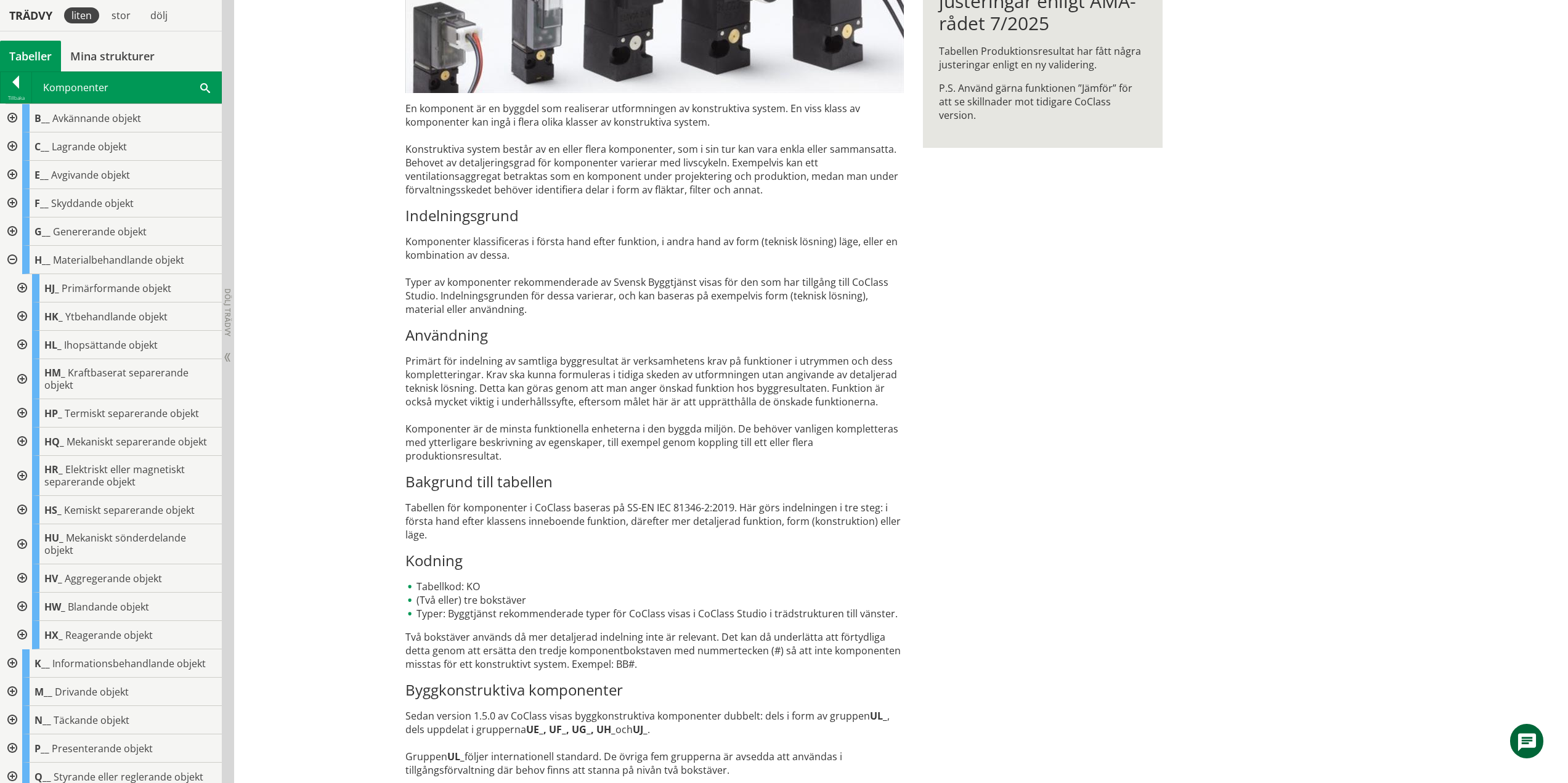
click at [21, 380] on div at bounding box center [21, 379] width 22 height 40
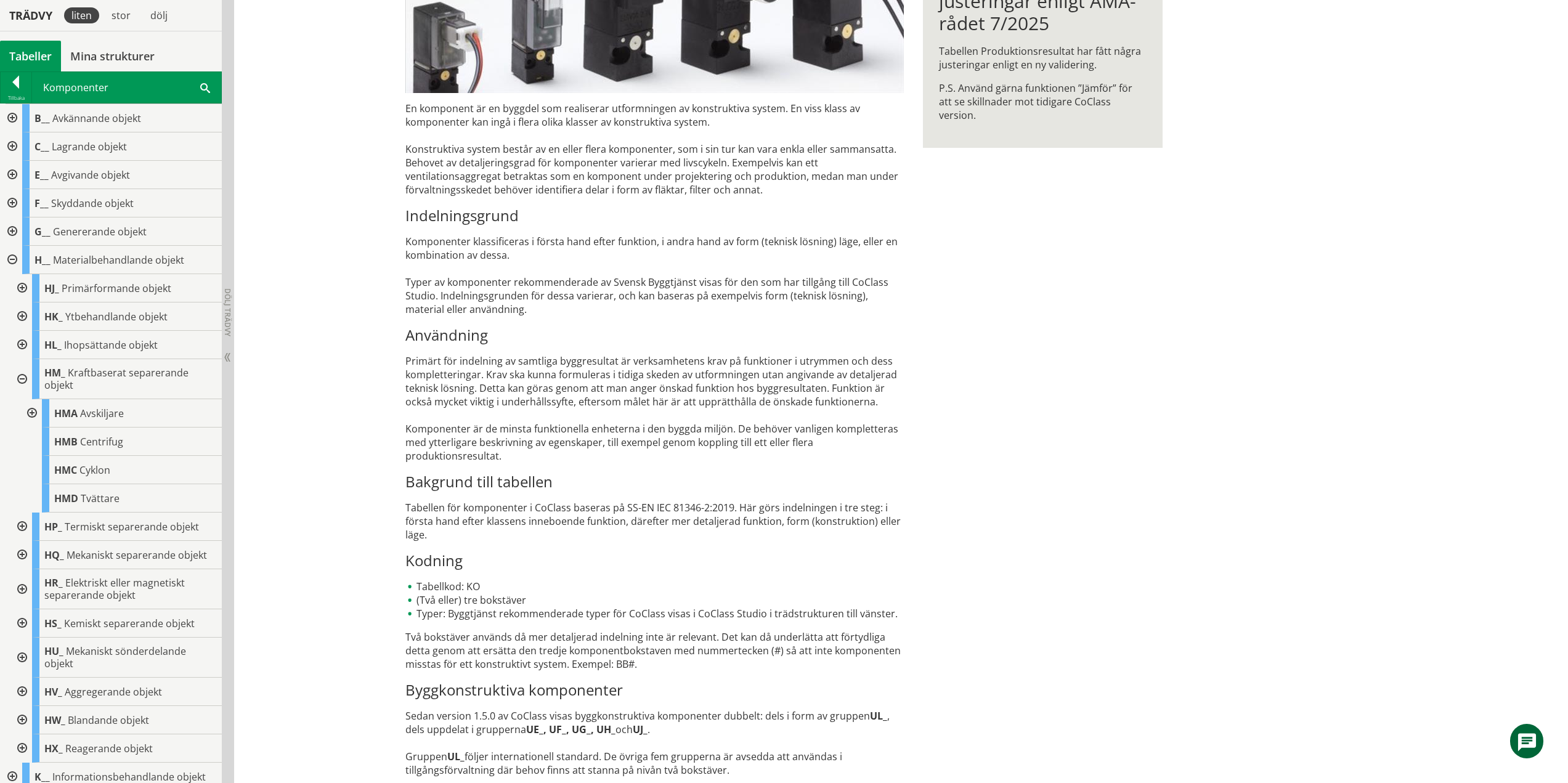
click at [21, 380] on div at bounding box center [21, 379] width 22 height 40
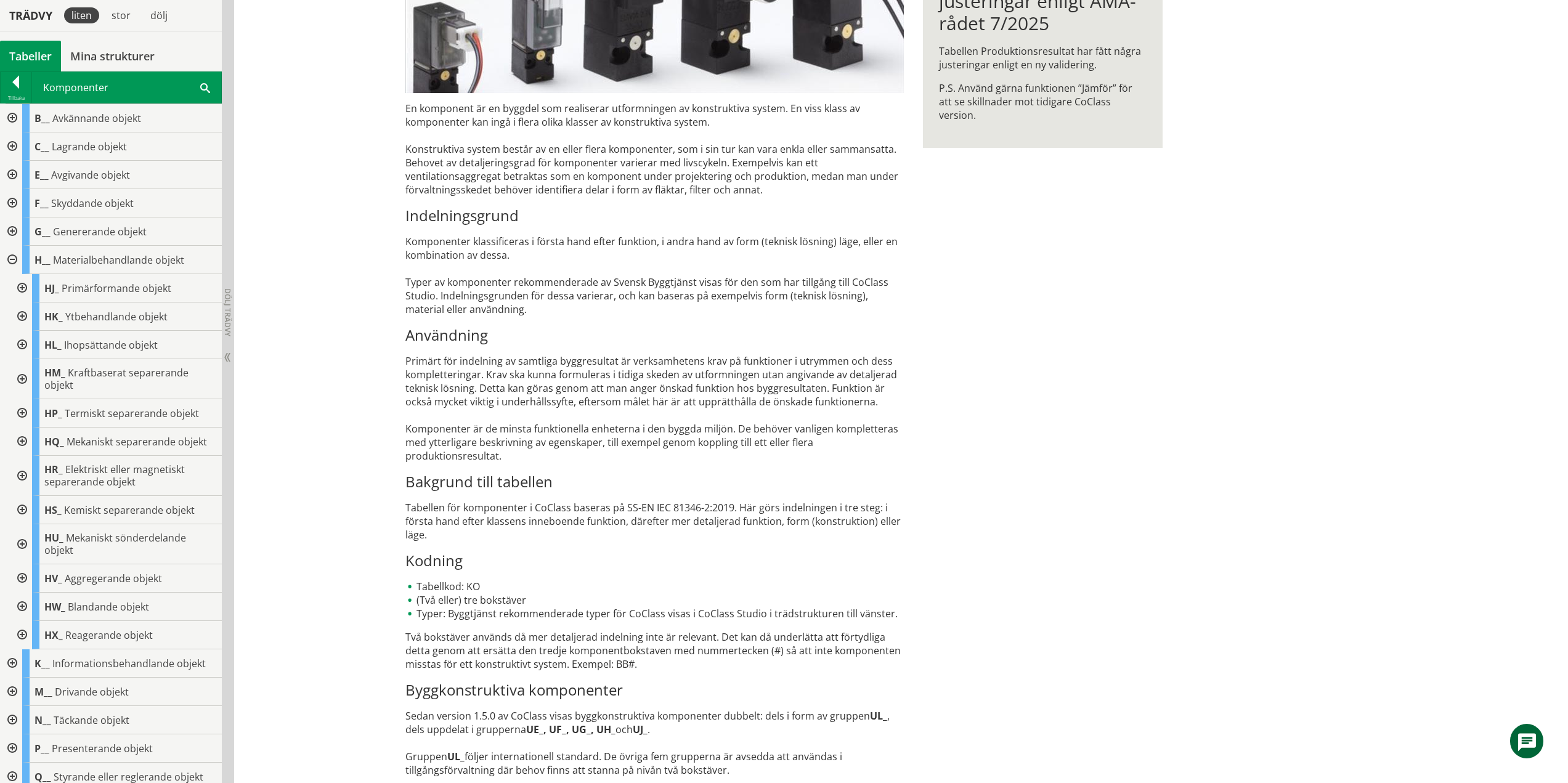
click at [19, 411] on div at bounding box center [21, 413] width 22 height 29
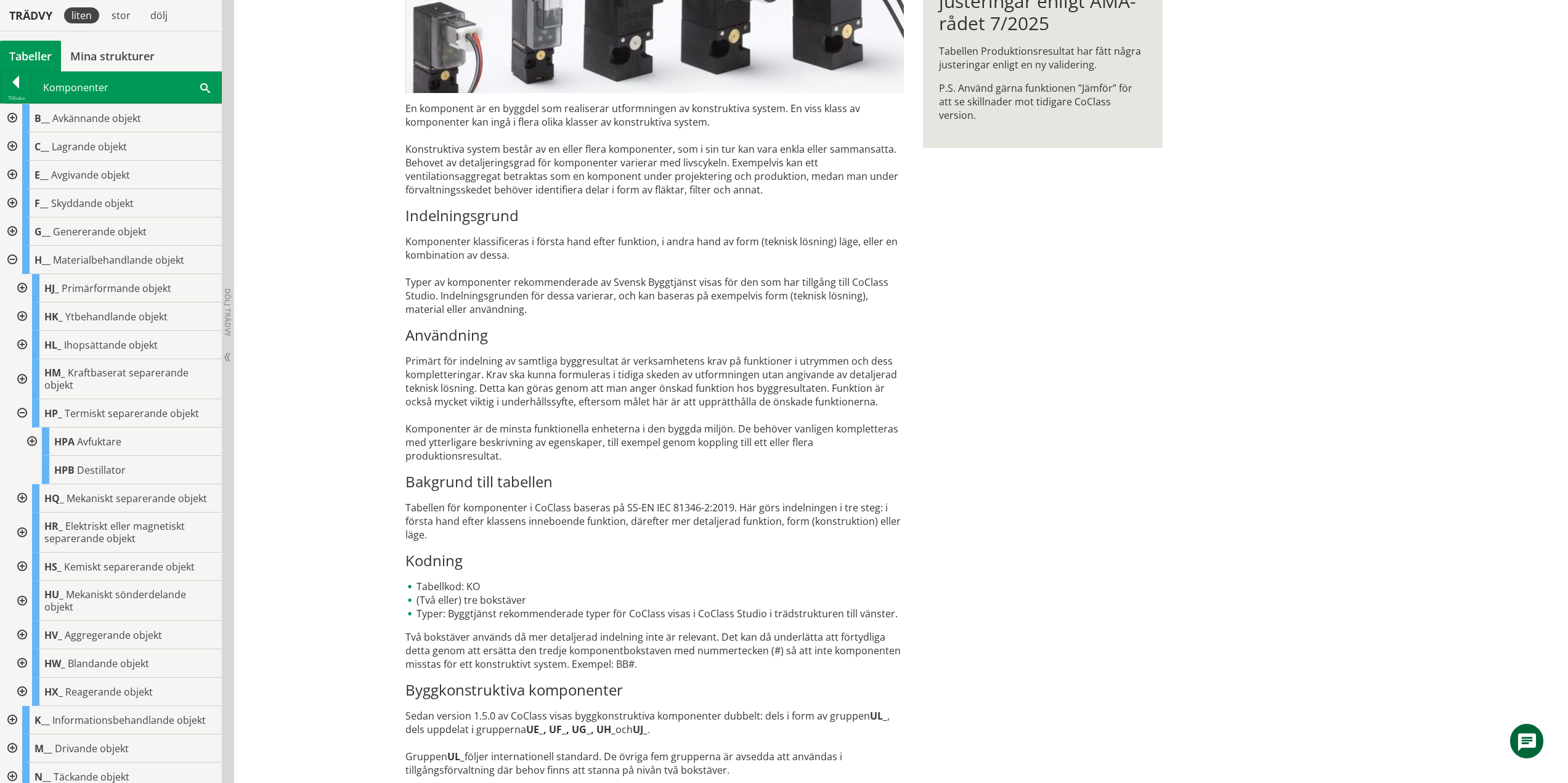
click at [23, 409] on div at bounding box center [21, 413] width 22 height 29
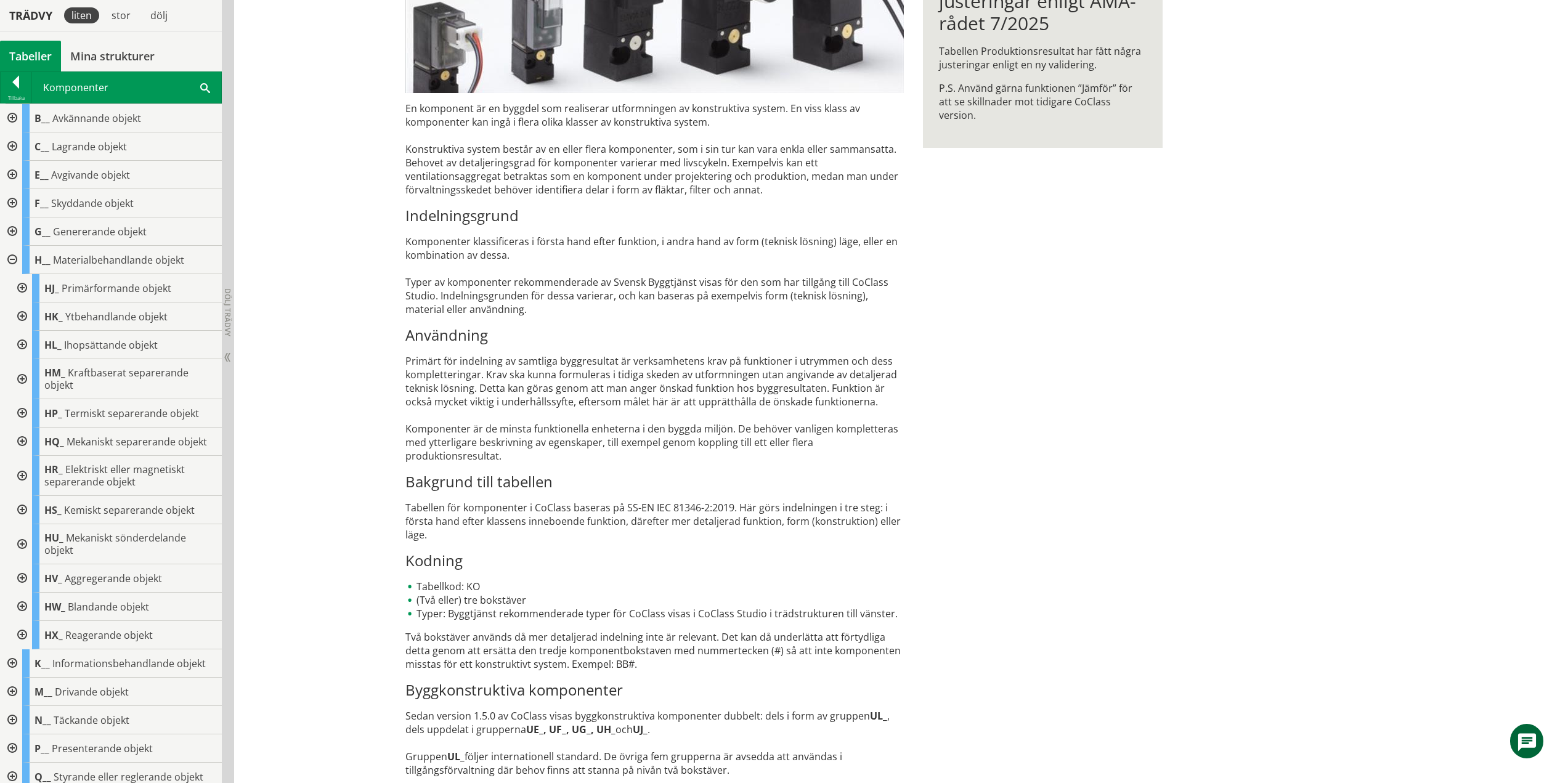
click at [20, 439] on div at bounding box center [21, 441] width 22 height 29
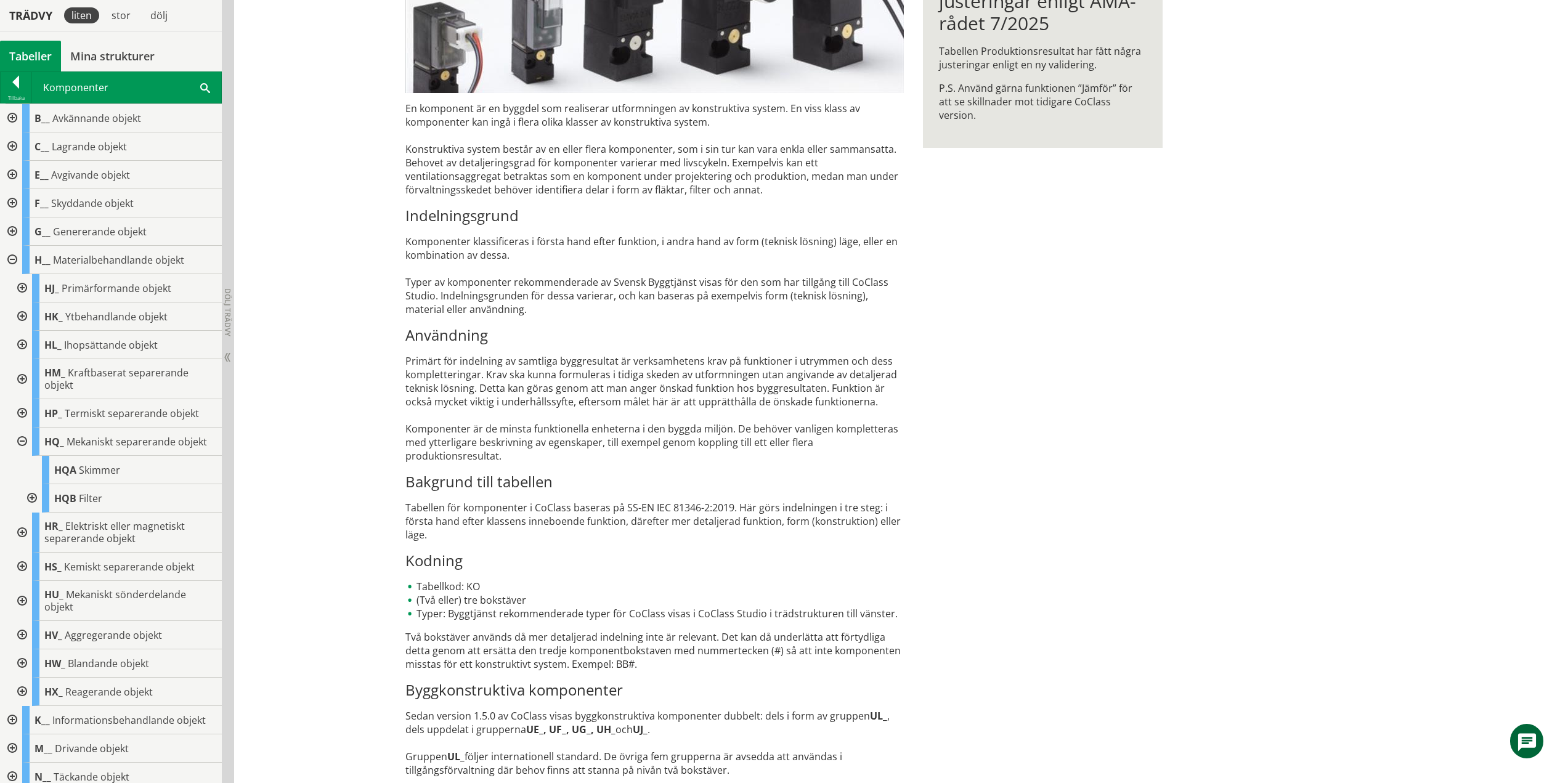
click at [23, 439] on div at bounding box center [21, 441] width 22 height 29
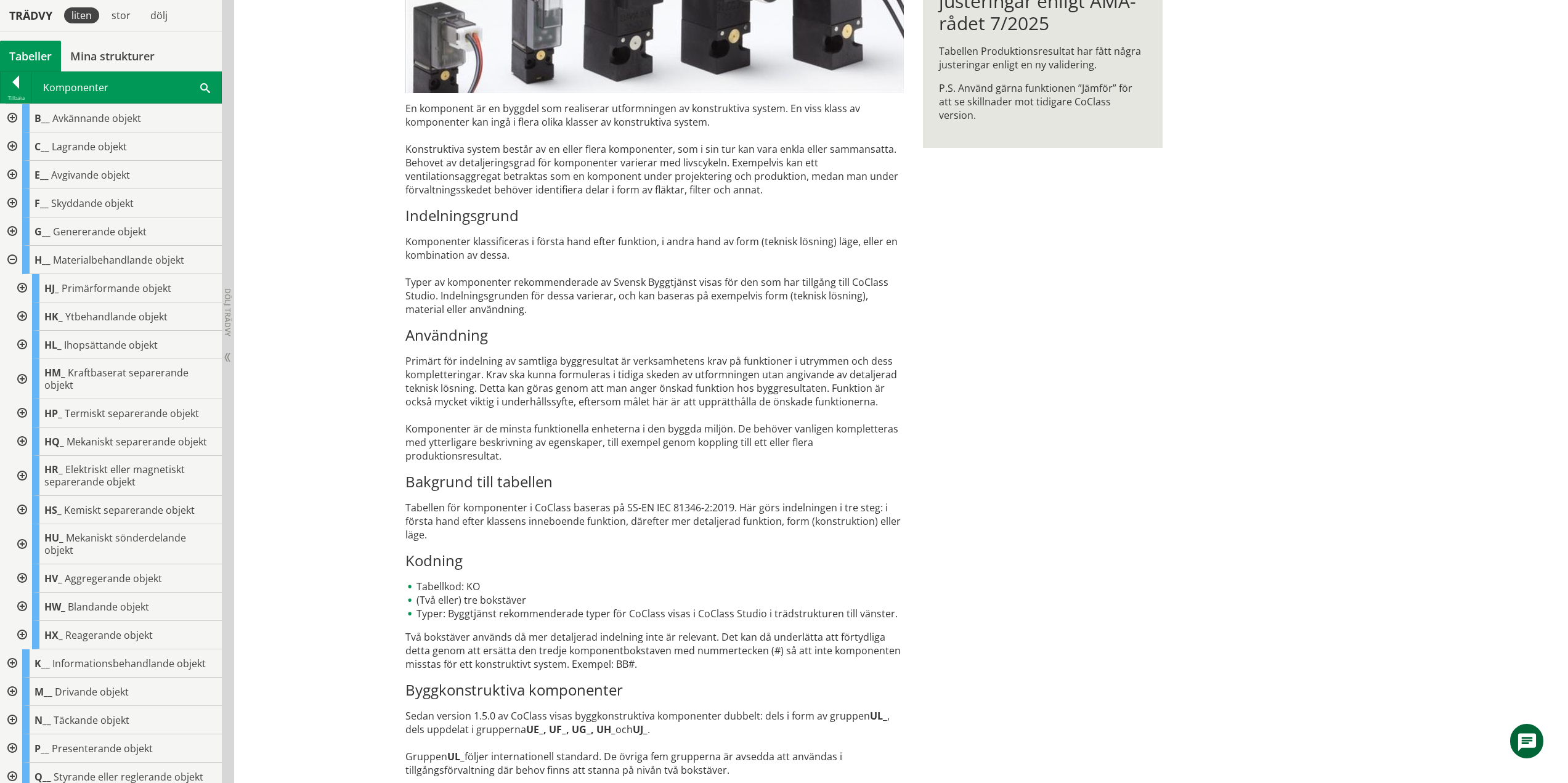
click at [22, 475] on div at bounding box center [21, 476] width 22 height 40
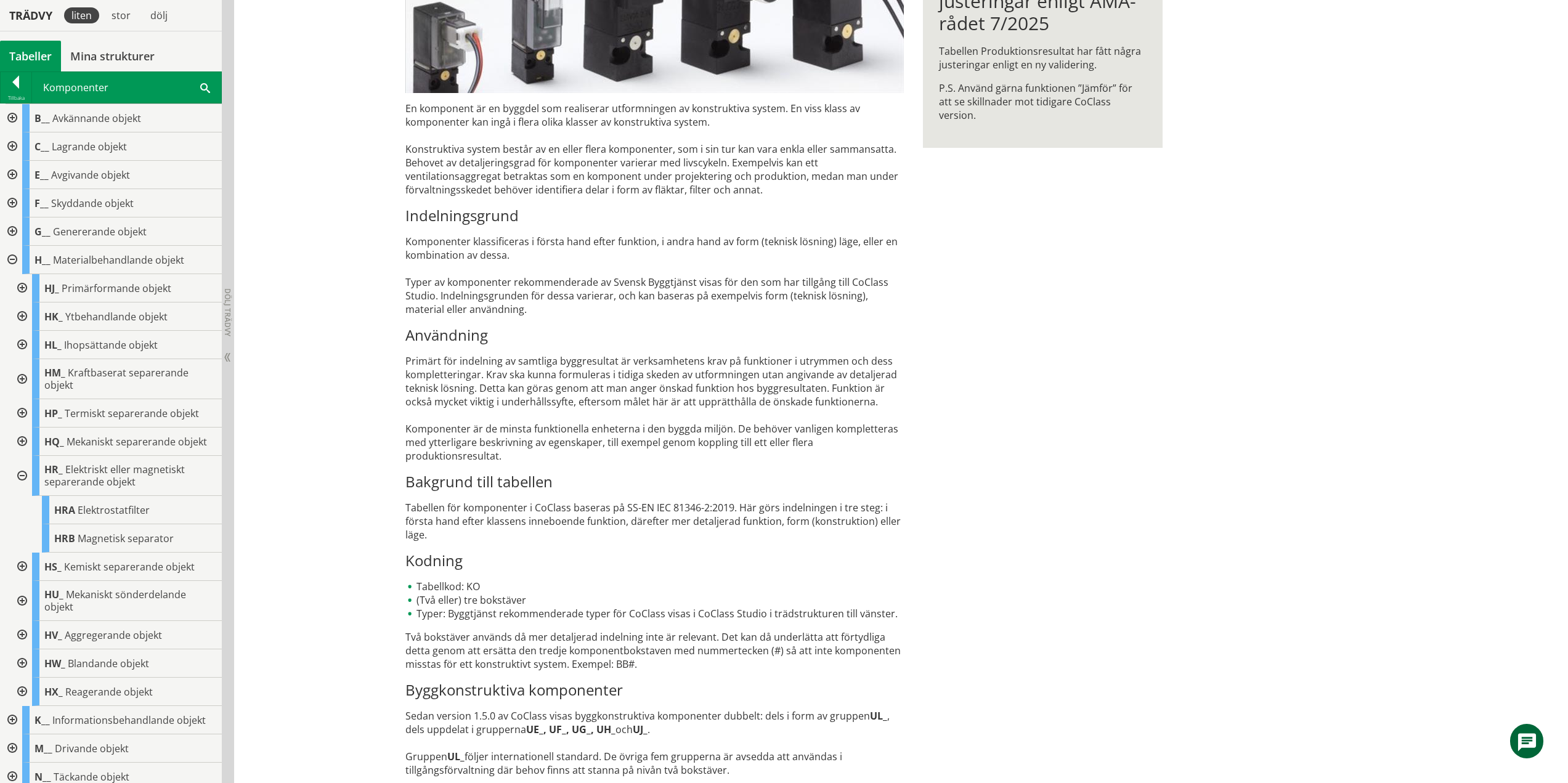
click at [21, 476] on div at bounding box center [21, 476] width 22 height 40
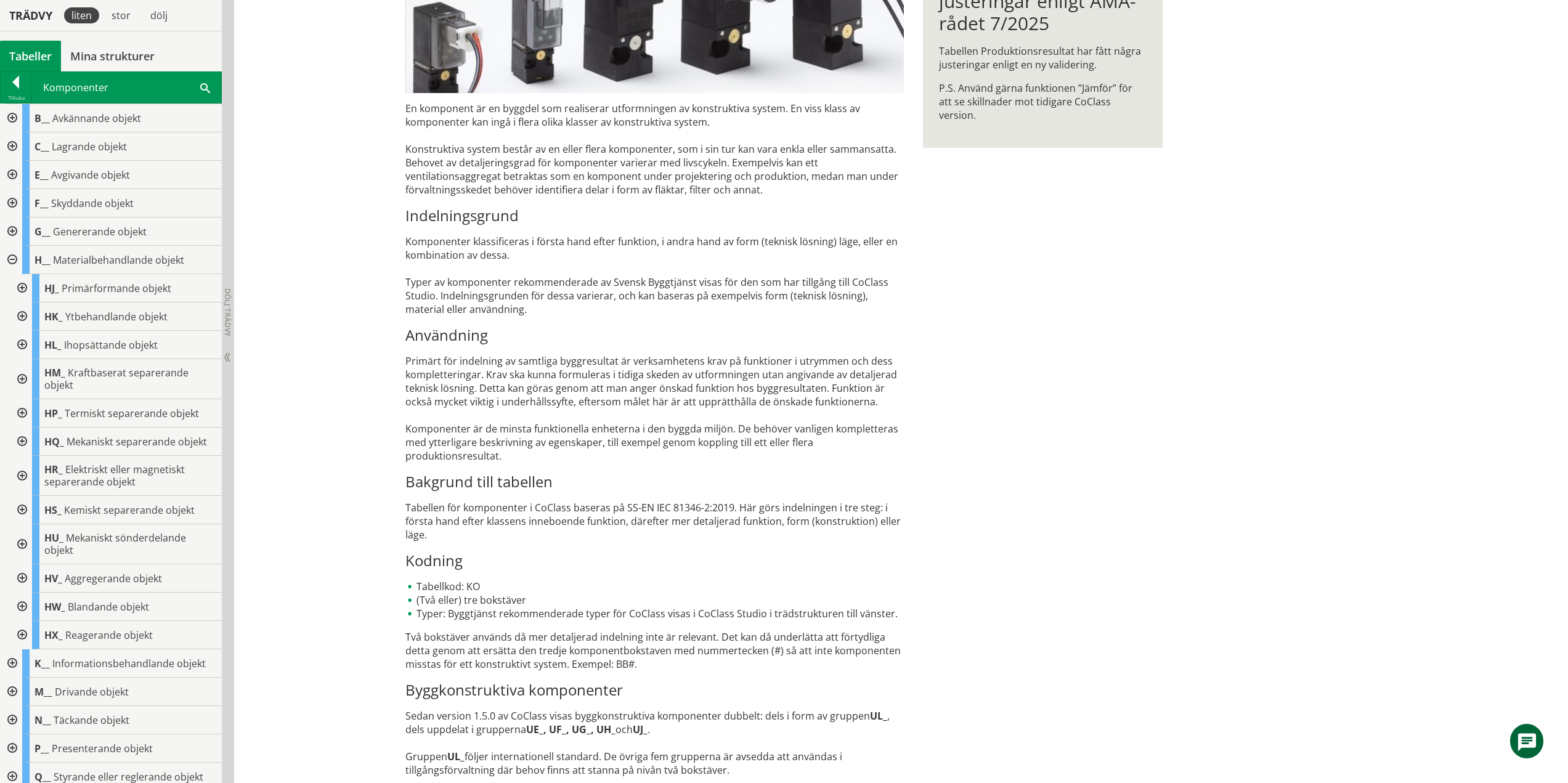
click at [21, 509] on div at bounding box center [21, 510] width 22 height 29
click at [23, 508] on div at bounding box center [21, 510] width 22 height 29
click at [22, 541] on div at bounding box center [21, 543] width 22 height 40
click at [23, 542] on div at bounding box center [21, 543] width 22 height 40
click at [20, 577] on div at bounding box center [21, 578] width 22 height 29
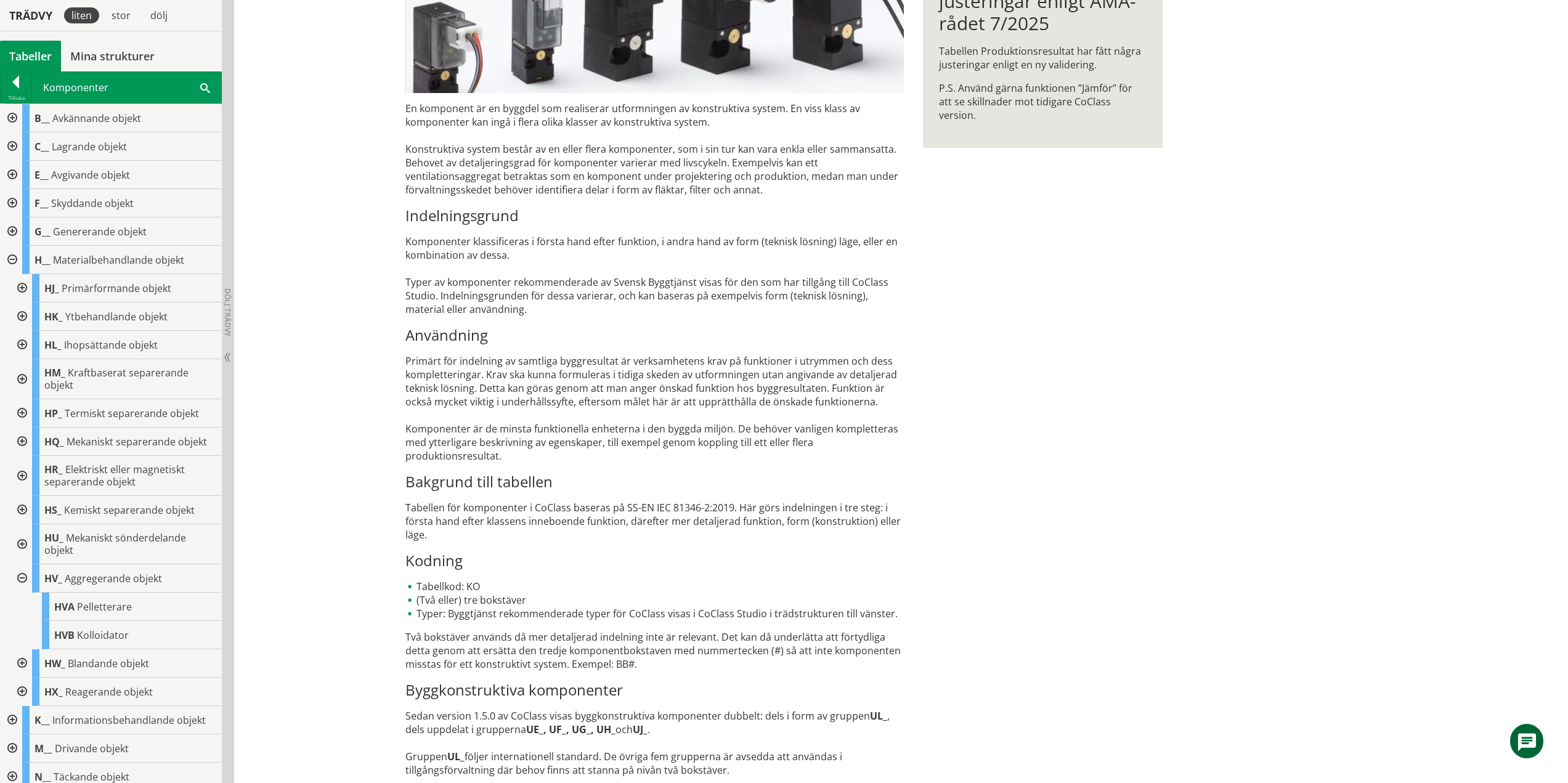
click at [23, 578] on div at bounding box center [21, 578] width 22 height 29
click at [23, 604] on div at bounding box center [21, 607] width 22 height 29
click at [21, 605] on div at bounding box center [21, 607] width 22 height 29
click at [20, 634] on div at bounding box center [21, 634] width 22 height 29
click at [23, 633] on div at bounding box center [21, 634] width 22 height 29
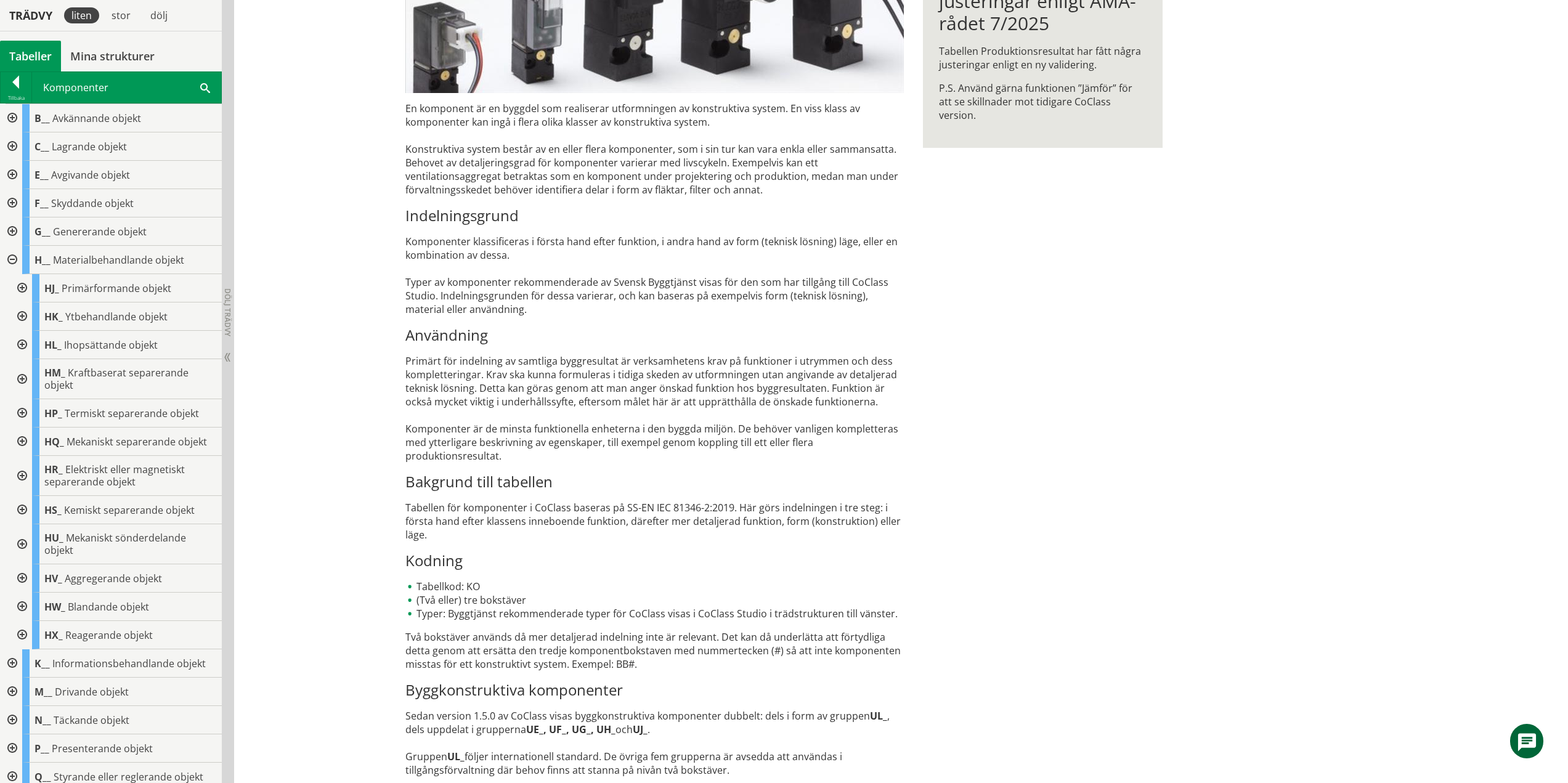
click at [10, 260] on div at bounding box center [11, 260] width 22 height 29
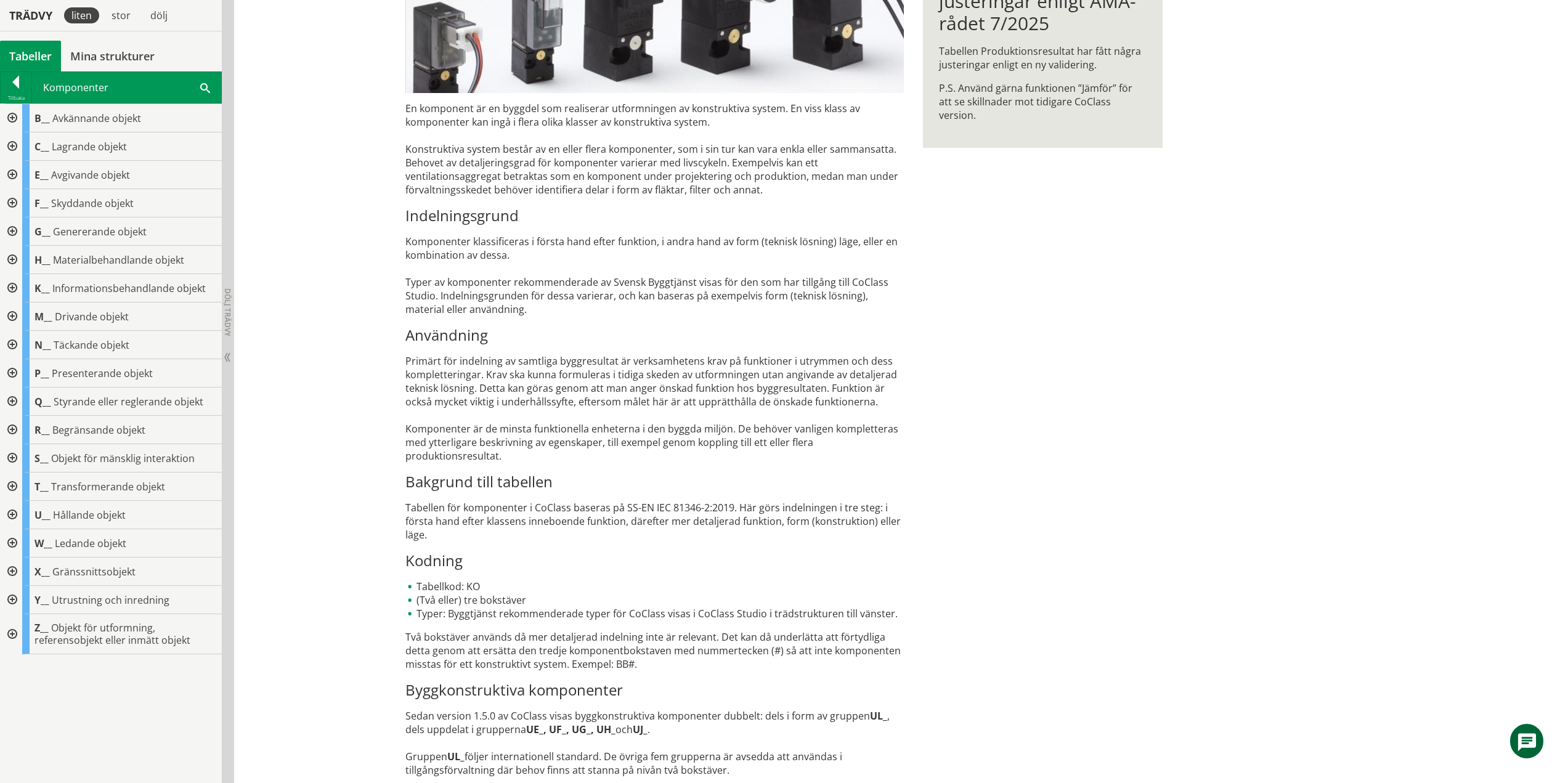
click at [12, 288] on div at bounding box center [11, 288] width 22 height 29
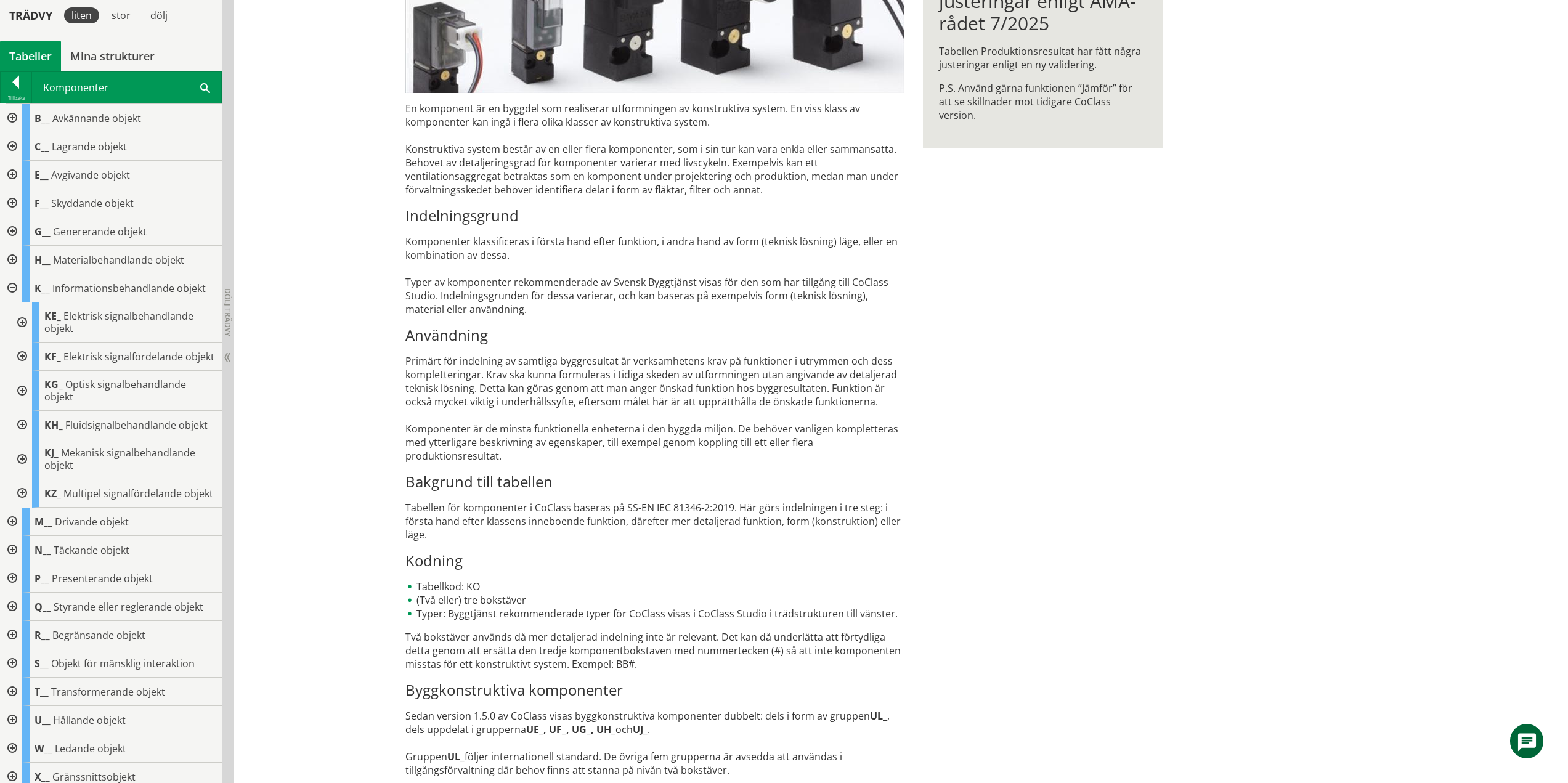
click at [21, 322] on div at bounding box center [21, 322] width 22 height 40
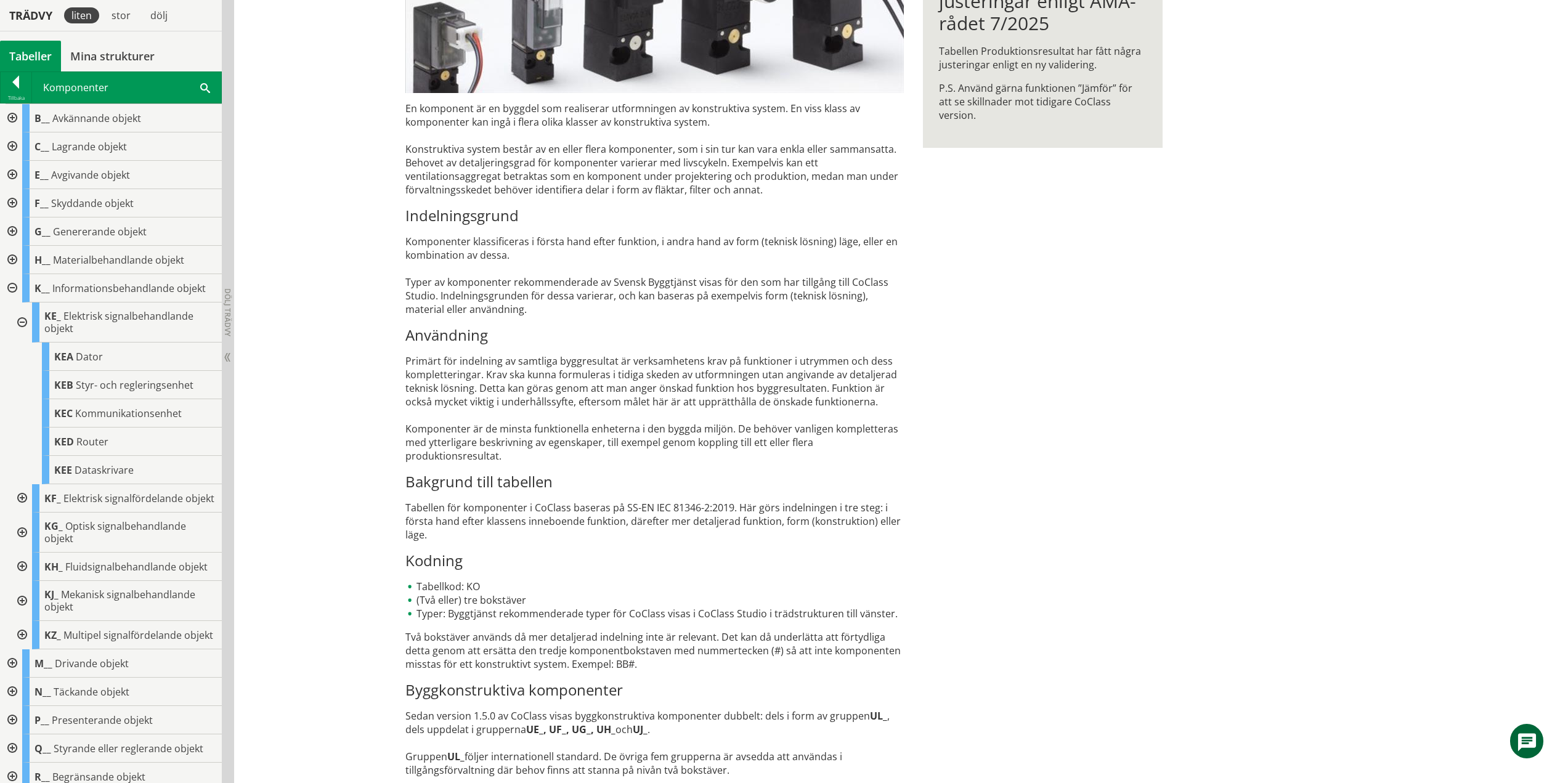
drag, startPoint x: 21, startPoint y: 319, endPoint x: 29, endPoint y: 333, distance: 16.1
click at [21, 319] on div at bounding box center [21, 322] width 22 height 40
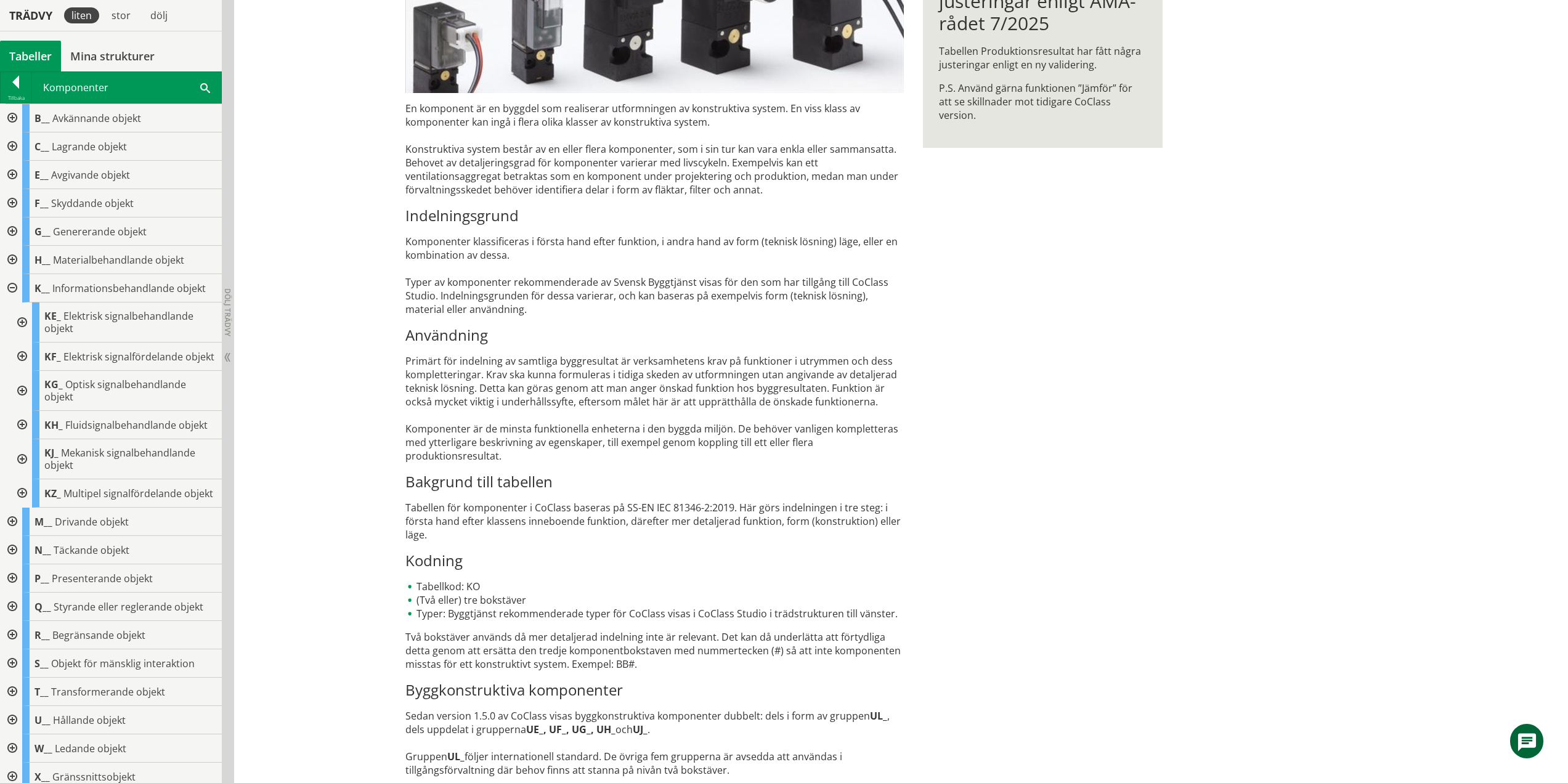
click at [23, 363] on div at bounding box center [21, 357] width 22 height 29
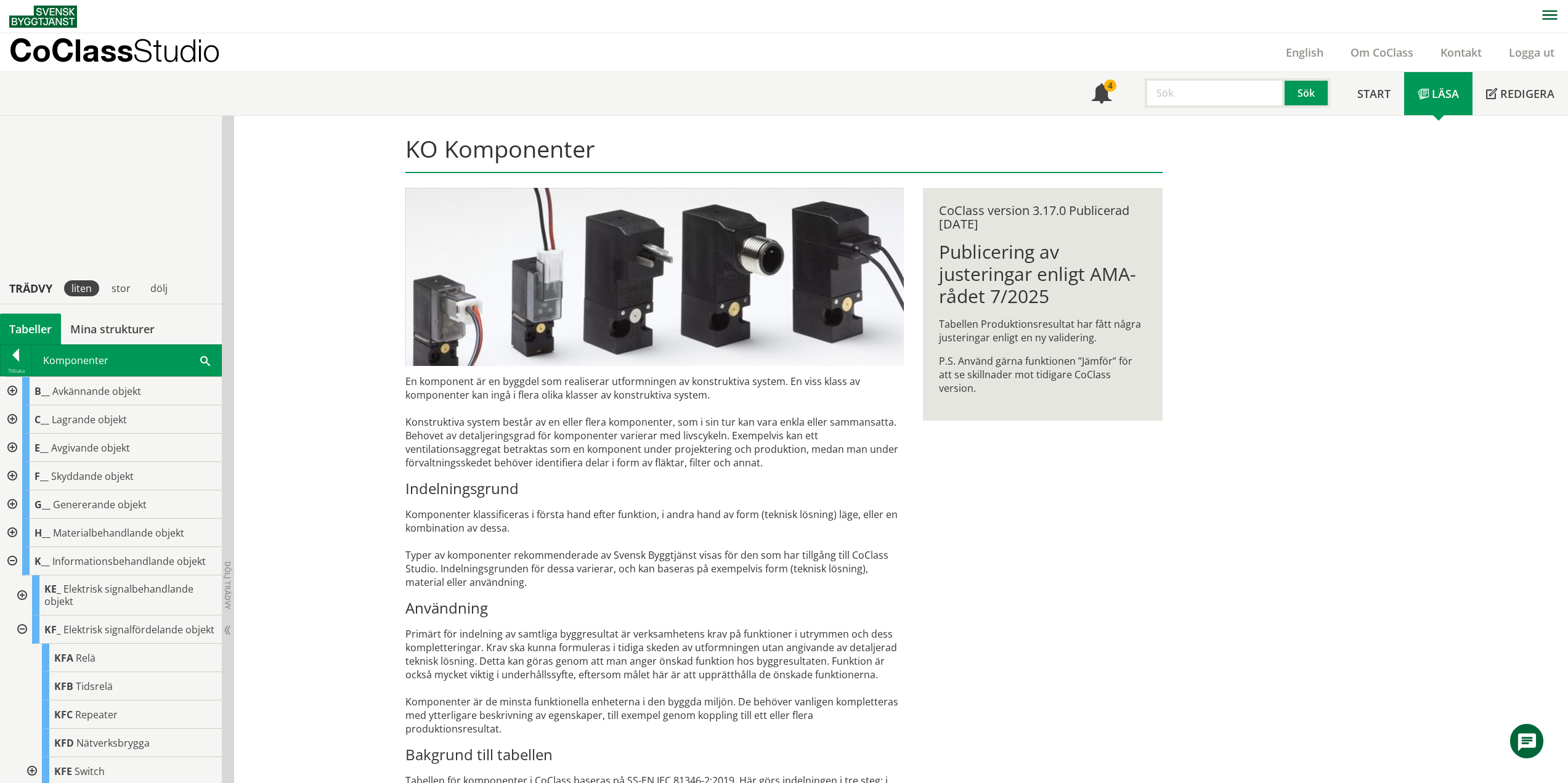
scroll to position [273, 0]
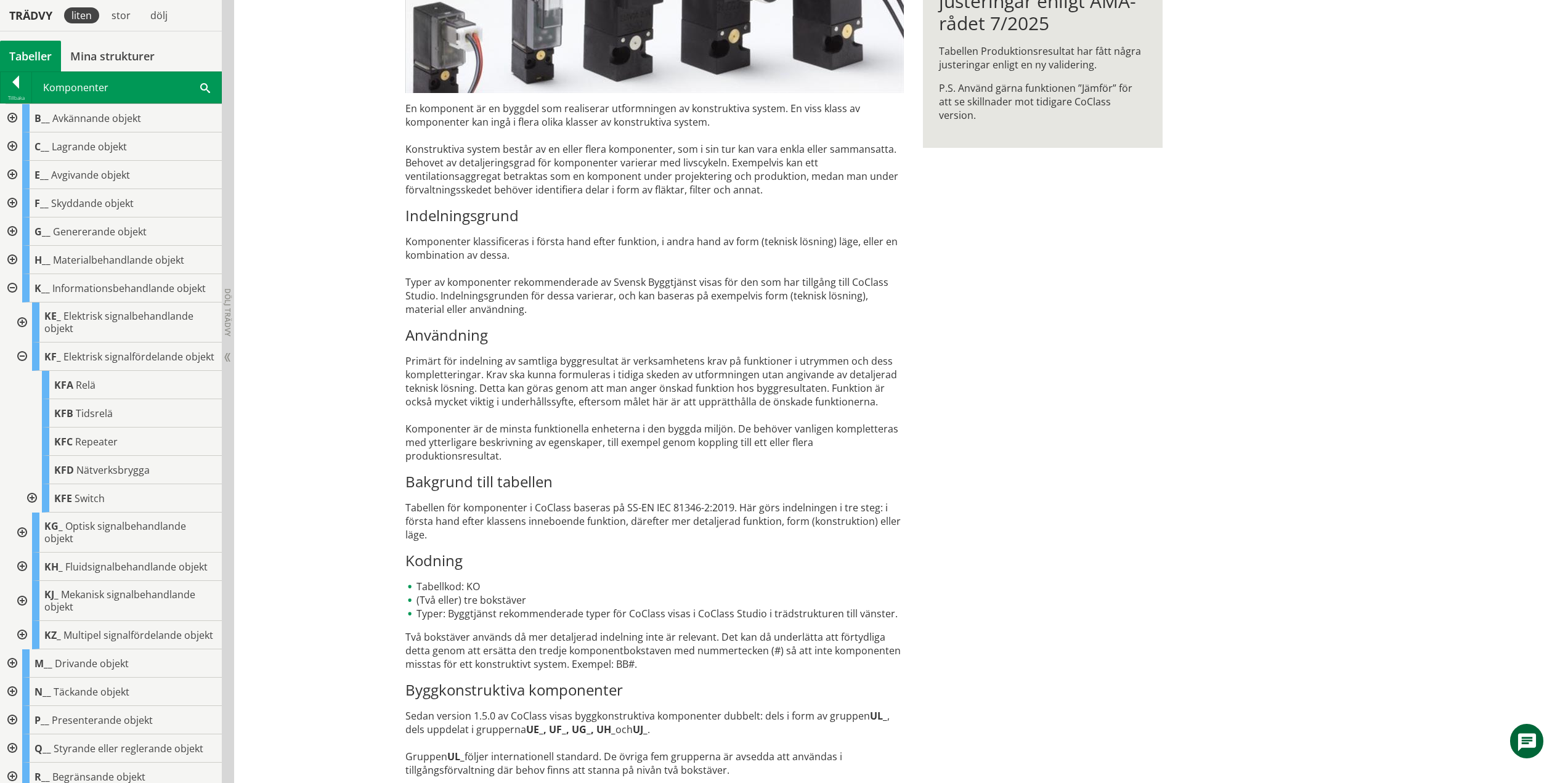
click at [21, 362] on div at bounding box center [21, 357] width 22 height 29
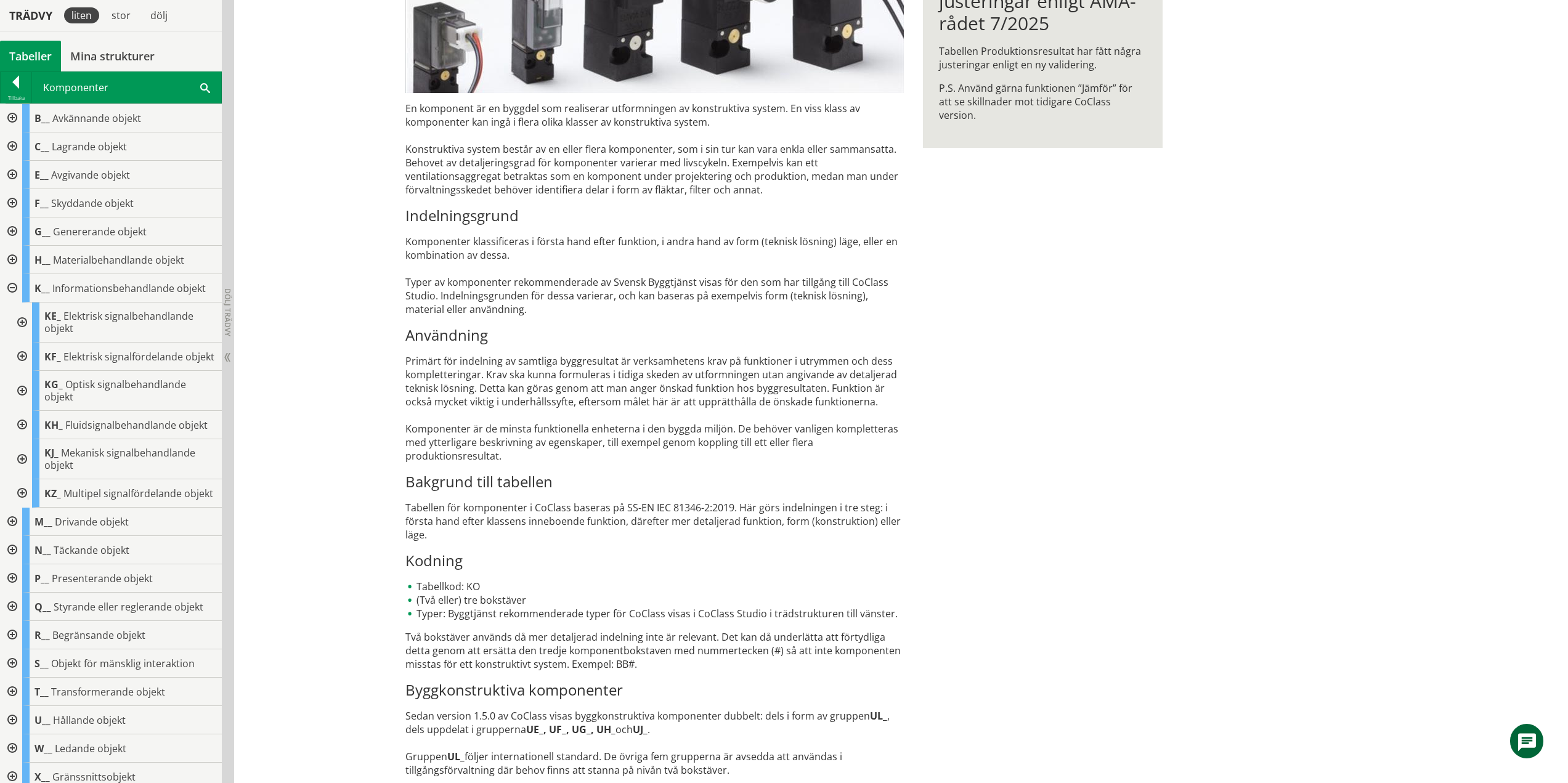
click at [23, 401] on div at bounding box center [21, 390] width 22 height 40
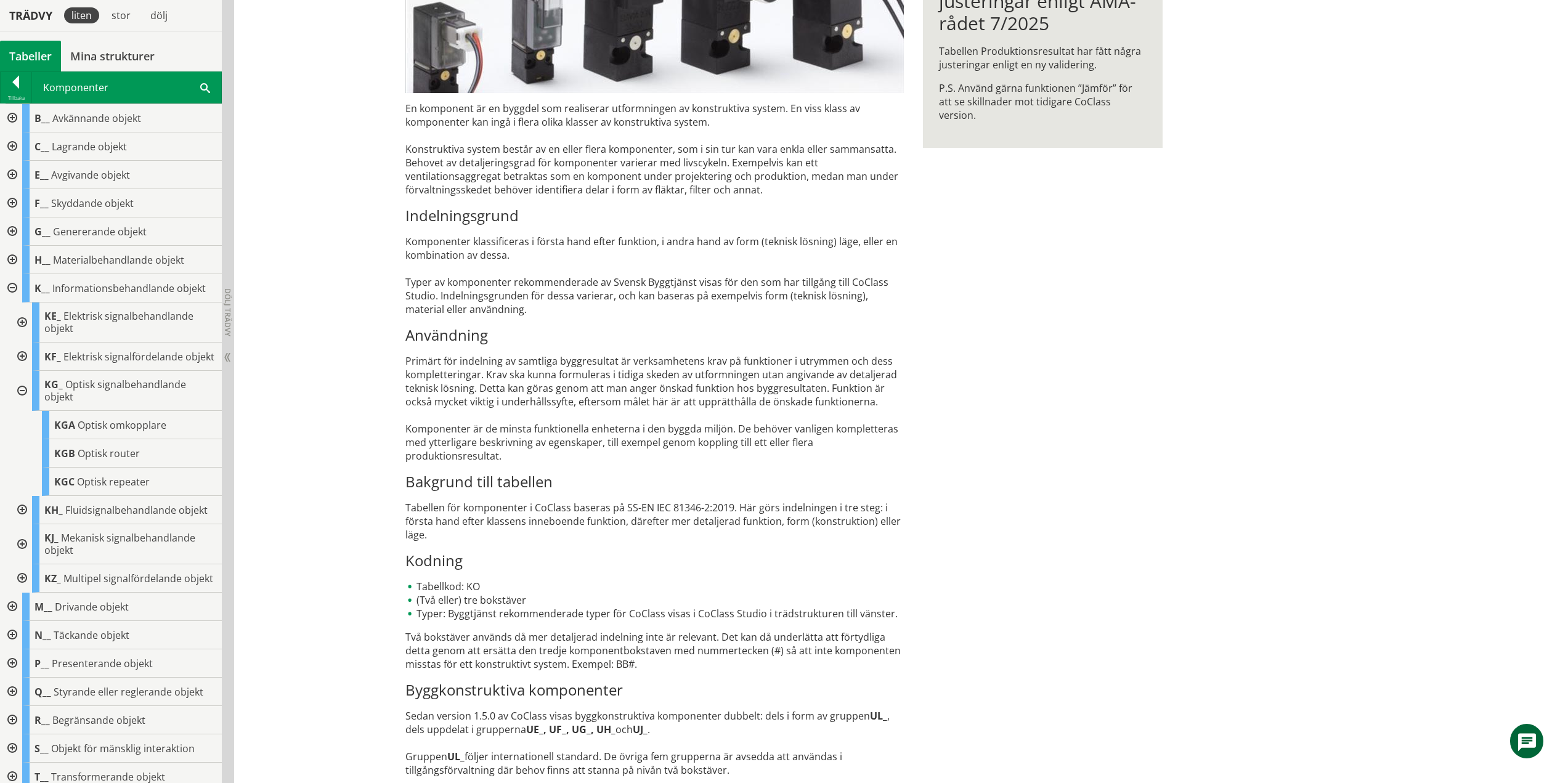
click at [23, 401] on div at bounding box center [21, 390] width 22 height 40
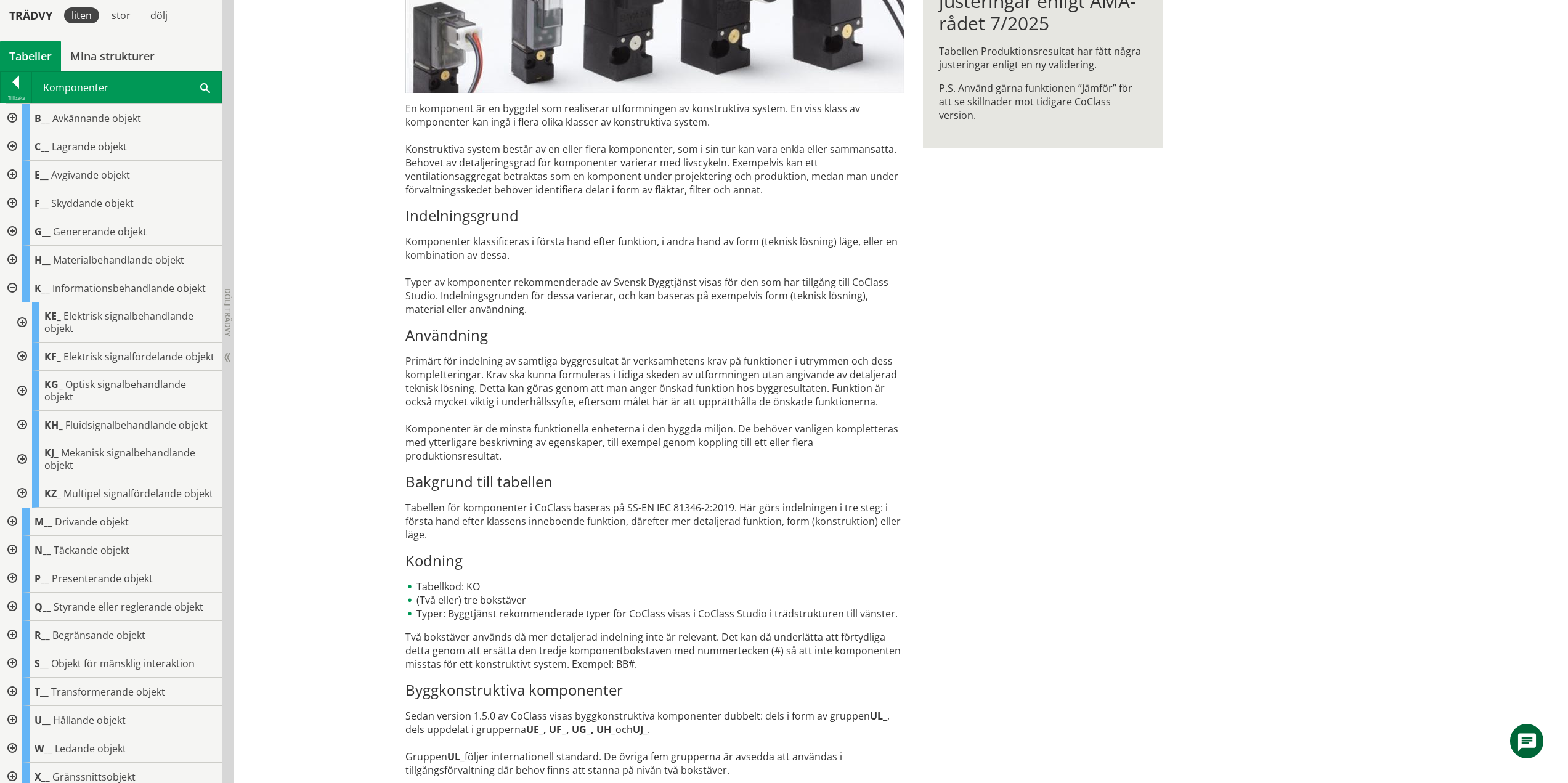
click at [22, 437] on div at bounding box center [21, 424] width 22 height 29
drag, startPoint x: 18, startPoint y: 434, endPoint x: 25, endPoint y: 441, distance: 9.9
click at [18, 434] on div at bounding box center [21, 424] width 22 height 29
click at [21, 473] on div at bounding box center [21, 459] width 22 height 40
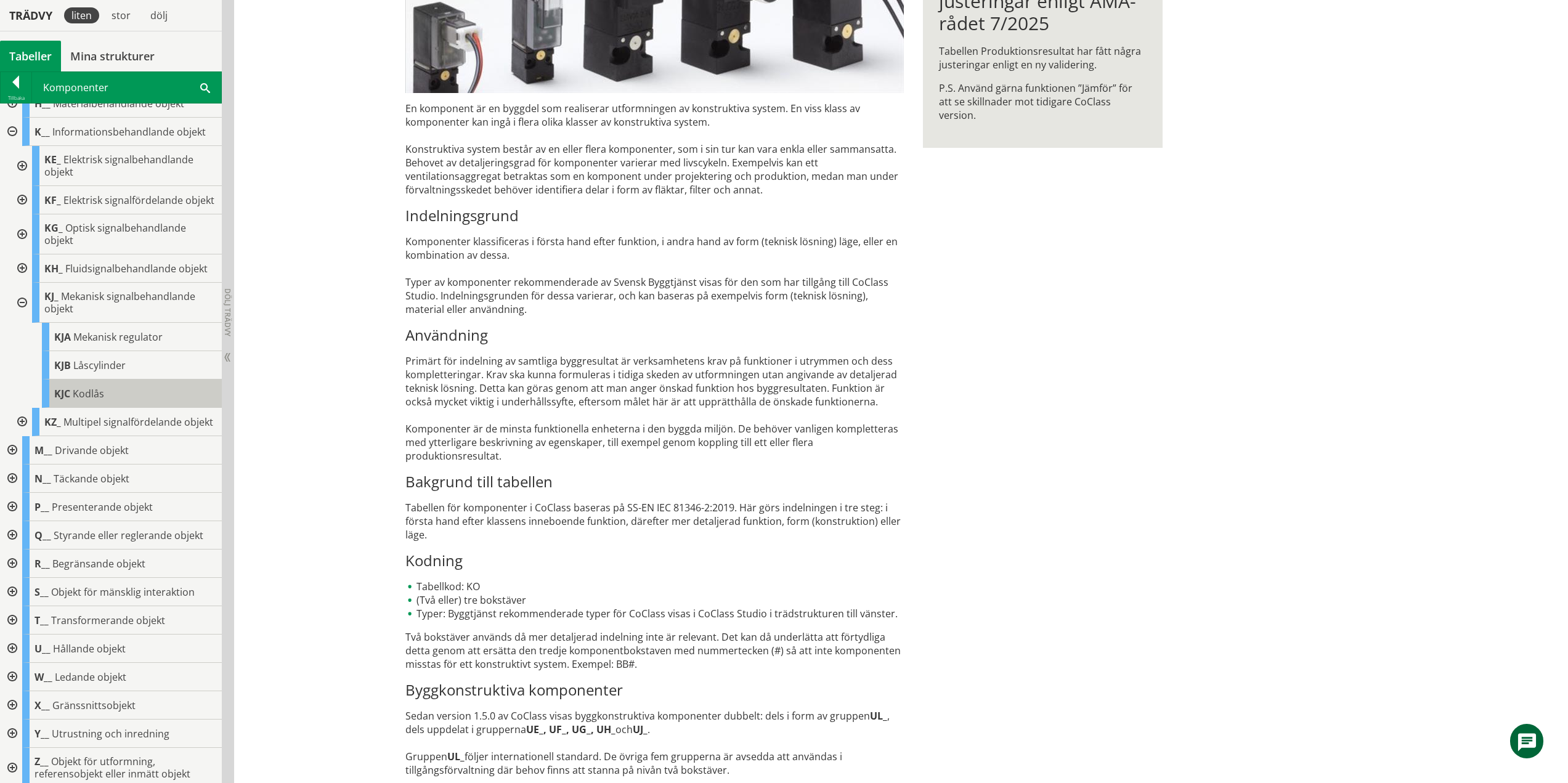
scroll to position [185, 0]
click at [21, 288] on div at bounding box center [21, 297] width 22 height 40
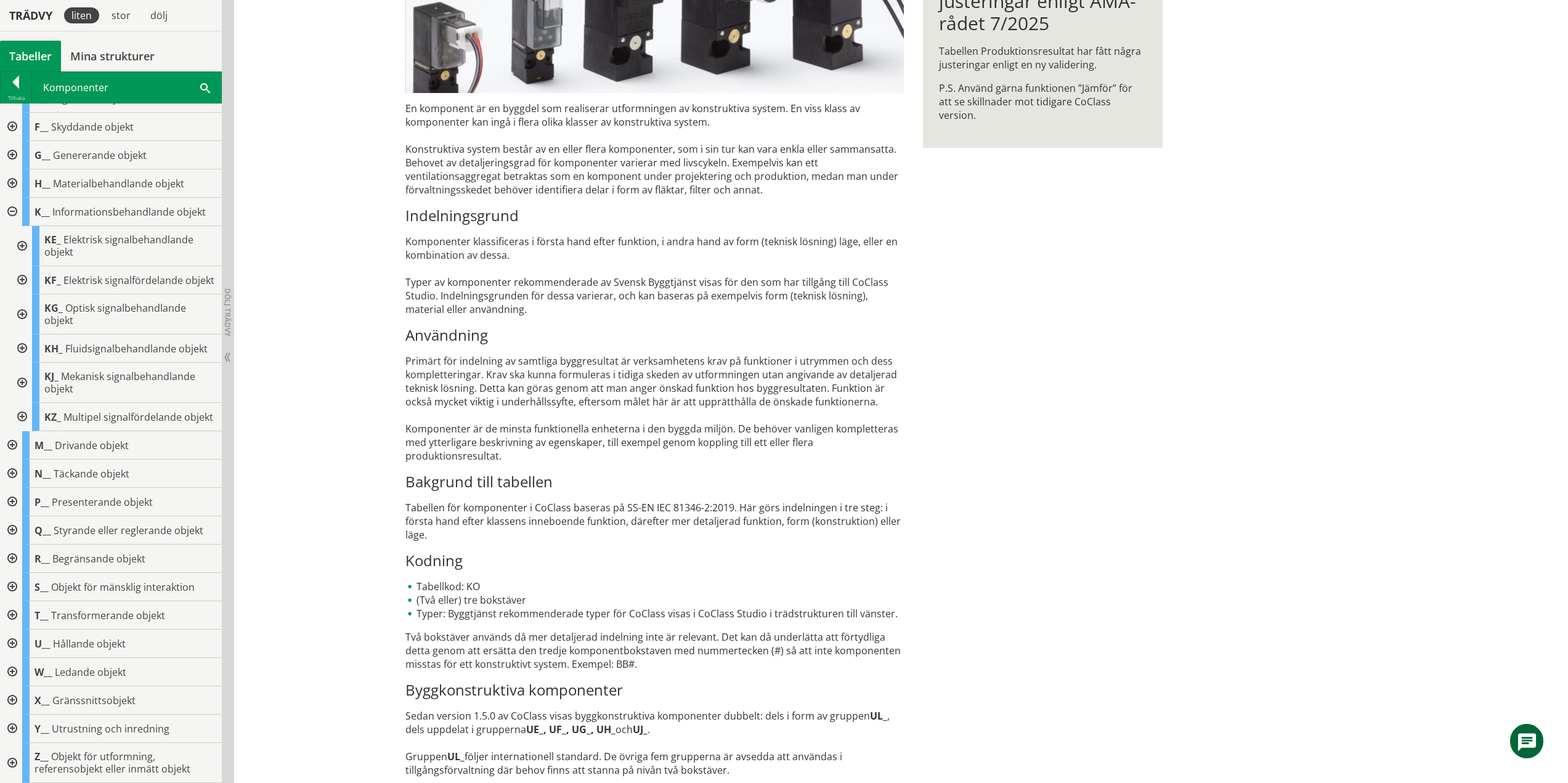
scroll to position [99, 0]
click at [19, 408] on div at bounding box center [21, 417] width 22 height 29
click at [19, 384] on div at bounding box center [21, 388] width 22 height 29
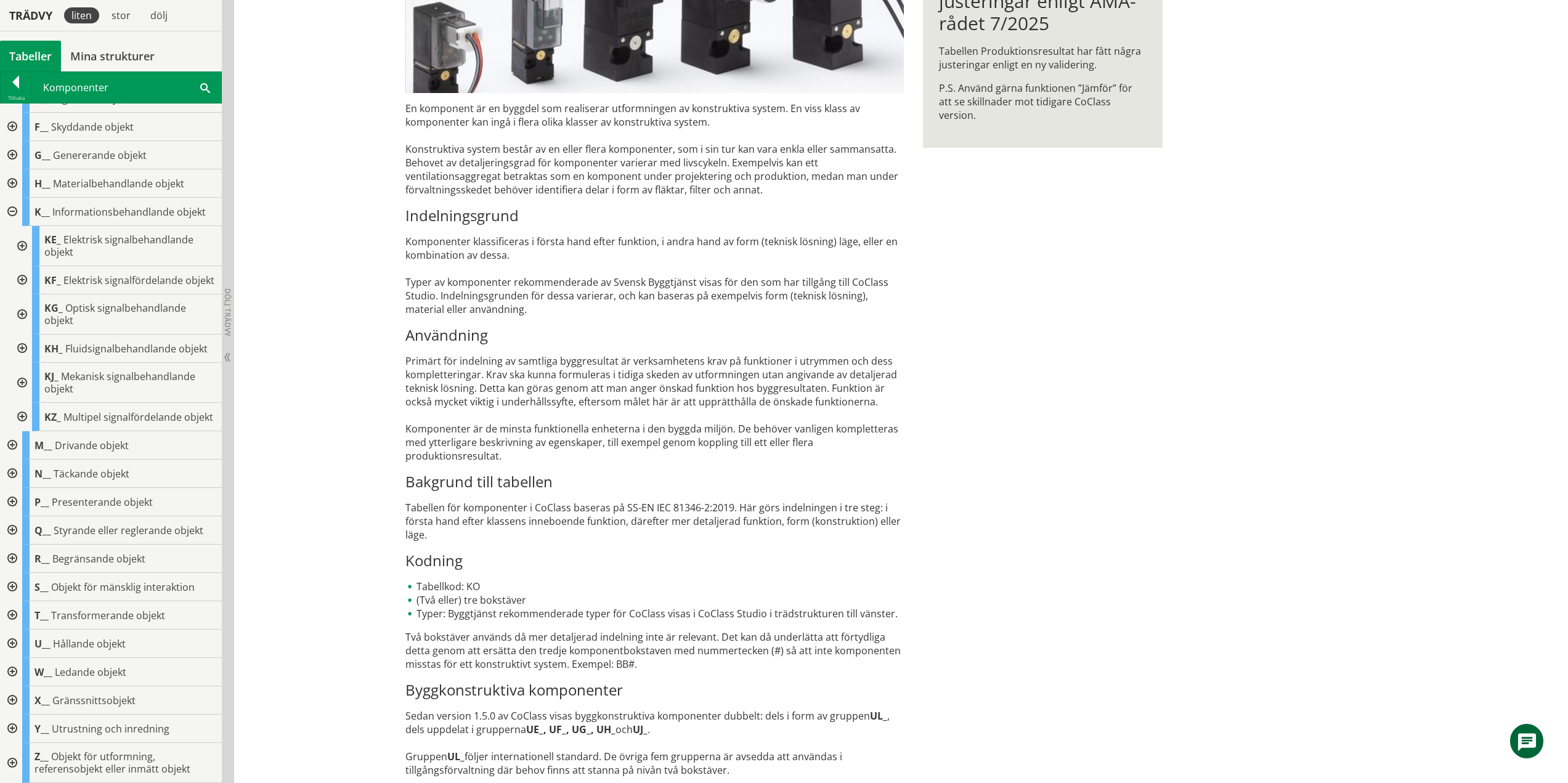
click at [13, 198] on div at bounding box center [11, 212] width 22 height 29
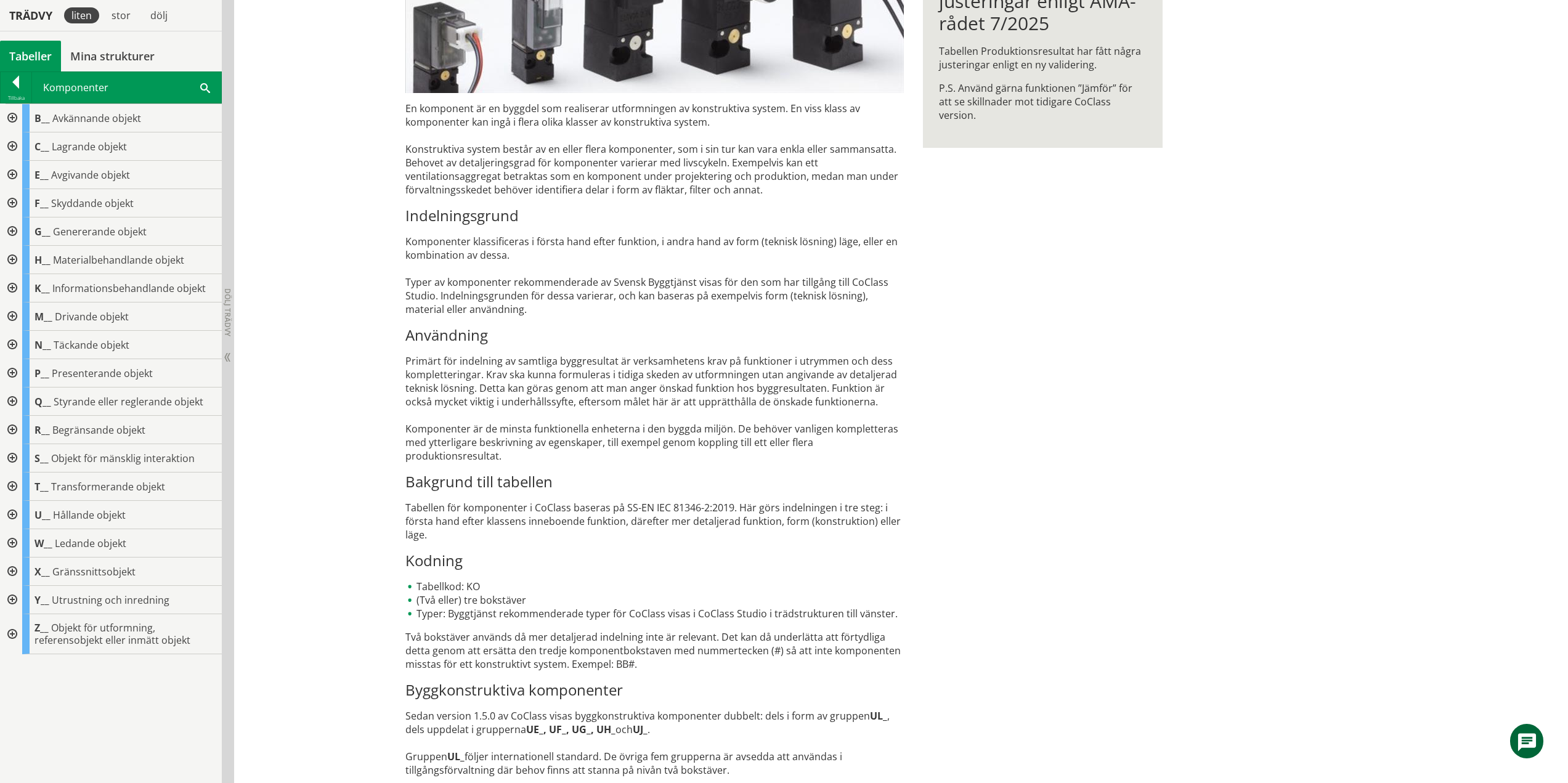
scroll to position [0, 0]
click at [14, 314] on div at bounding box center [11, 317] width 22 height 29
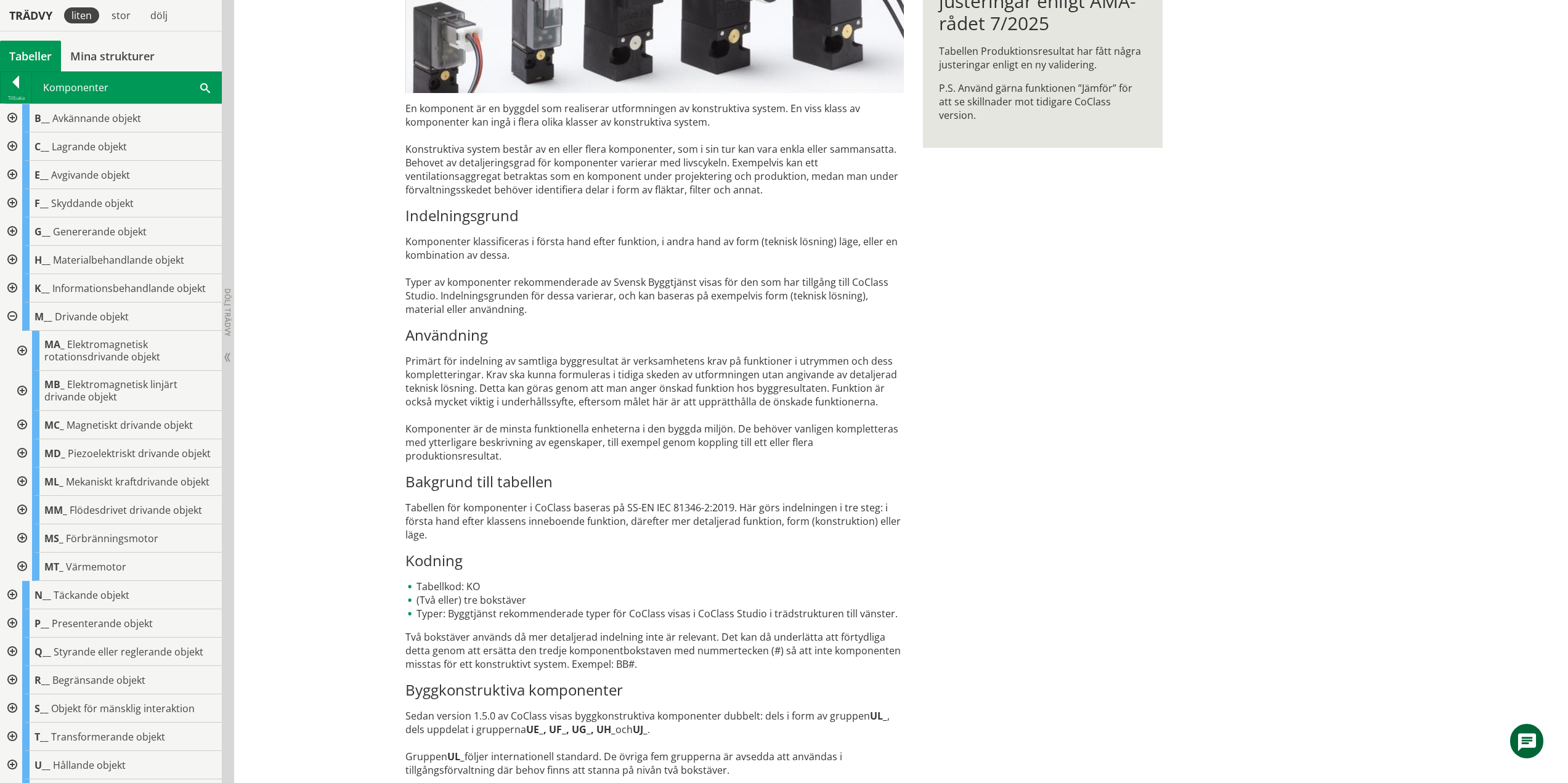
click at [22, 349] on div at bounding box center [21, 350] width 22 height 40
click at [23, 352] on div at bounding box center [21, 350] width 22 height 40
click at [20, 387] on div at bounding box center [21, 390] width 22 height 40
click at [21, 390] on div at bounding box center [21, 390] width 22 height 40
click at [24, 423] on div at bounding box center [21, 424] width 22 height 29
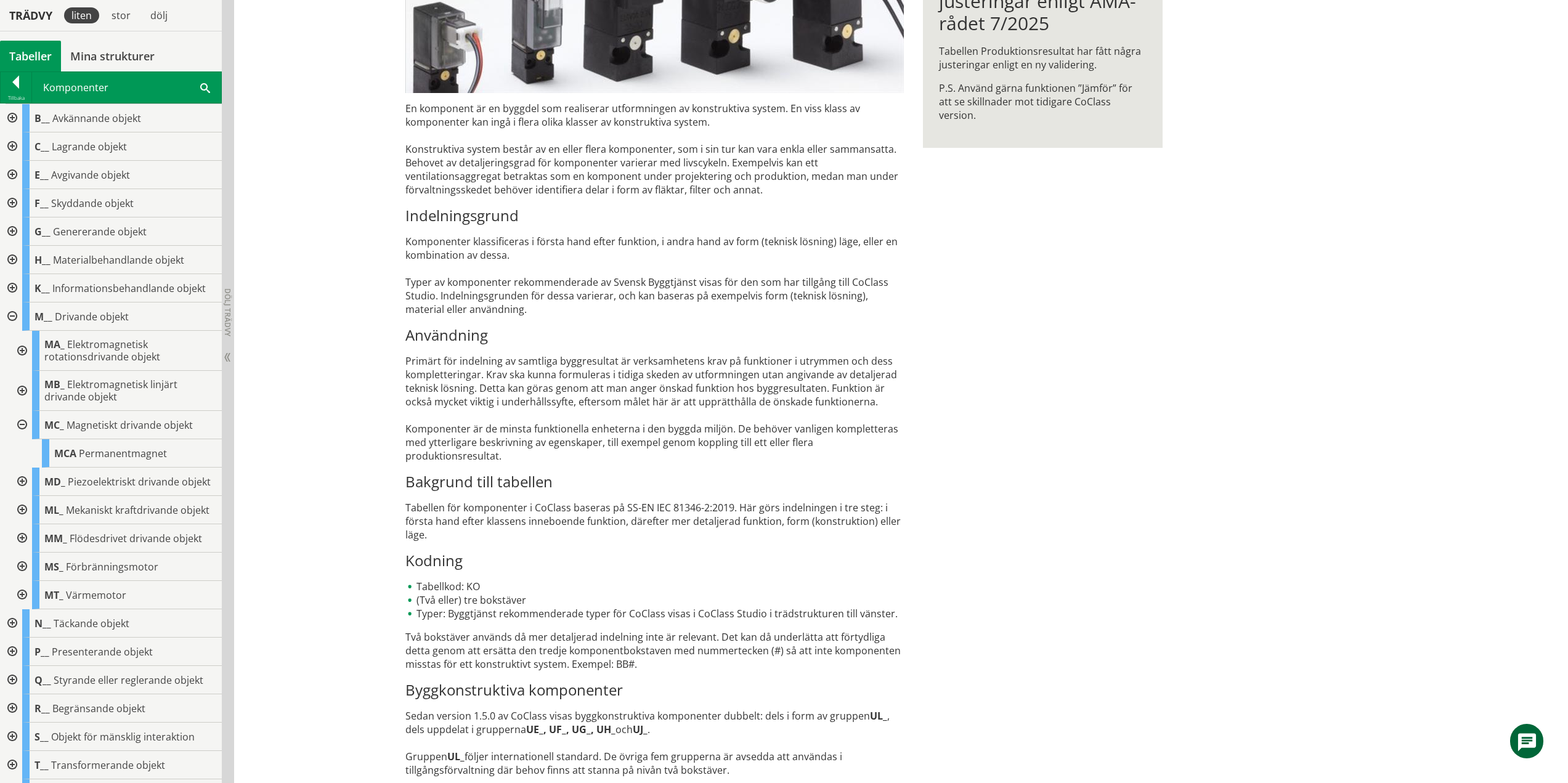
click at [23, 422] on div at bounding box center [21, 424] width 22 height 29
click at [25, 455] on div at bounding box center [21, 453] width 22 height 29
click at [20, 459] on div at bounding box center [21, 453] width 22 height 29
click at [21, 496] on div at bounding box center [21, 481] width 22 height 29
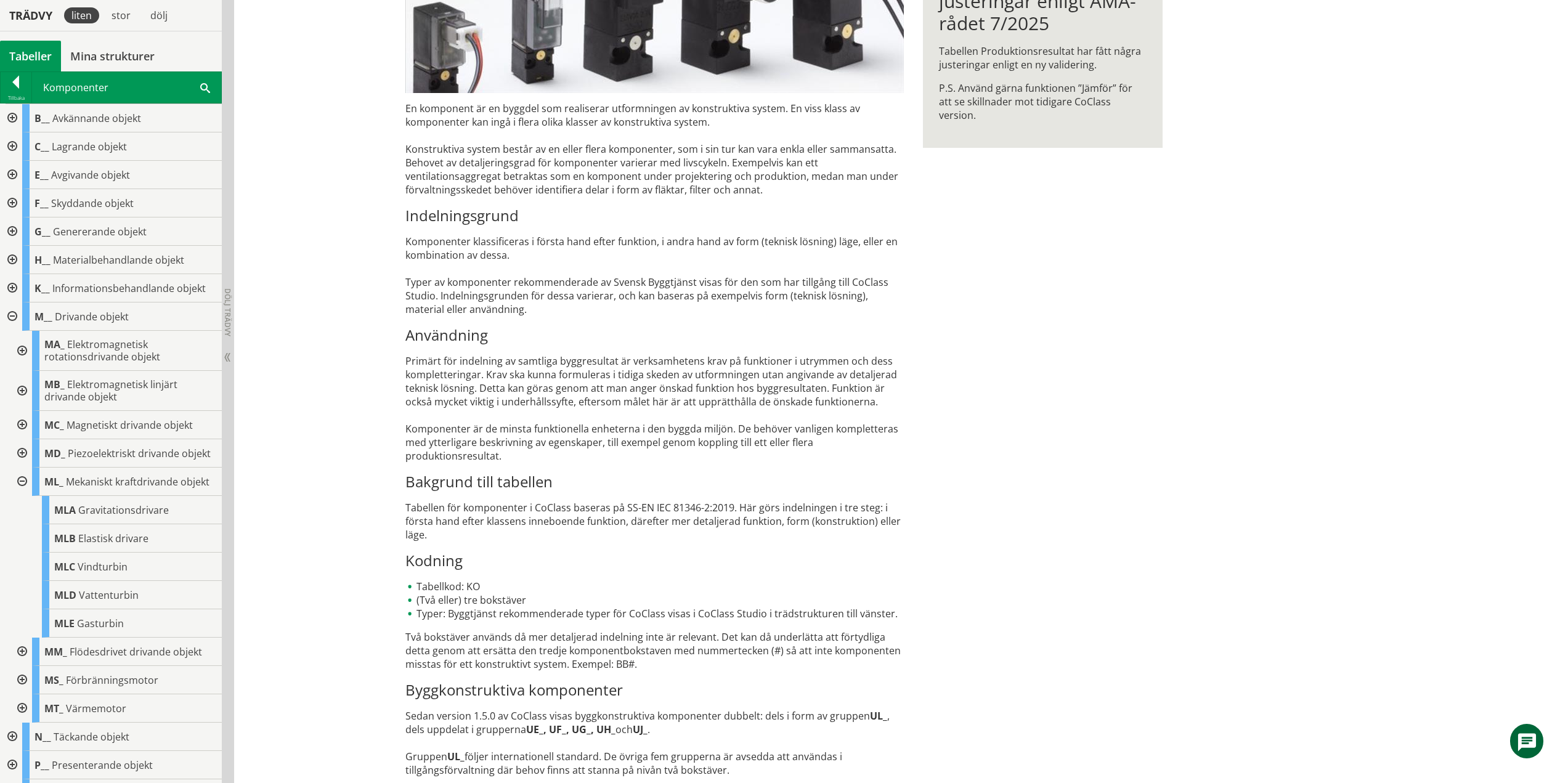
click at [20, 496] on div at bounding box center [21, 481] width 22 height 29
click at [23, 524] on div at bounding box center [21, 510] width 22 height 29
click at [21, 524] on div at bounding box center [21, 510] width 22 height 29
click at [23, 553] on div at bounding box center [21, 538] width 22 height 29
click at [22, 553] on div at bounding box center [21, 538] width 22 height 29
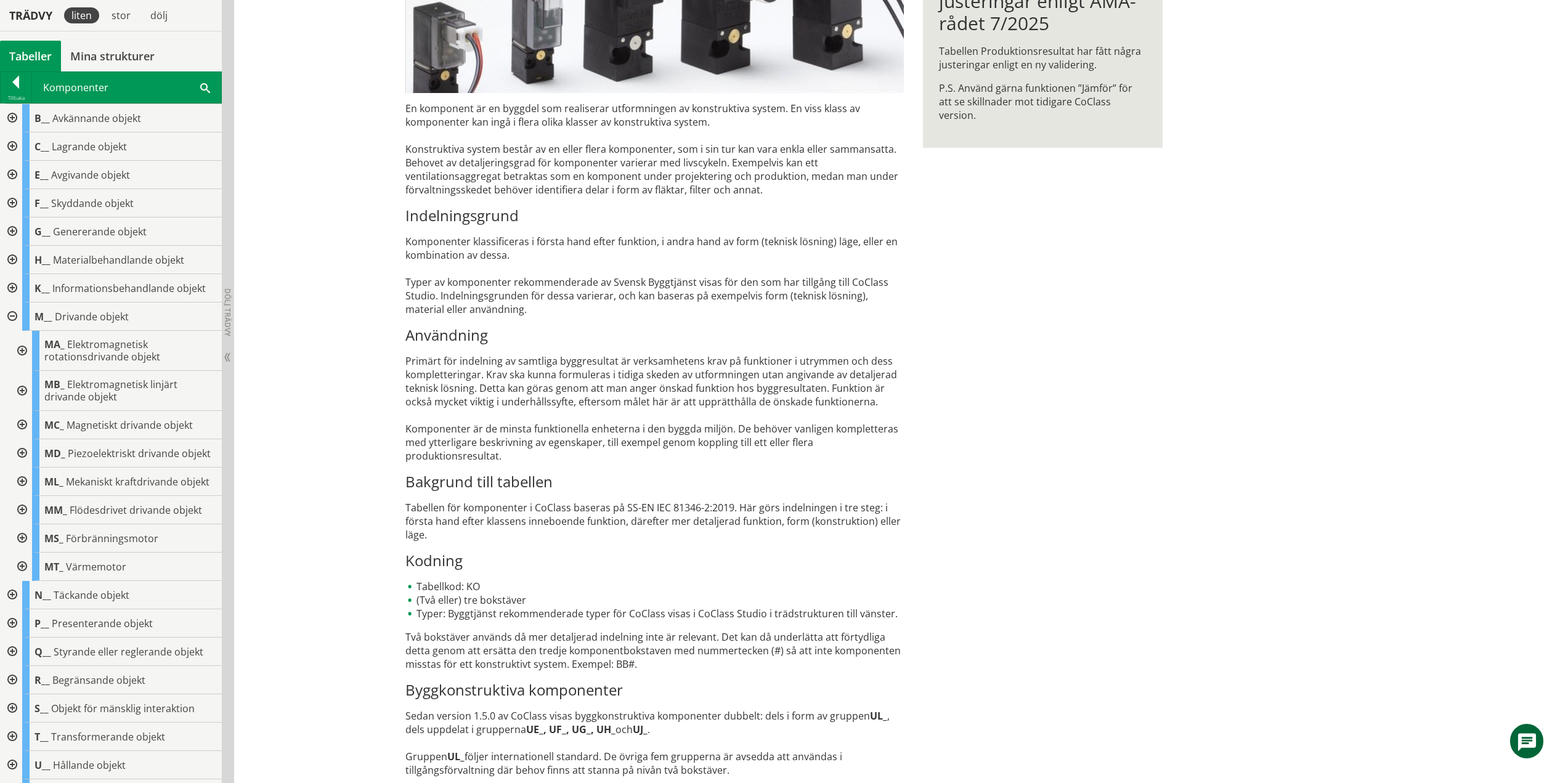
click at [25, 581] on div at bounding box center [21, 567] width 22 height 29
click at [17, 581] on div at bounding box center [21, 567] width 22 height 29
click at [8, 314] on div at bounding box center [11, 317] width 22 height 29
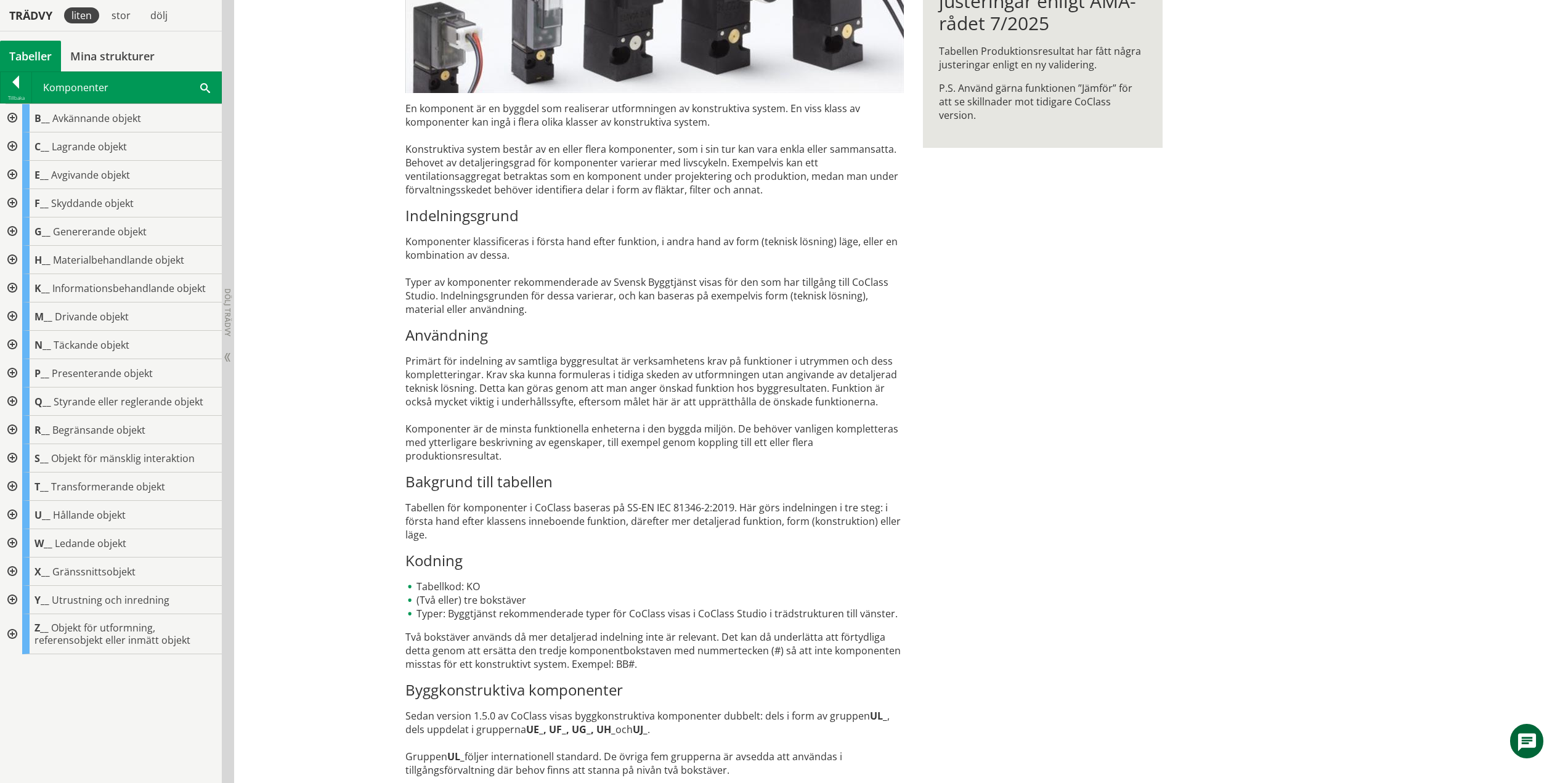
click at [16, 345] on div at bounding box center [11, 345] width 22 height 29
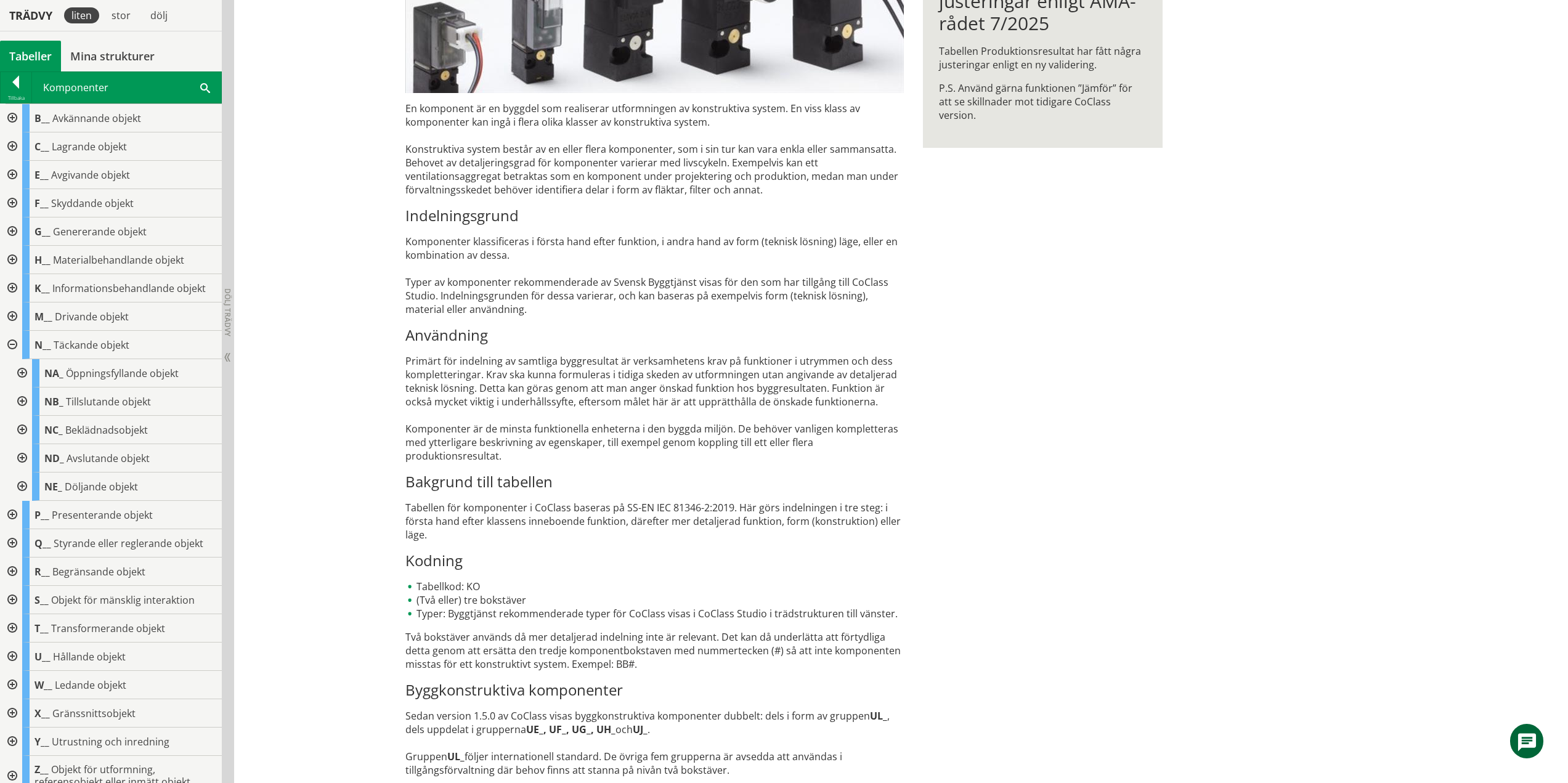
click at [21, 372] on div at bounding box center [21, 373] width 22 height 29
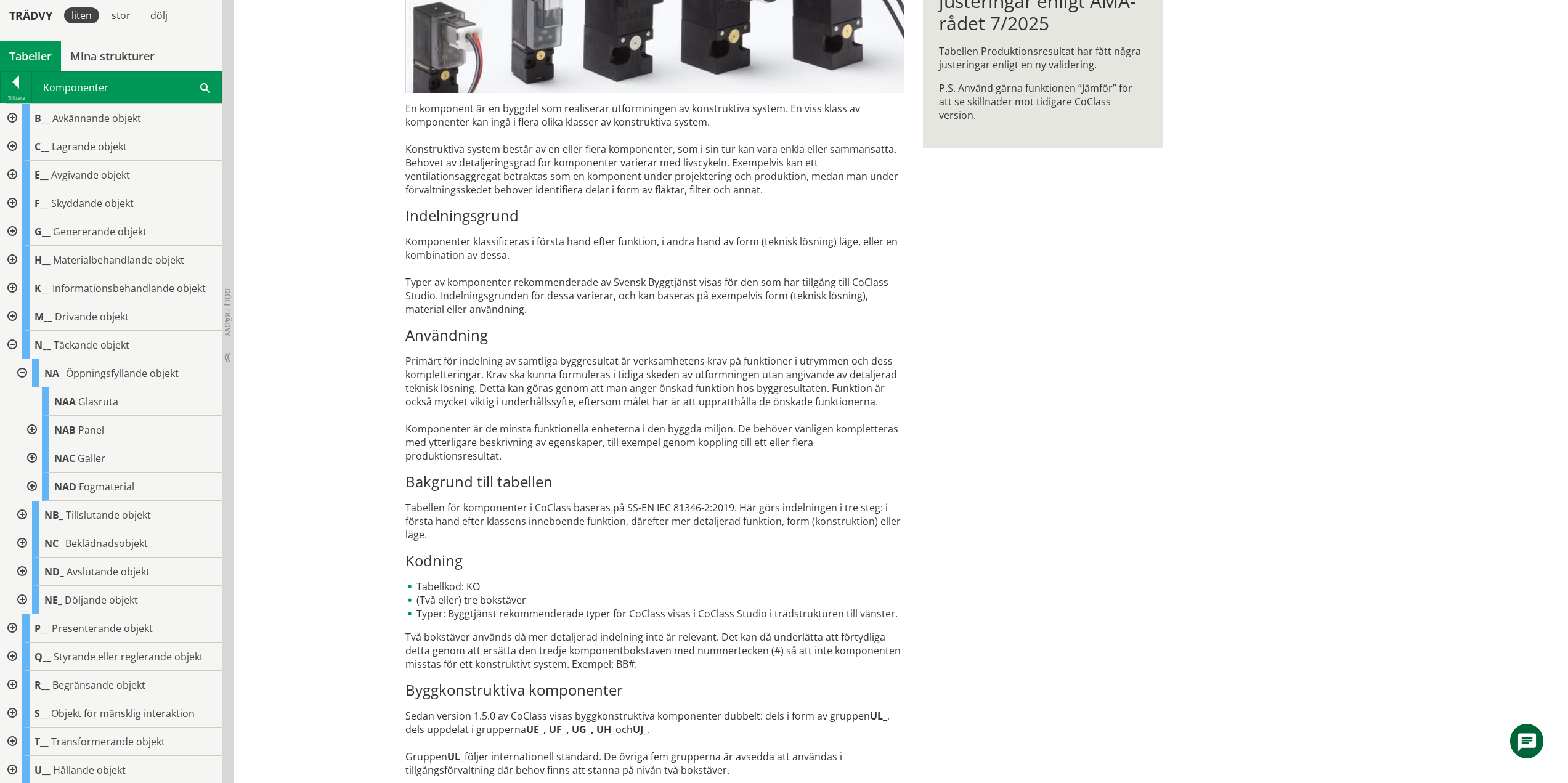
click at [22, 373] on div at bounding box center [21, 373] width 22 height 29
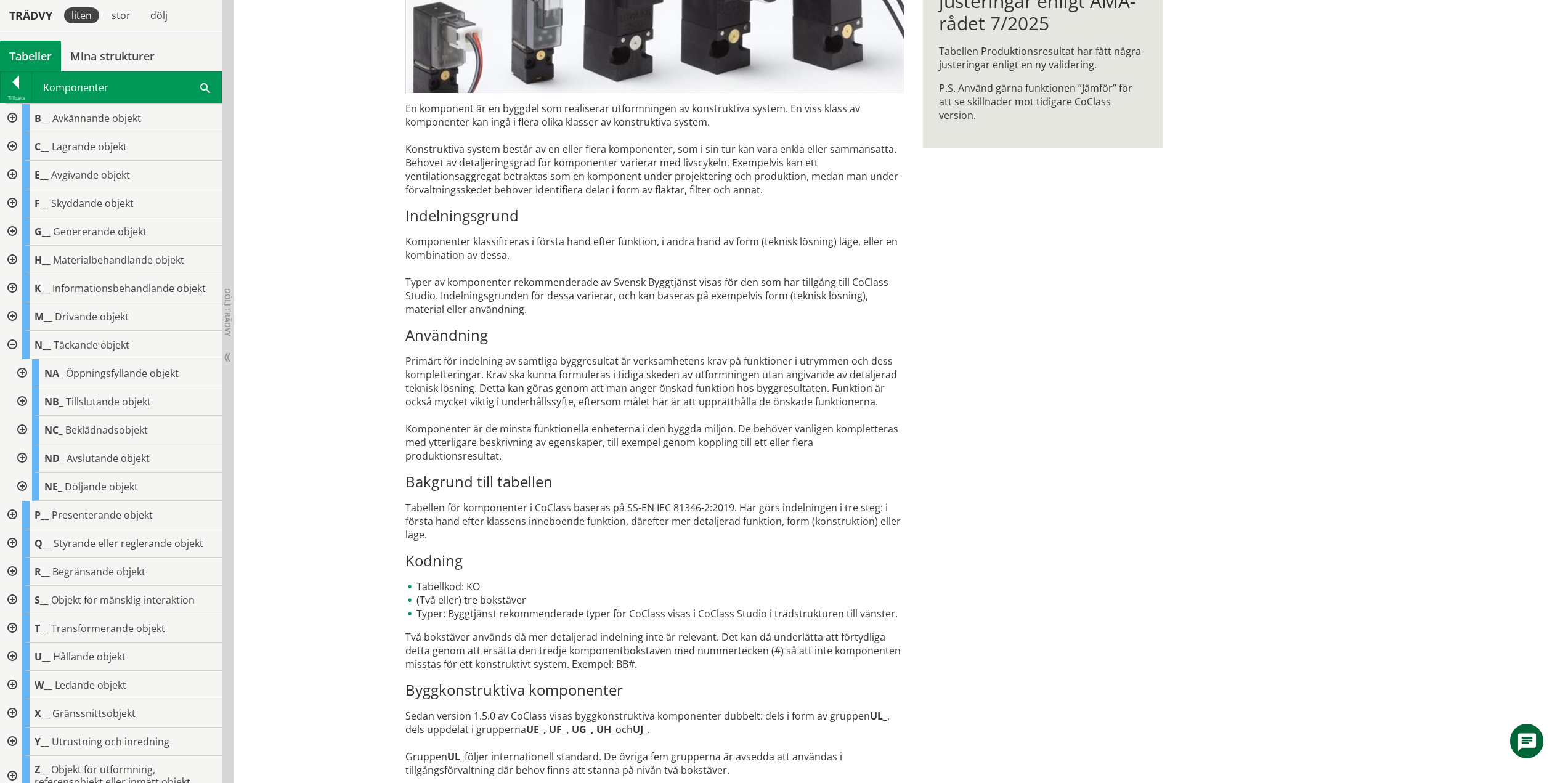
click at [22, 403] on div at bounding box center [21, 401] width 22 height 29
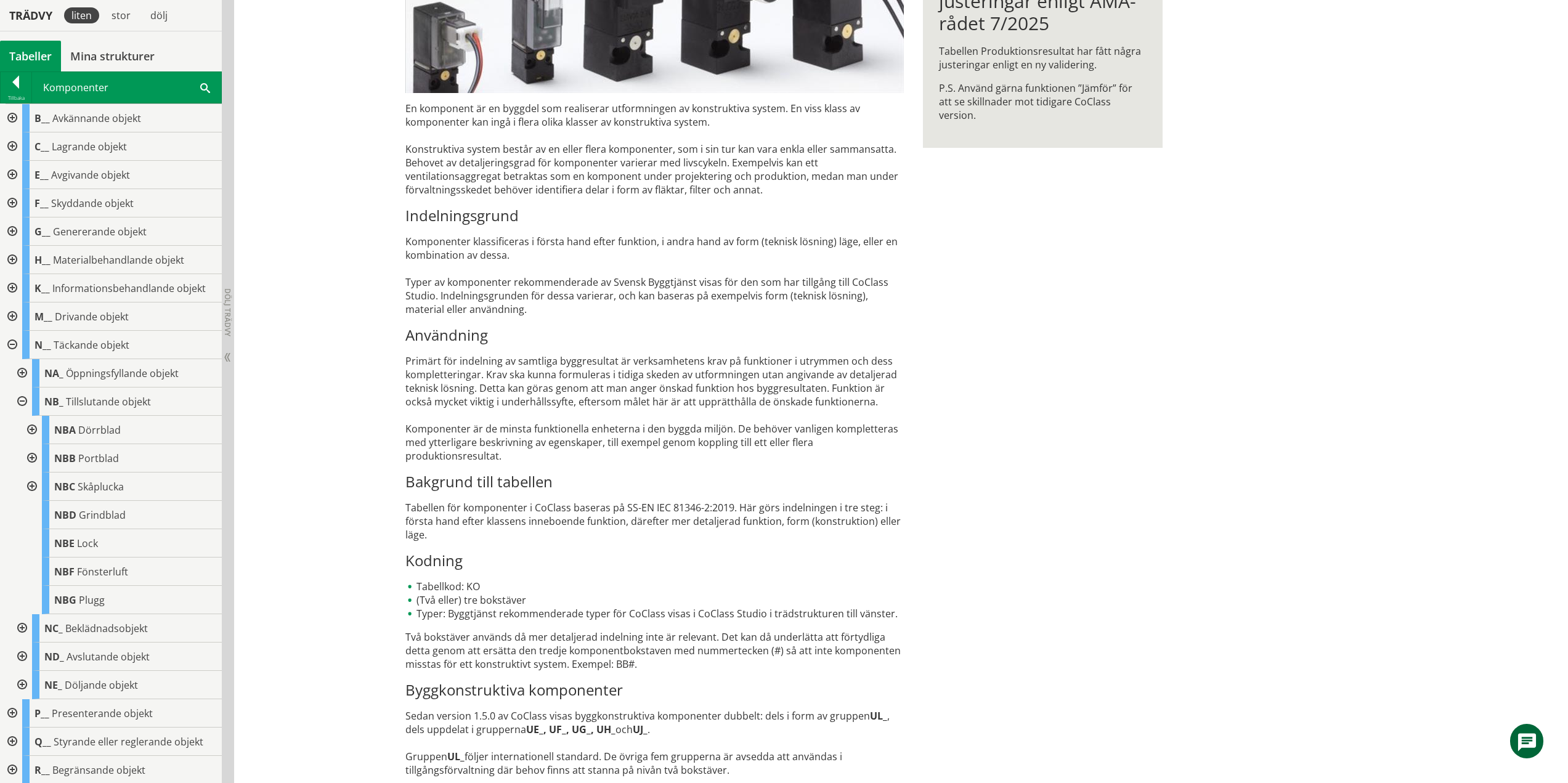
click at [20, 402] on div at bounding box center [21, 401] width 22 height 29
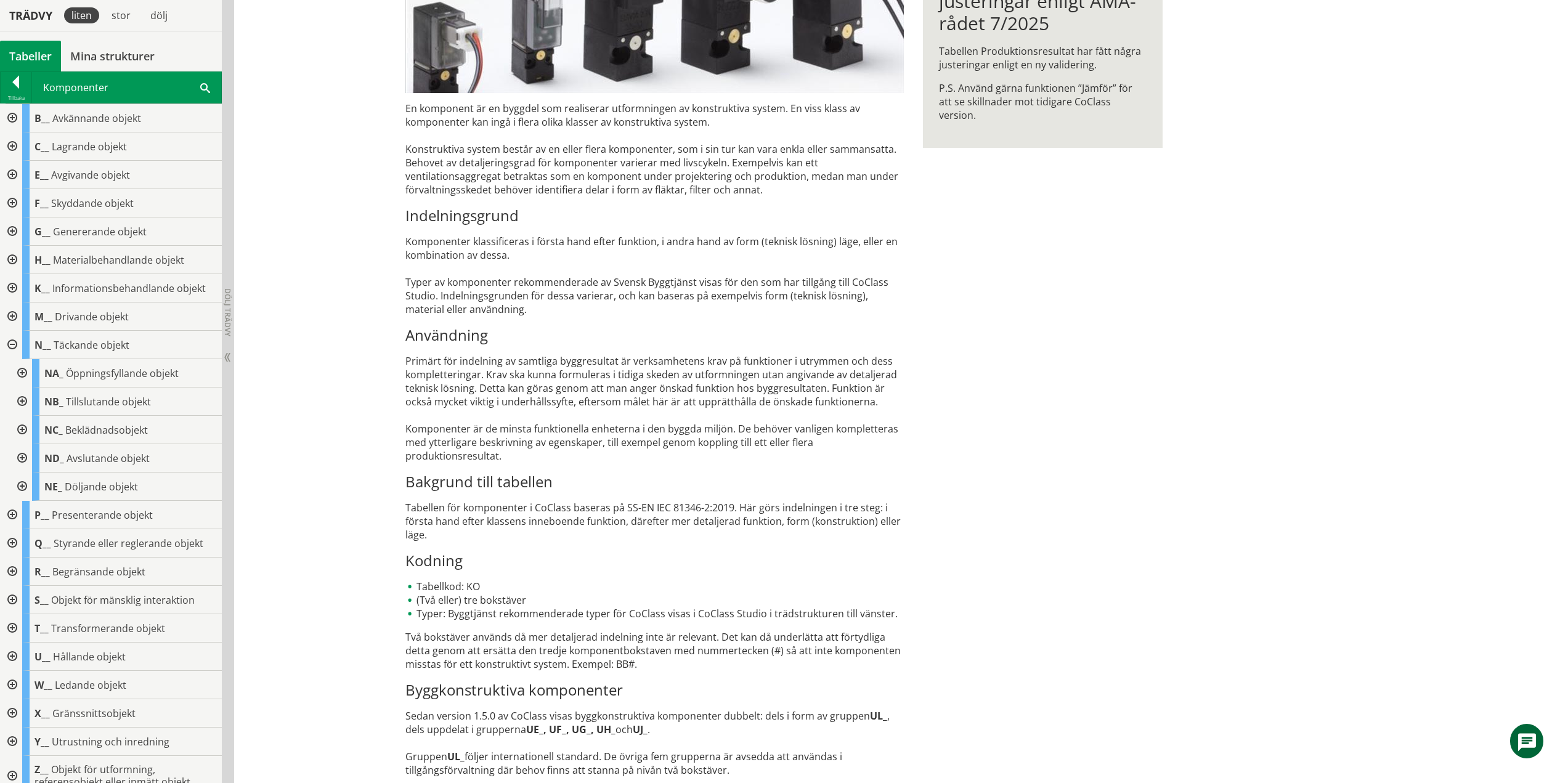
click at [20, 428] on div at bounding box center [21, 430] width 22 height 29
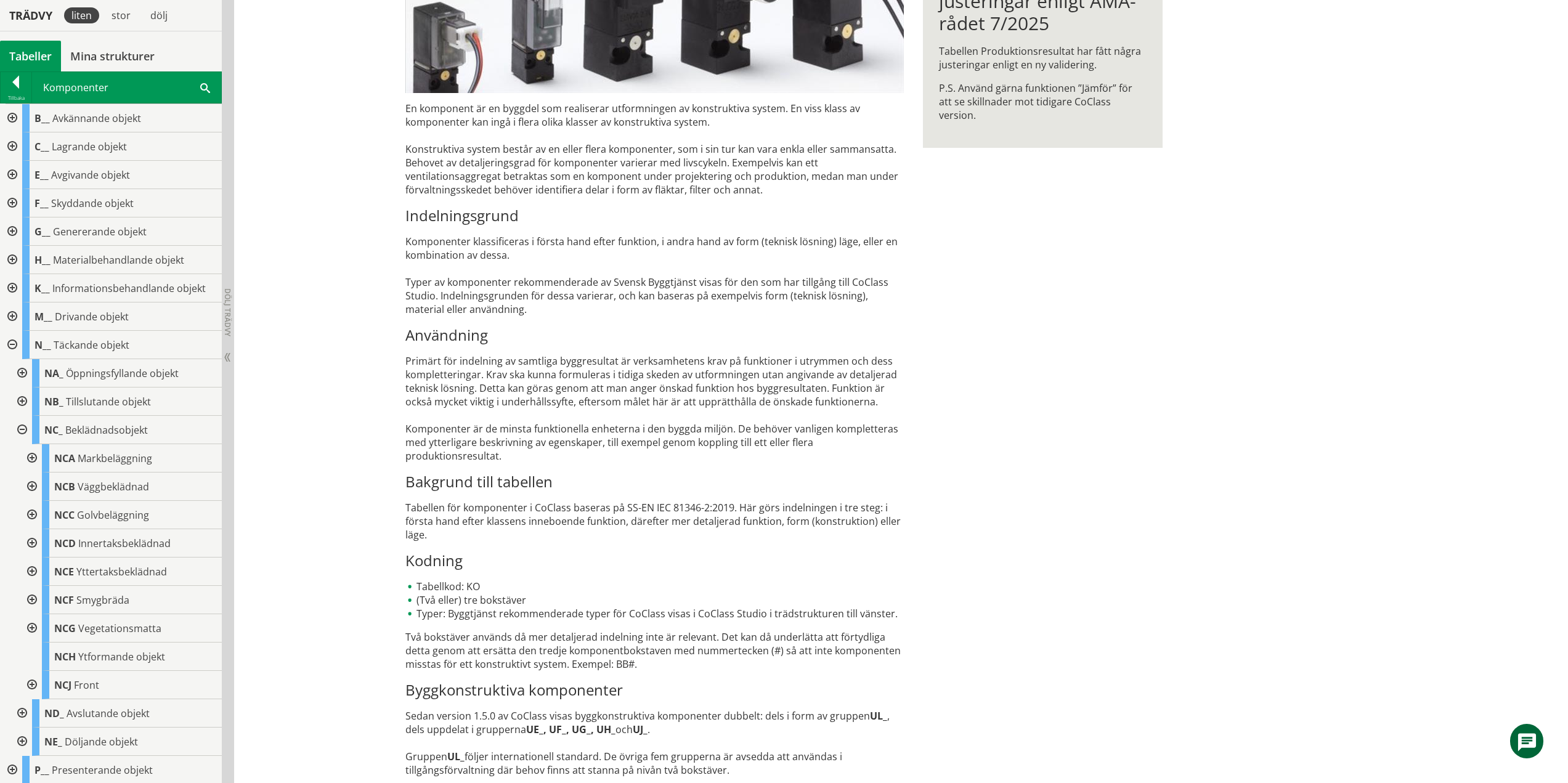
click at [20, 428] on div at bounding box center [21, 430] width 22 height 29
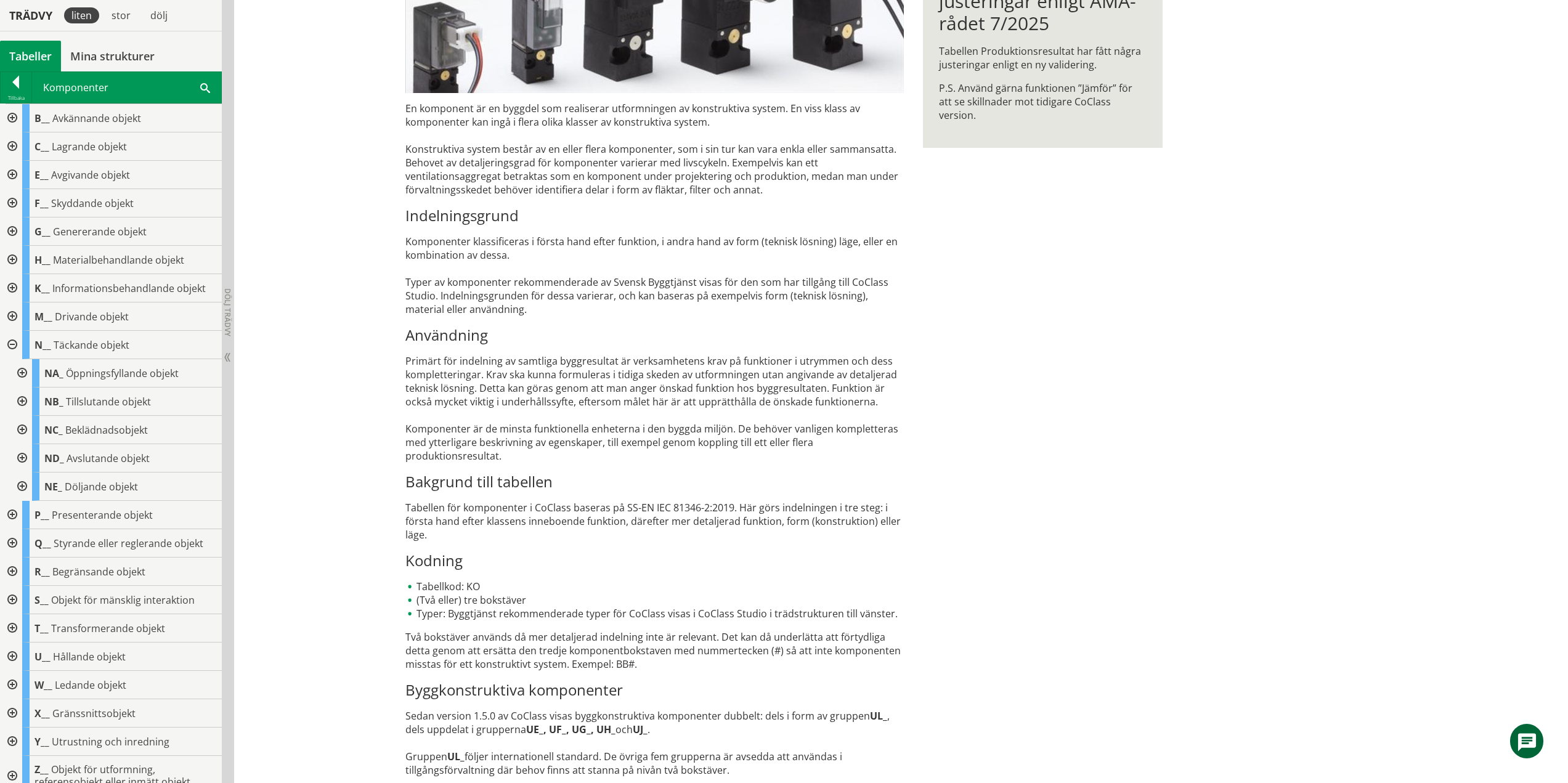
click at [21, 454] on div at bounding box center [21, 458] width 22 height 29
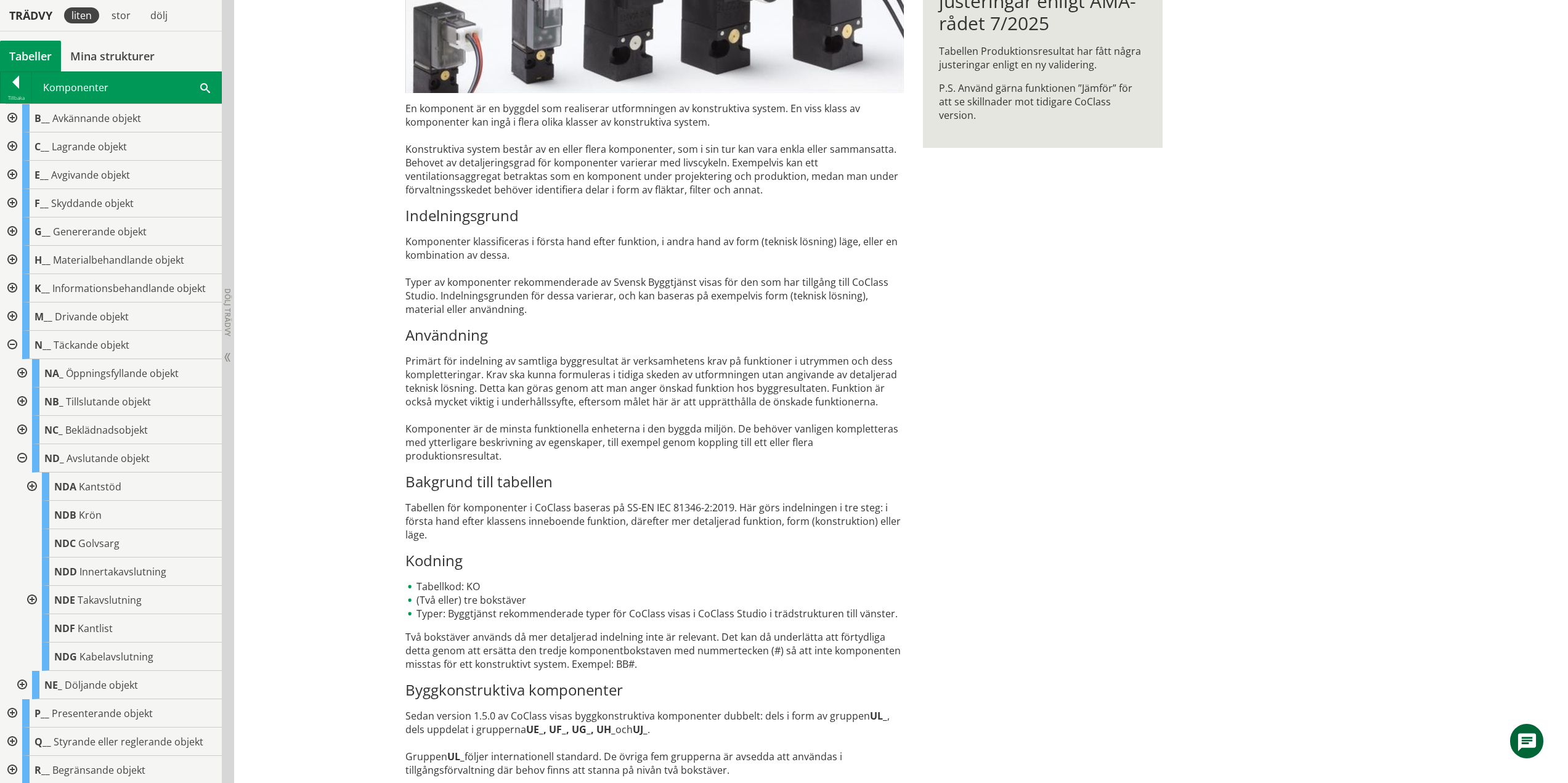
click at [21, 427] on div at bounding box center [21, 430] width 22 height 29
click at [24, 428] on div at bounding box center [21, 430] width 22 height 29
click at [20, 456] on div at bounding box center [21, 458] width 22 height 29
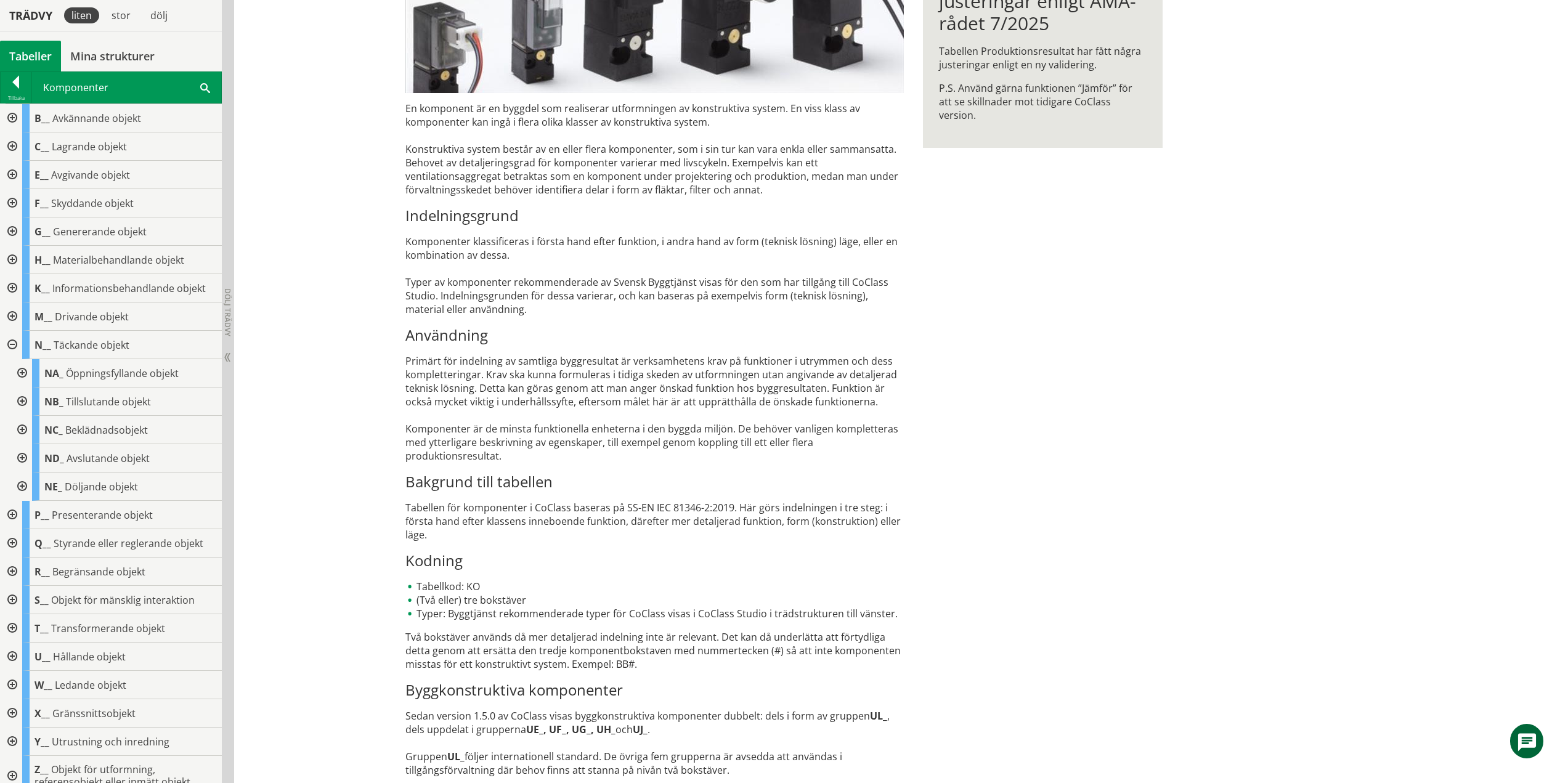
click at [24, 485] on div at bounding box center [21, 487] width 22 height 29
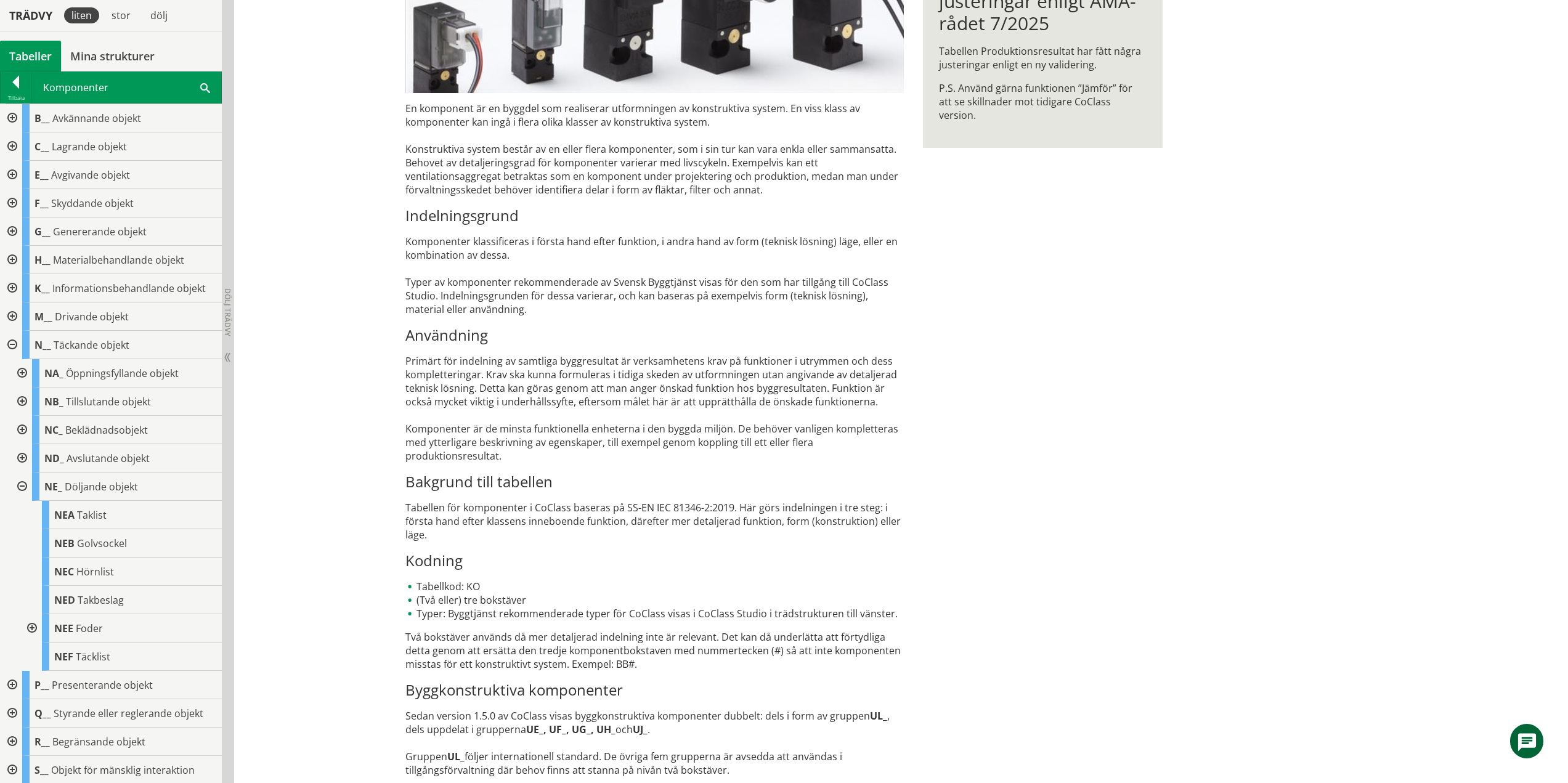
click at [20, 485] on div at bounding box center [21, 487] width 22 height 29
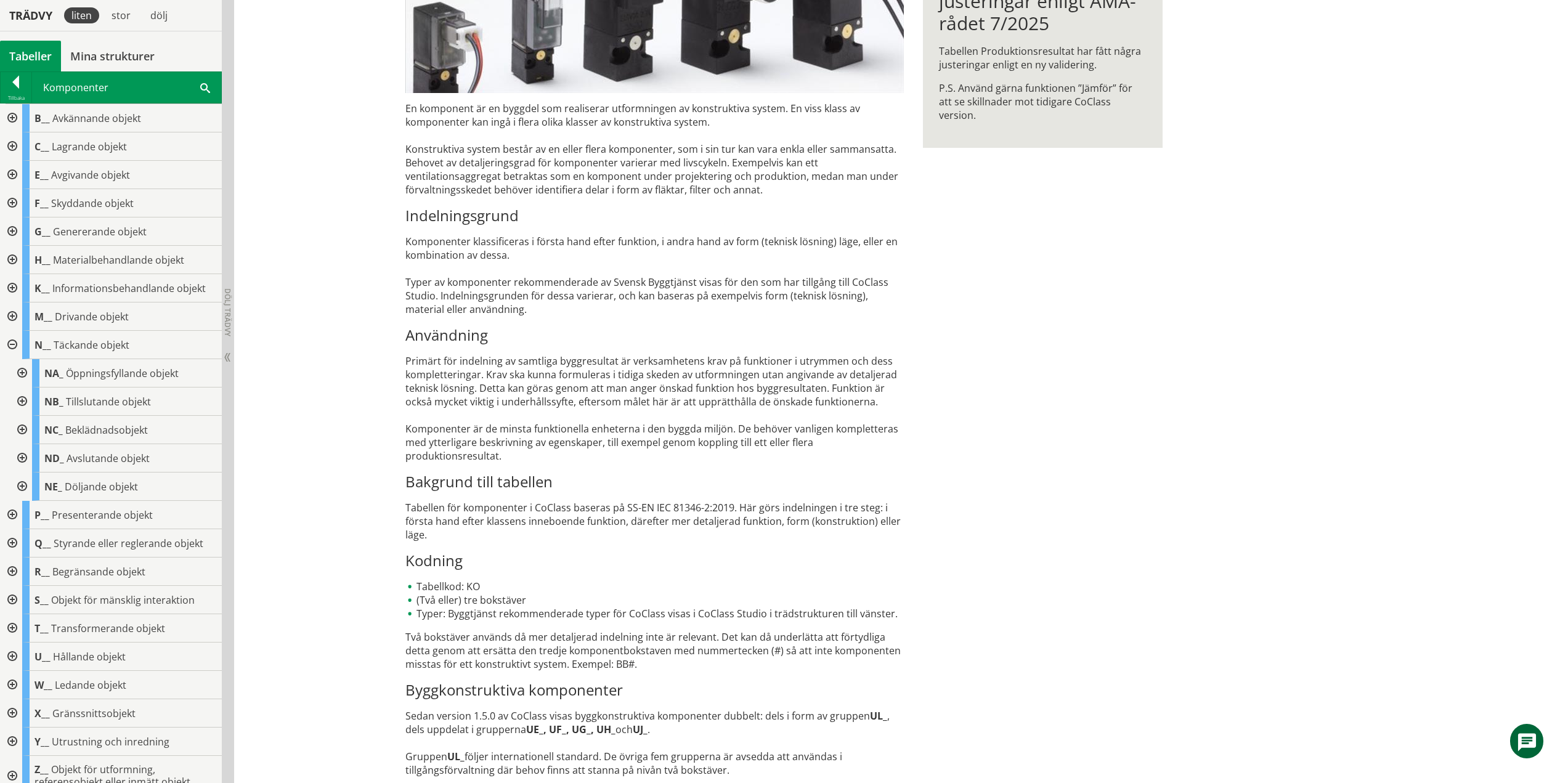
click at [12, 342] on div at bounding box center [11, 345] width 22 height 29
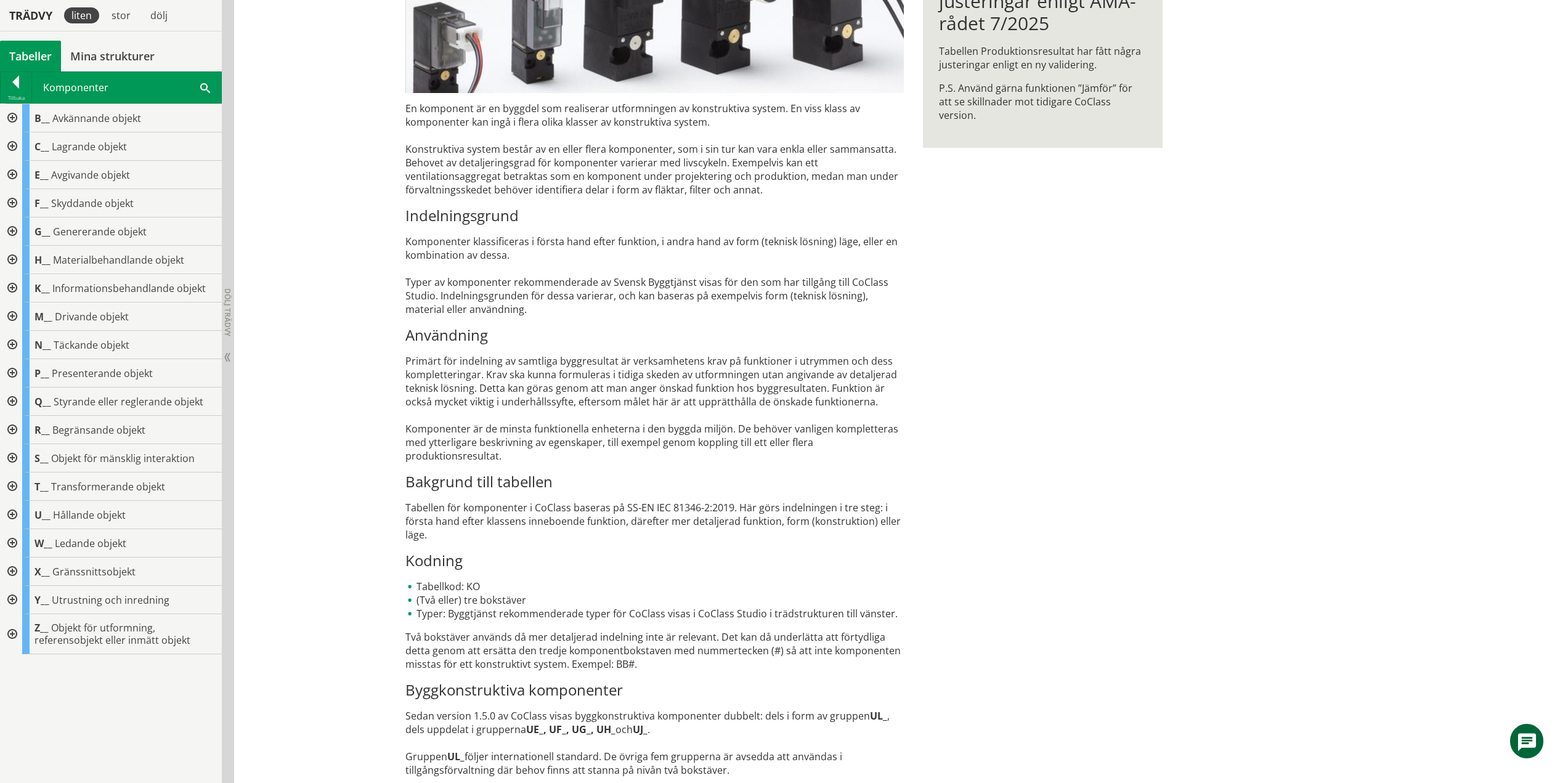
click at [12, 372] on div at bounding box center [11, 373] width 22 height 29
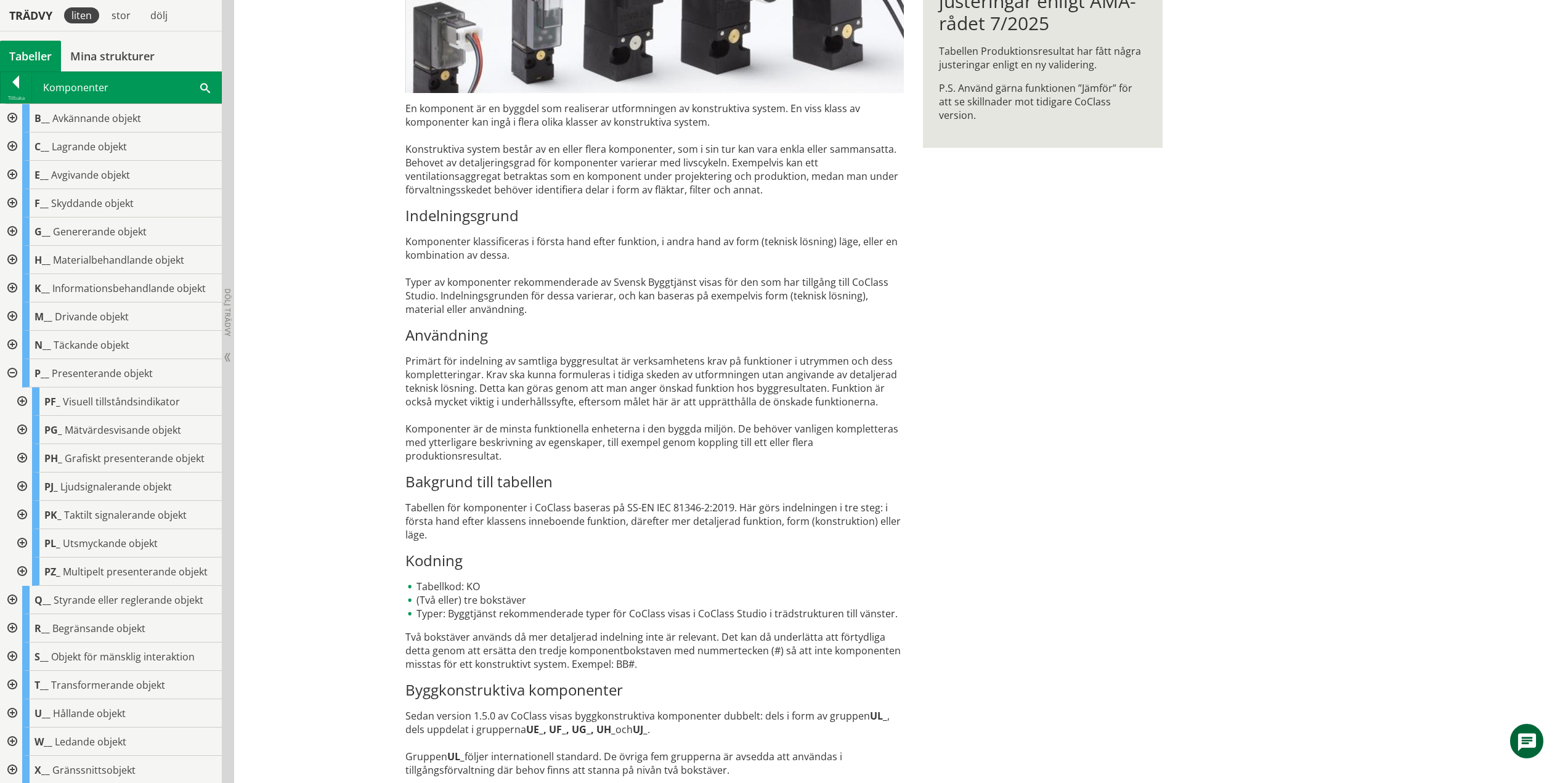
click at [22, 399] on div at bounding box center [21, 401] width 22 height 29
click at [20, 399] on div at bounding box center [21, 401] width 22 height 29
click at [23, 426] on div at bounding box center [21, 430] width 22 height 29
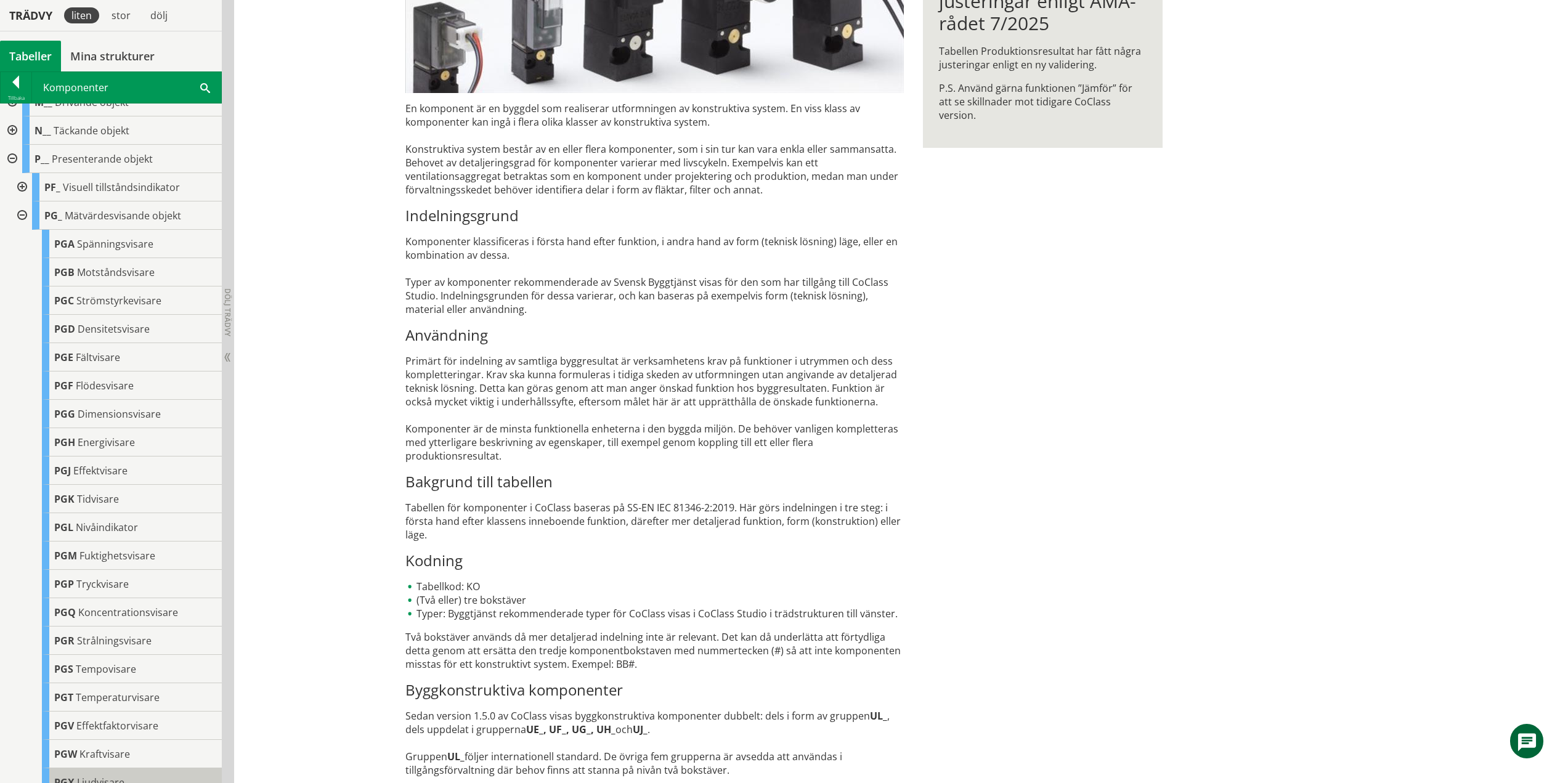
scroll to position [61, 0]
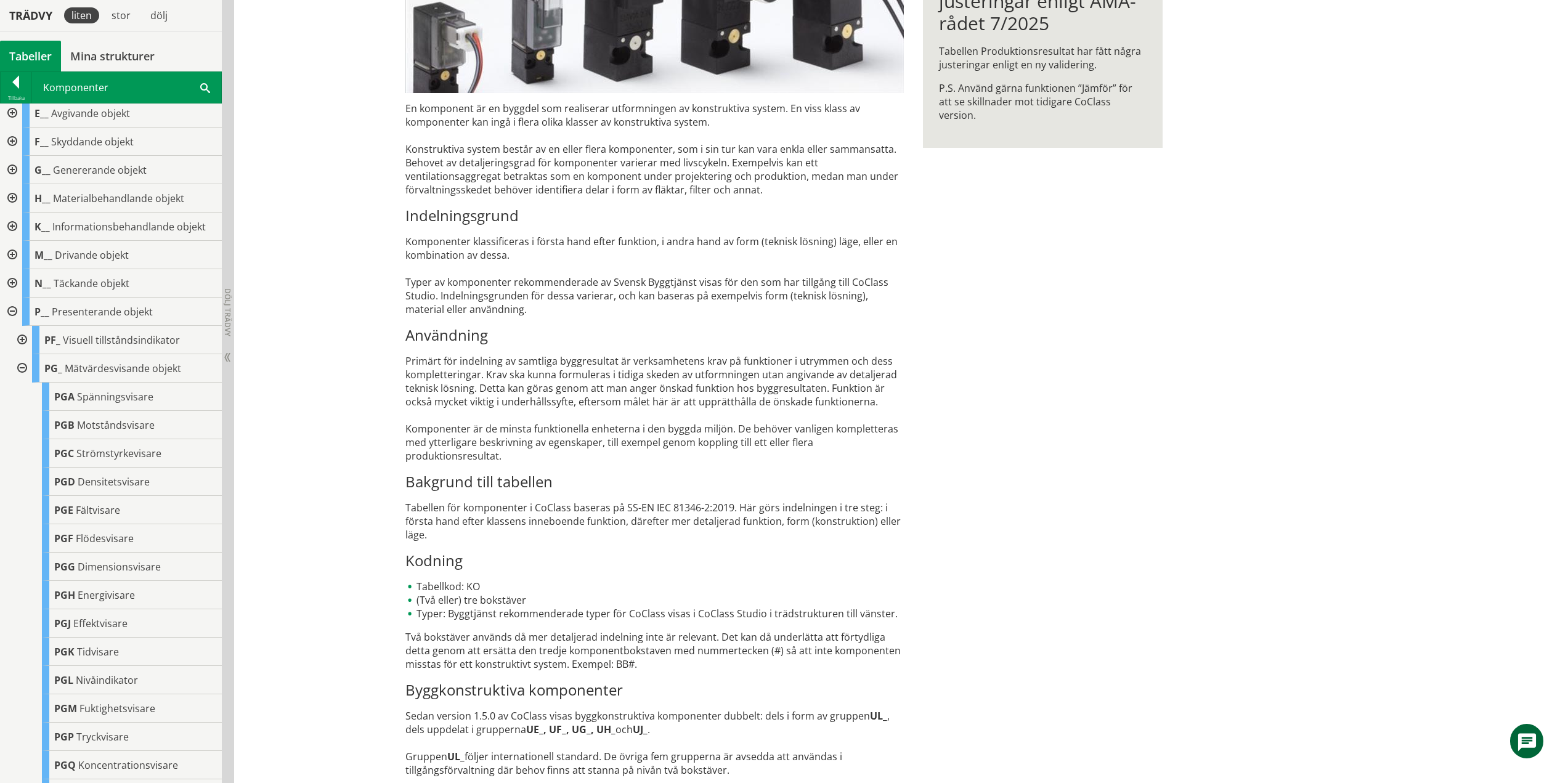
drag, startPoint x: 21, startPoint y: 365, endPoint x: 21, endPoint y: 372, distance: 7.0
click at [21, 365] on div at bounding box center [21, 368] width 22 height 29
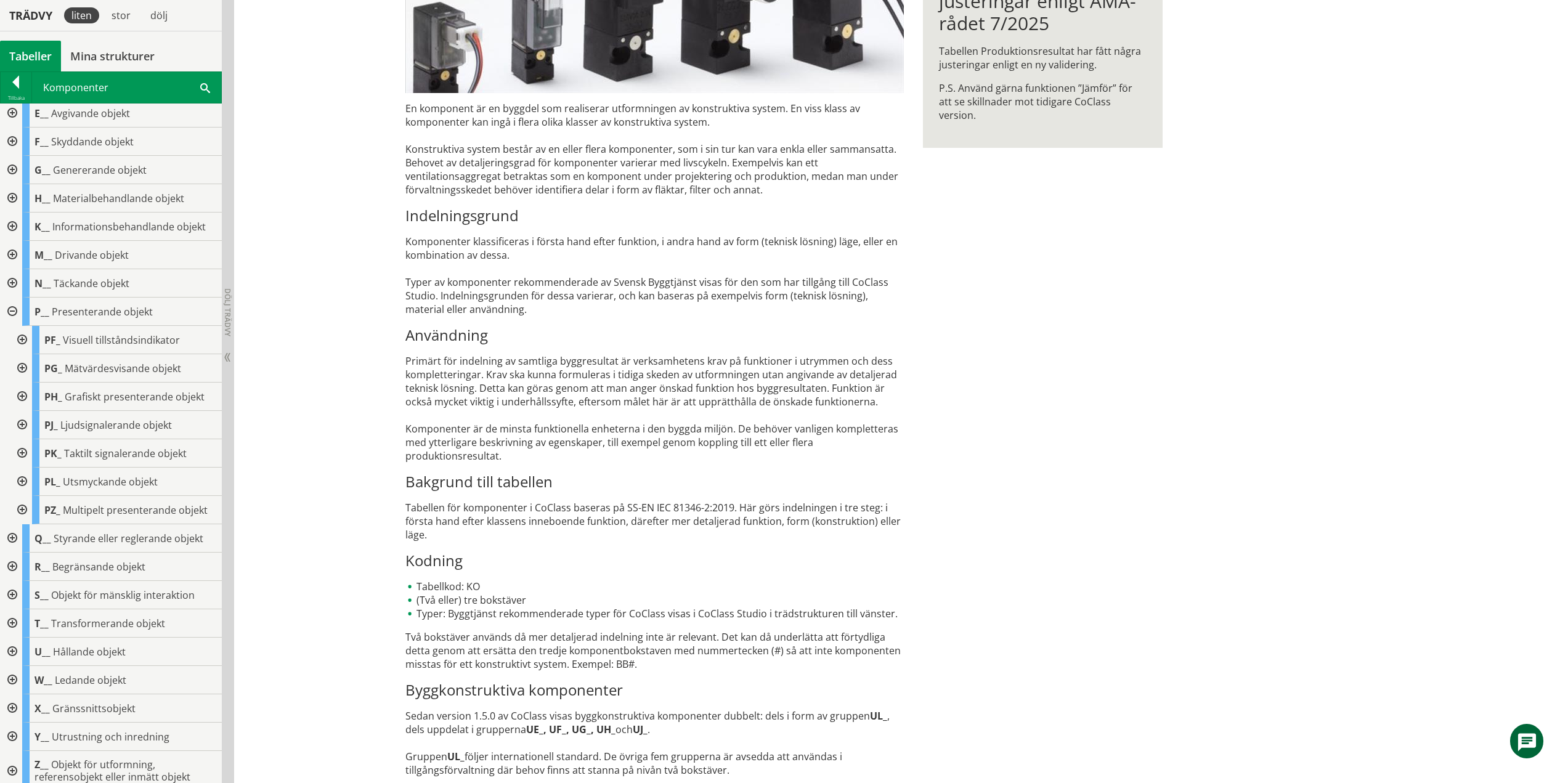
click at [21, 396] on div at bounding box center [21, 397] width 22 height 29
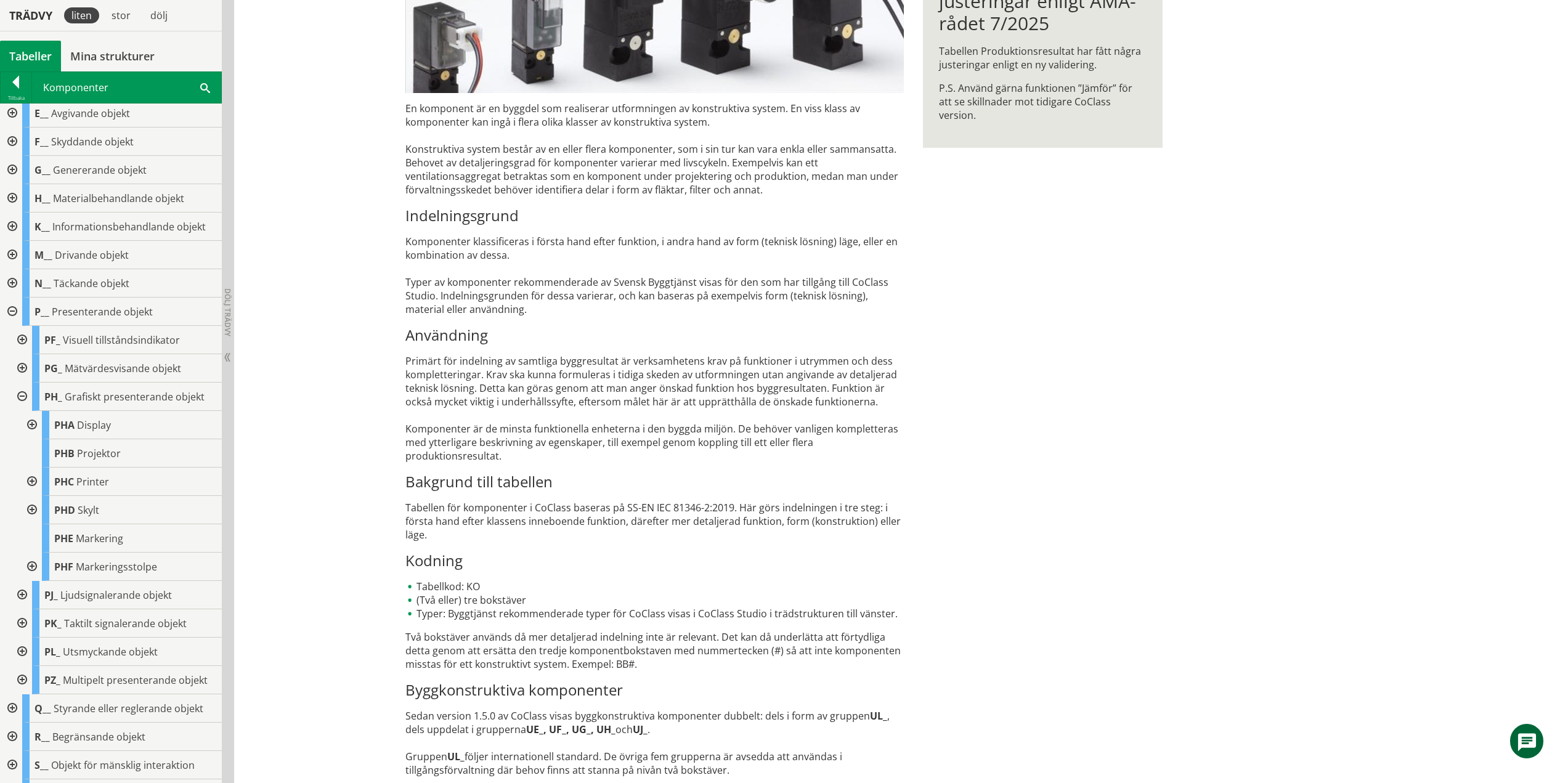
click at [21, 396] on div at bounding box center [21, 397] width 22 height 29
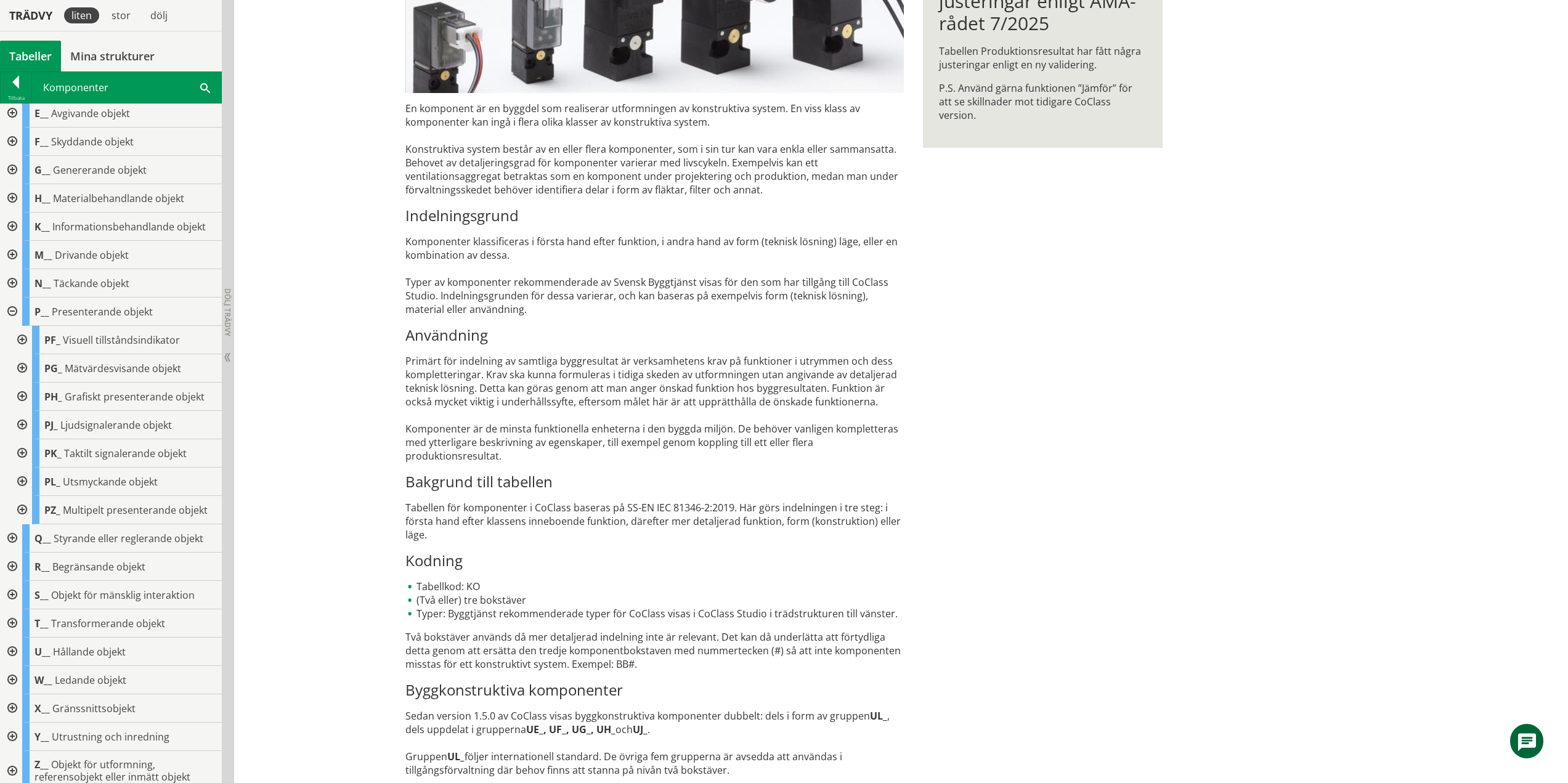
click at [19, 423] on div at bounding box center [21, 424] width 22 height 29
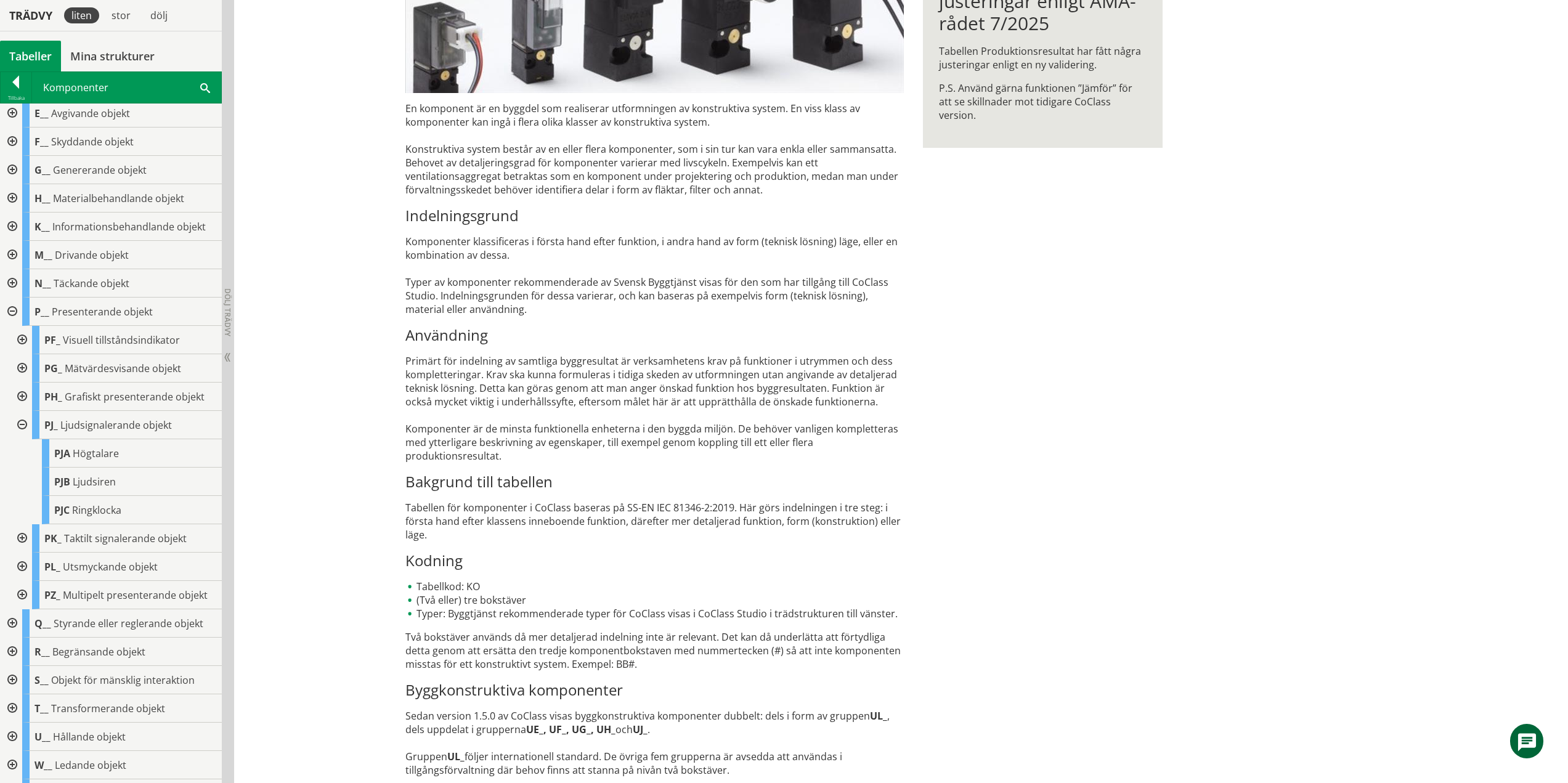
click at [22, 426] on div at bounding box center [21, 424] width 22 height 29
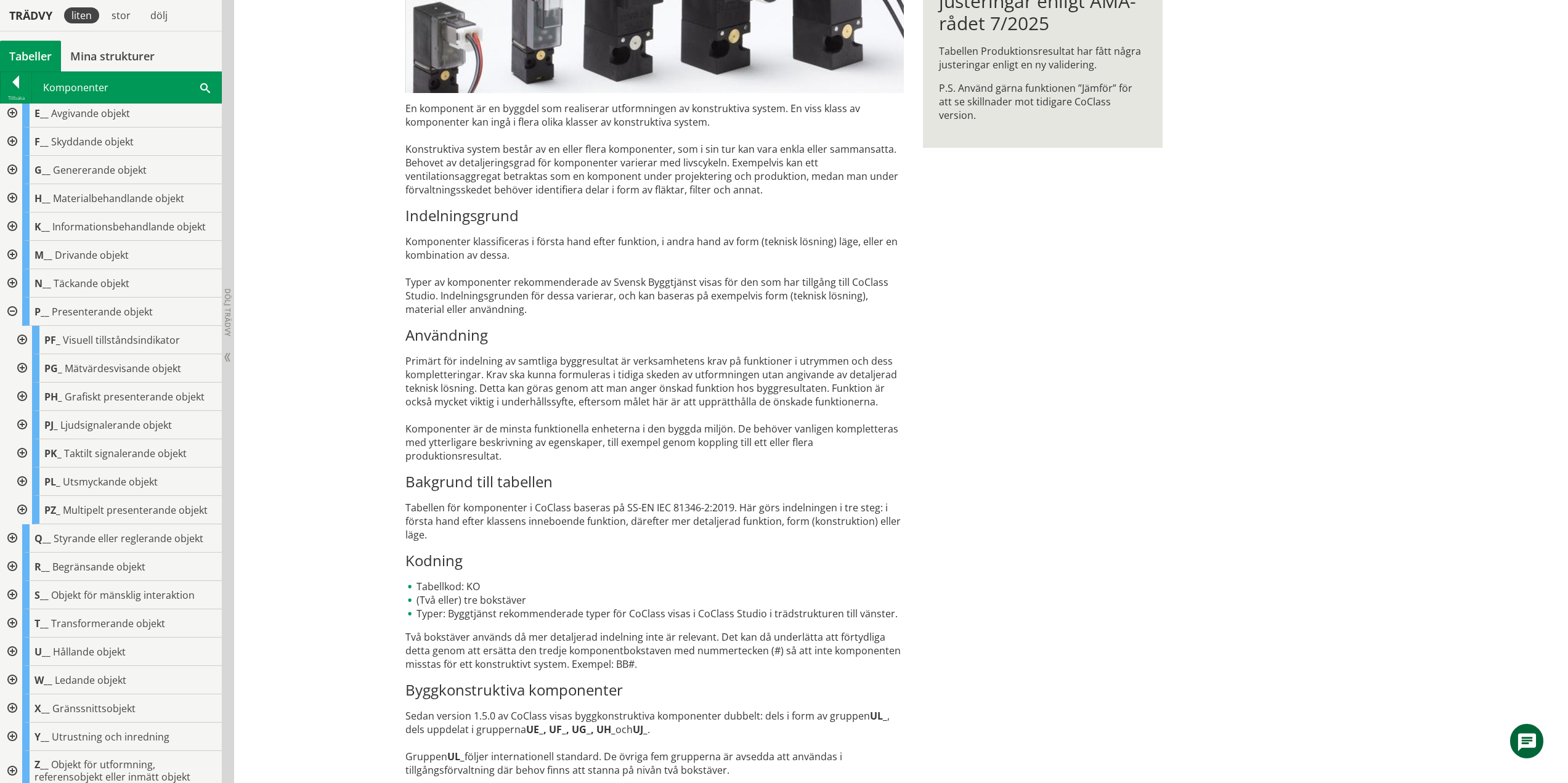
click at [24, 451] on div at bounding box center [21, 453] width 22 height 29
click at [22, 450] on div at bounding box center [21, 453] width 22 height 29
click at [22, 478] on div at bounding box center [21, 481] width 22 height 29
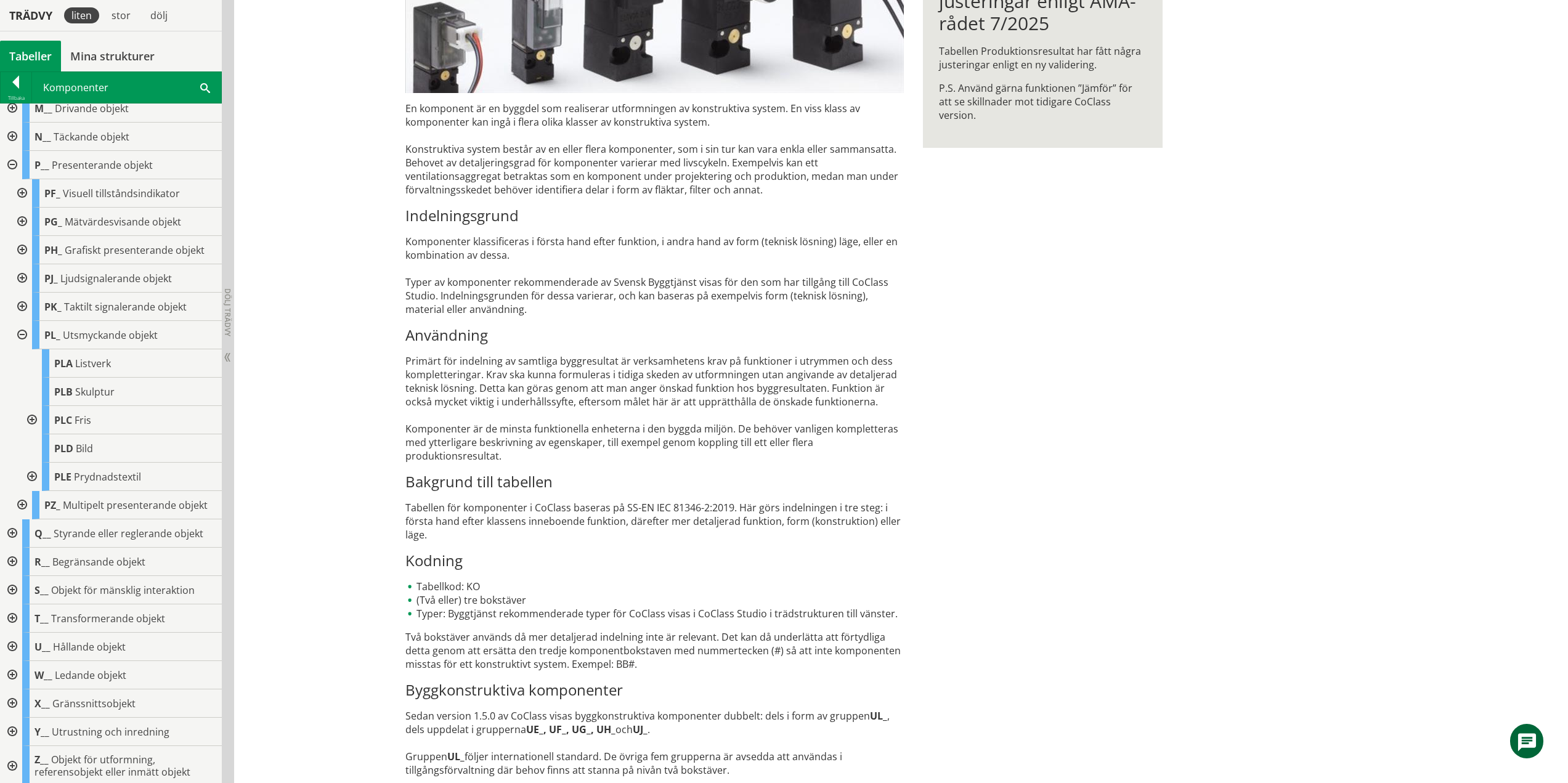
scroll to position [211, 0]
click at [20, 332] on div at bounding box center [21, 332] width 22 height 29
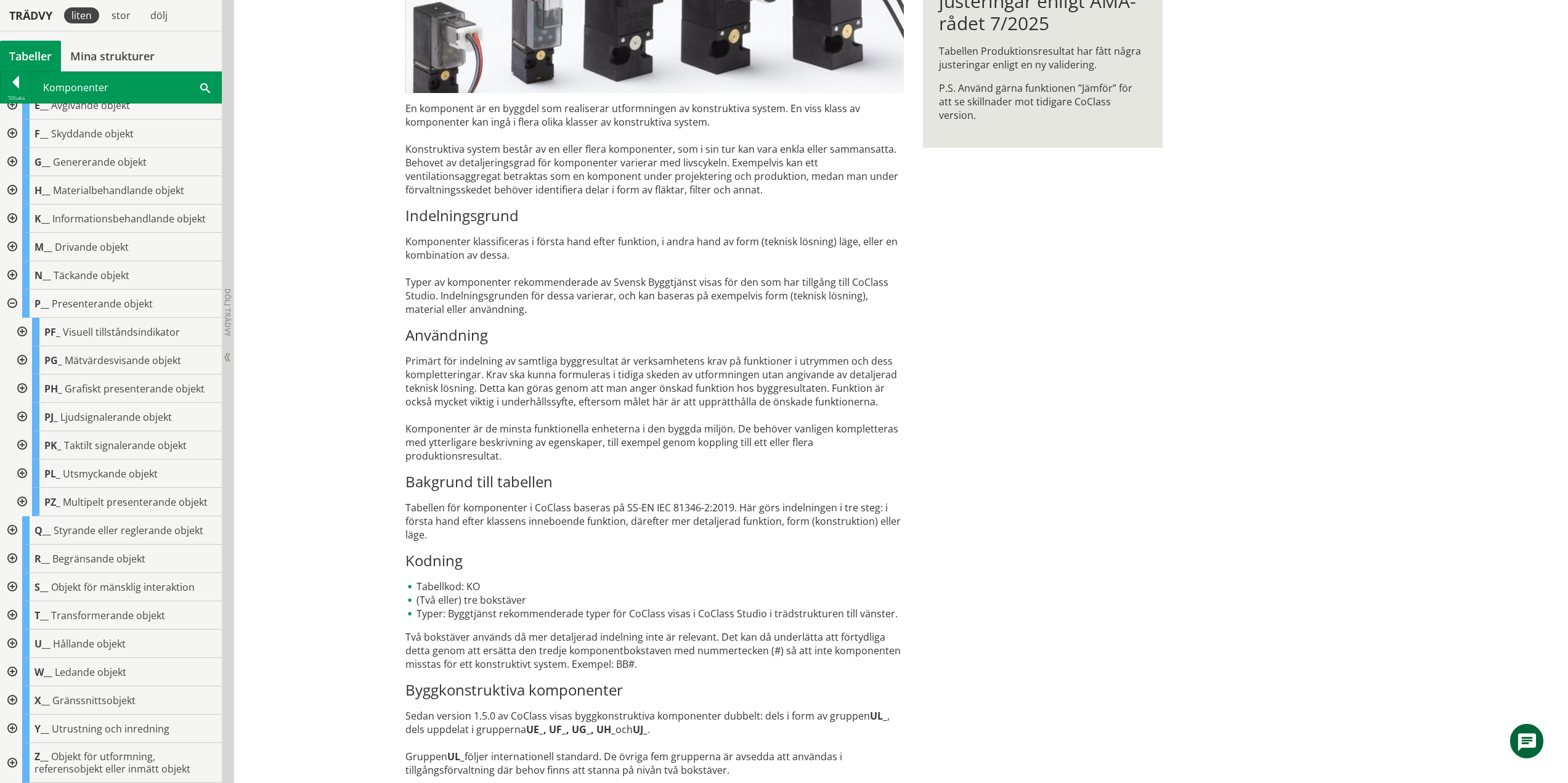
click at [20, 502] on div at bounding box center [21, 502] width 22 height 29
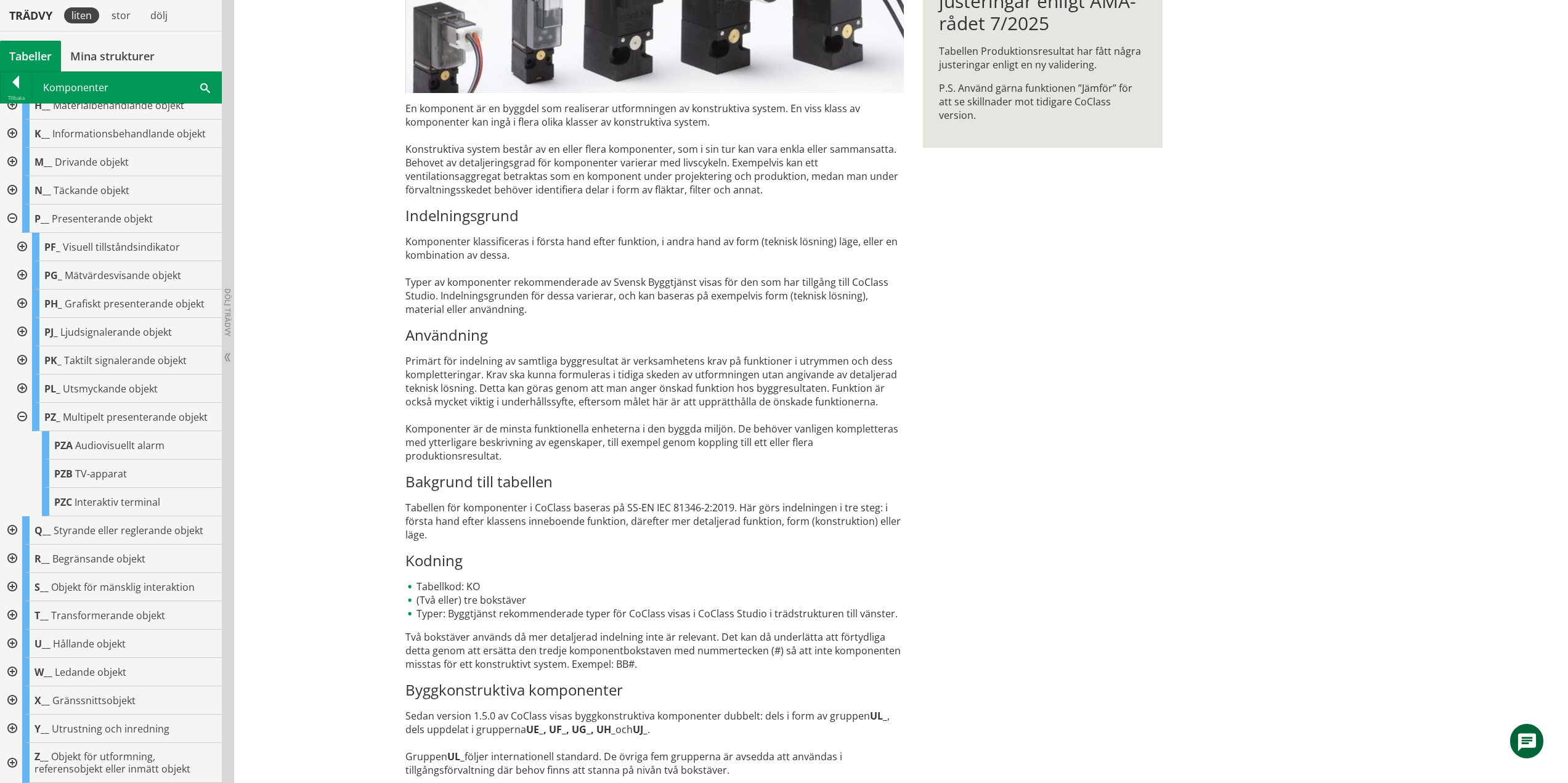
click at [23, 417] on div at bounding box center [21, 417] width 22 height 29
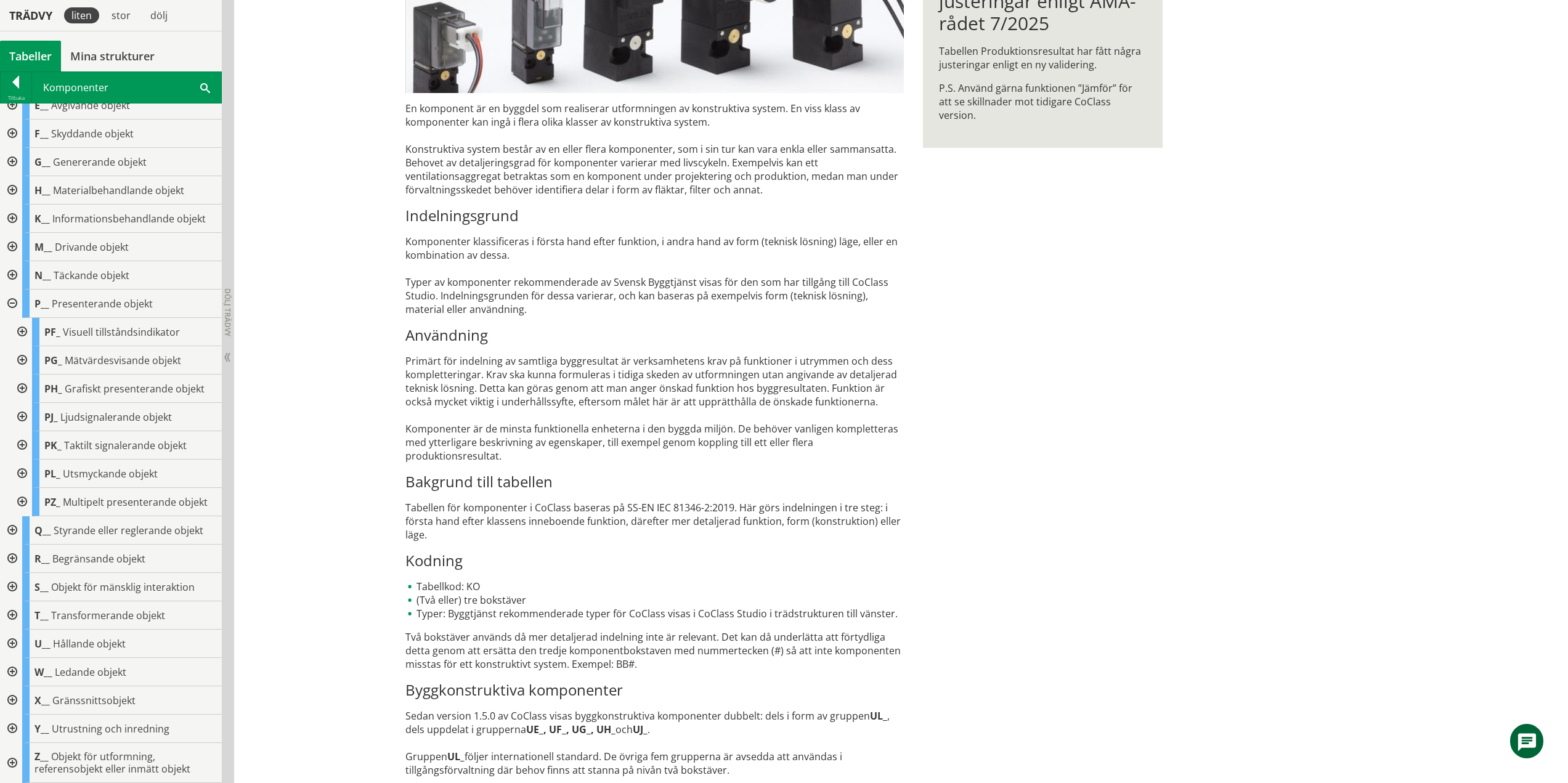
click at [13, 303] on div at bounding box center [11, 304] width 22 height 29
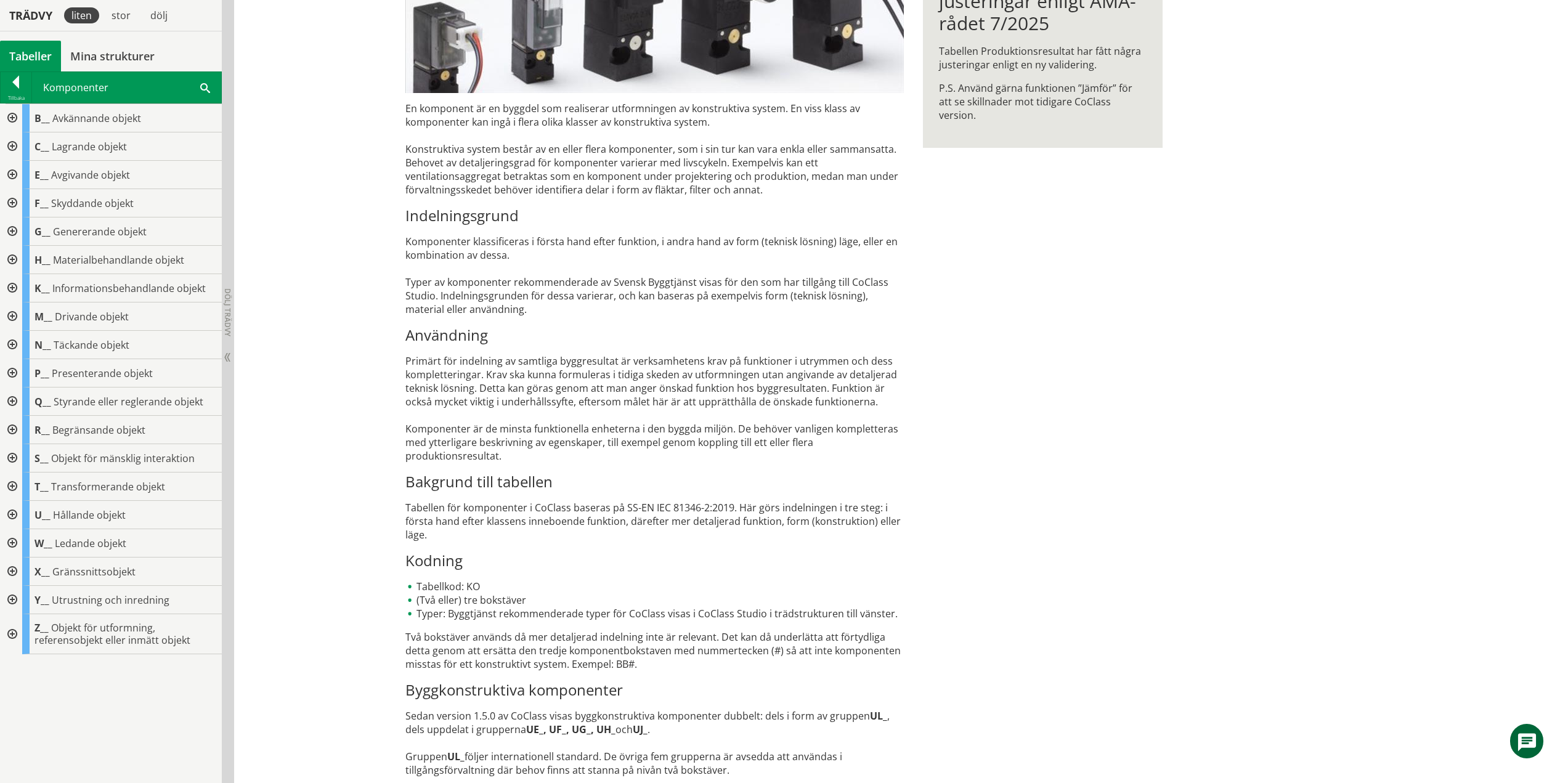
scroll to position [0, 0]
click at [13, 399] on div at bounding box center [11, 401] width 22 height 29
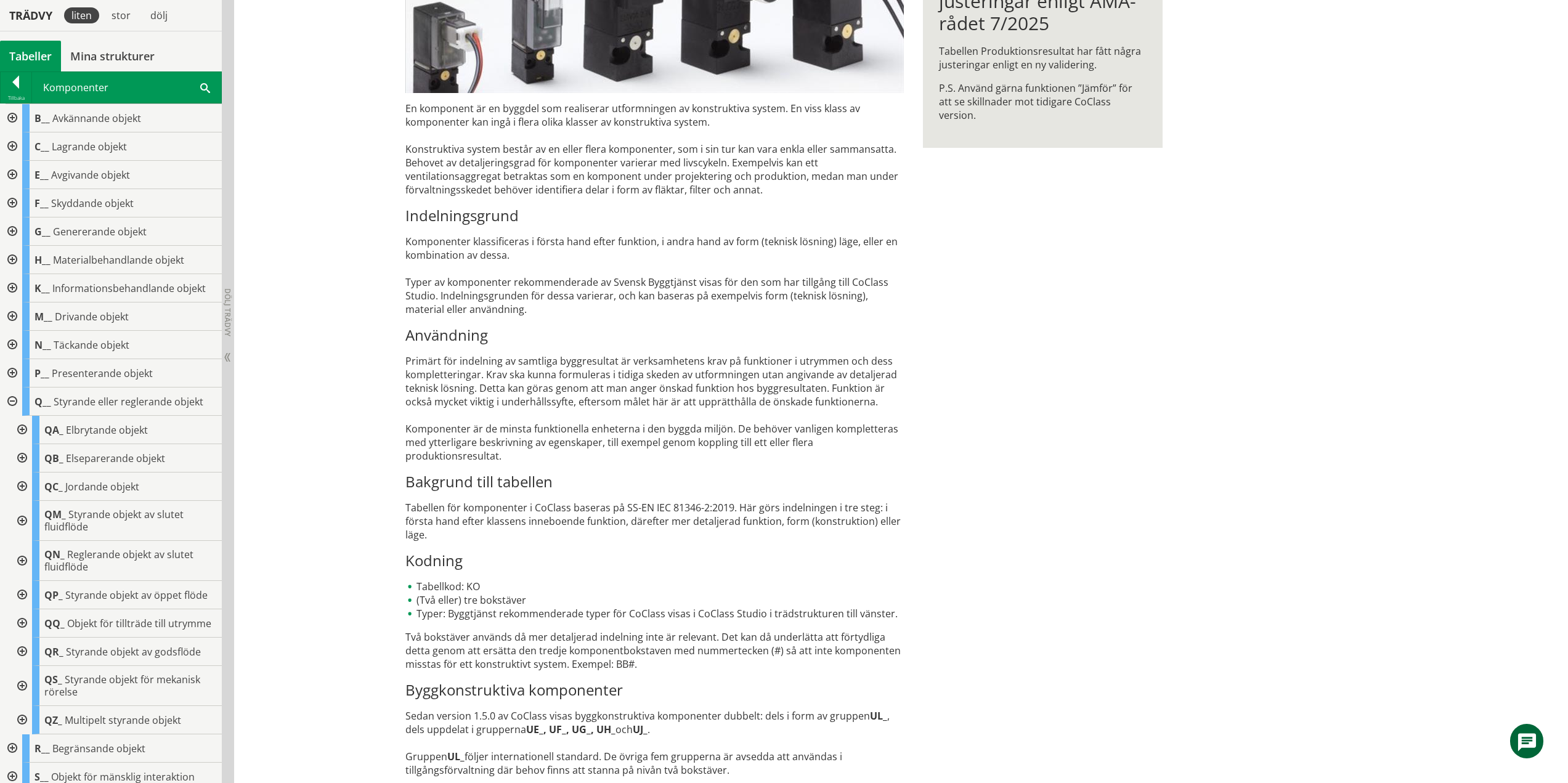
drag, startPoint x: 20, startPoint y: 430, endPoint x: 21, endPoint y: 439, distance: 9.1
click at [20, 430] on div at bounding box center [21, 430] width 22 height 29
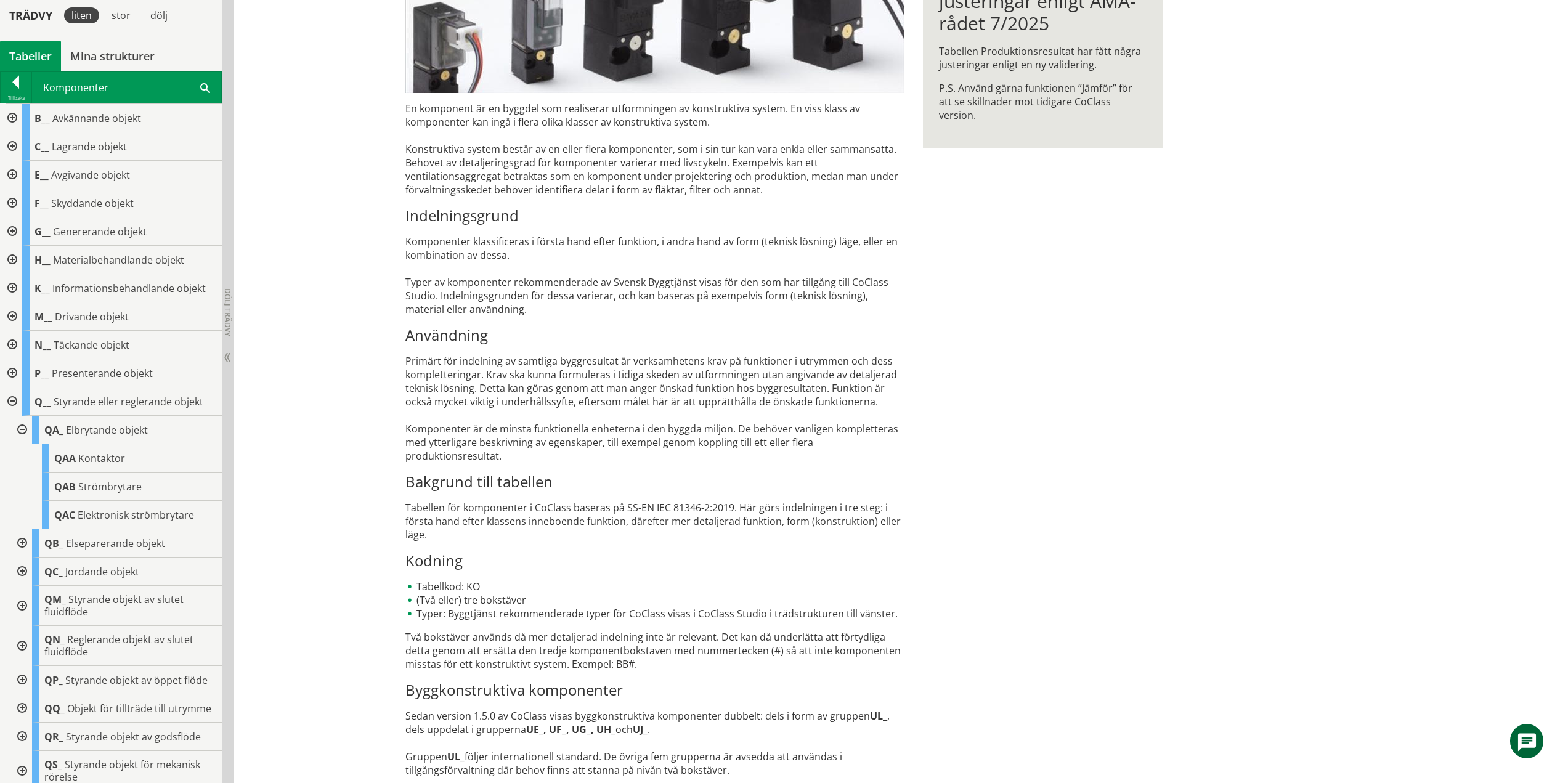
click at [20, 427] on div at bounding box center [21, 430] width 22 height 29
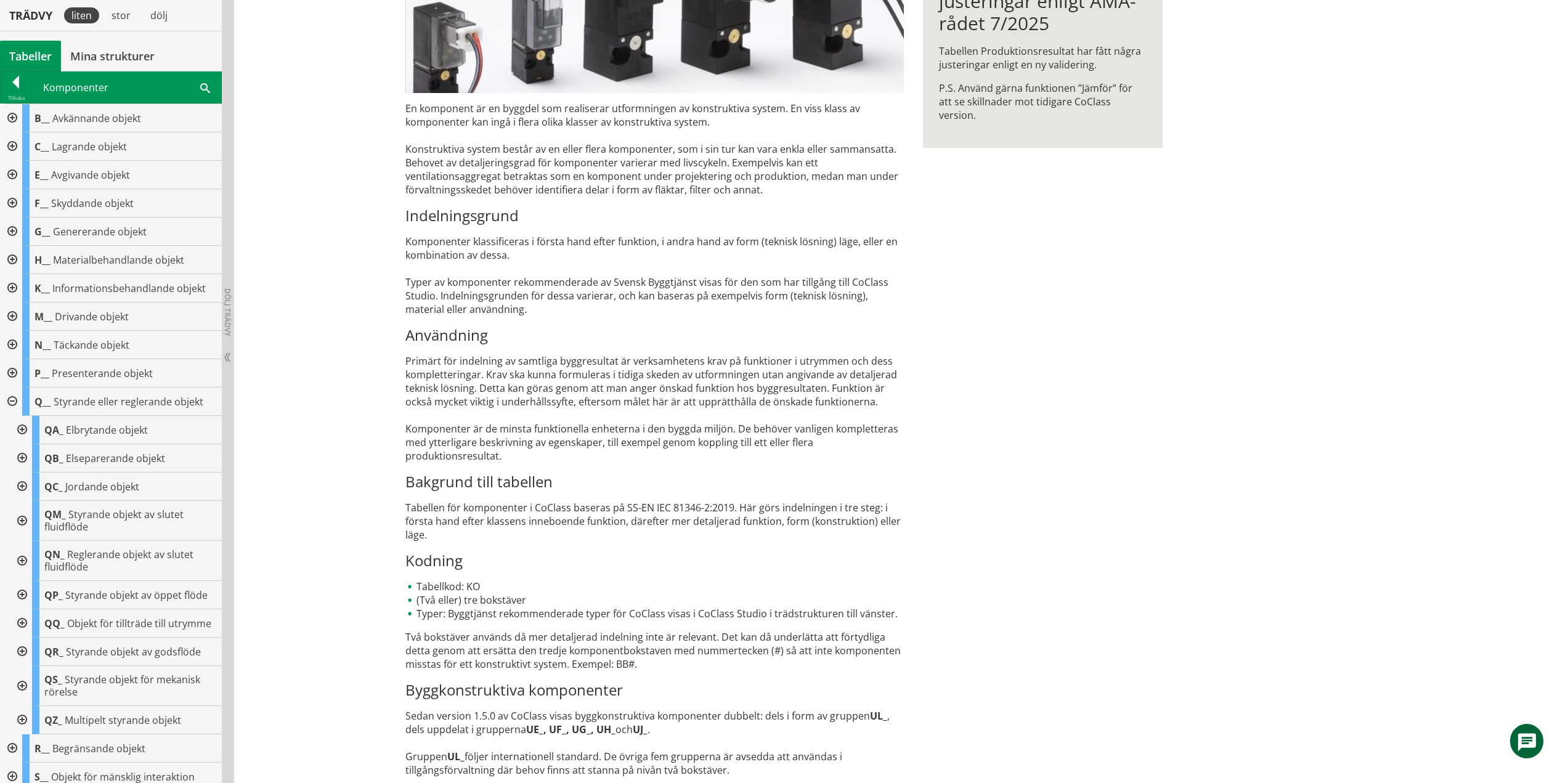
click at [23, 456] on div at bounding box center [21, 458] width 22 height 29
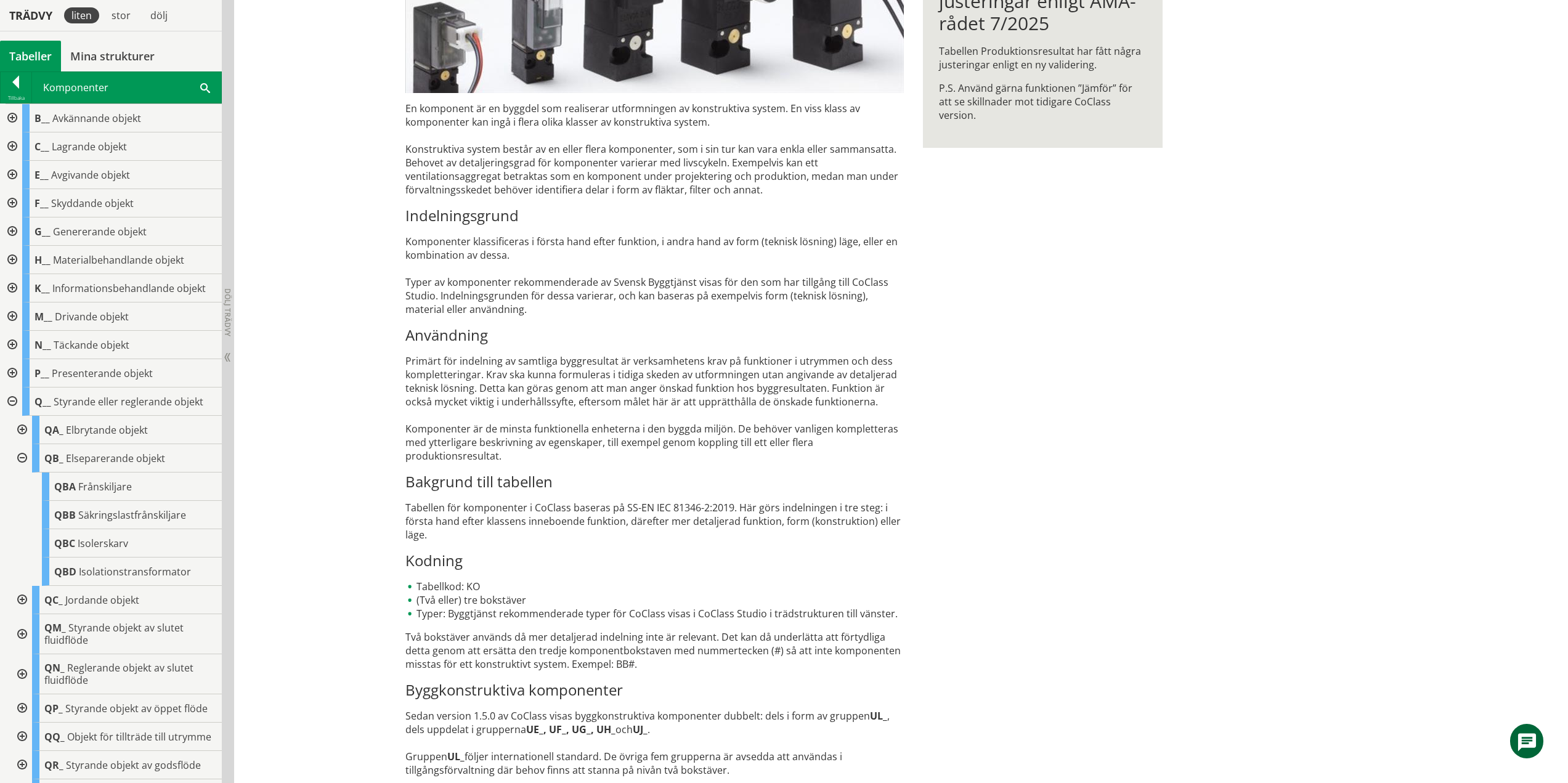
click at [23, 460] on div at bounding box center [21, 458] width 22 height 29
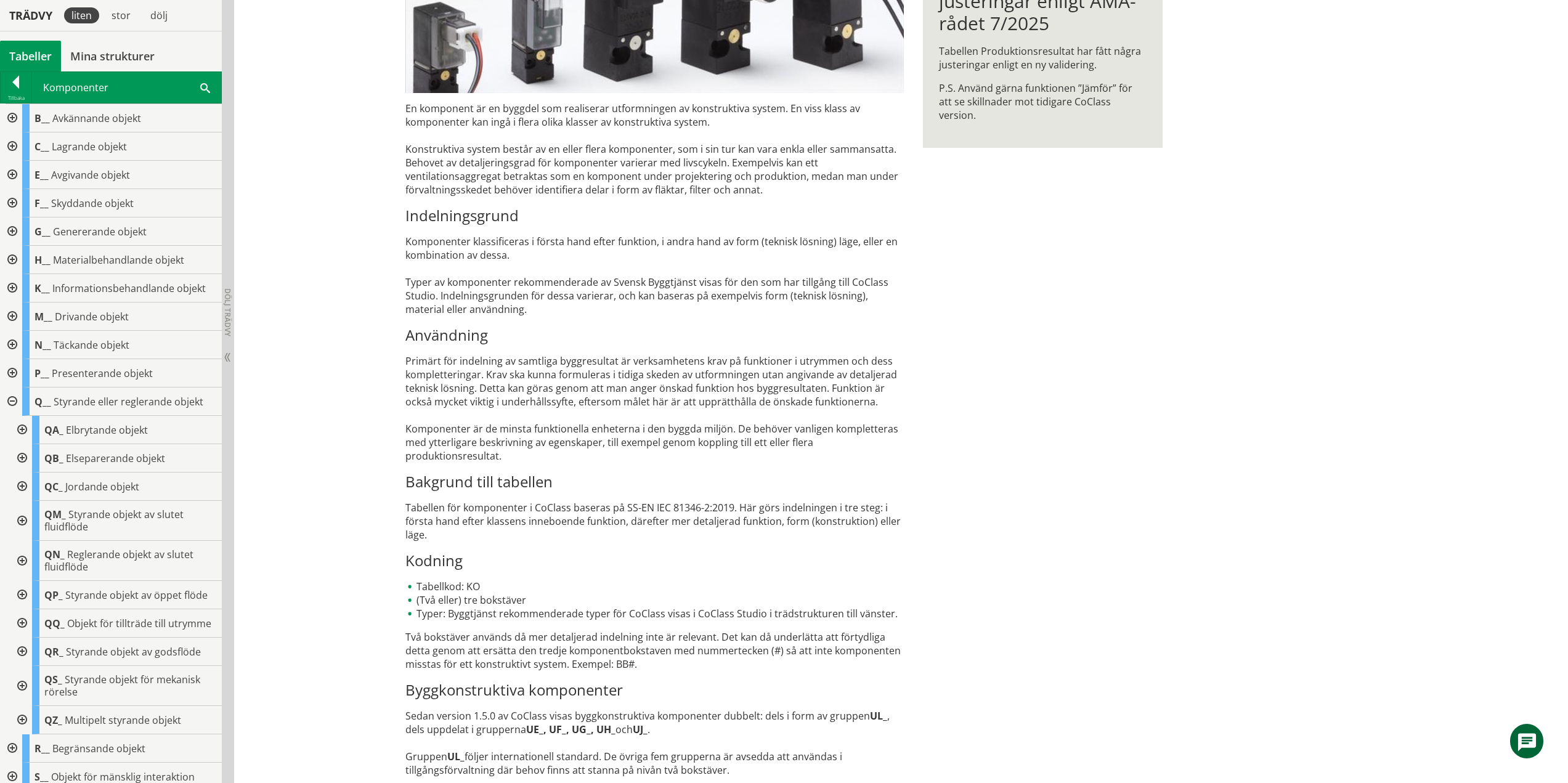
click at [21, 488] on div at bounding box center [21, 487] width 22 height 29
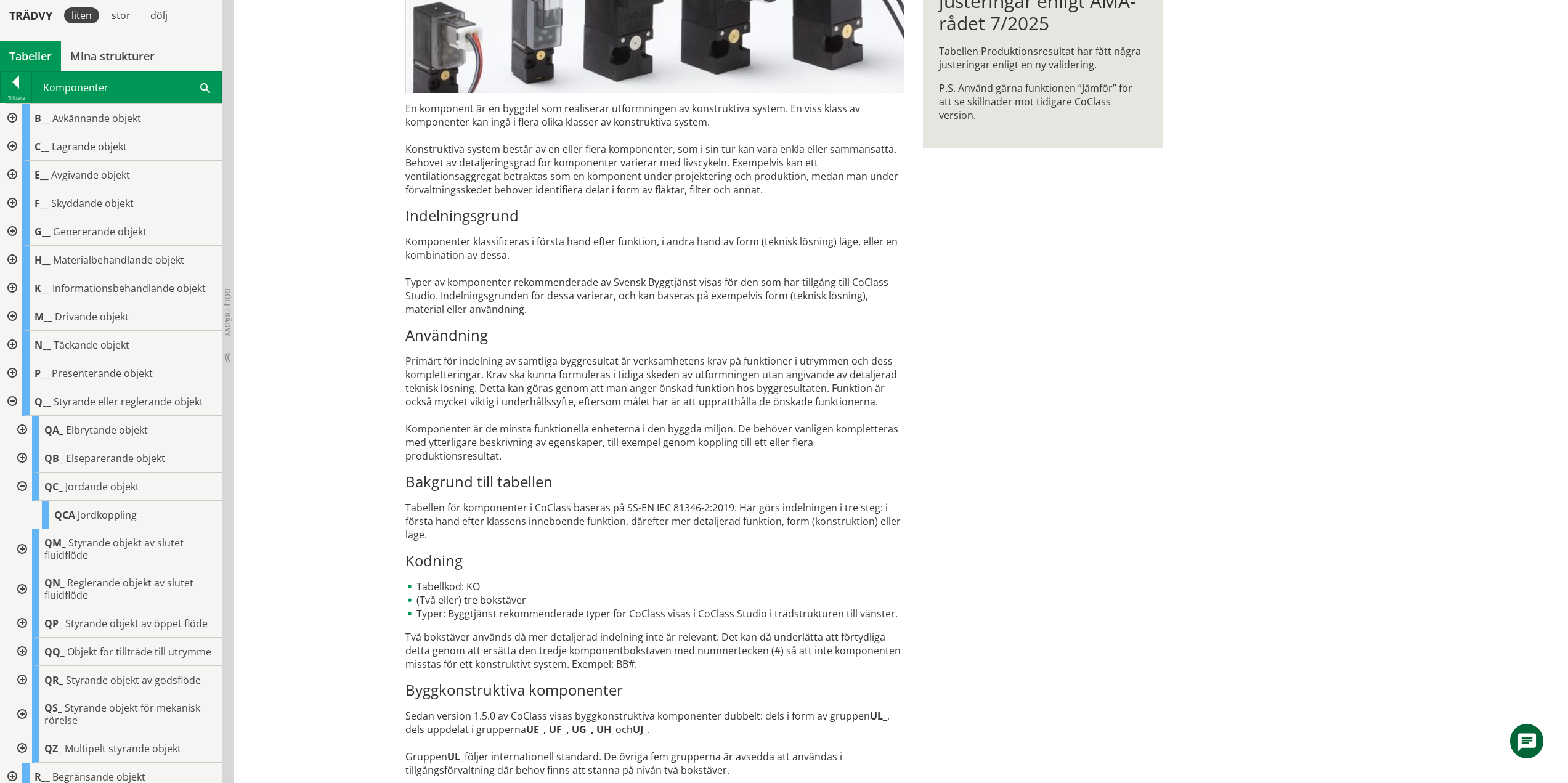
click at [19, 486] on div at bounding box center [21, 487] width 22 height 29
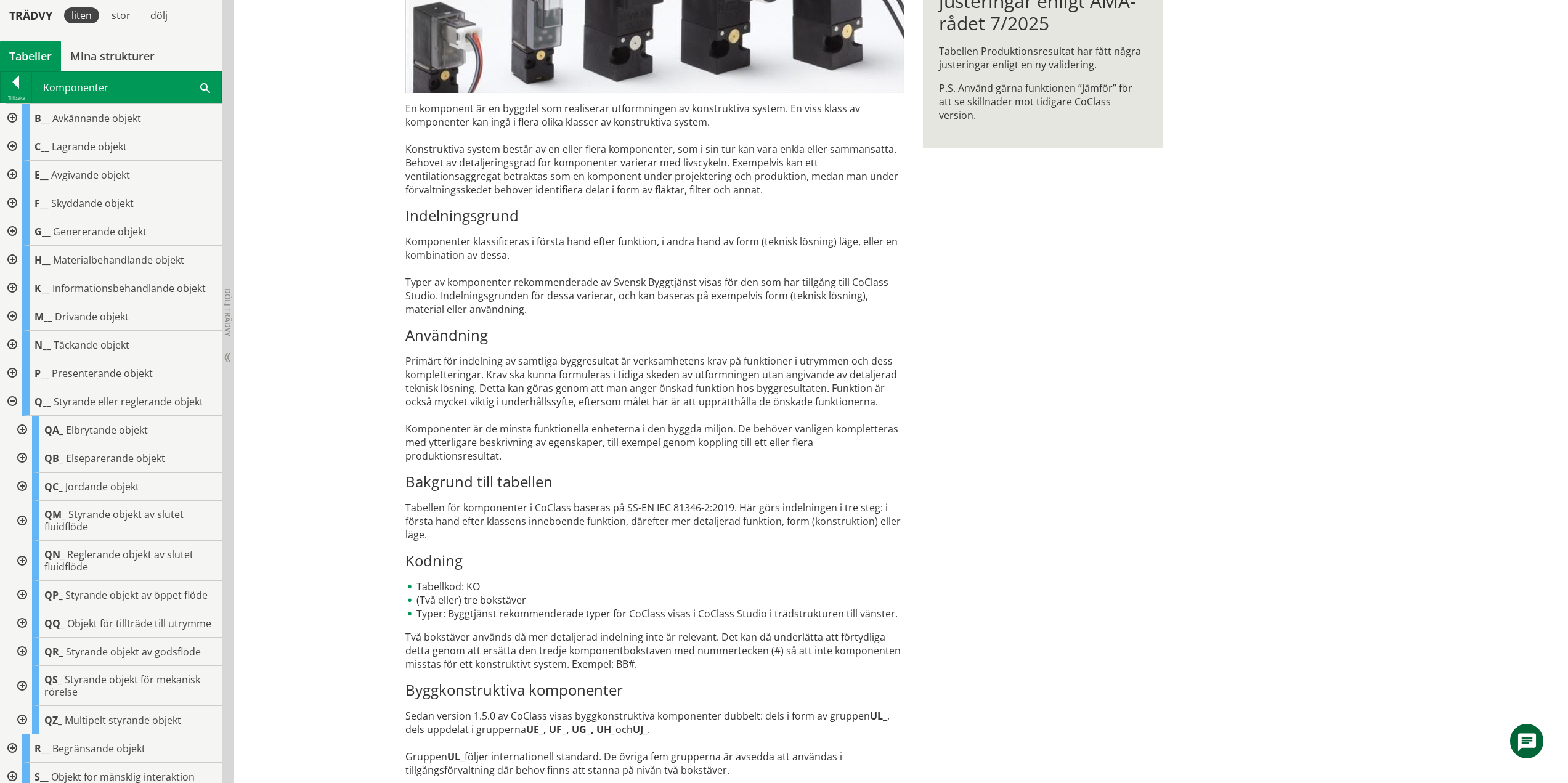
click at [23, 521] on div at bounding box center [21, 520] width 22 height 40
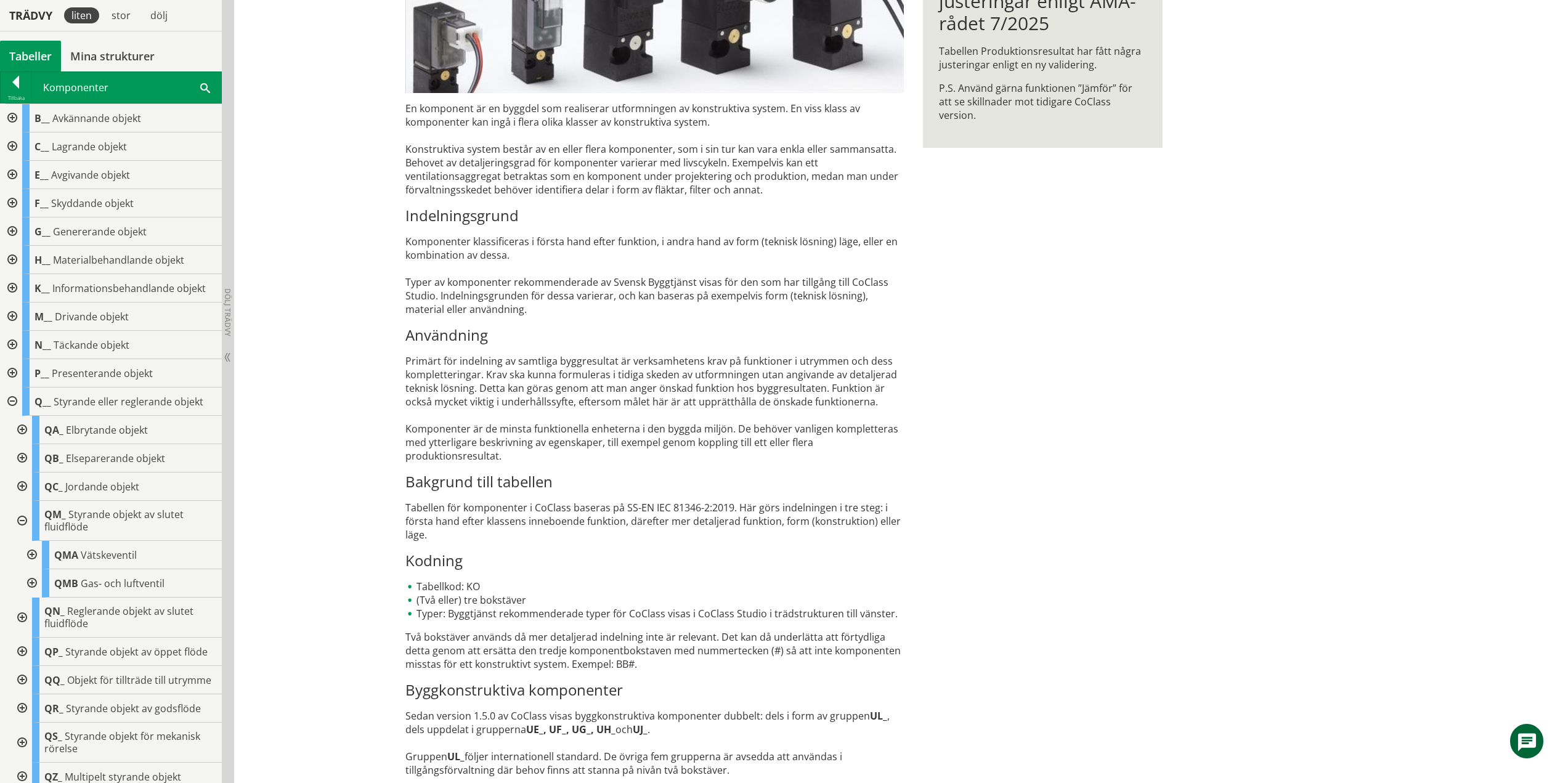
click at [20, 520] on div at bounding box center [21, 520] width 22 height 40
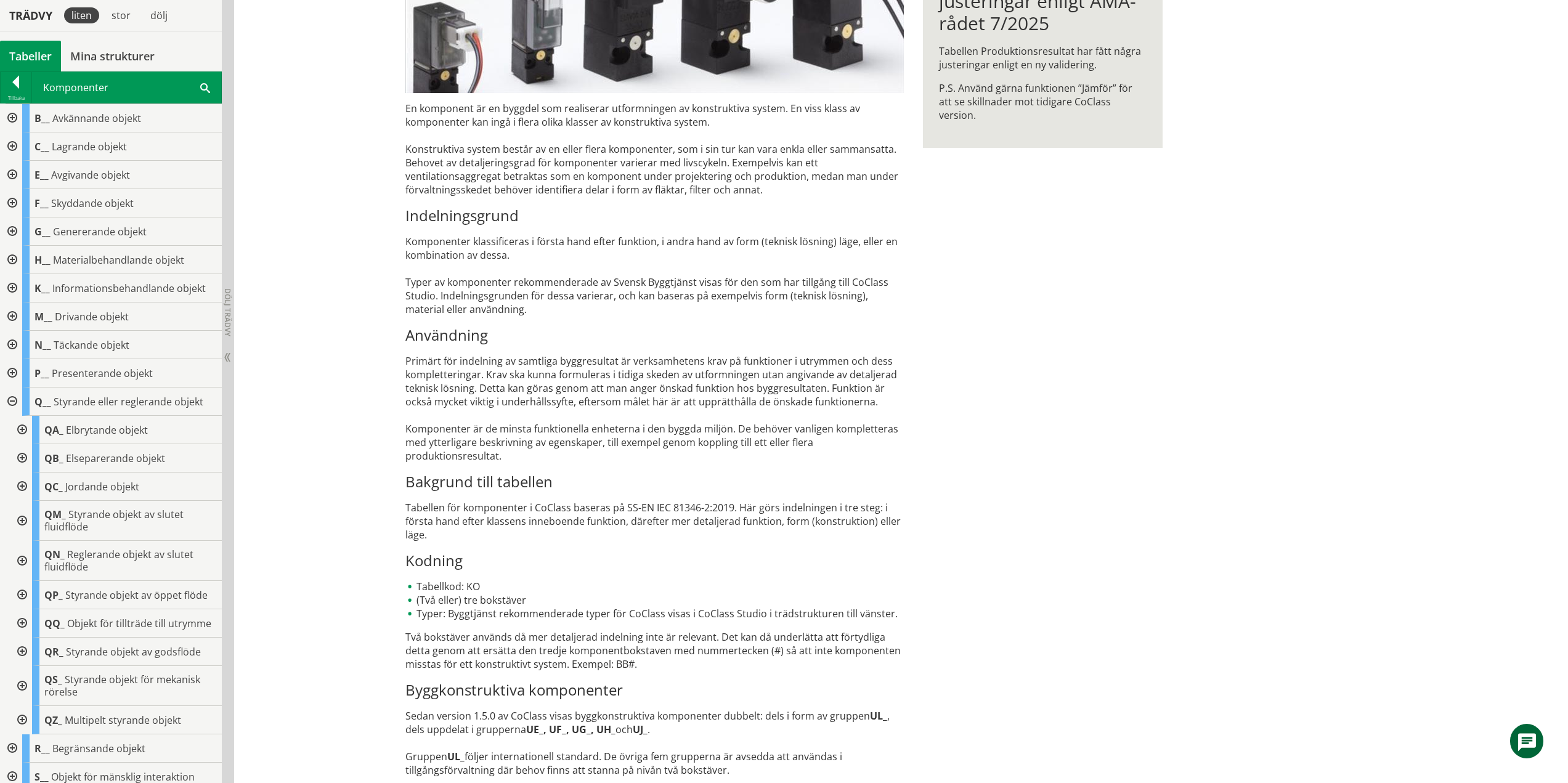
click at [21, 559] on div at bounding box center [21, 560] width 22 height 40
click at [20, 563] on div at bounding box center [21, 560] width 22 height 40
click at [18, 593] on div at bounding box center [21, 594] width 22 height 29
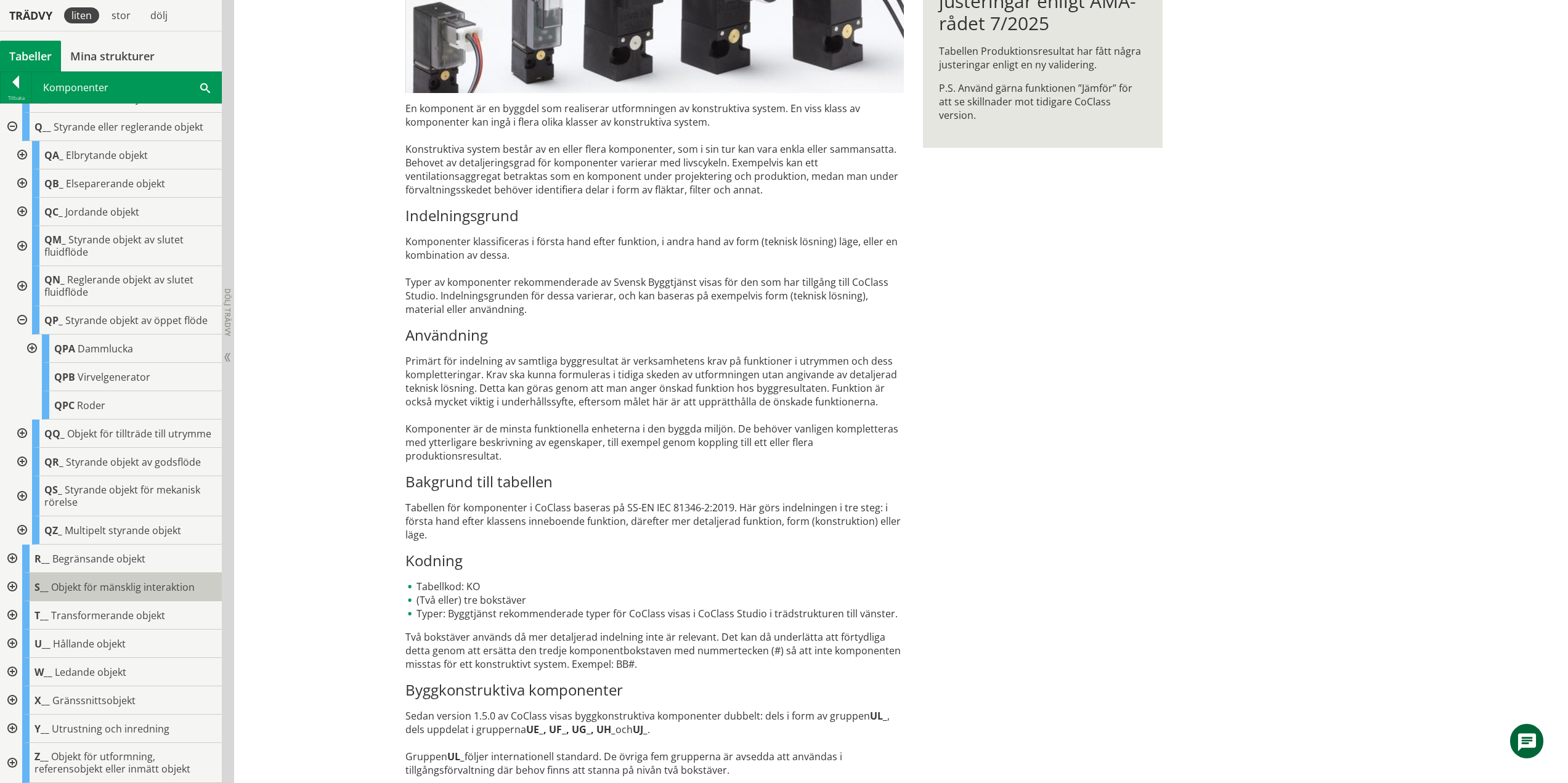
scroll to position [286, 0]
click at [21, 307] on div at bounding box center [21, 320] width 22 height 29
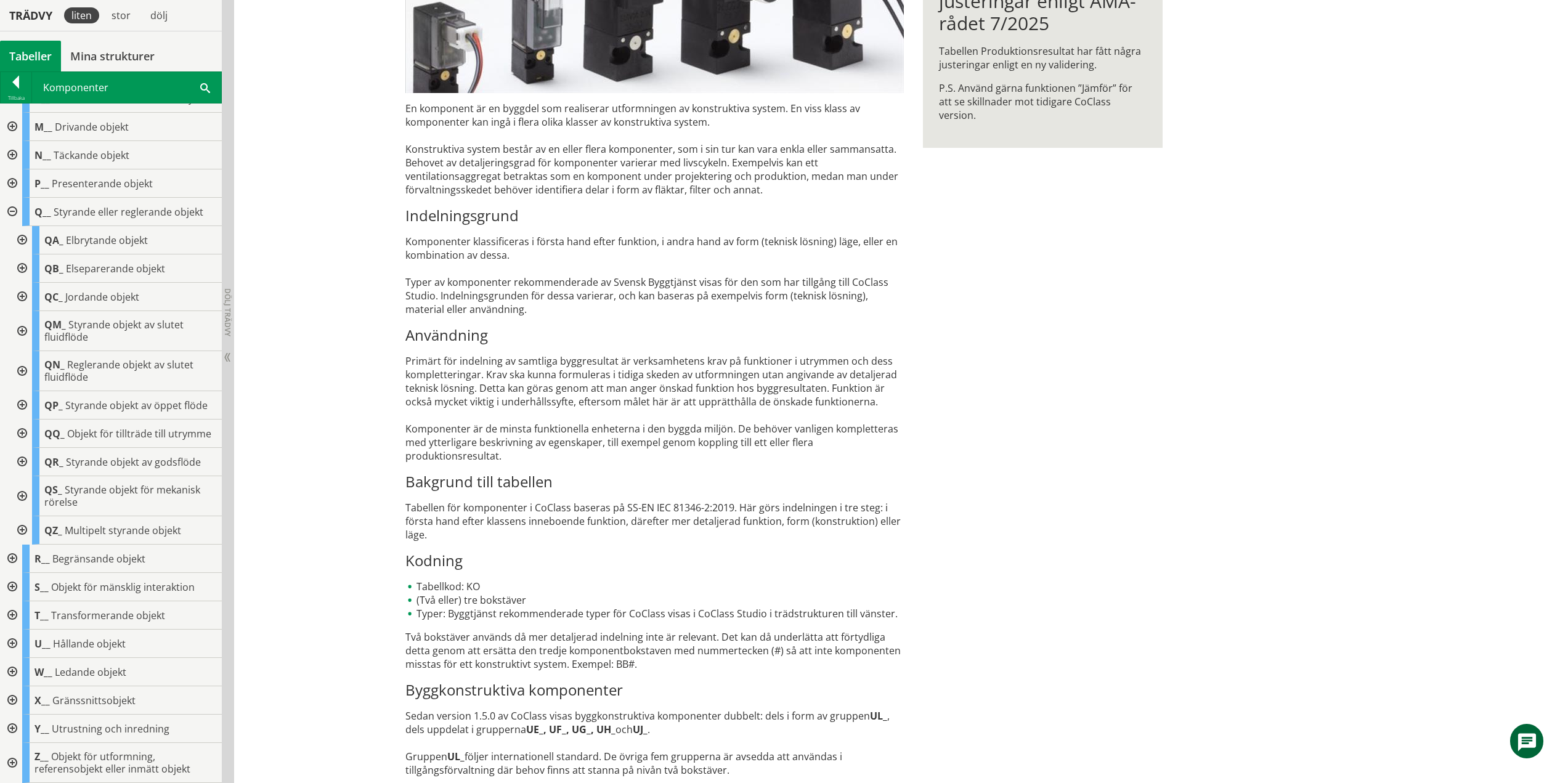
click at [21, 427] on div at bounding box center [21, 434] width 22 height 29
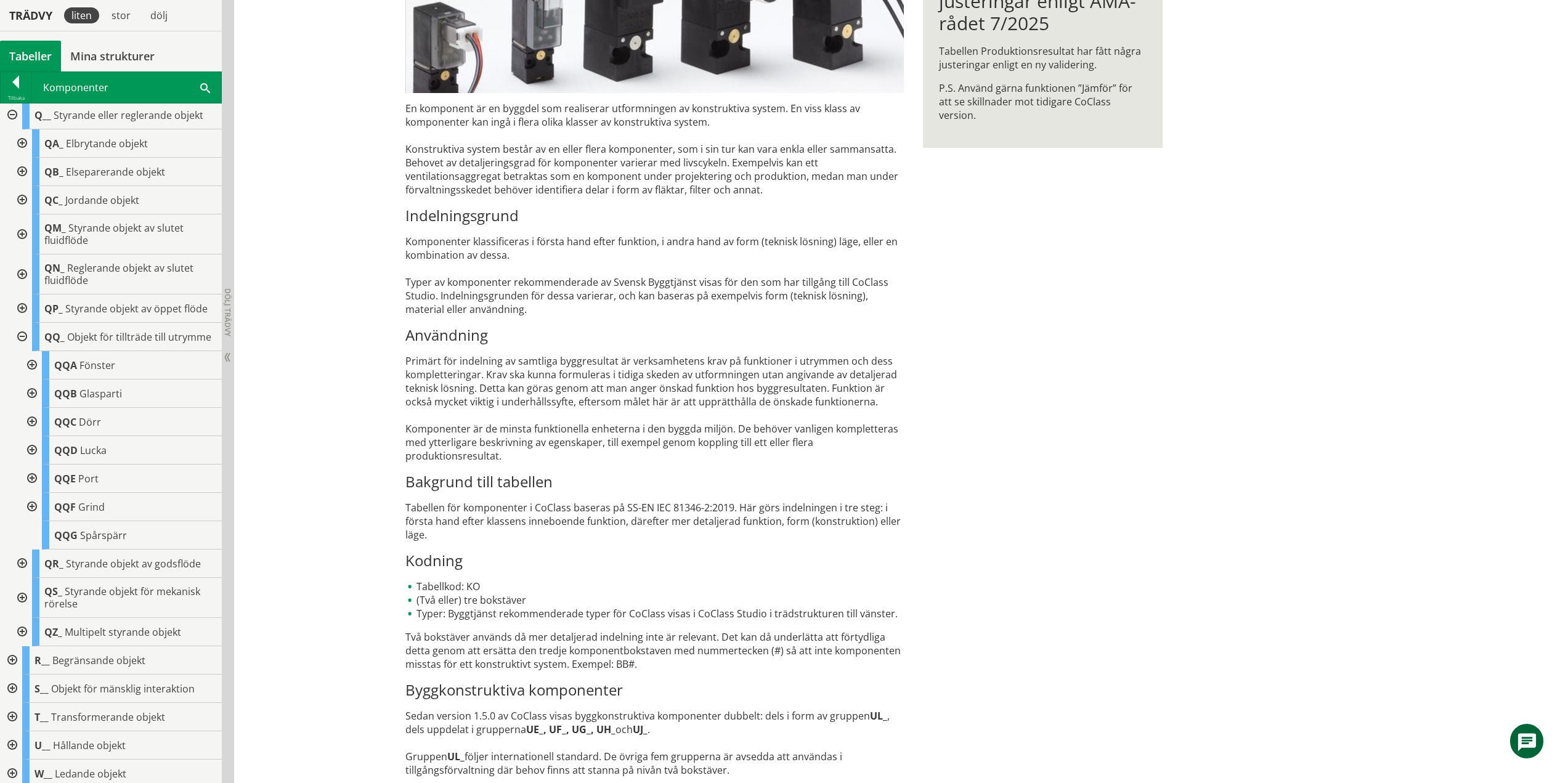
click at [20, 341] on div at bounding box center [21, 336] width 22 height 29
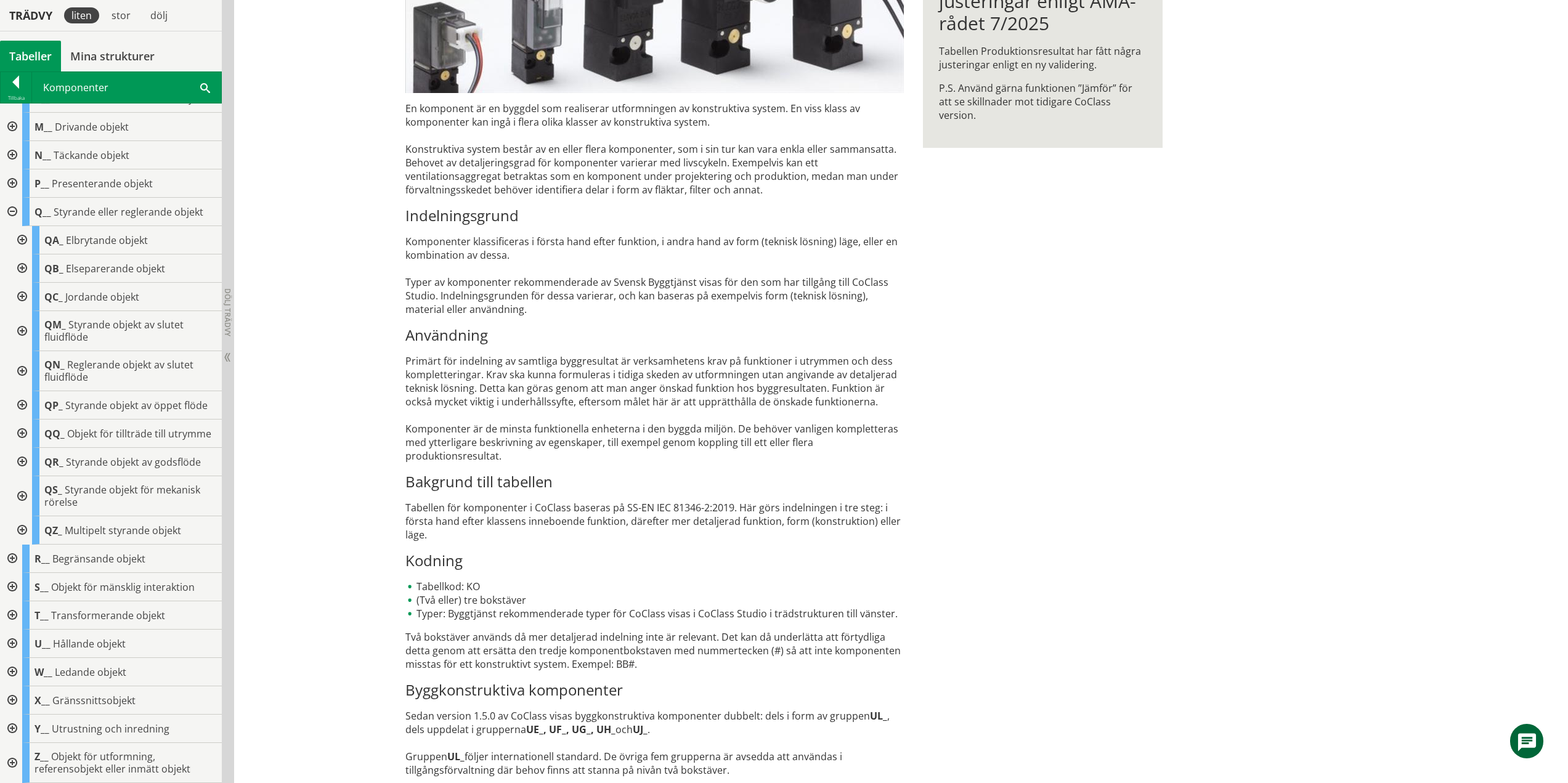
scroll to position [202, 0]
click at [21, 460] on div at bounding box center [21, 462] width 22 height 29
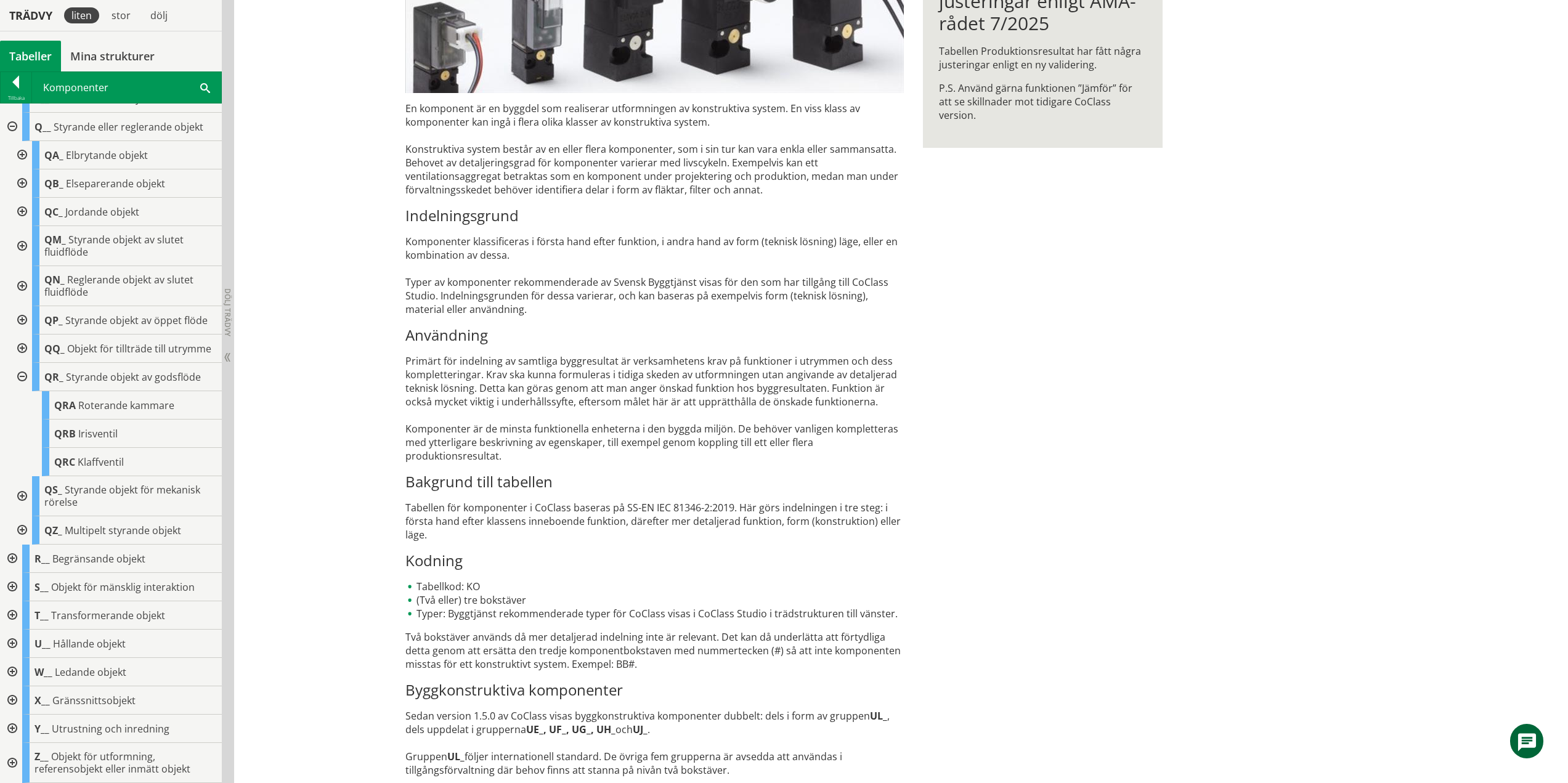
click at [21, 374] on div at bounding box center [21, 377] width 22 height 29
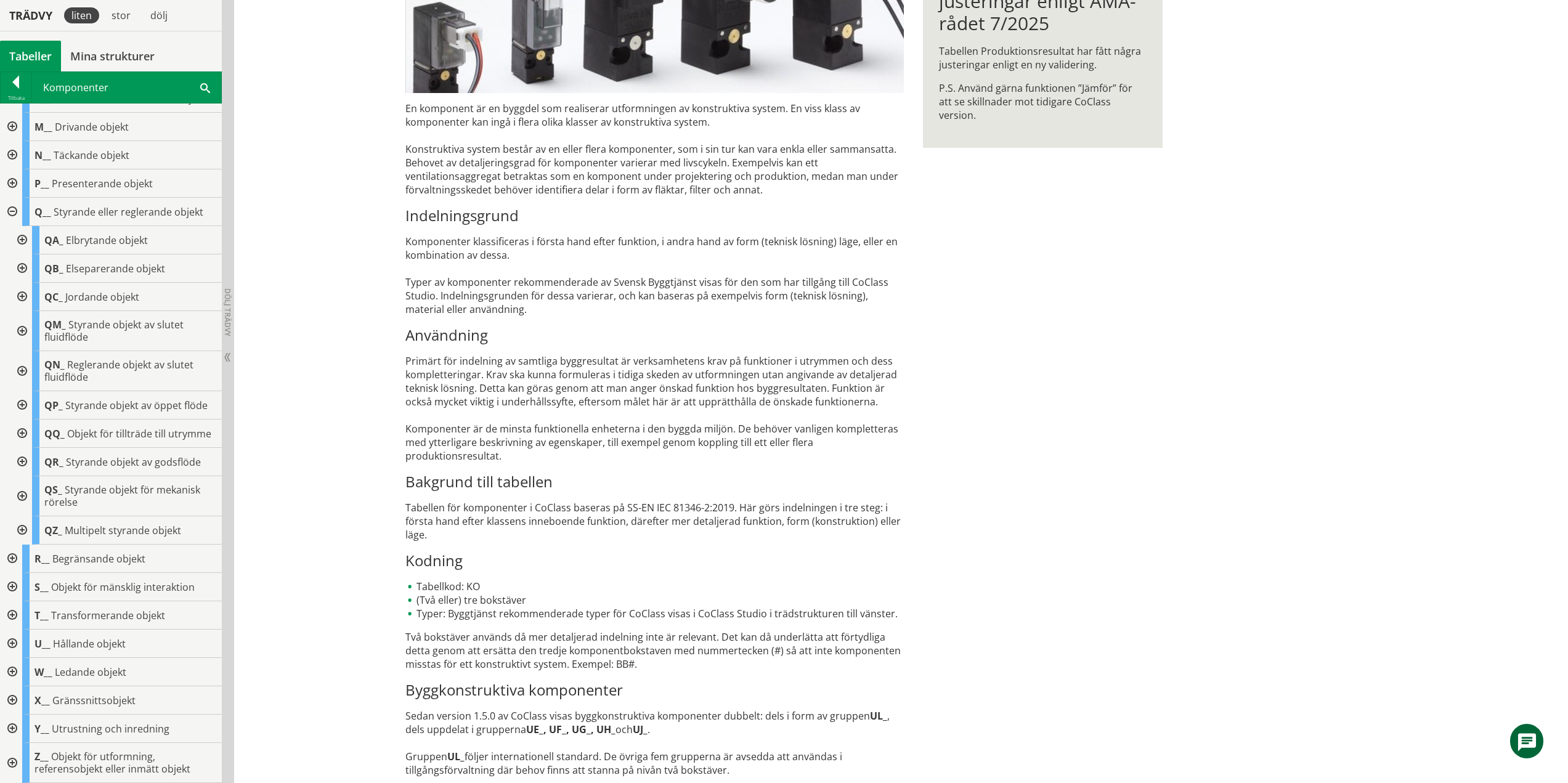
scroll to position [202, 0]
click at [21, 492] on div at bounding box center [21, 496] width 22 height 40
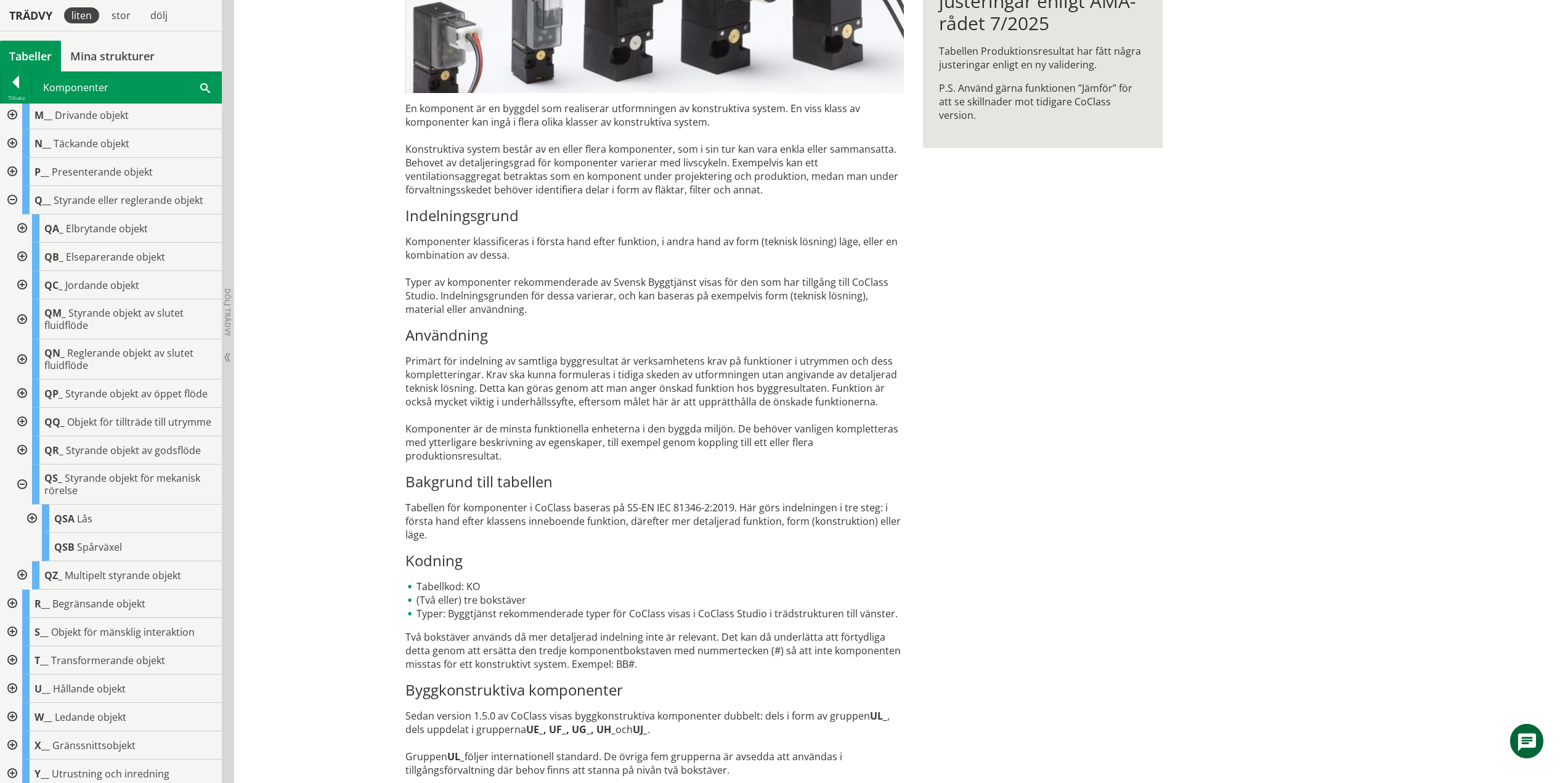
scroll to position [258, 0]
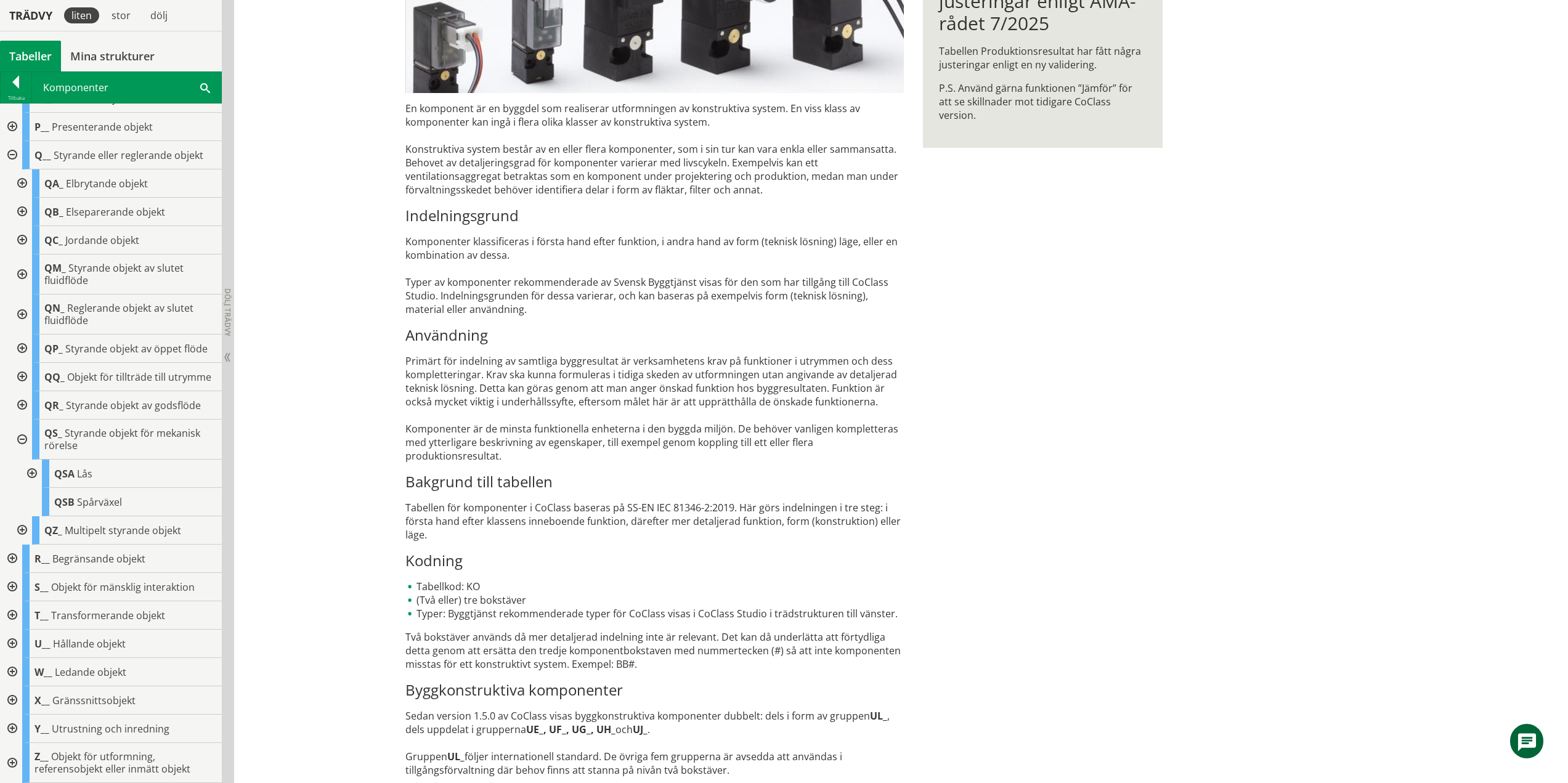
click at [23, 437] on div at bounding box center [21, 439] width 22 height 40
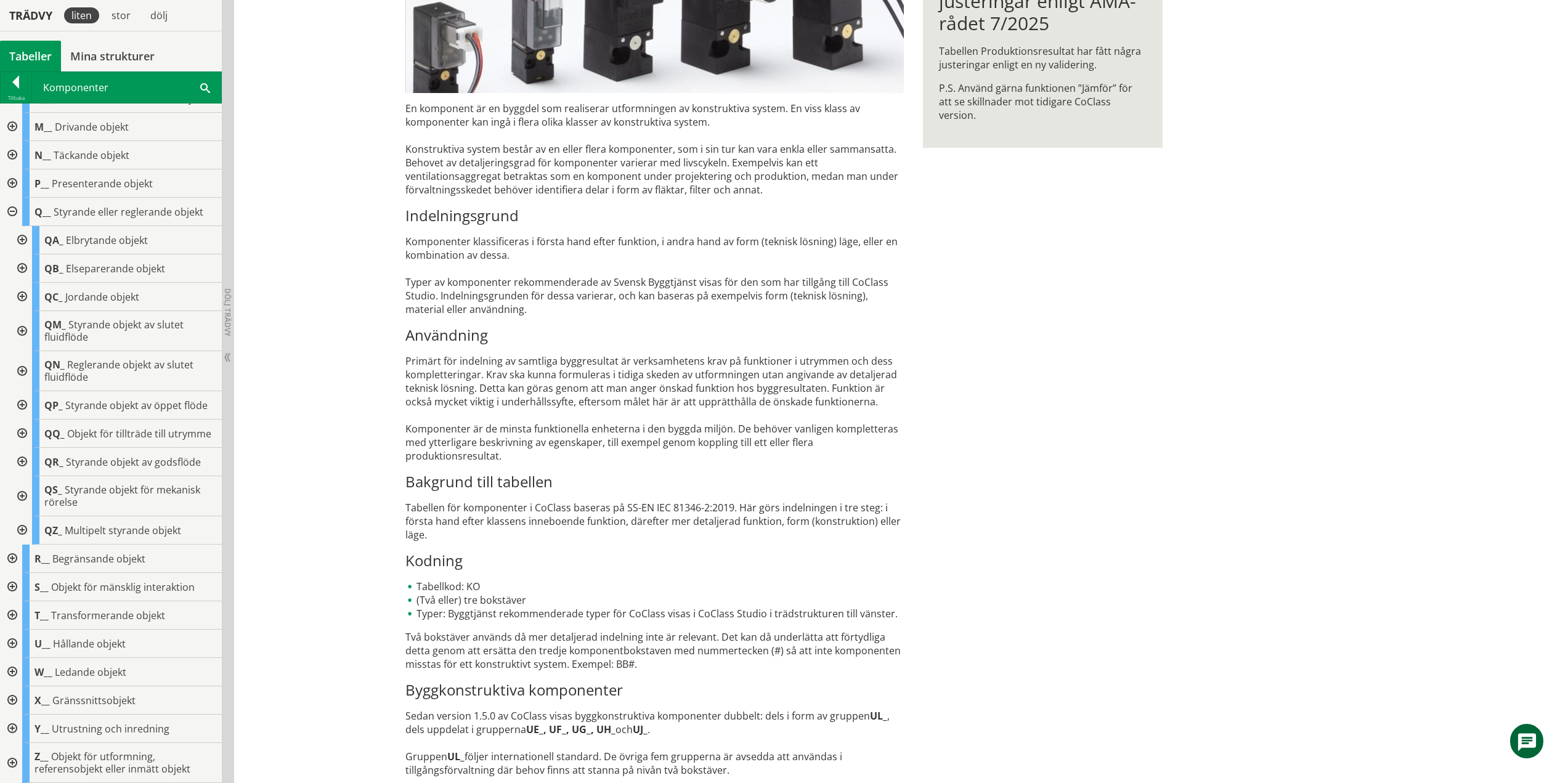
scroll to position [202, 0]
click at [21, 528] on div at bounding box center [21, 530] width 22 height 29
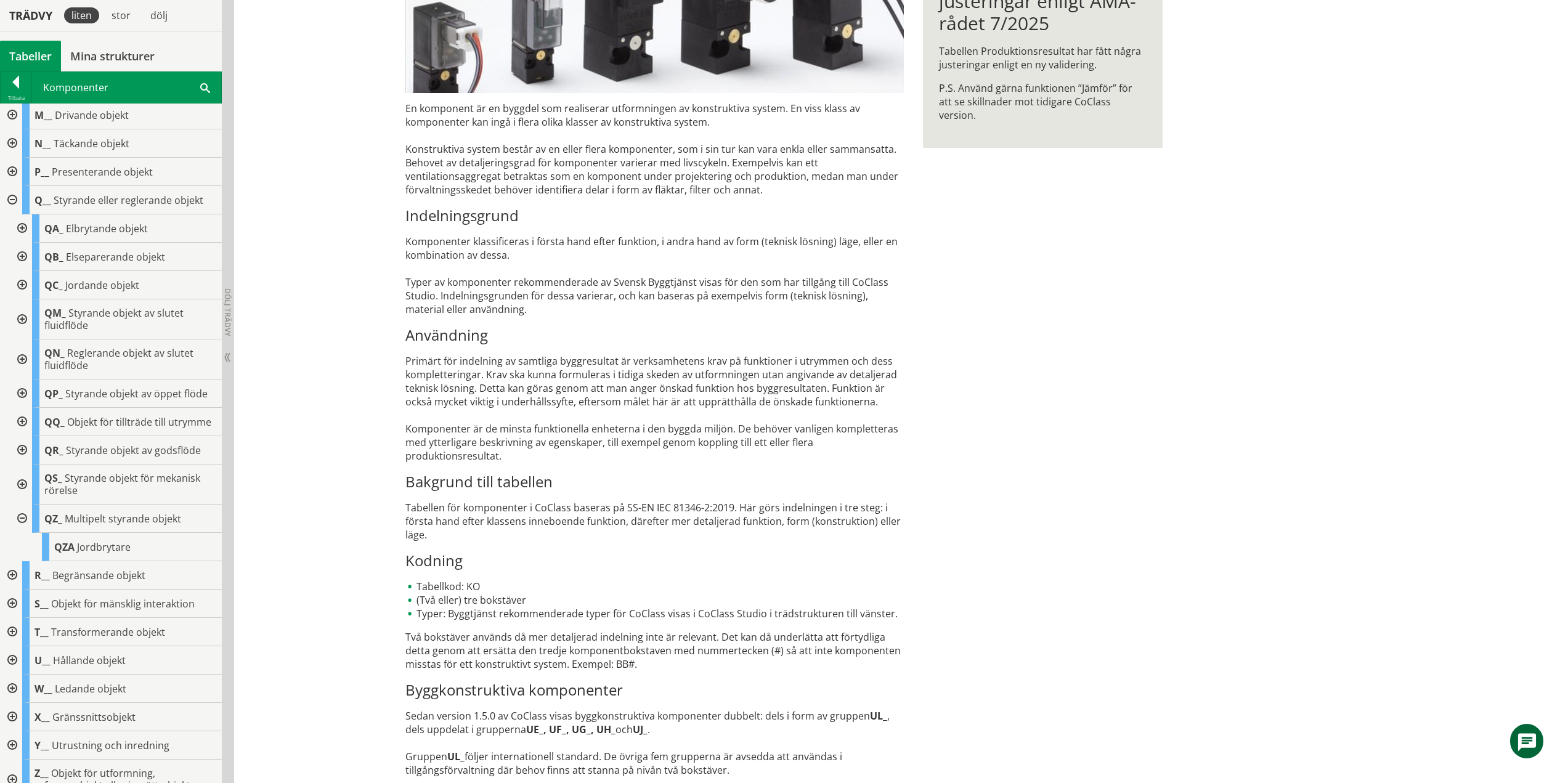
scroll to position [229, 0]
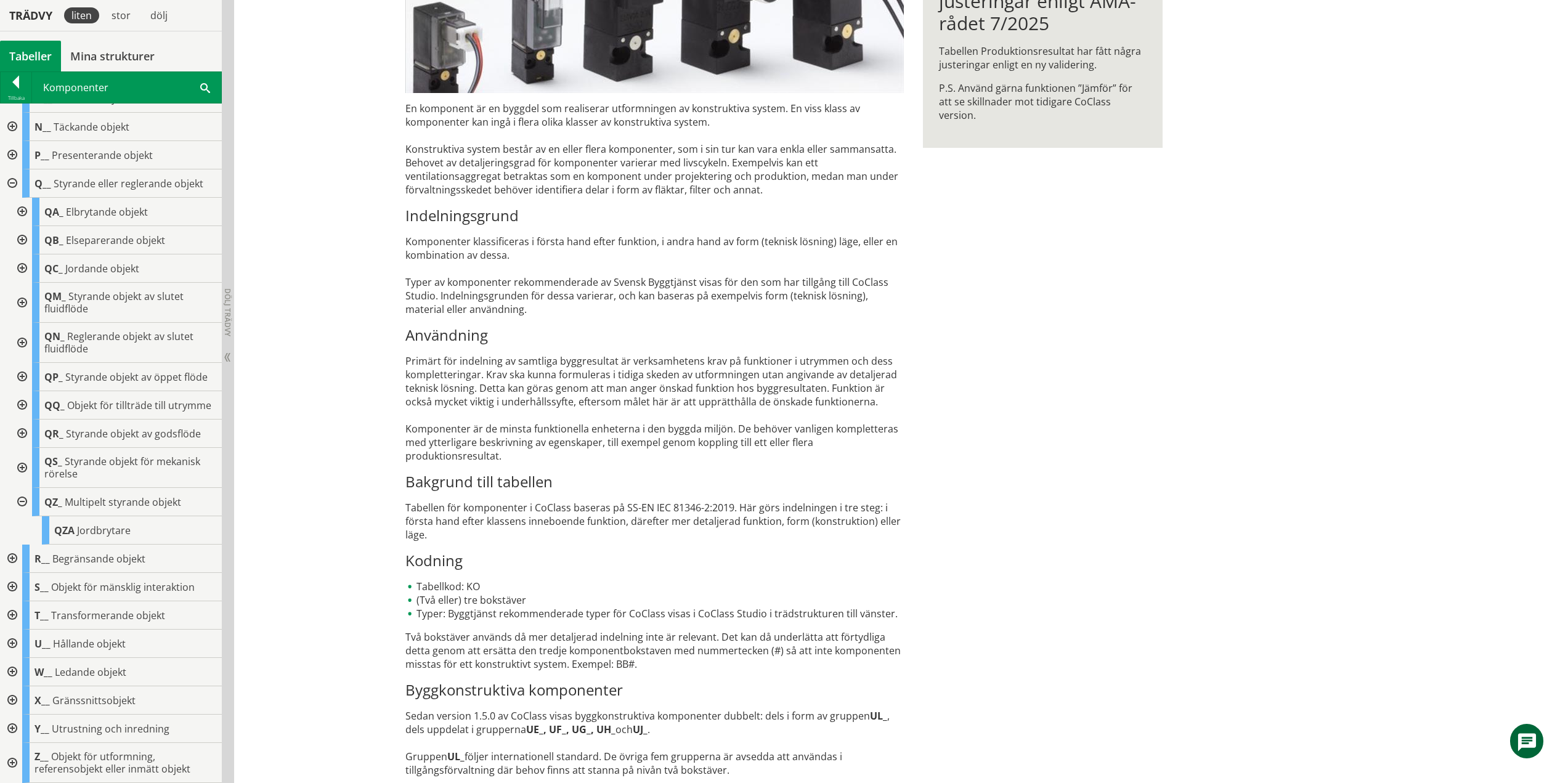
click at [25, 501] on div at bounding box center [21, 502] width 22 height 29
click at [14, 202] on div at bounding box center [11, 212] width 22 height 29
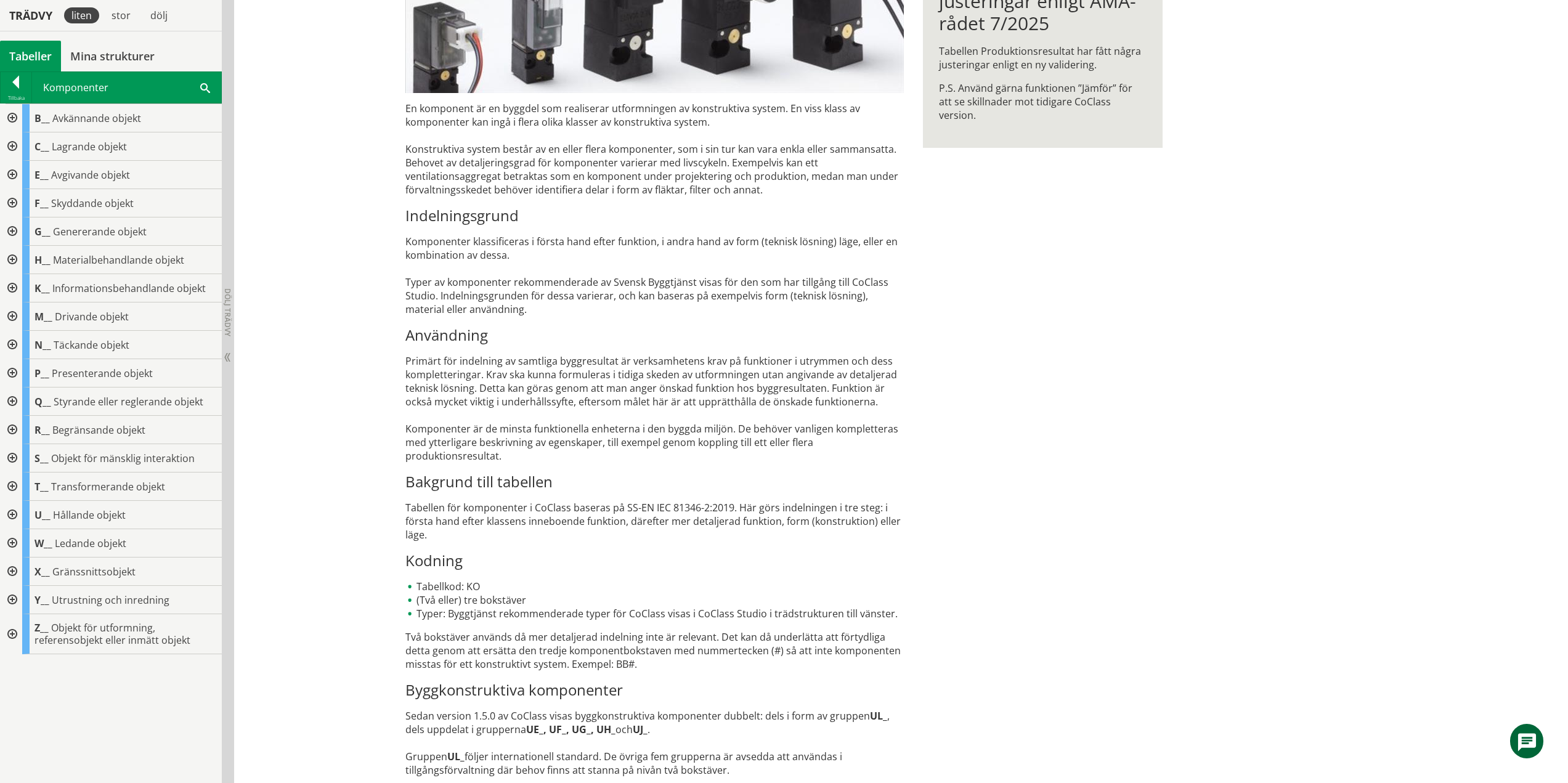
click at [10, 427] on div at bounding box center [11, 430] width 22 height 29
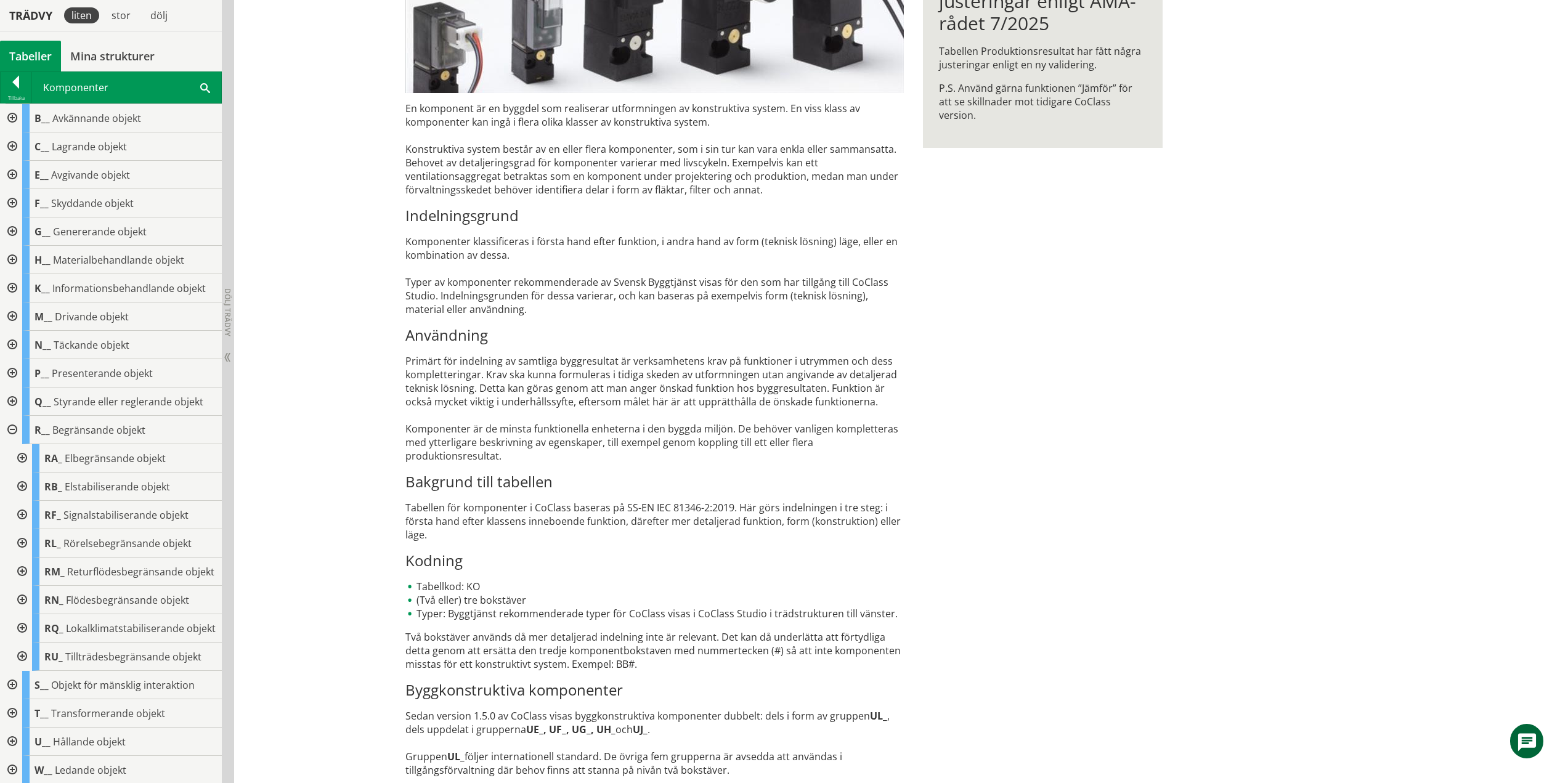
click at [23, 457] on div at bounding box center [21, 458] width 22 height 29
